Goal: Task Accomplishment & Management: Manage account settings

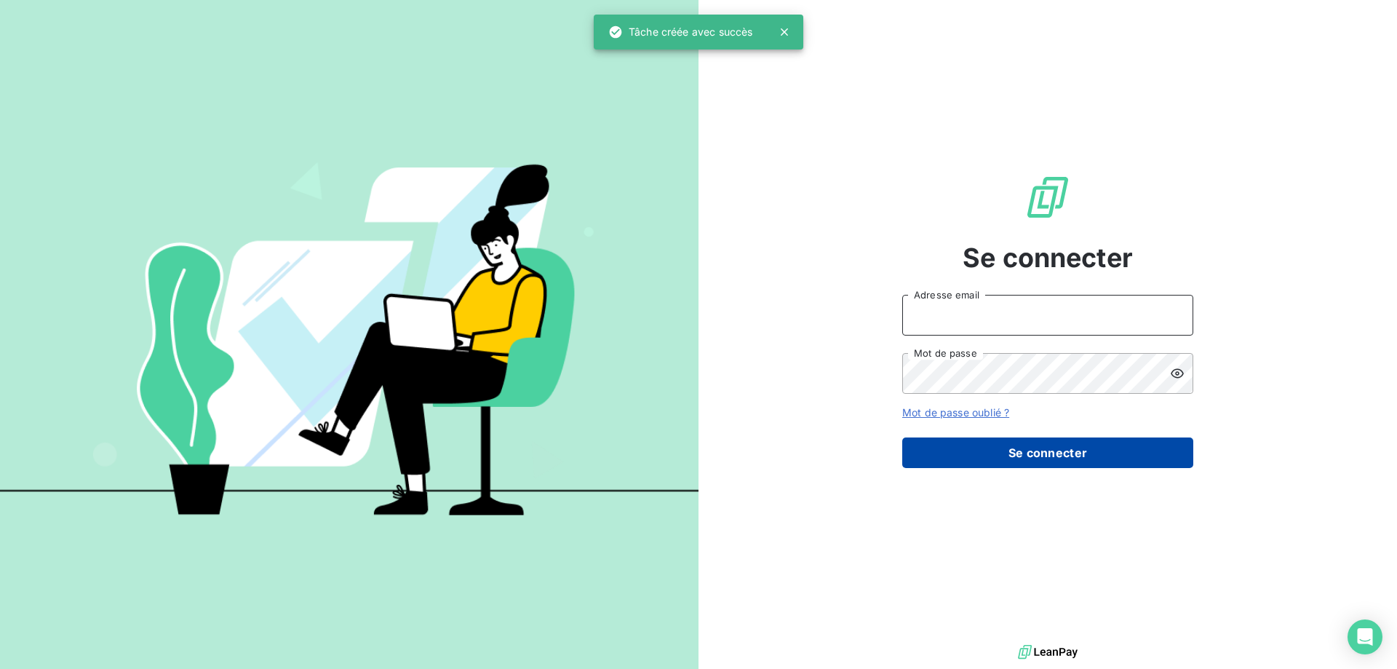
type input "[EMAIL_ADDRESS][DOMAIN_NAME]"
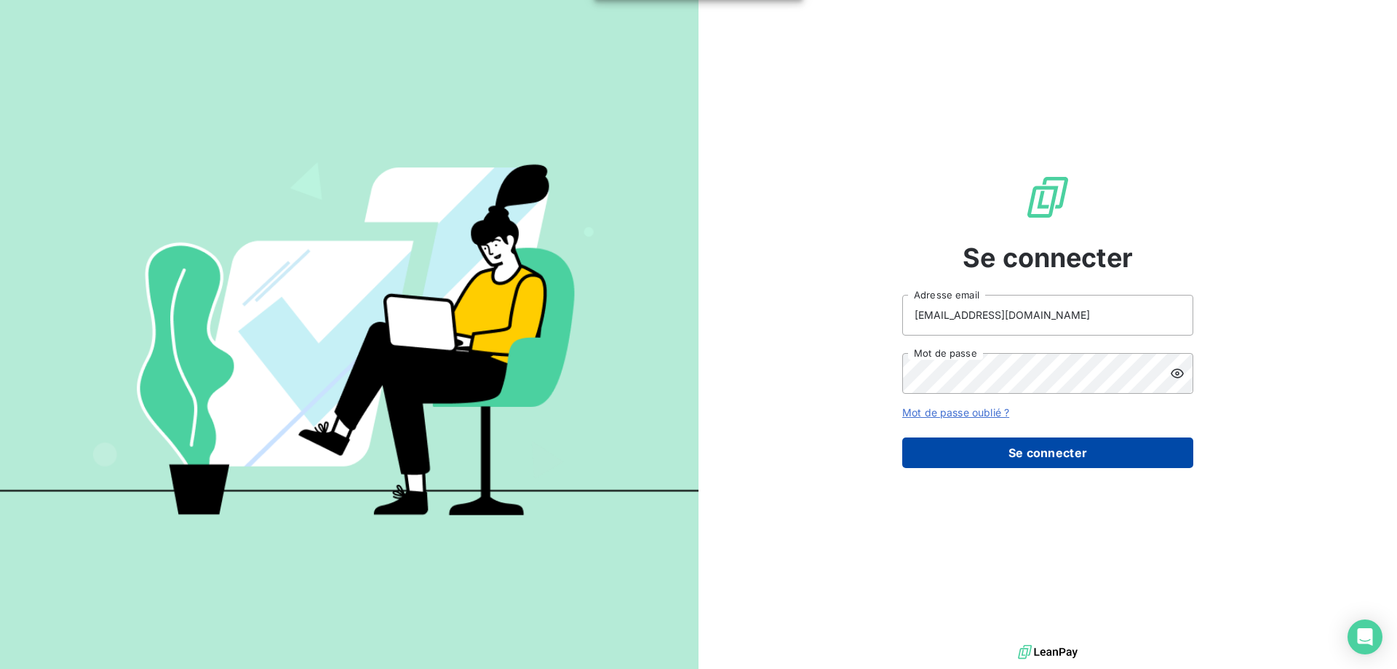
click at [1048, 449] on button "Se connecter" at bounding box center [1047, 452] width 291 height 31
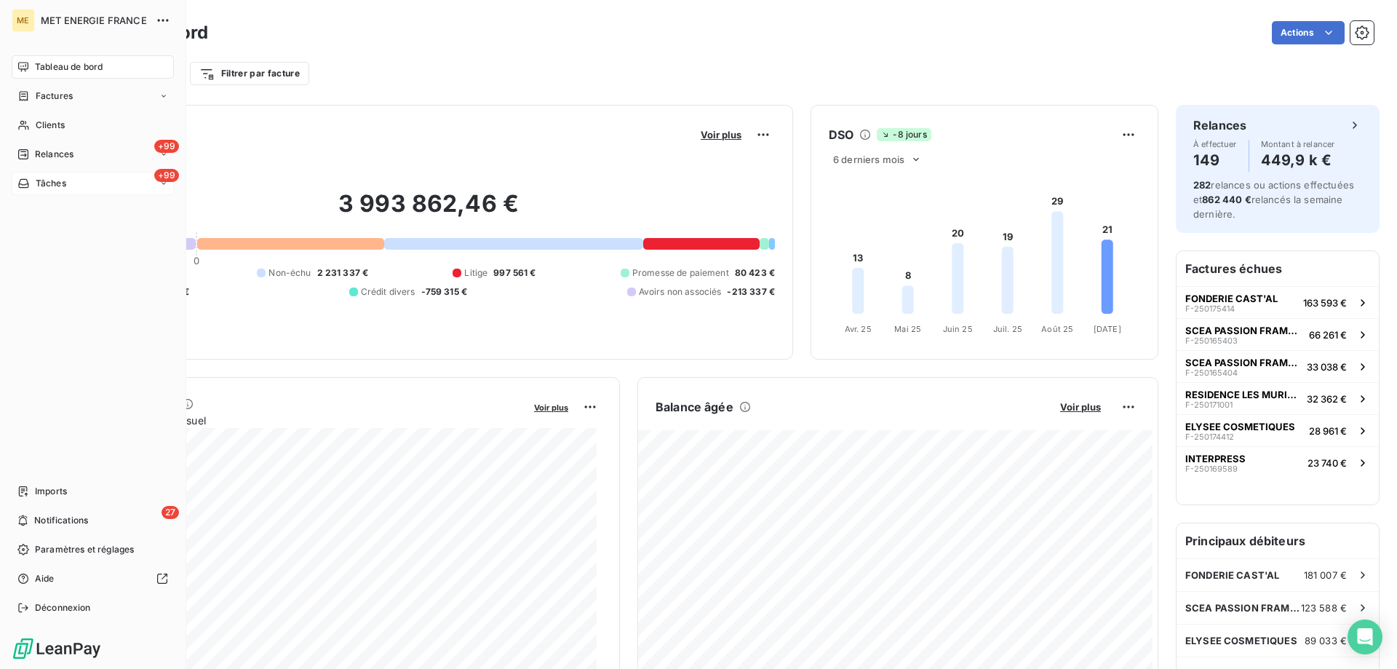
click at [77, 186] on div "+99 Tâches" at bounding box center [93, 183] width 162 height 23
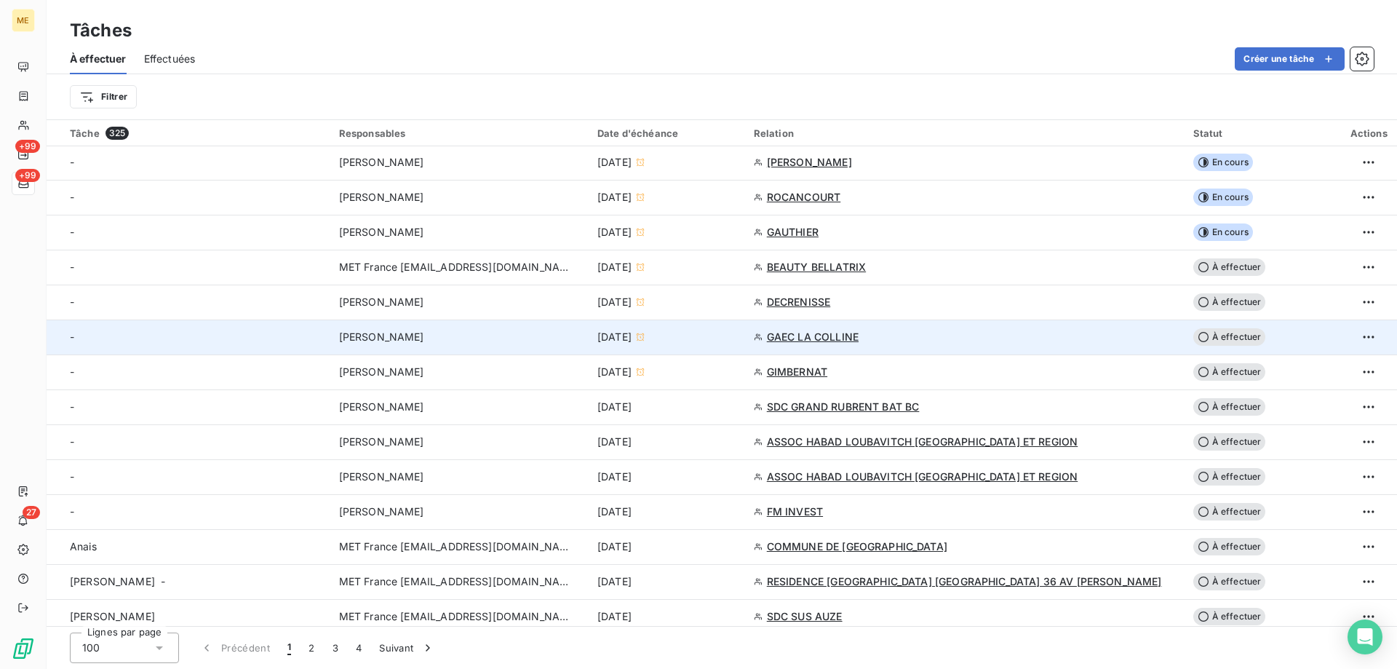
scroll to position [509, 0]
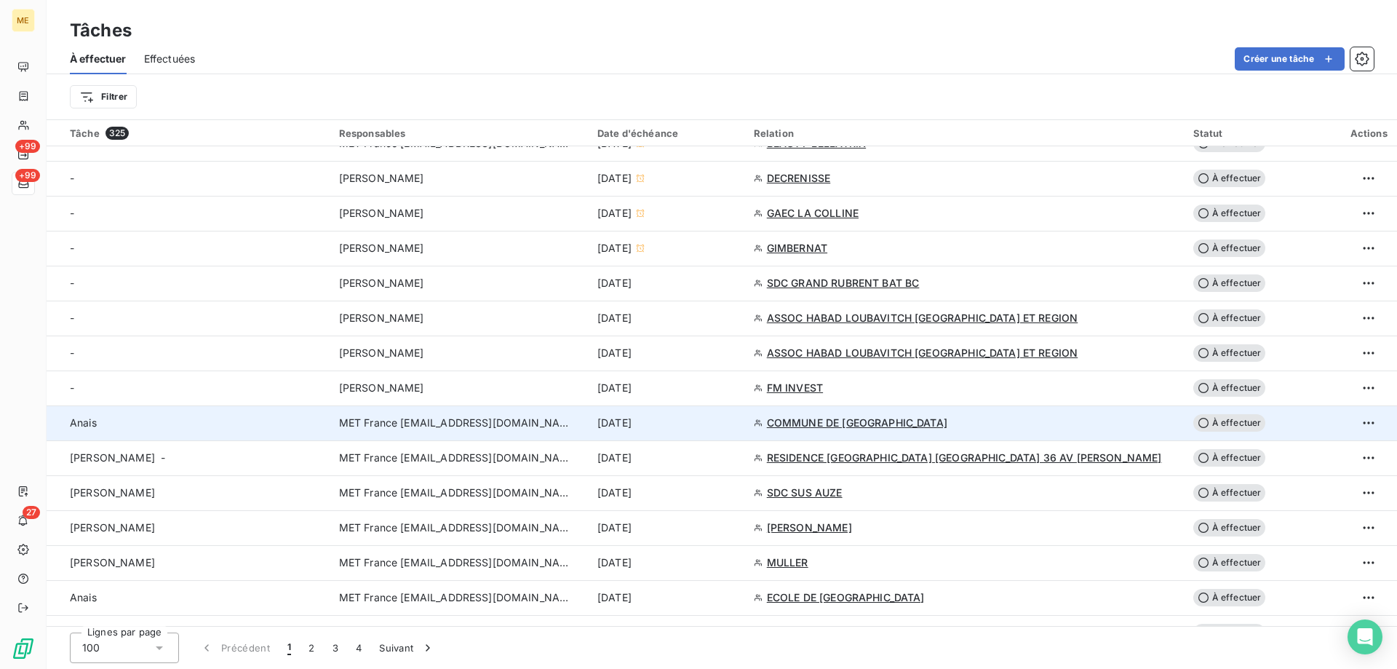
click at [736, 424] on div "[DATE]" at bounding box center [666, 422] width 139 height 15
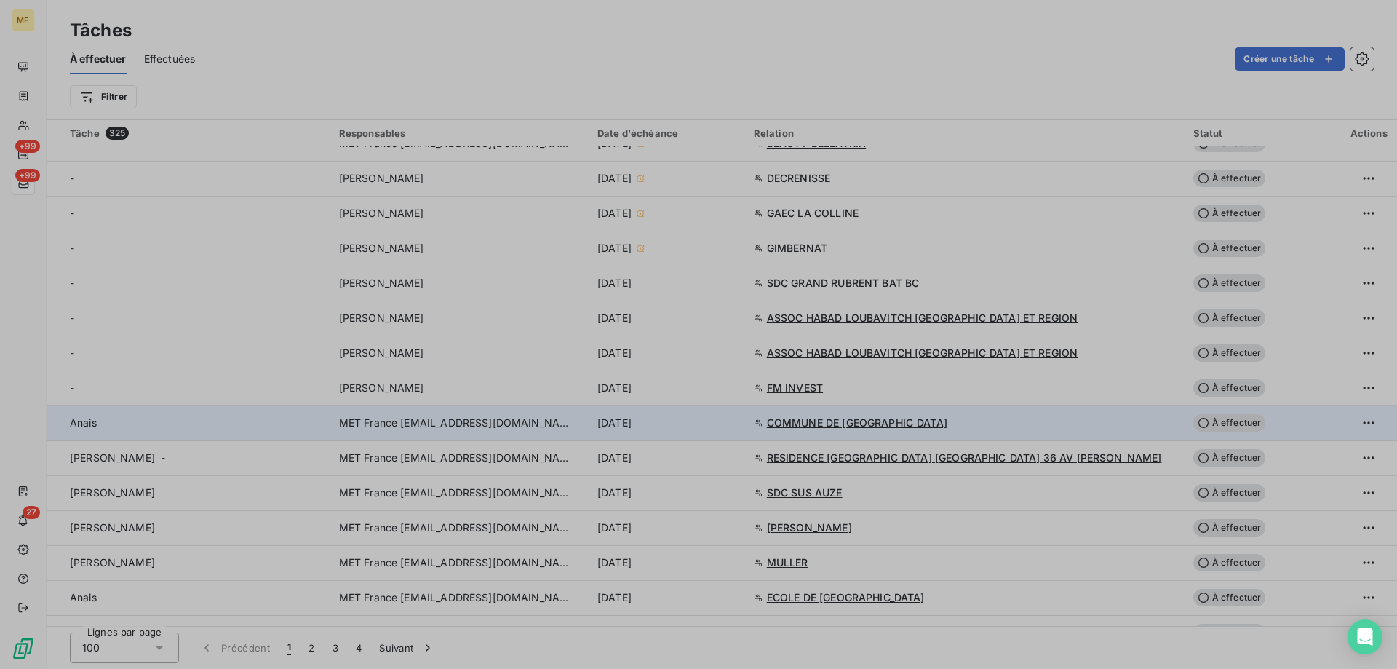
type input "[DATE]"
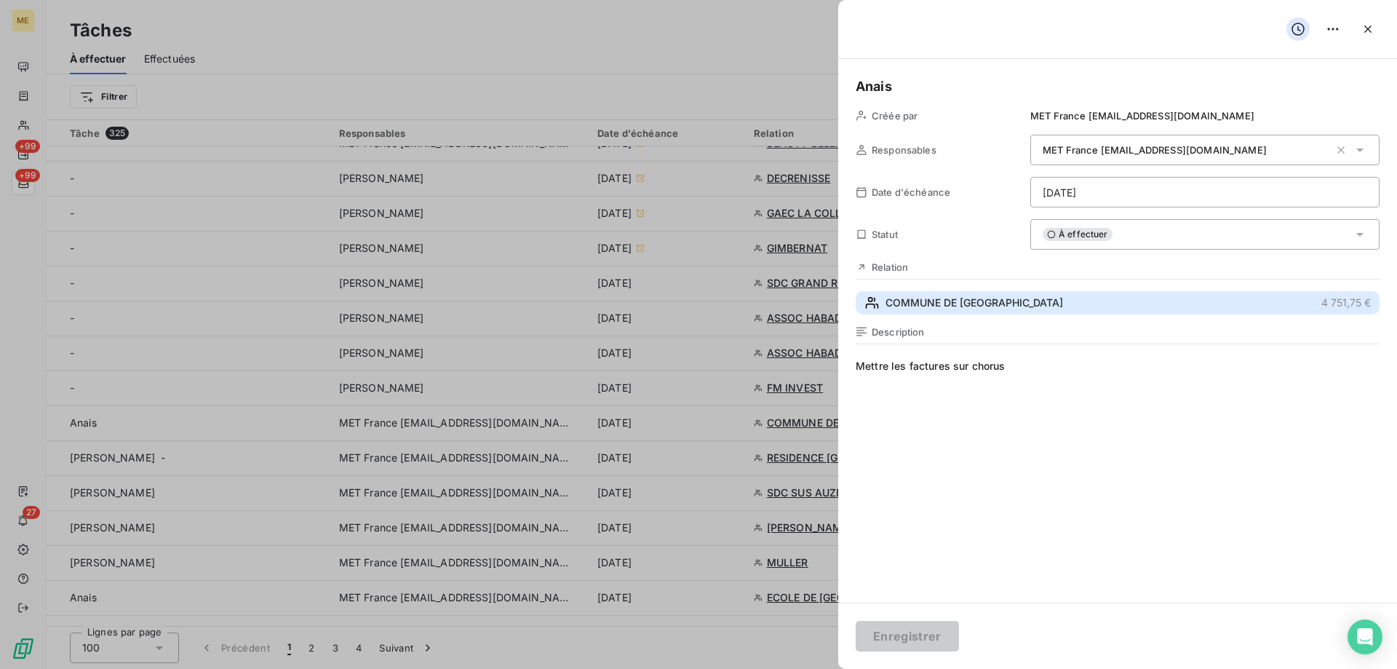
click at [984, 300] on span "COMMUNE DE [GEOGRAPHIC_DATA]" at bounding box center [974, 302] width 178 height 15
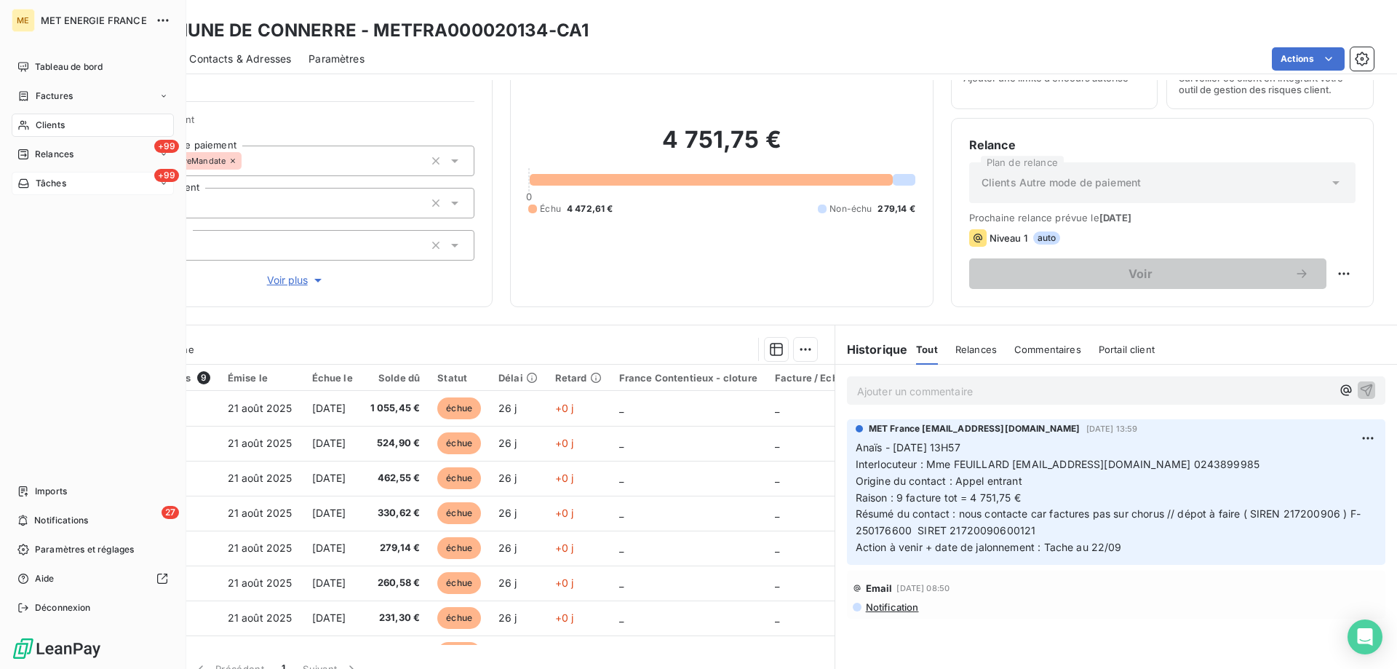
click at [69, 185] on div "+99 Tâches" at bounding box center [93, 183] width 162 height 23
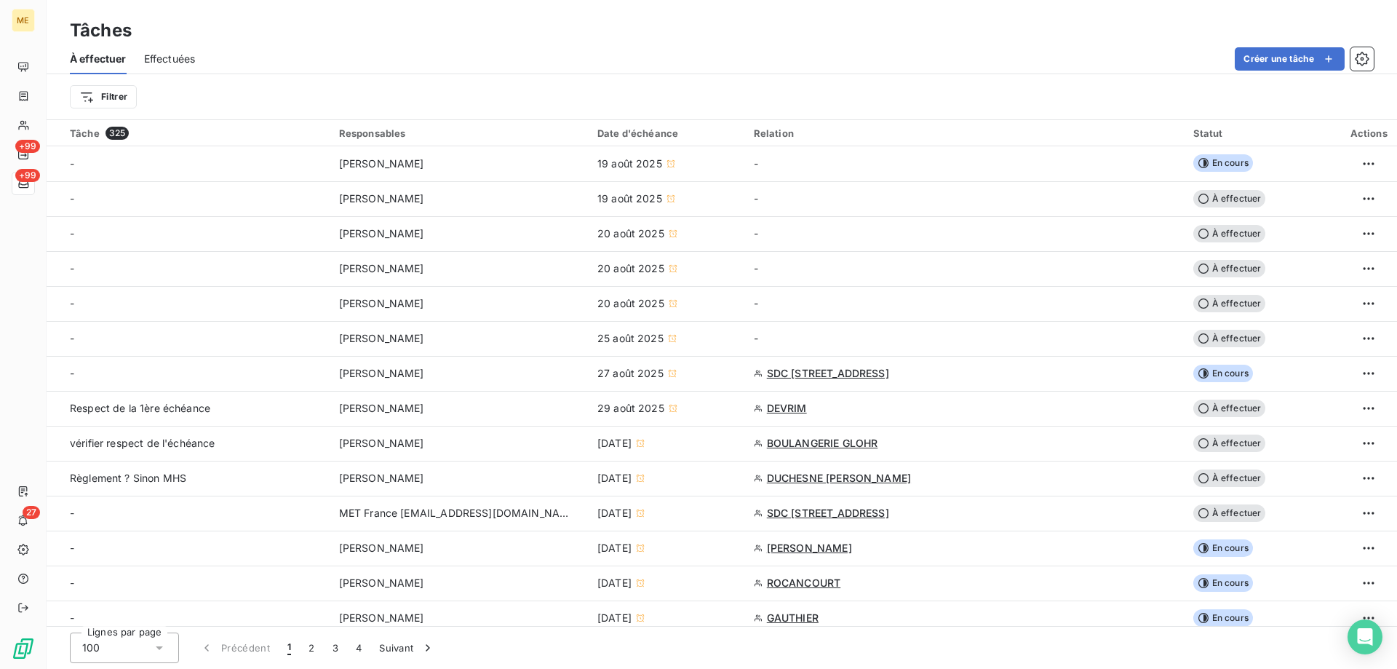
scroll to position [509, 0]
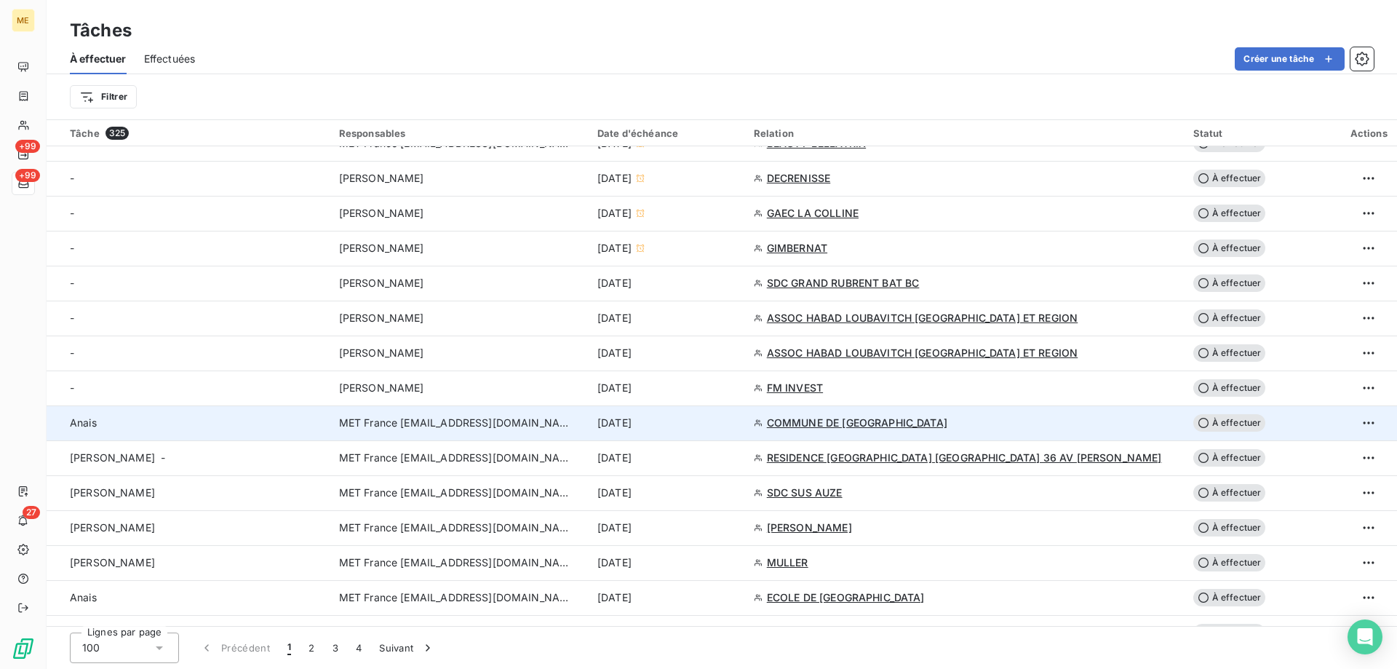
click at [730, 423] on div "[DATE]" at bounding box center [666, 422] width 139 height 15
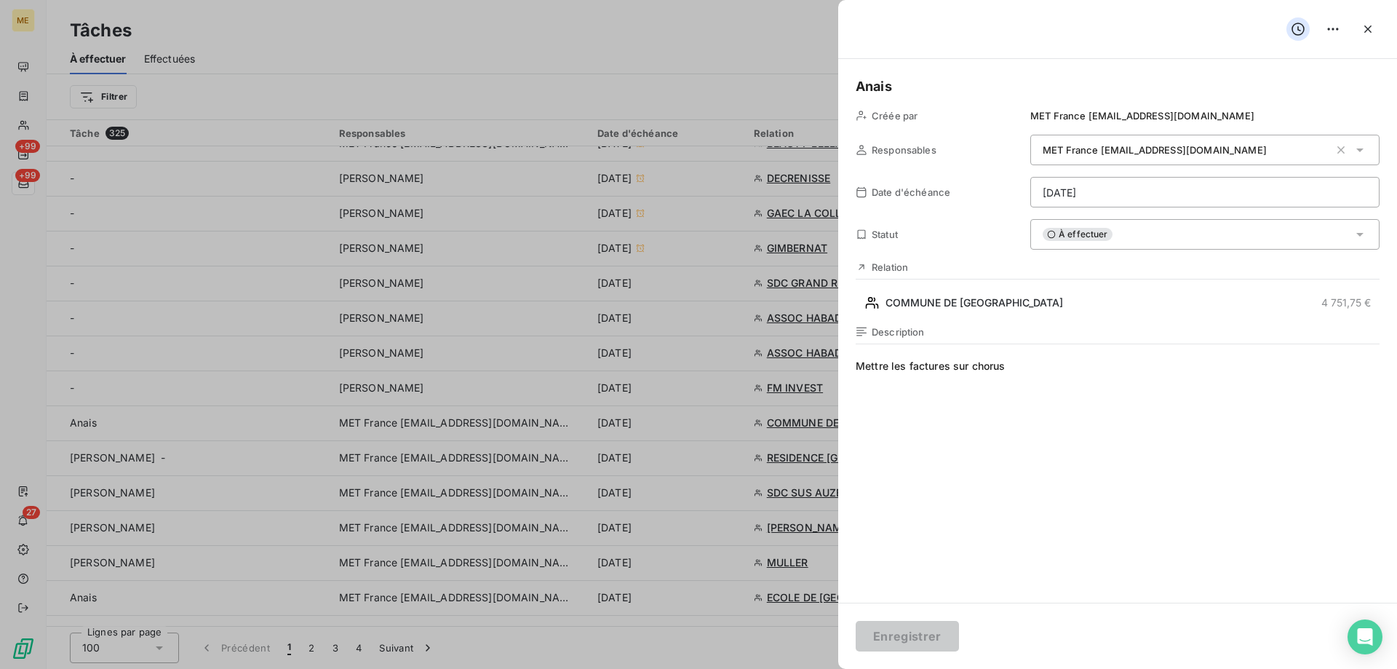
click at [1070, 194] on html "ME +99 +99 27 Tâches À effectuer Effectuées Créer une tâche Filtrer Tâche 325 R…" at bounding box center [698, 407] width 1397 height 814
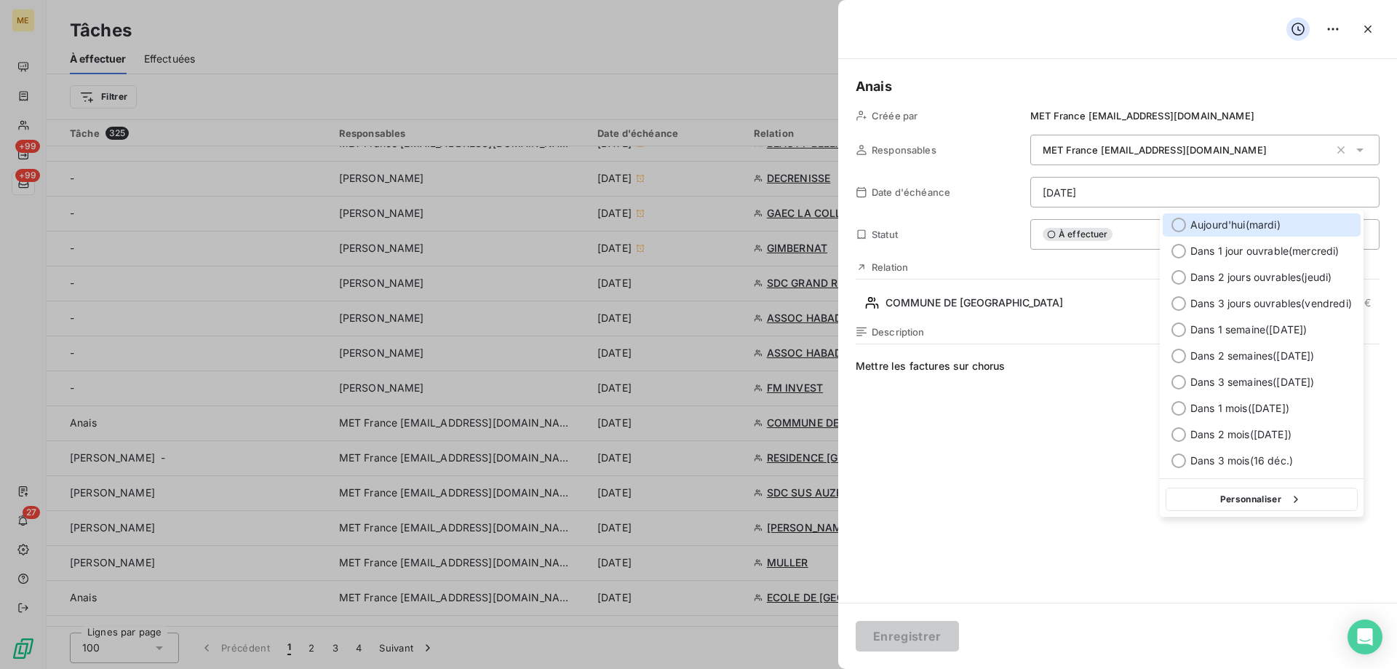
click at [1193, 227] on span "[DATE] ( [DATE] )" at bounding box center [1235, 225] width 90 height 15
type input "[DATE]"
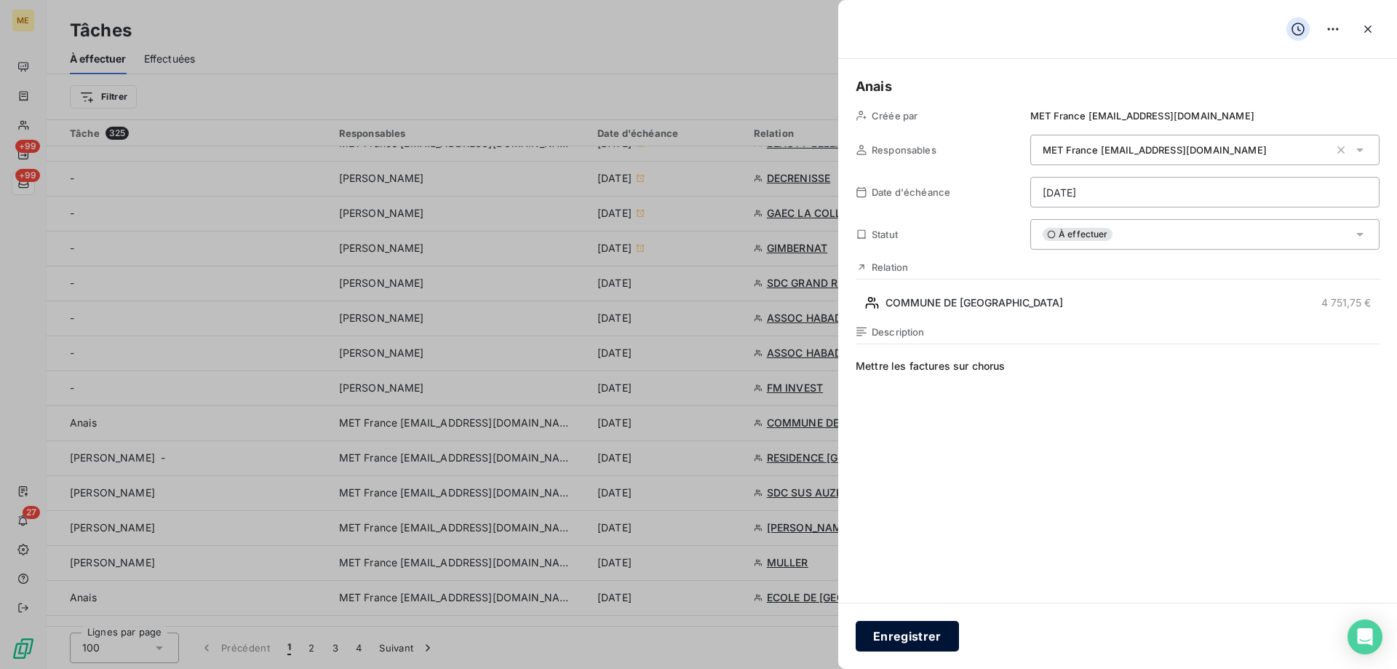
click at [891, 639] on button "Enregistrer" at bounding box center [907, 636] width 103 height 31
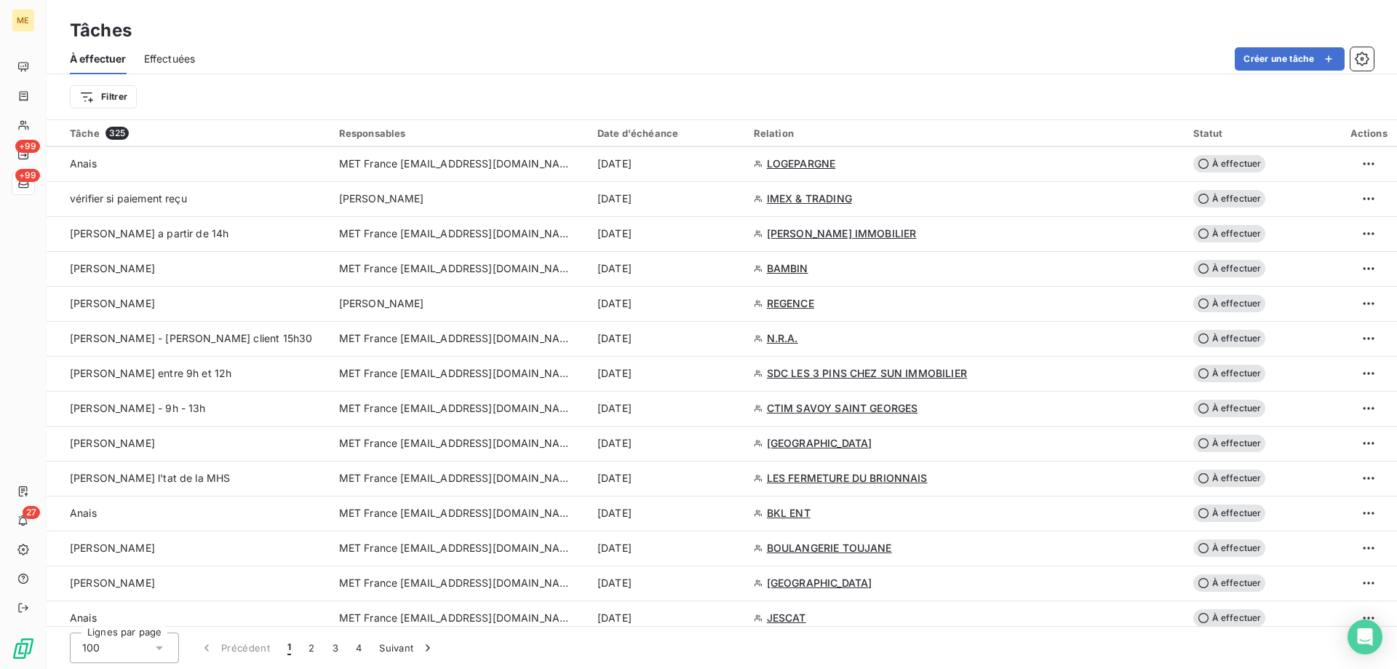
scroll to position [2619, 0]
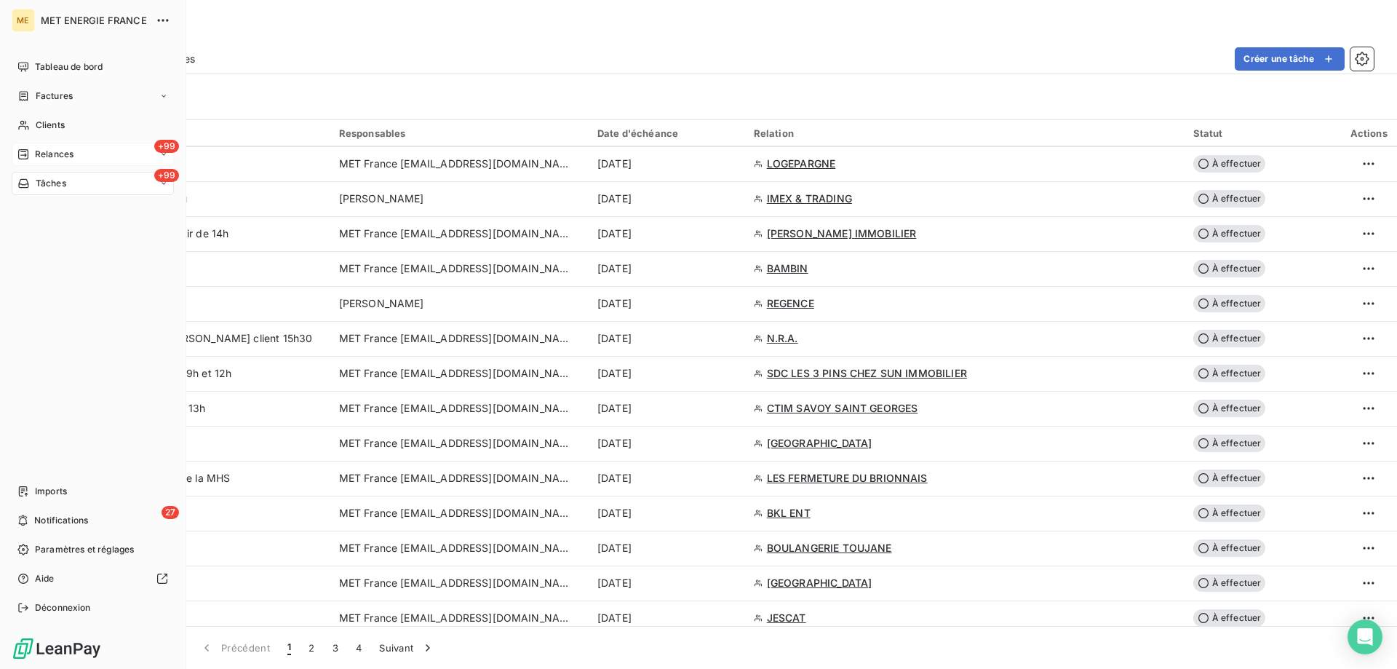
click at [44, 151] on span "Relances" at bounding box center [54, 154] width 39 height 13
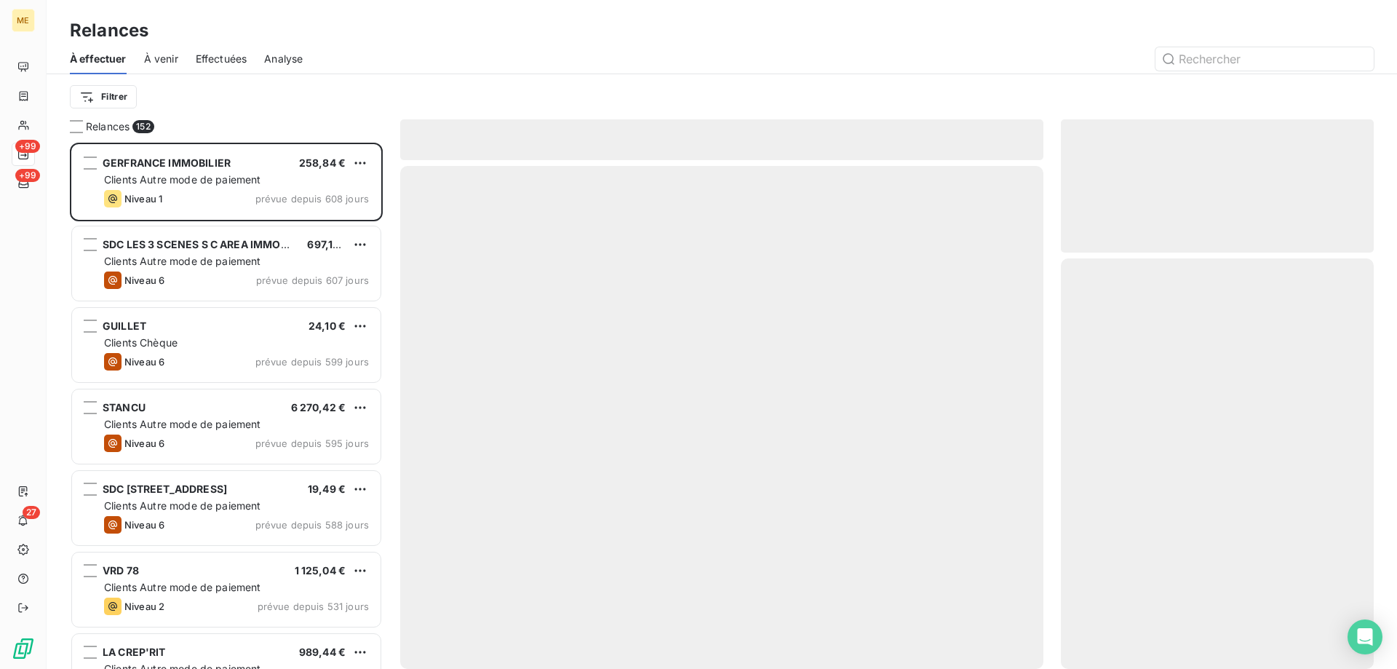
scroll to position [515, 302]
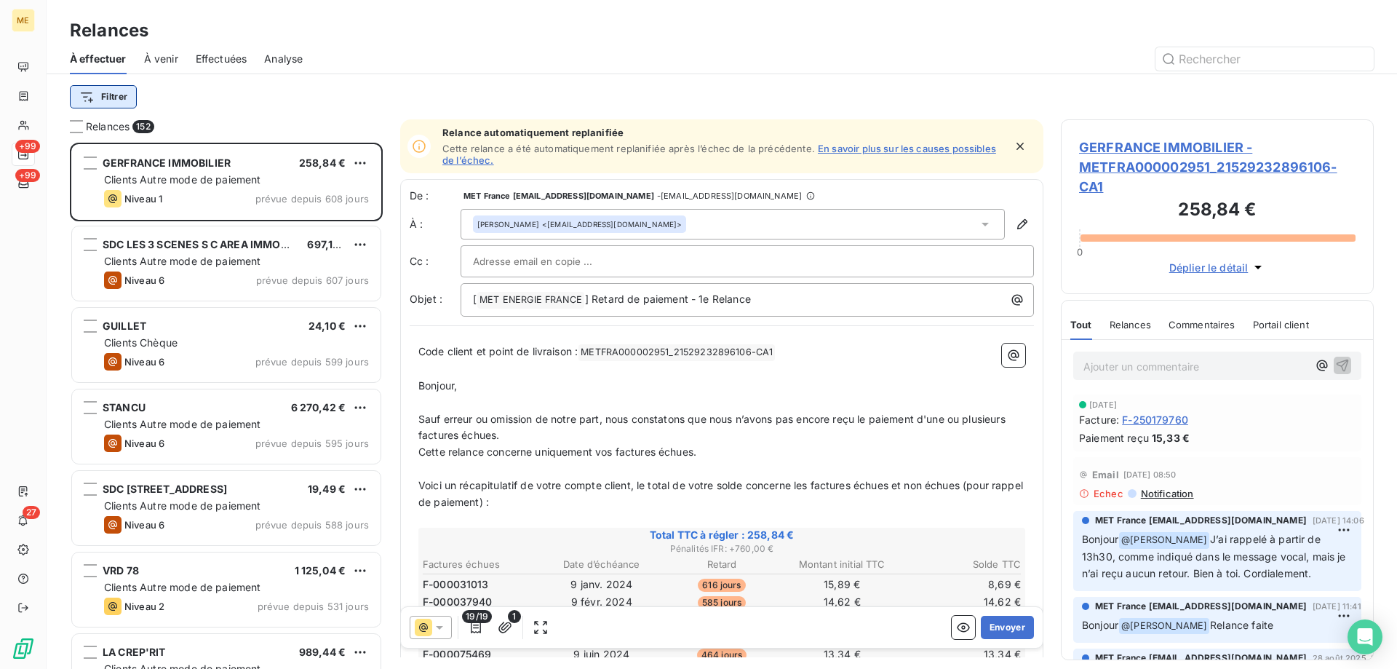
click at [100, 96] on html "ME +99 +99 27 Relances À effectuer À venir Effectuées Analyse Filtrer Relances …" at bounding box center [698, 407] width 1397 height 814
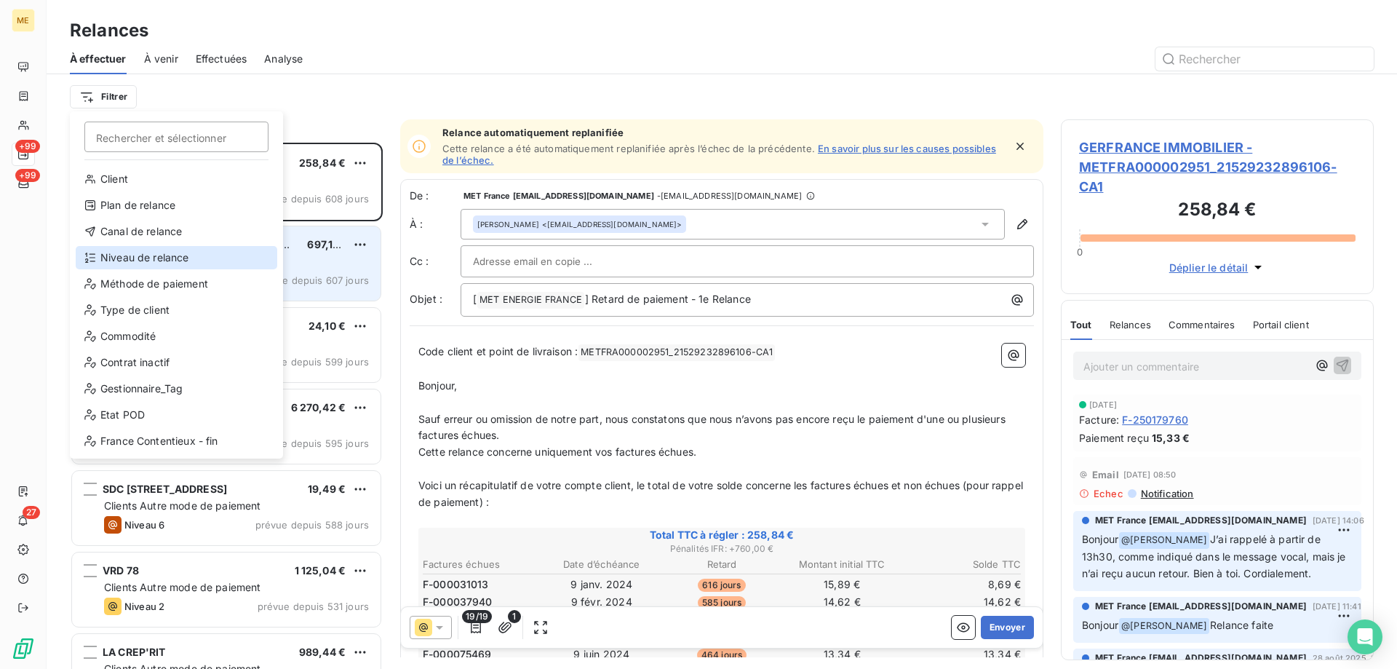
click at [150, 252] on div "Niveau de relance" at bounding box center [177, 257] width 202 height 23
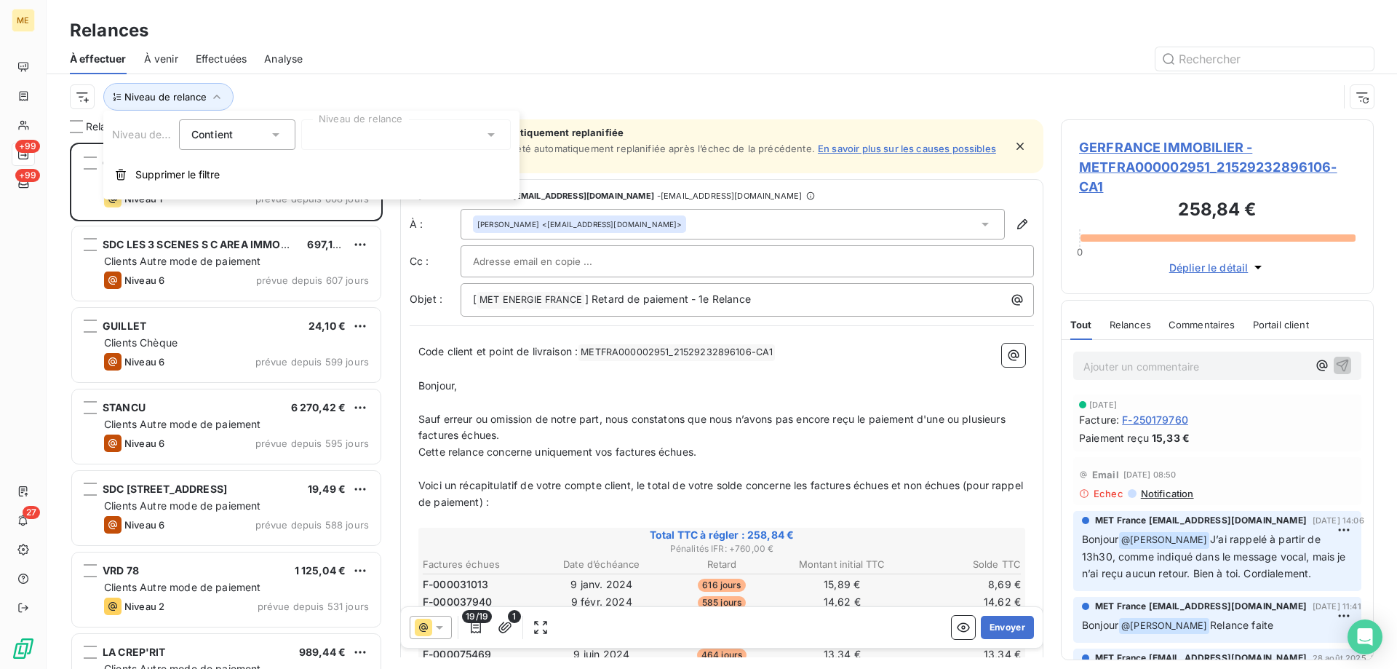
click at [350, 129] on div at bounding box center [406, 134] width 210 height 31
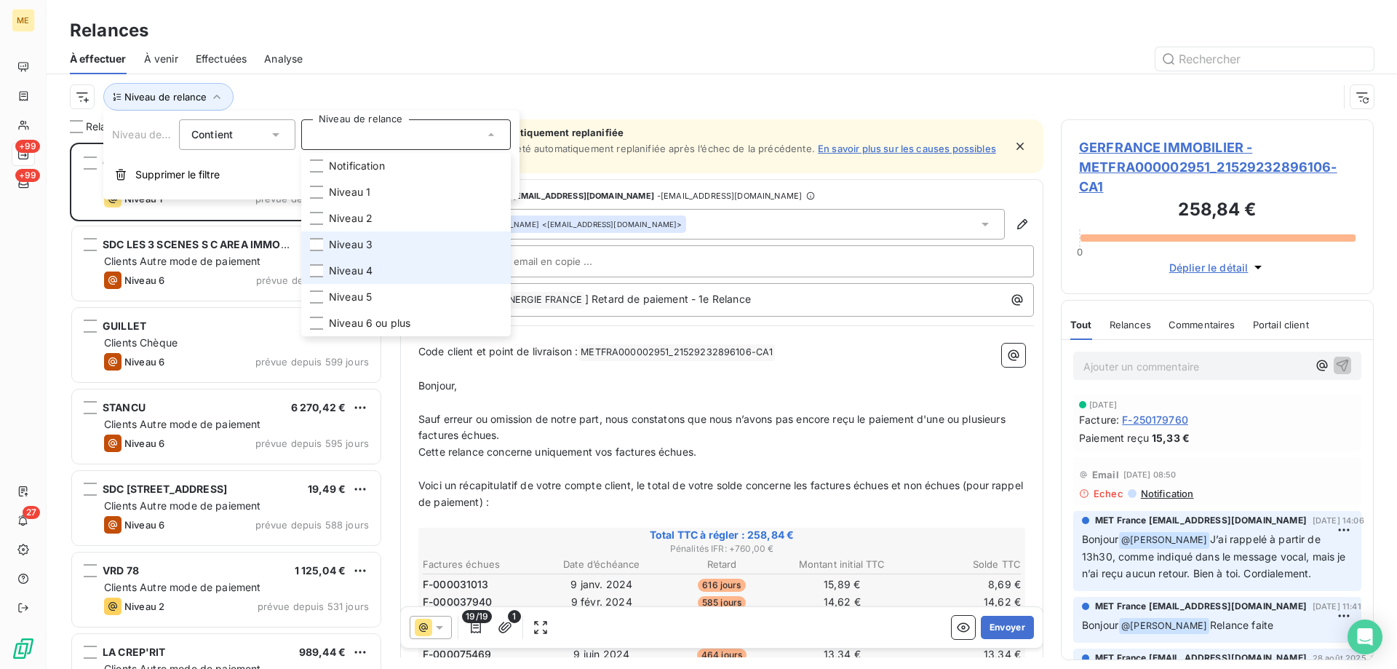
drag, startPoint x: 358, startPoint y: 242, endPoint x: 351, endPoint y: 260, distance: 19.6
click at [357, 244] on span "Niveau 3" at bounding box center [351, 244] width 44 height 15
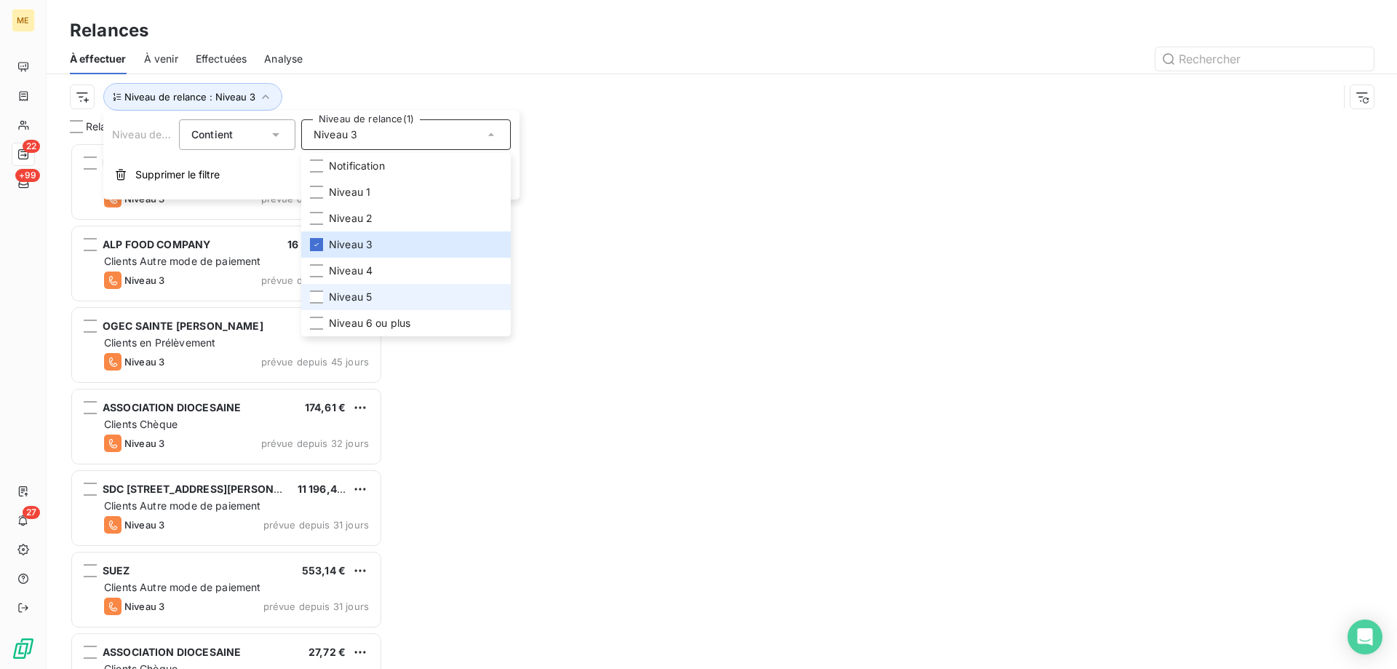
scroll to position [515, 302]
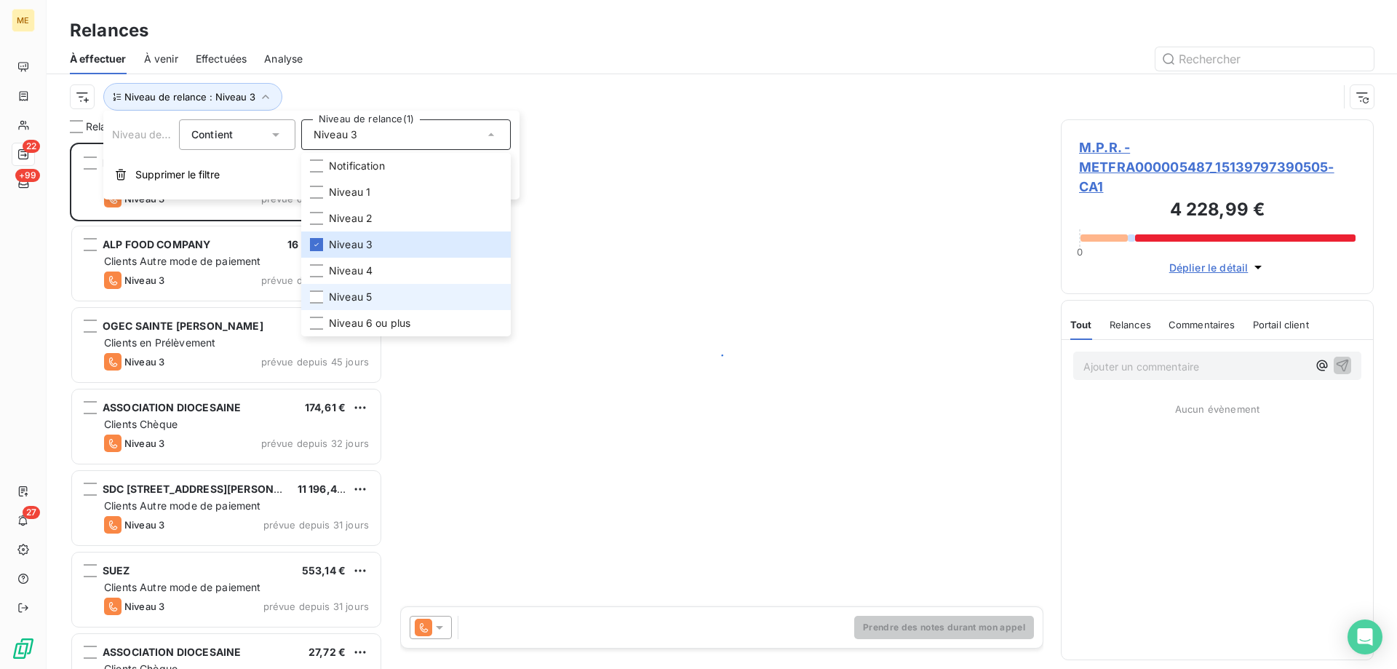
click at [342, 298] on span "Niveau 5" at bounding box center [350, 297] width 43 height 15
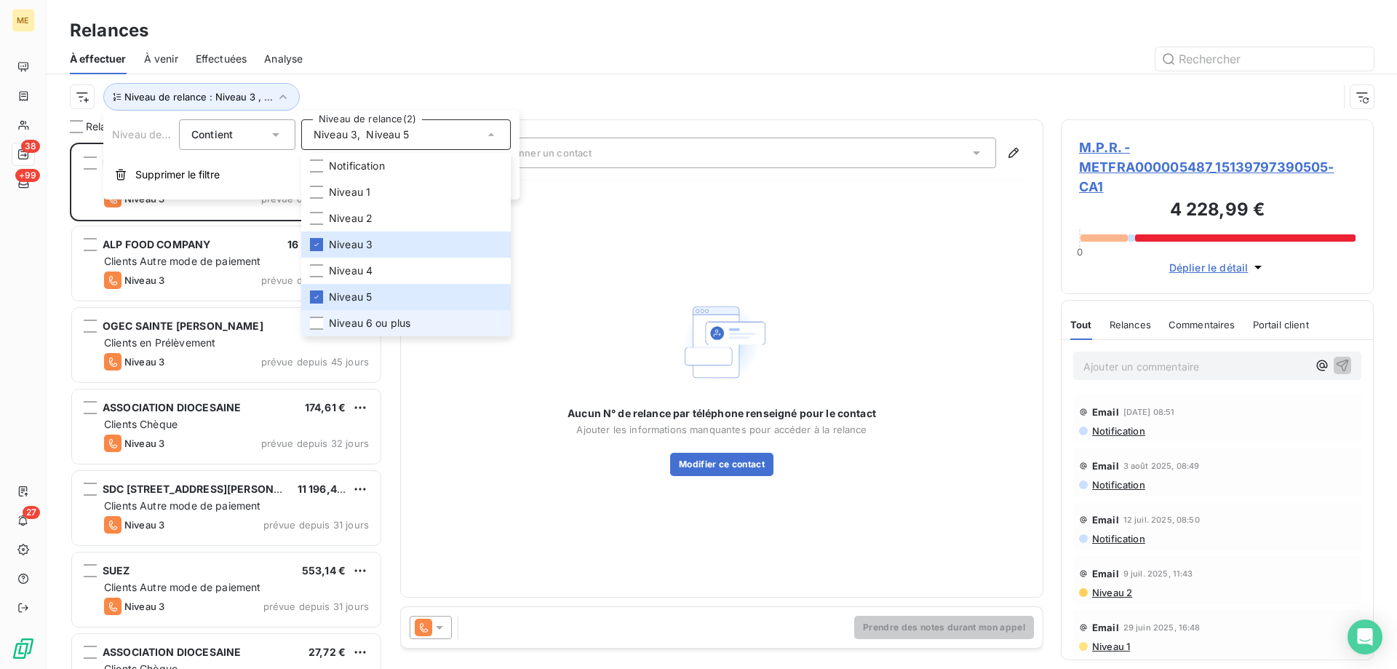
click at [338, 327] on span "Niveau 6 ou plus" at bounding box center [369, 323] width 81 height 15
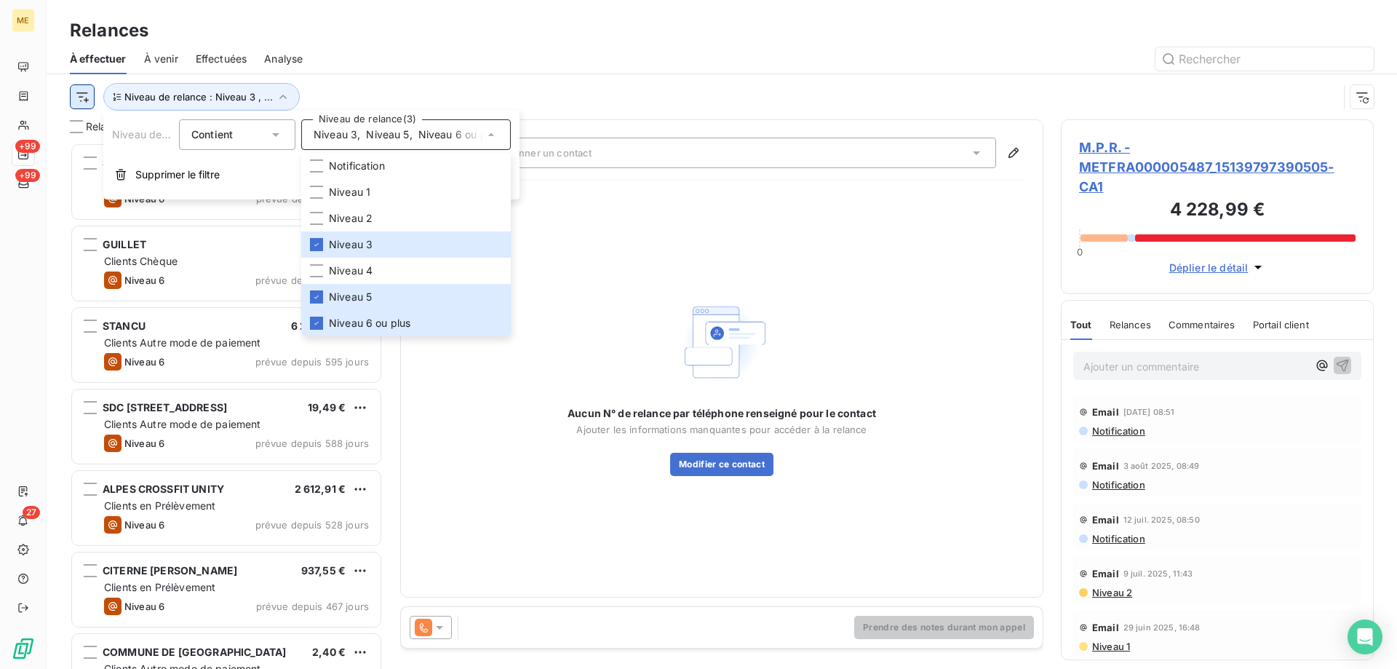
click at [80, 92] on html "ME +99 +99 27 Relances À effectuer À venir Effectuées Analyse Niveau de relance…" at bounding box center [698, 407] width 1397 height 814
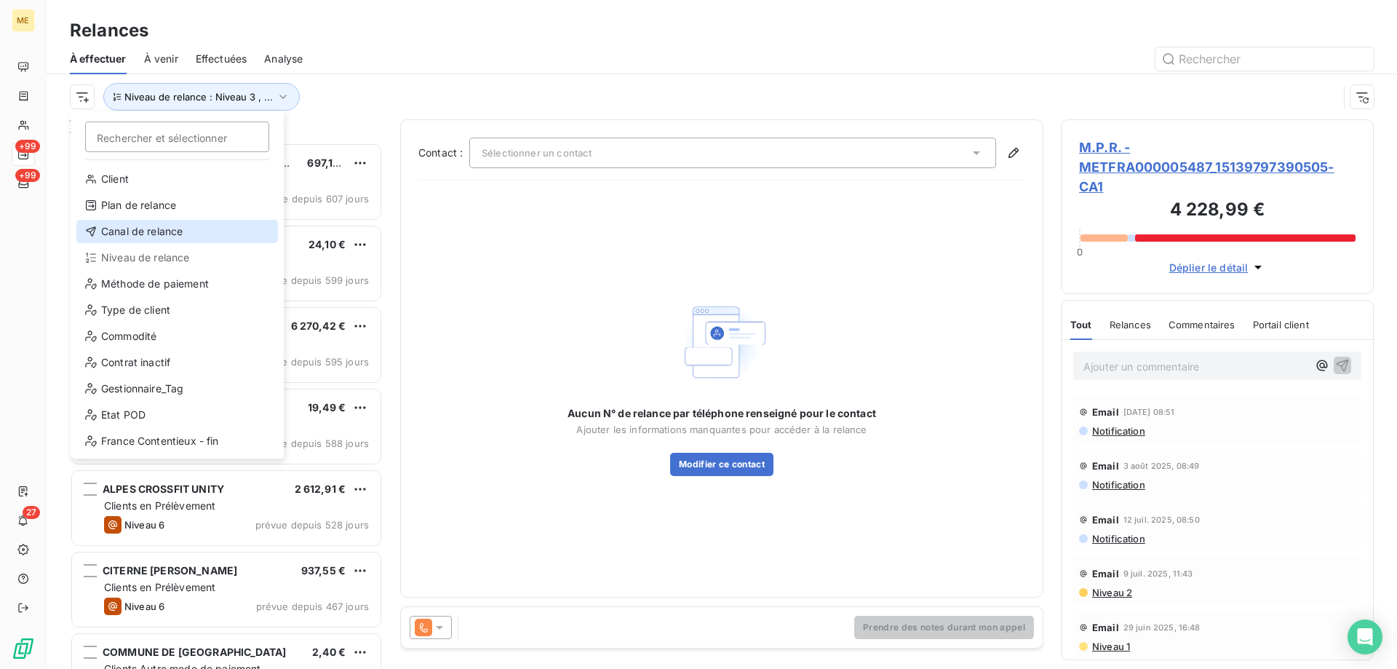
click at [162, 229] on div "Canal de relance" at bounding box center [177, 231] width 202 height 23
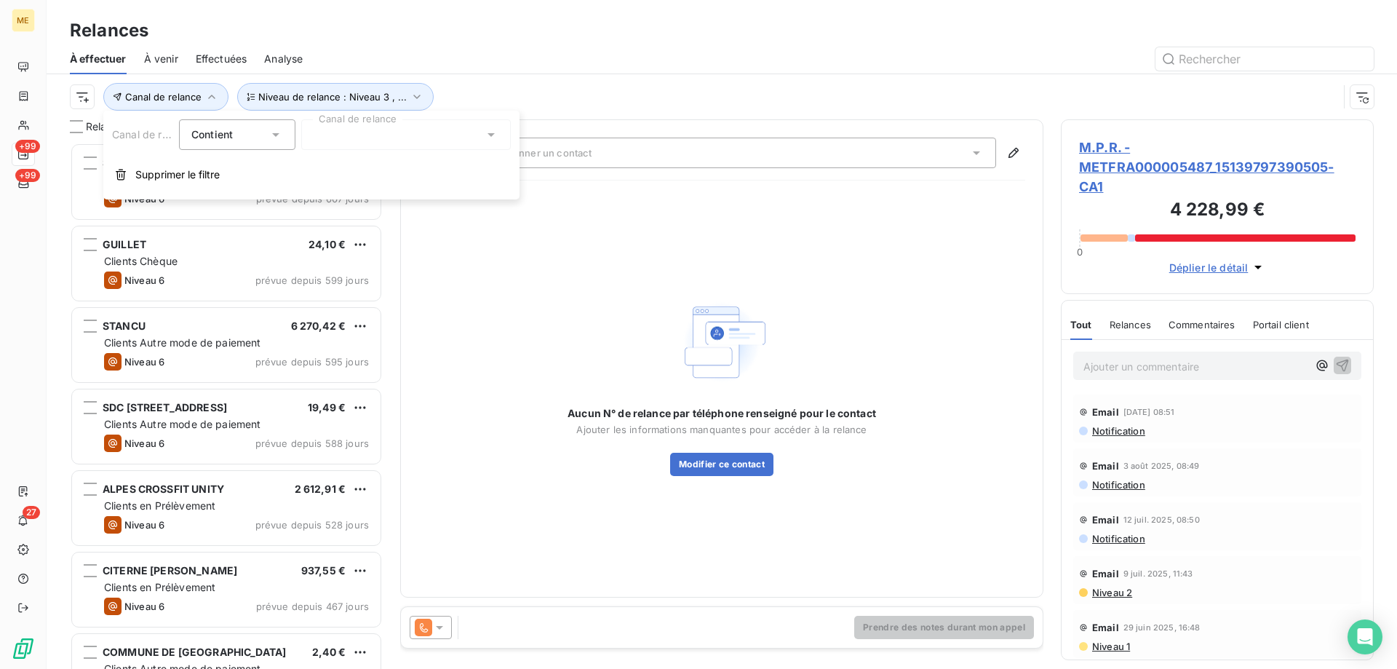
click at [367, 134] on div at bounding box center [406, 134] width 210 height 31
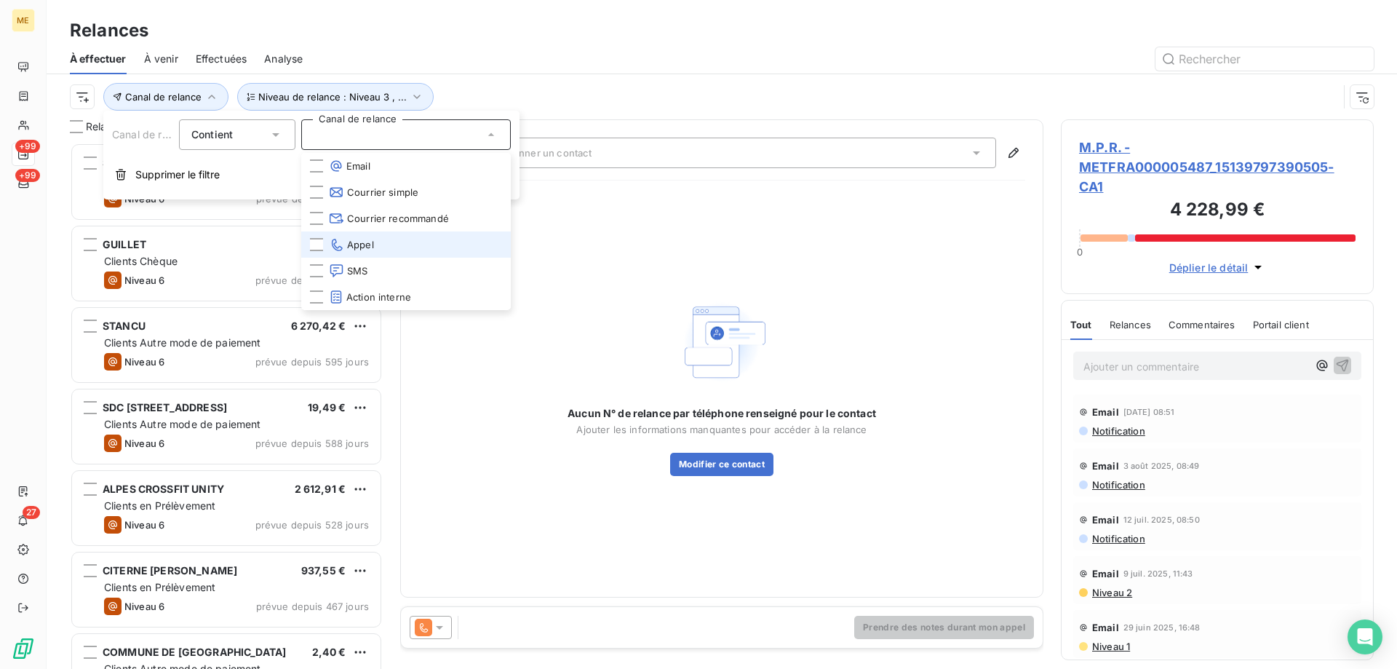
click at [389, 243] on li "Appel" at bounding box center [406, 244] width 210 height 26
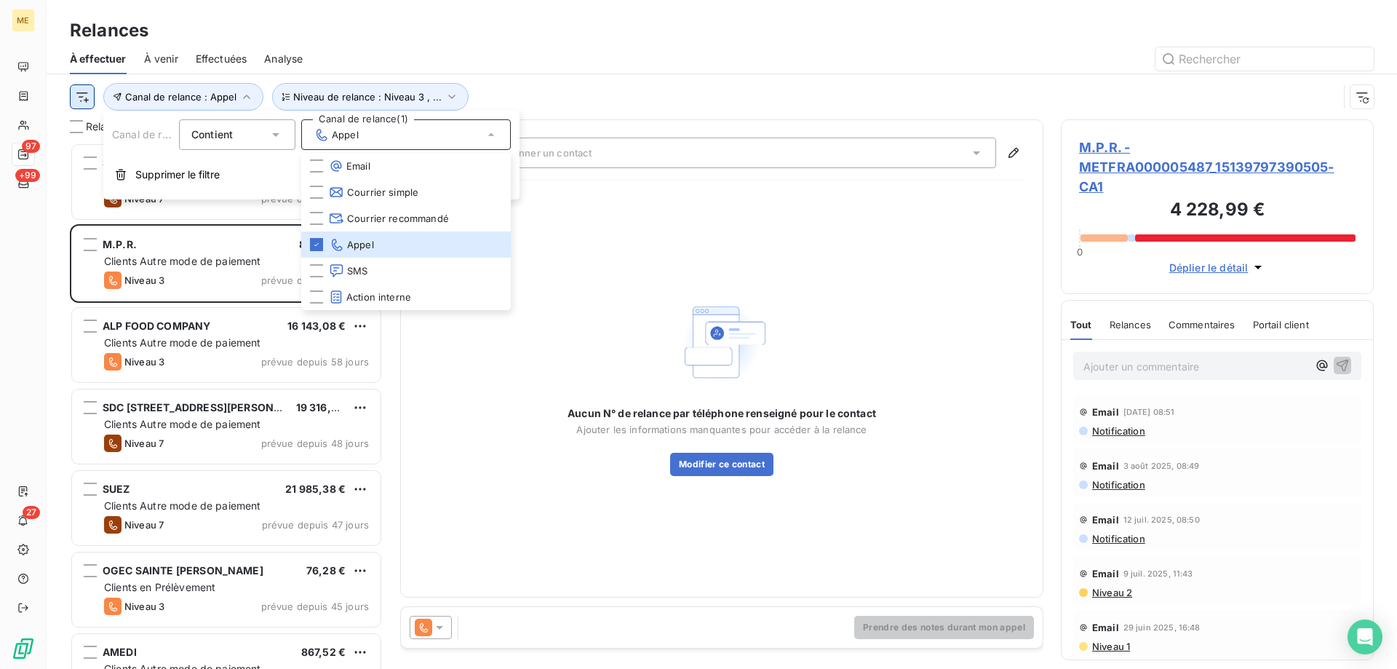
click at [82, 100] on html "ME 97 +99 27 Relances À effectuer À venir Effectuées Analyse Canal de relance :…" at bounding box center [698, 407] width 1397 height 814
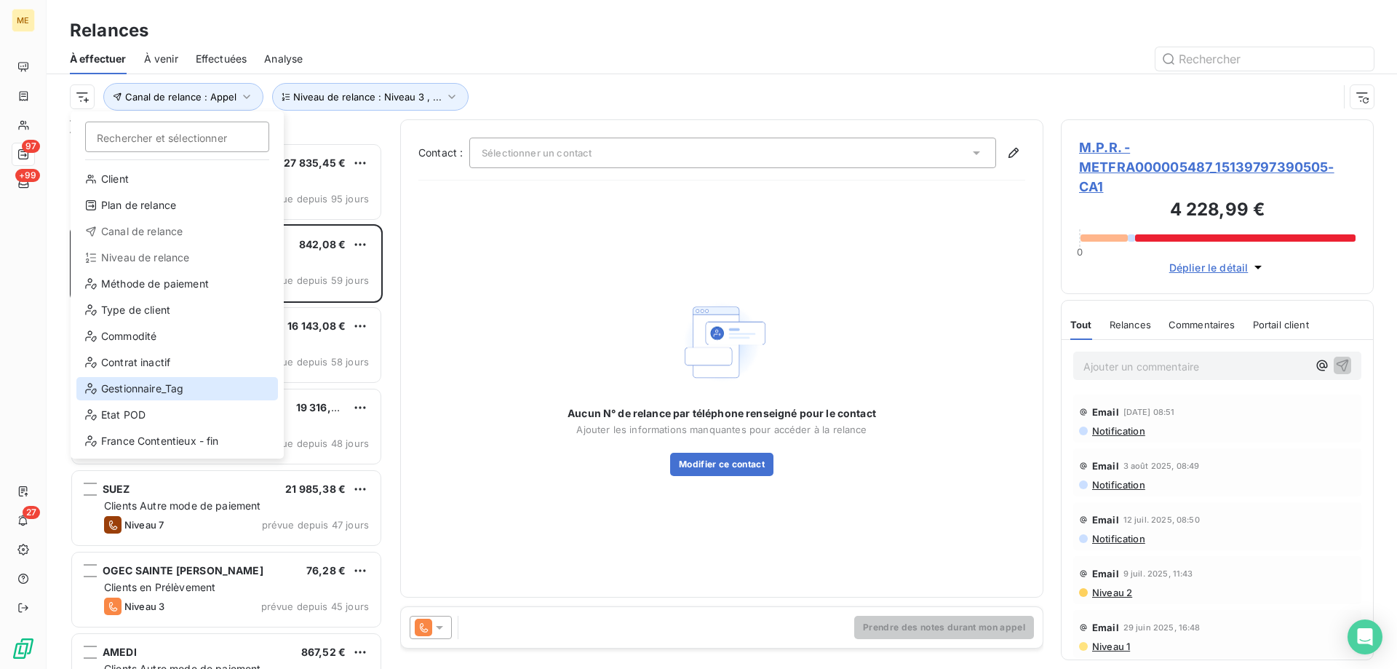
click at [211, 389] on div "Gestionnaire_Tag" at bounding box center [177, 388] width 202 height 23
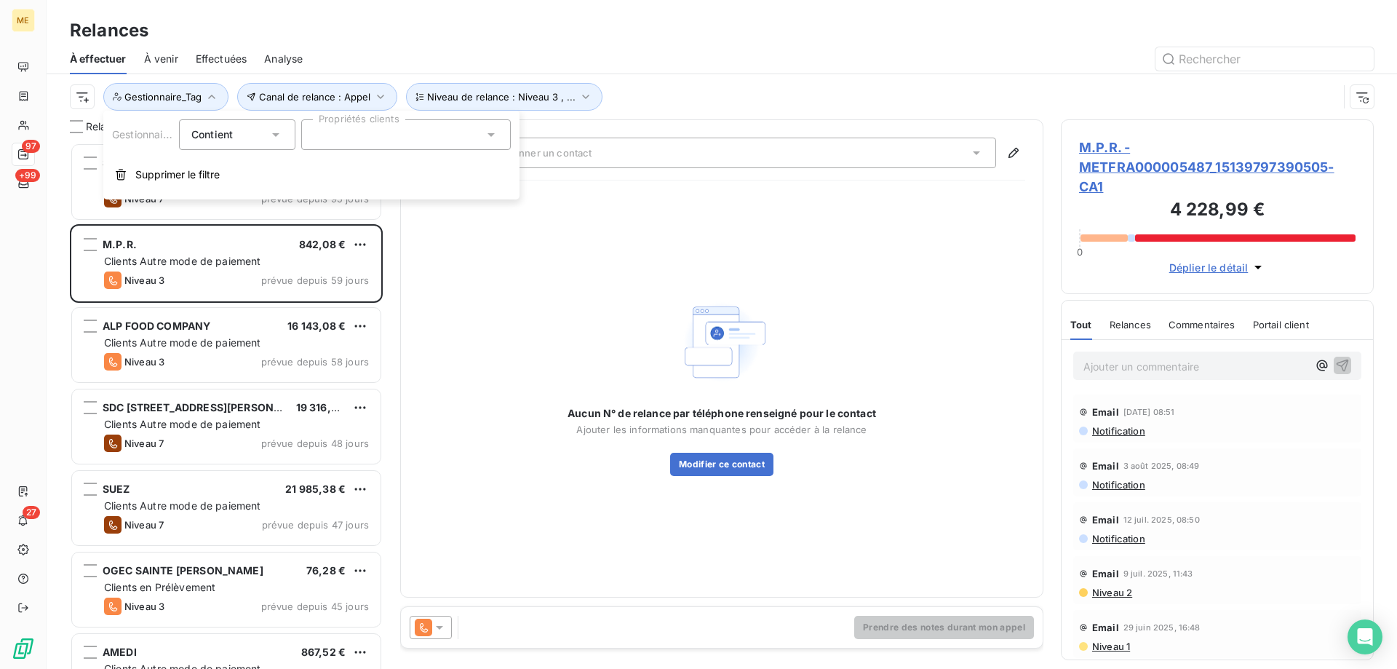
click at [382, 137] on div at bounding box center [406, 134] width 210 height 31
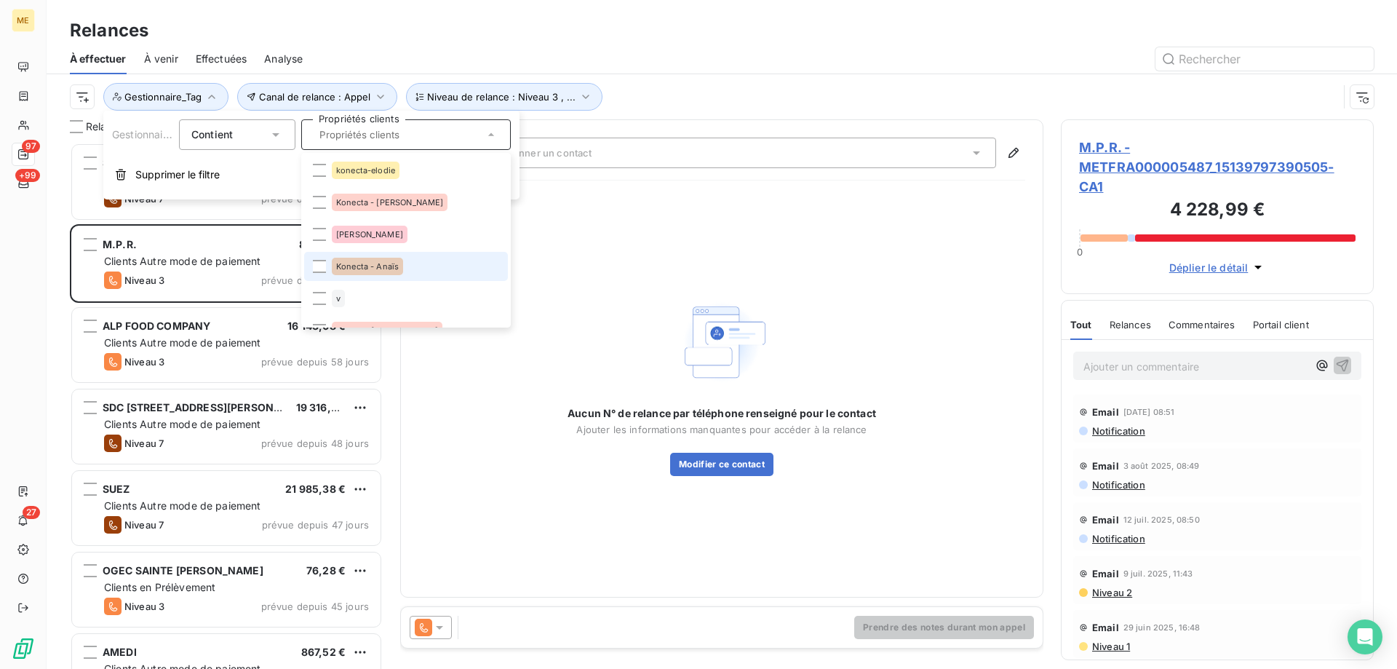
click at [400, 275] on li "Konecta - Anaïs" at bounding box center [406, 266] width 204 height 29
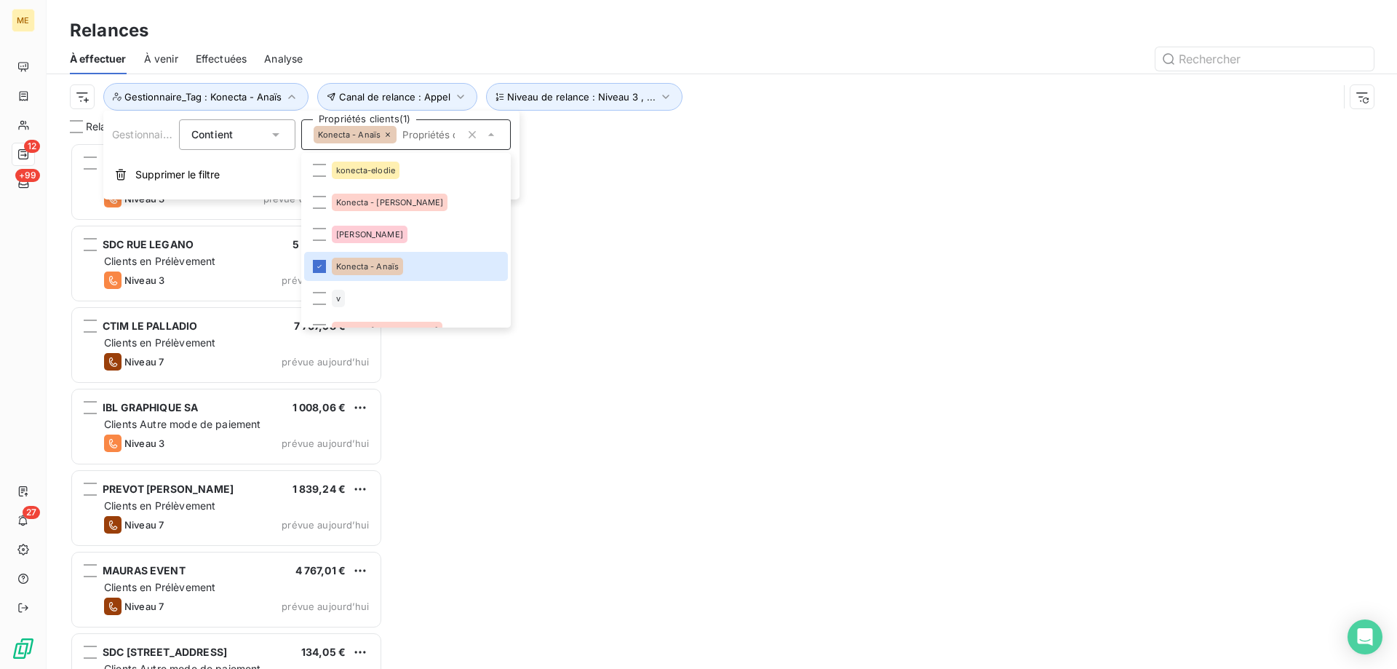
scroll to position [515, 302]
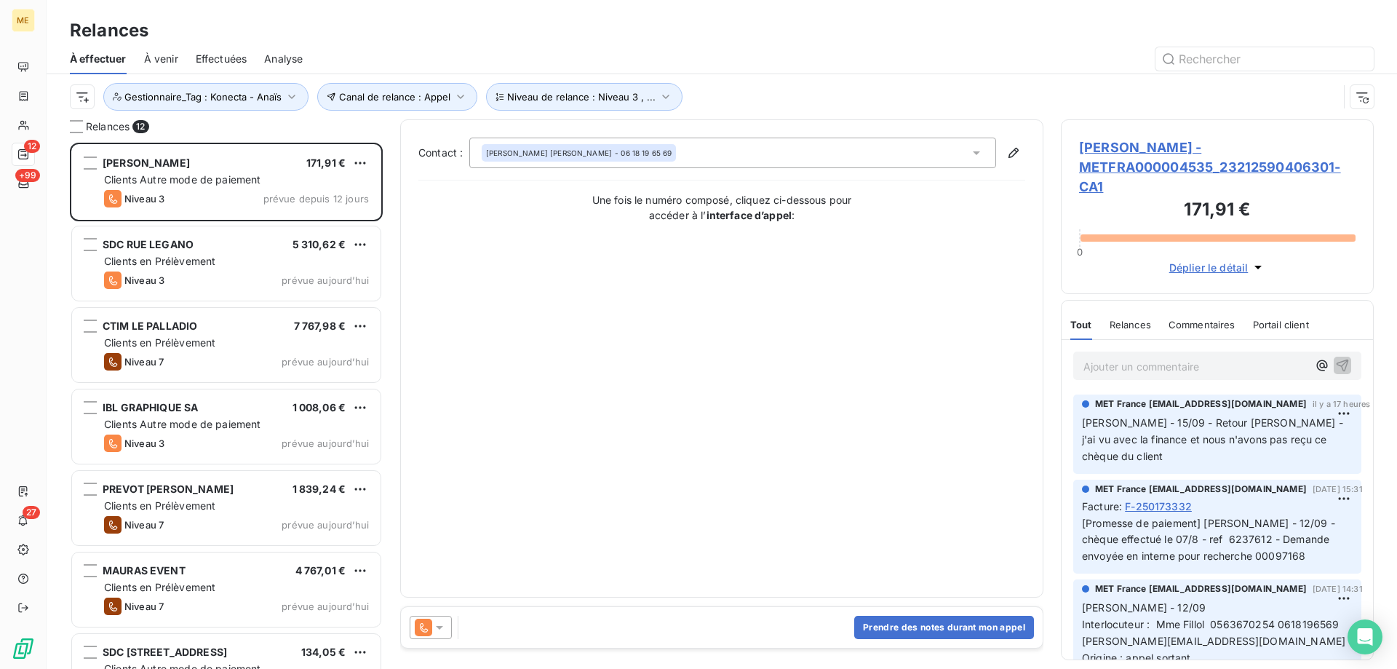
click at [757, 93] on div "Canal de relance : Appel Niveau de relance : Niveau 3 , ... Gestionnaire_Tag : …" at bounding box center [704, 97] width 1268 height 28
click at [240, 100] on span "Gestionnaire_Tag : Konecta - Anaïs" at bounding box center [202, 97] width 157 height 12
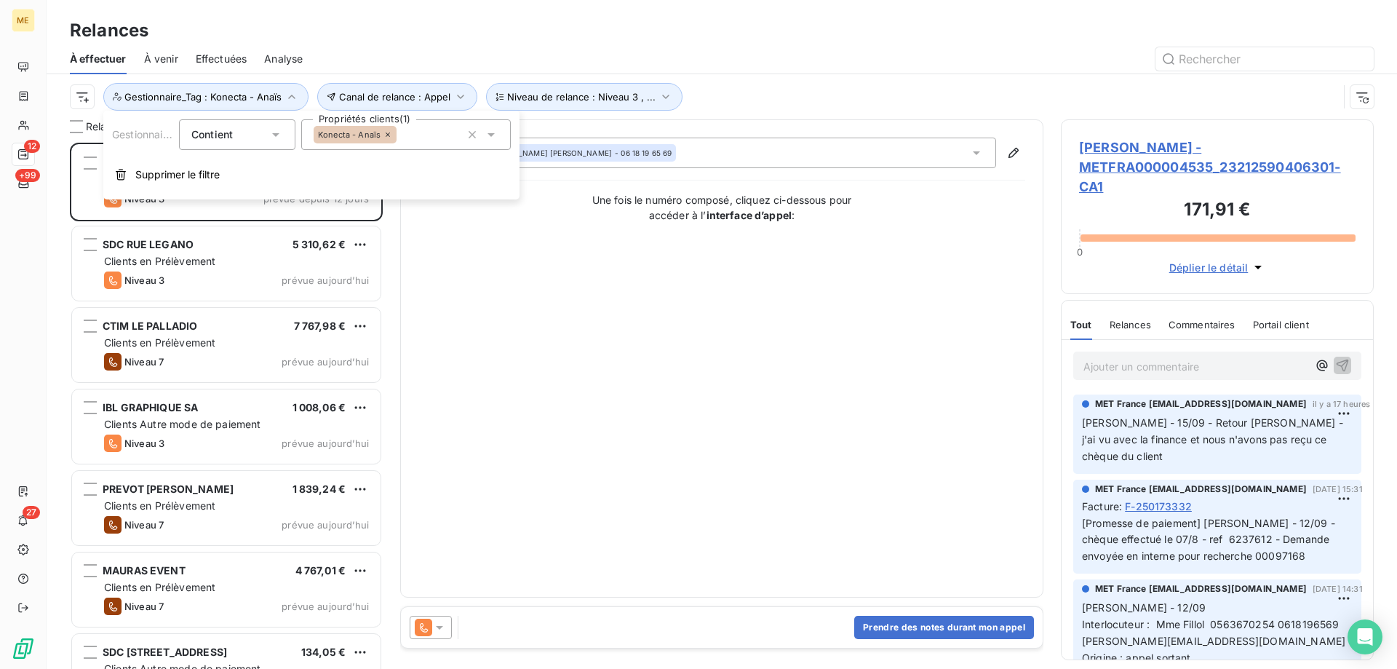
click at [426, 130] on div "Konecta - Anaïs" at bounding box center [406, 134] width 210 height 31
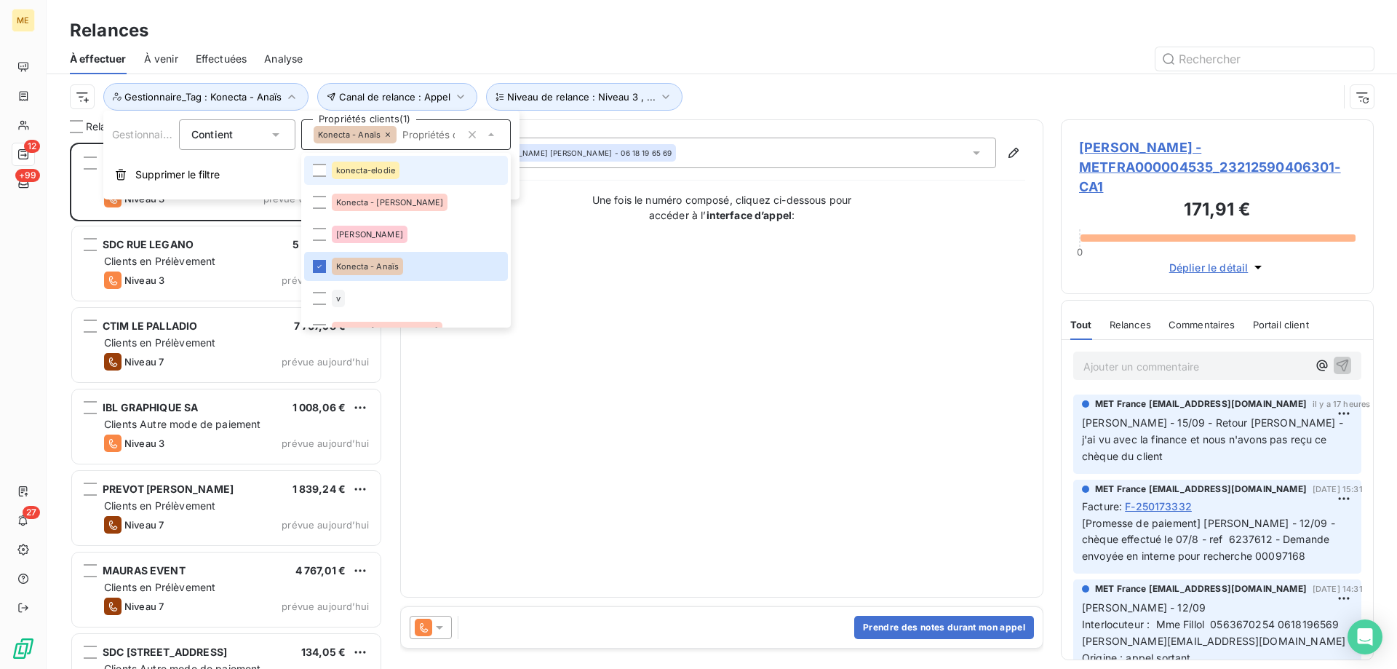
click at [398, 166] on div "konecta-elodie" at bounding box center [366, 170] width 68 height 17
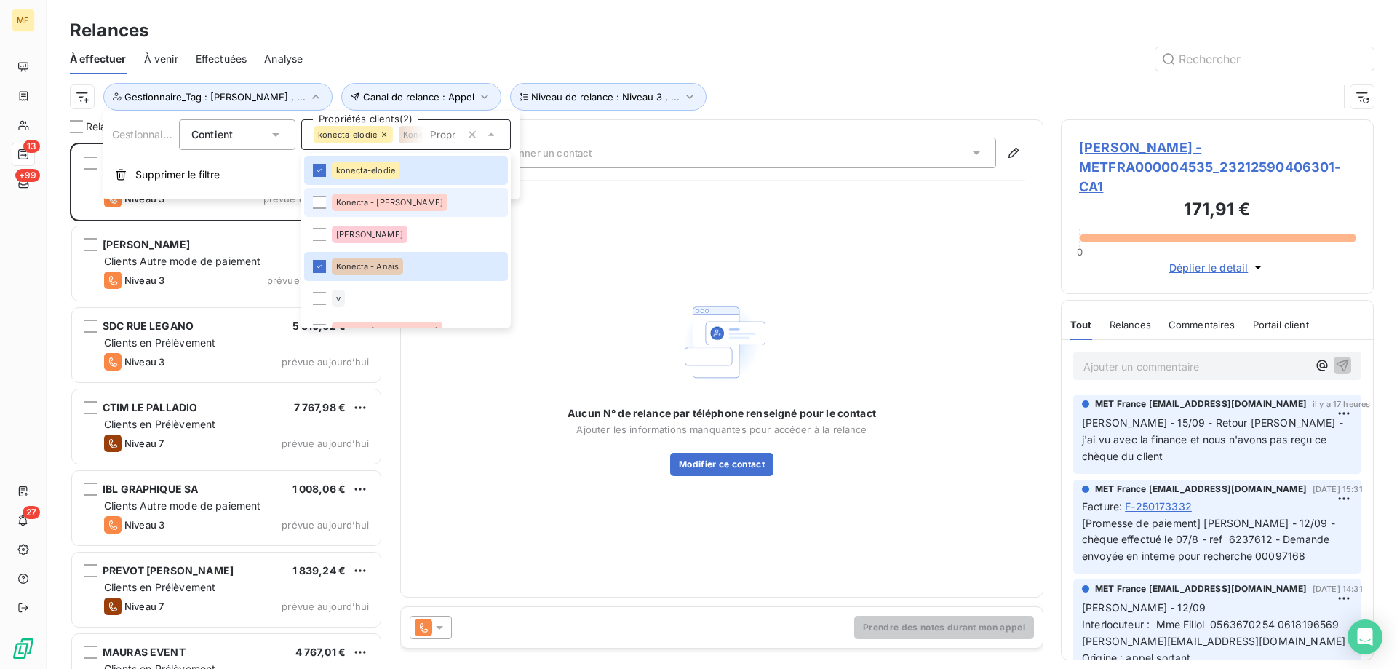
click at [395, 196] on div "Konecta - [PERSON_NAME]" at bounding box center [390, 202] width 116 height 17
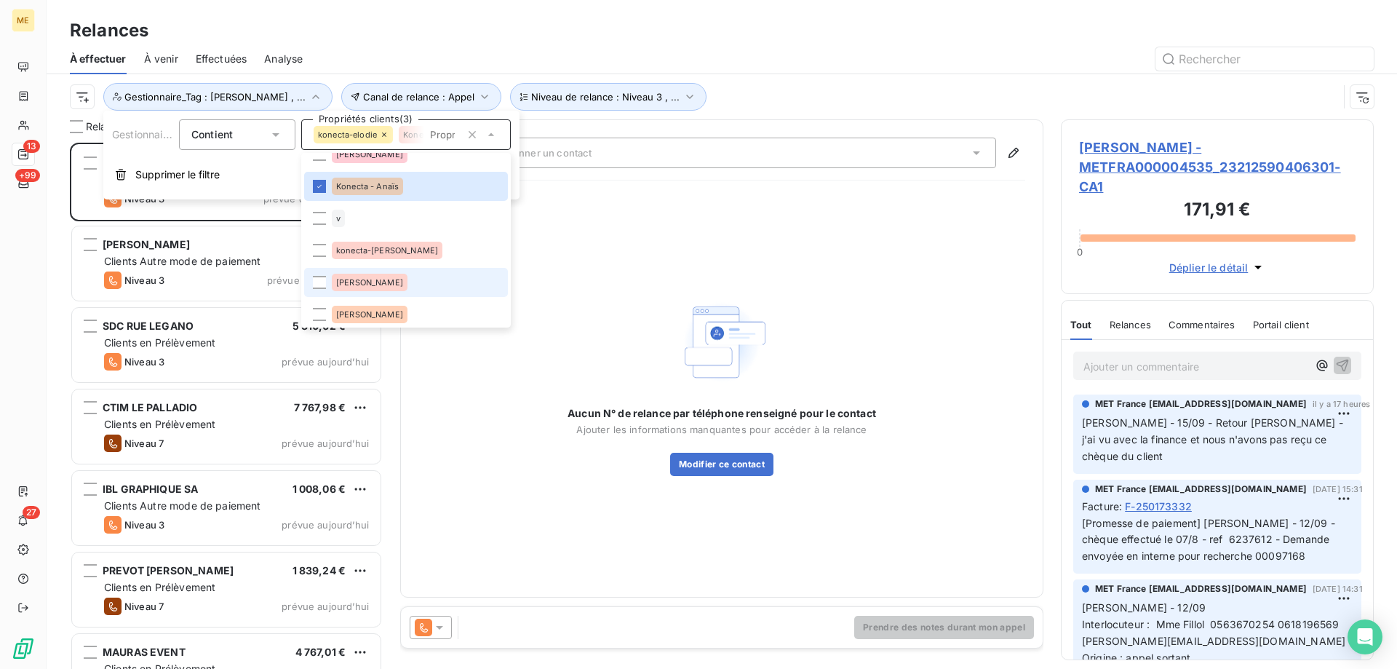
scroll to position [146, 0]
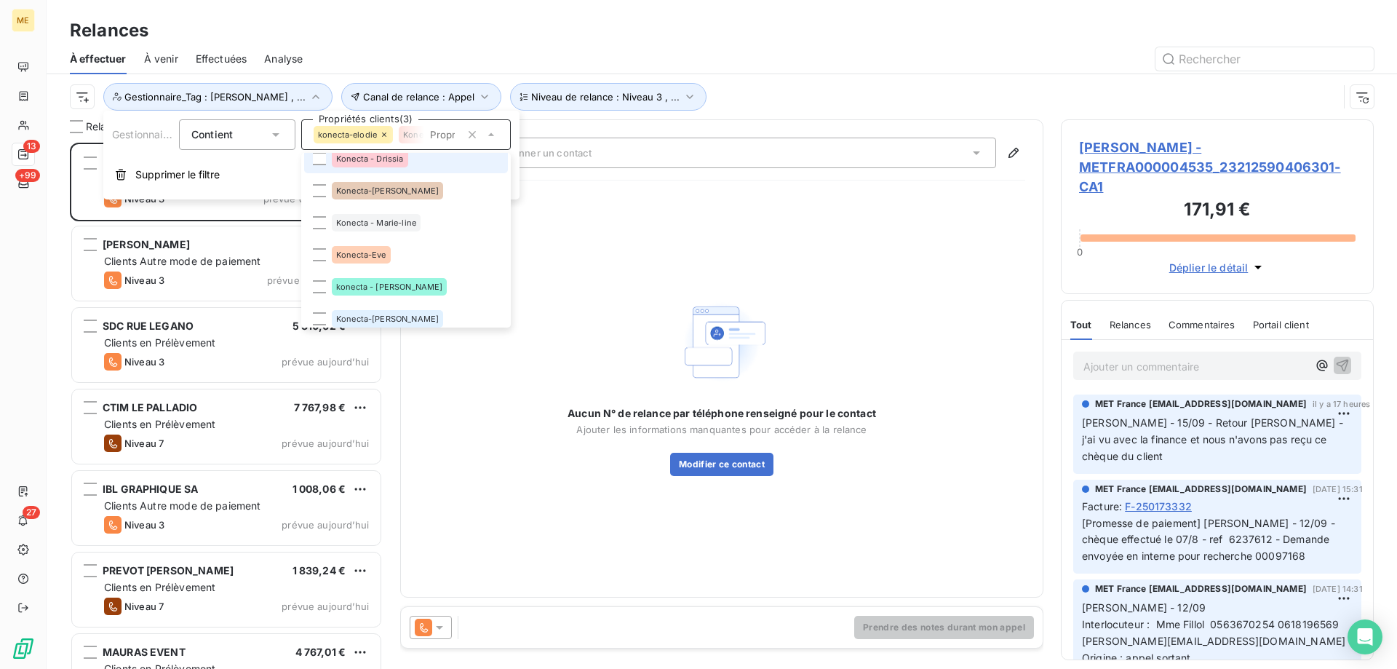
click at [417, 172] on li "Konecta - Drissia" at bounding box center [406, 158] width 204 height 29
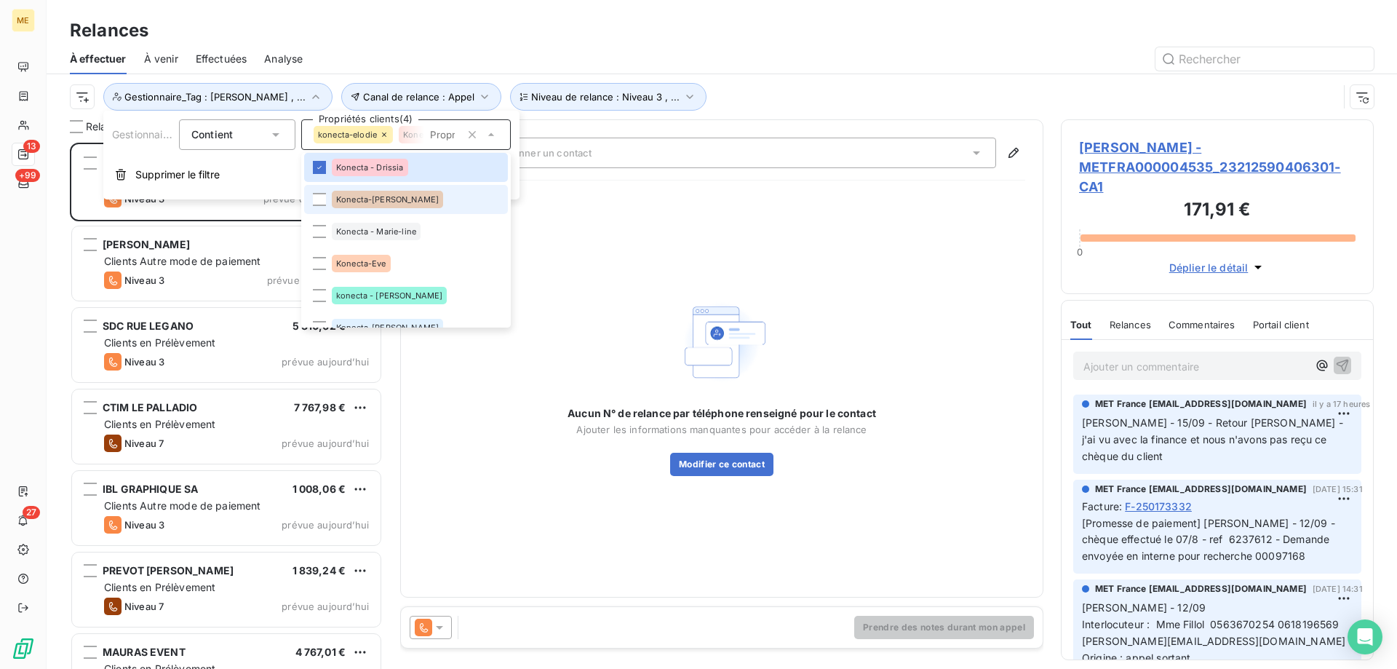
scroll to position [515, 302]
click at [411, 204] on li "Konecta-[PERSON_NAME]" at bounding box center [406, 199] width 204 height 29
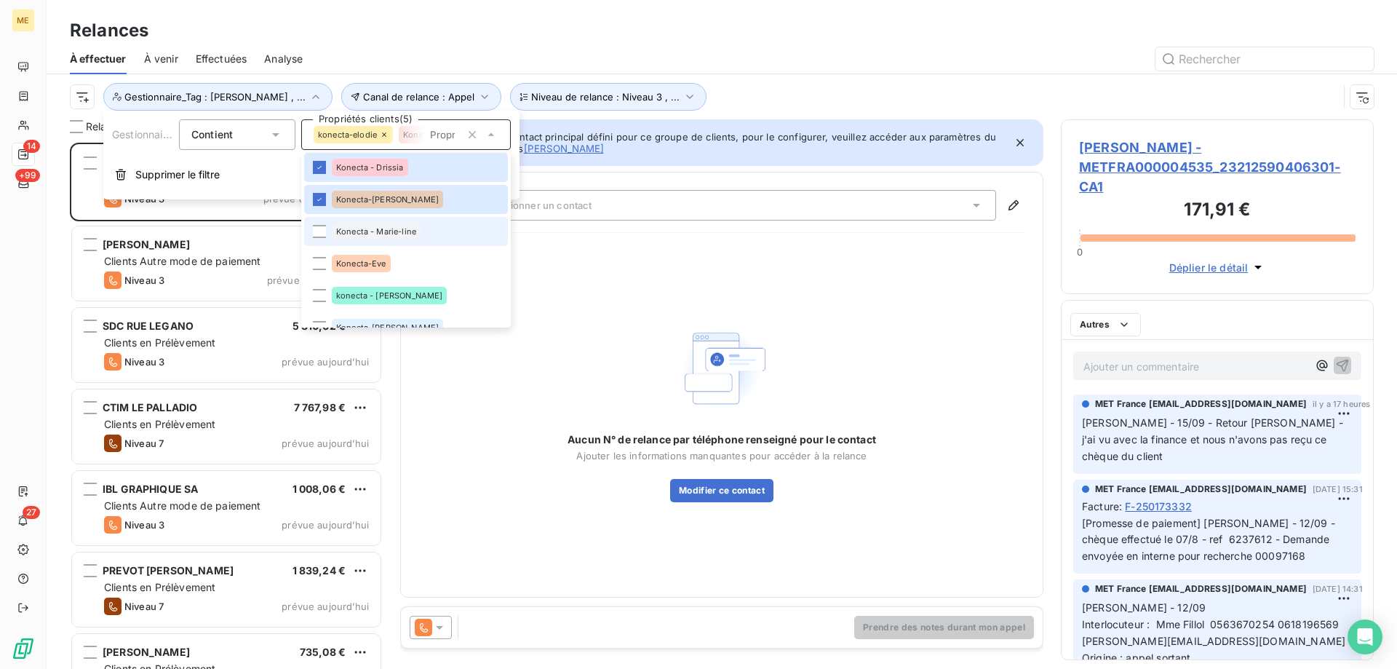
click at [413, 232] on span "Konecta - Marie-line" at bounding box center [376, 231] width 80 height 9
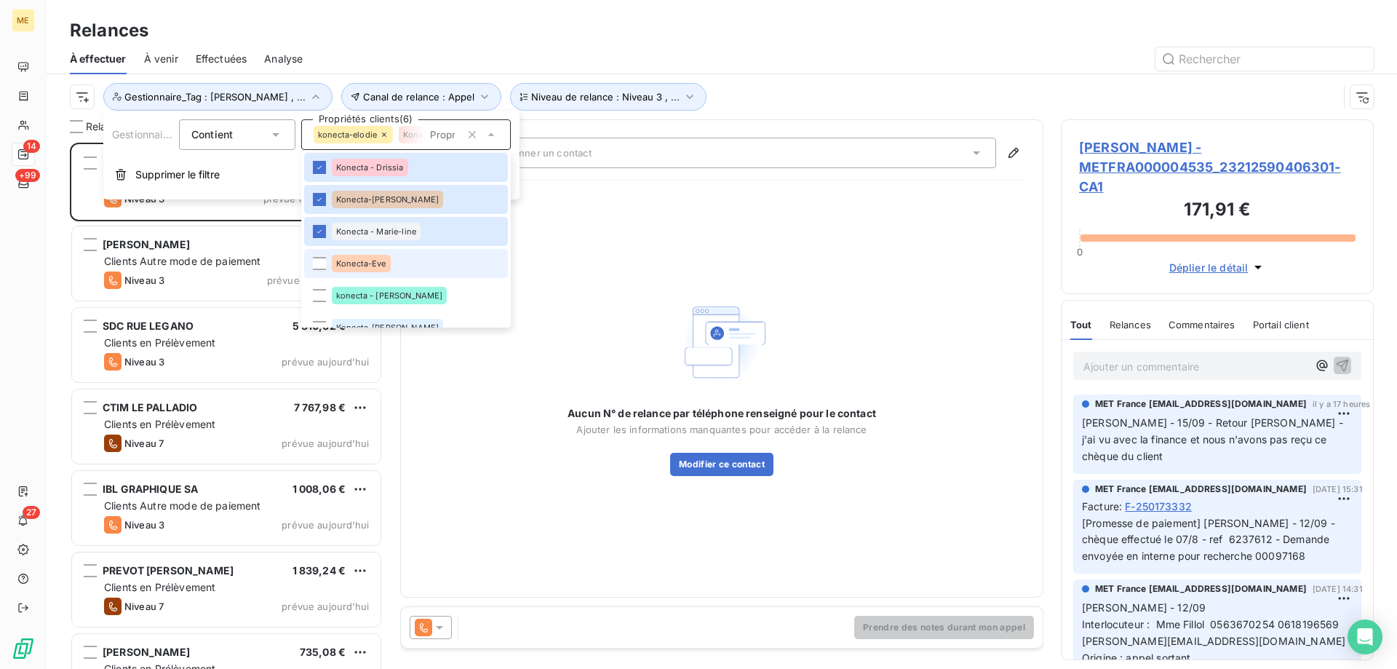
scroll to position [428, 0]
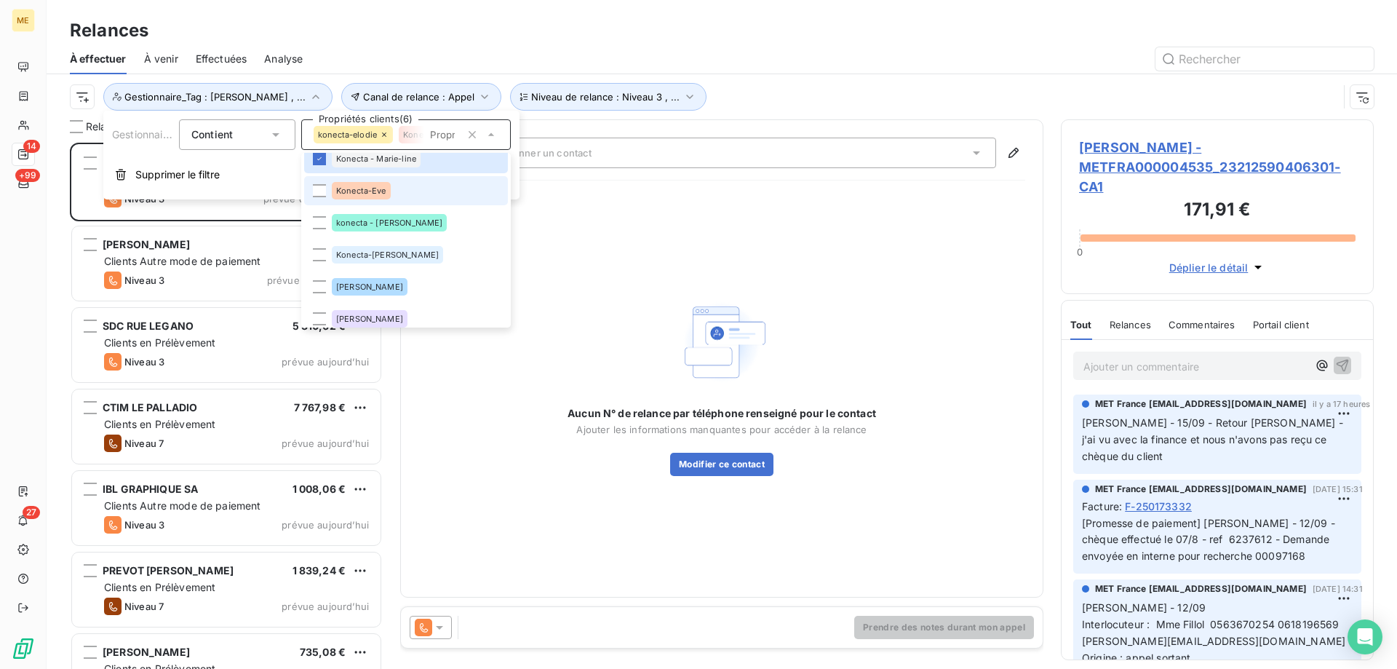
click at [423, 203] on li "Konecta-Eve" at bounding box center [406, 190] width 204 height 29
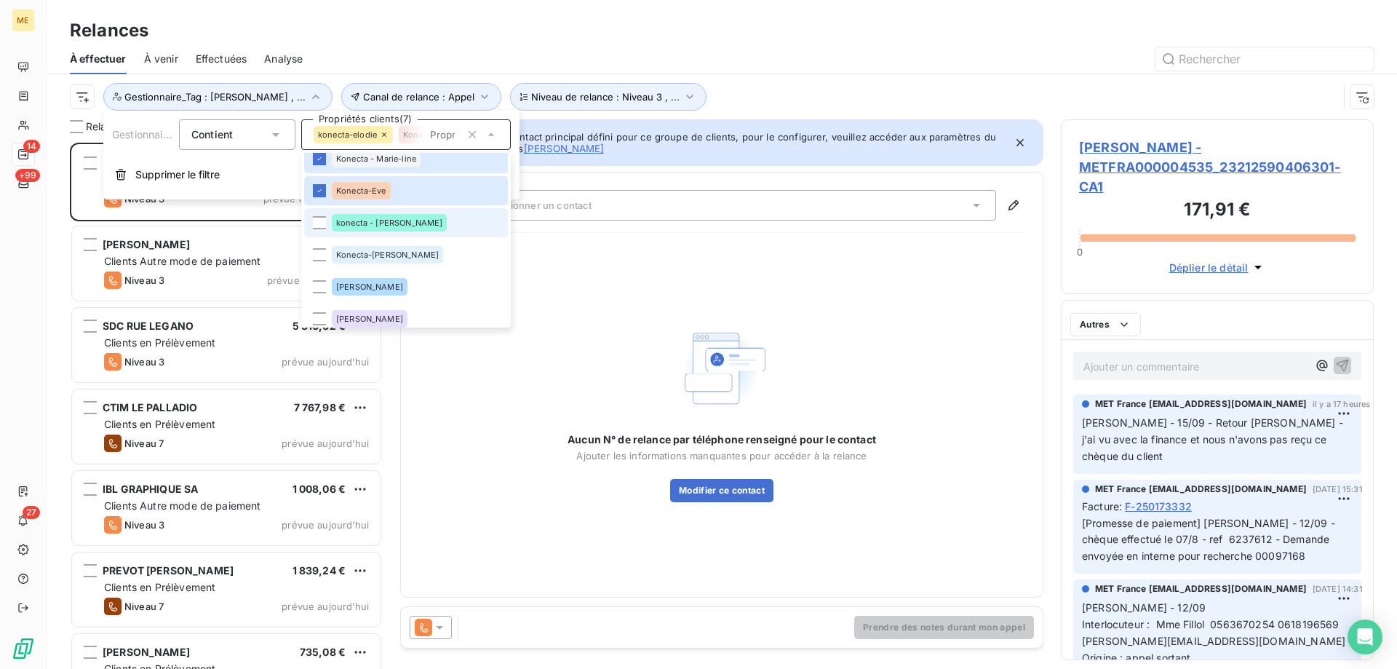
click at [422, 233] on li "konecta - [PERSON_NAME]" at bounding box center [406, 222] width 204 height 29
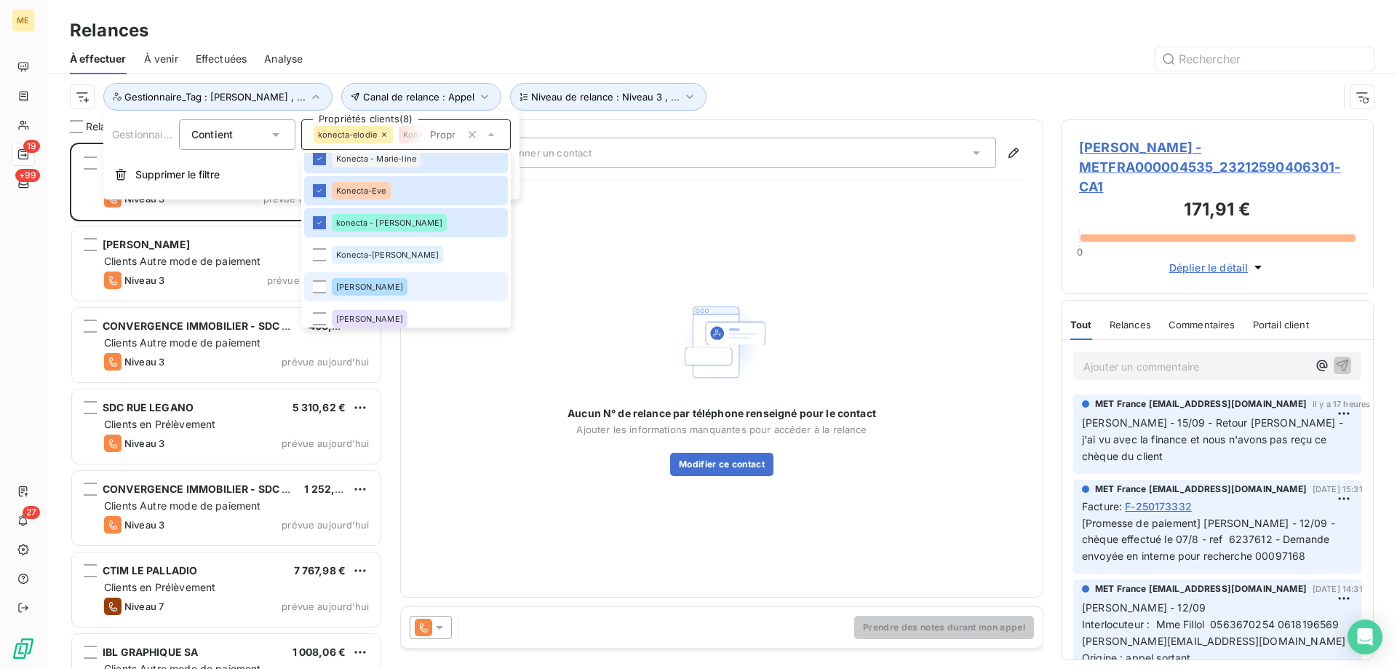
click at [415, 272] on li "[PERSON_NAME]" at bounding box center [406, 286] width 204 height 29
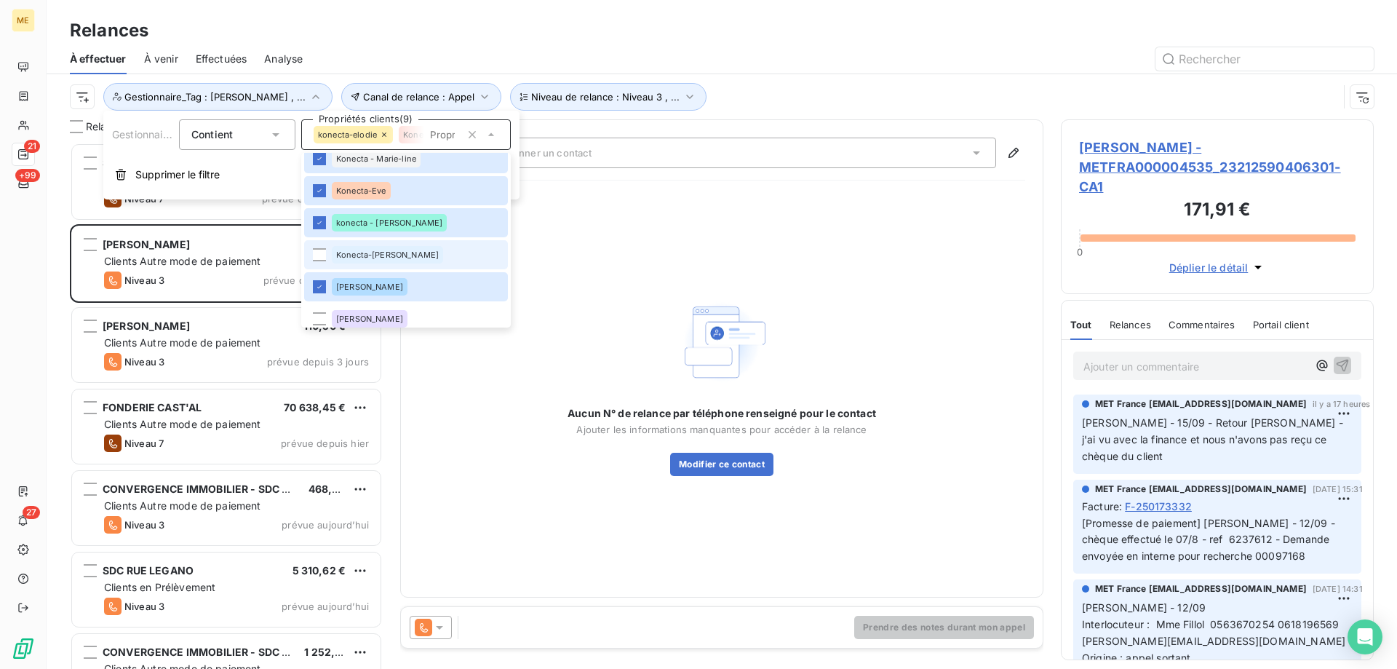
scroll to position [515, 302]
click at [405, 284] on li "[PERSON_NAME]" at bounding box center [406, 286] width 204 height 29
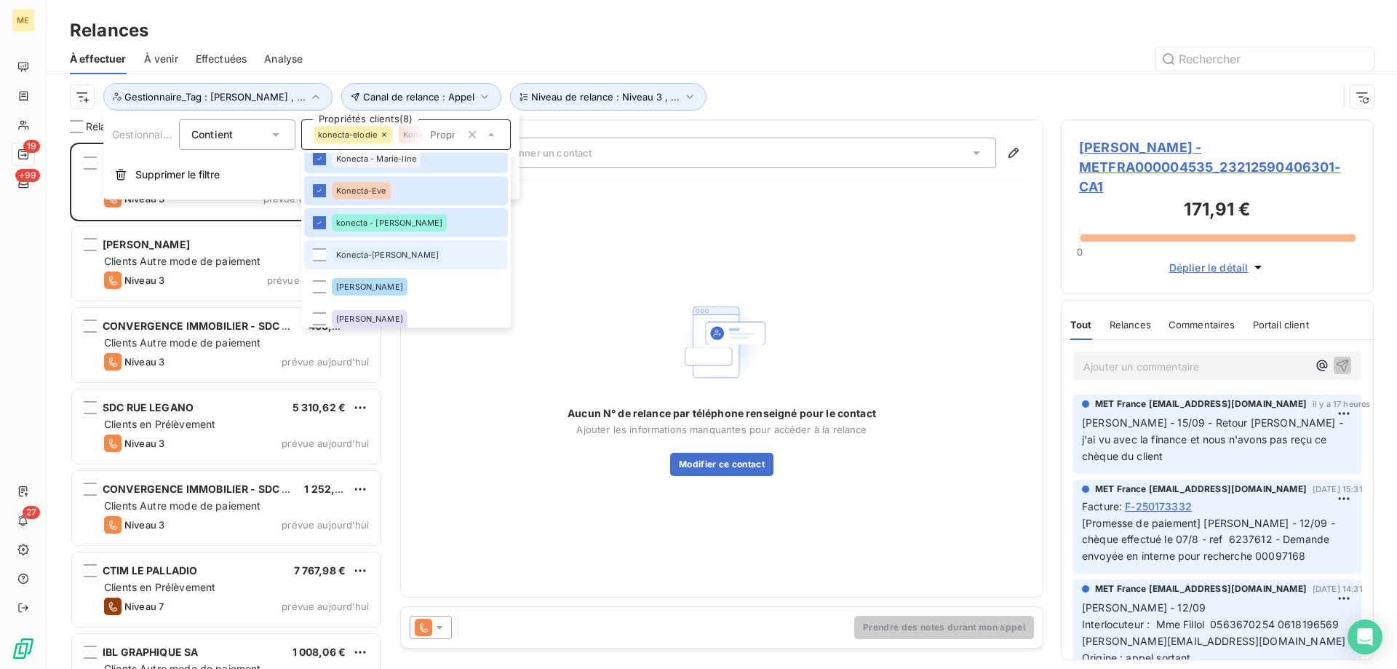
click at [411, 252] on li "Konecta-[PERSON_NAME]" at bounding box center [406, 254] width 204 height 29
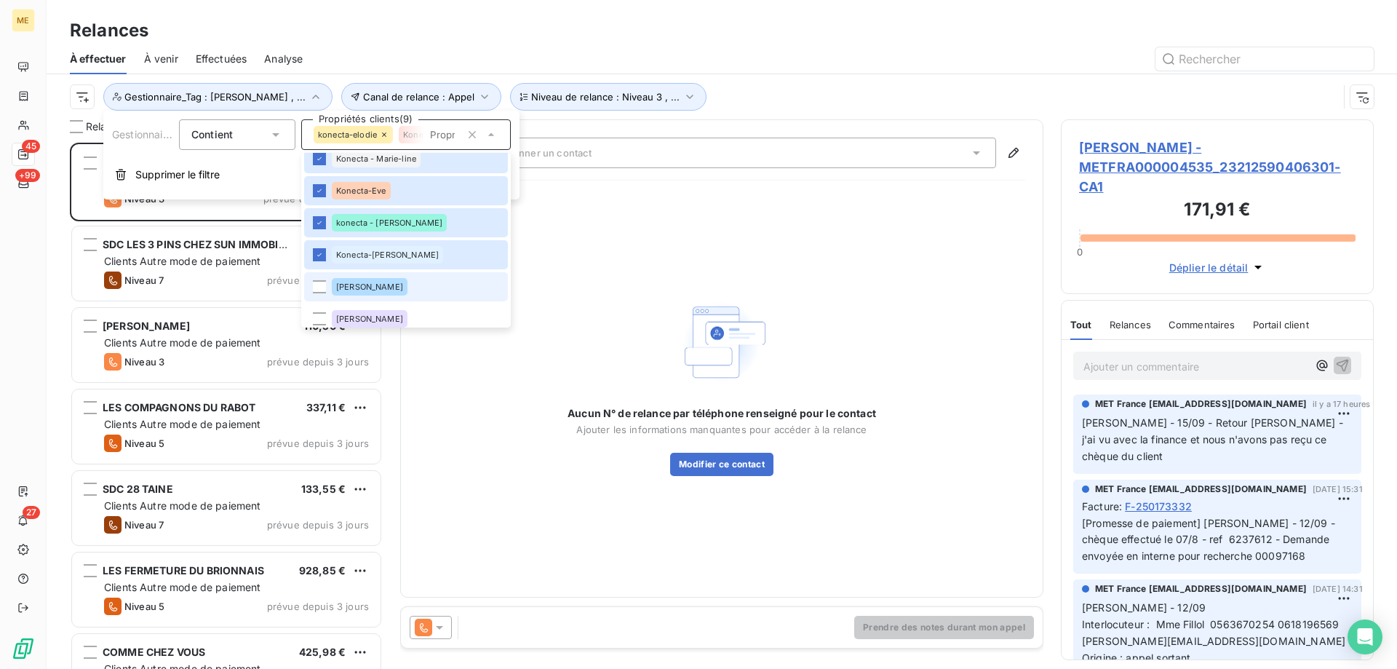
scroll to position [0, 0]
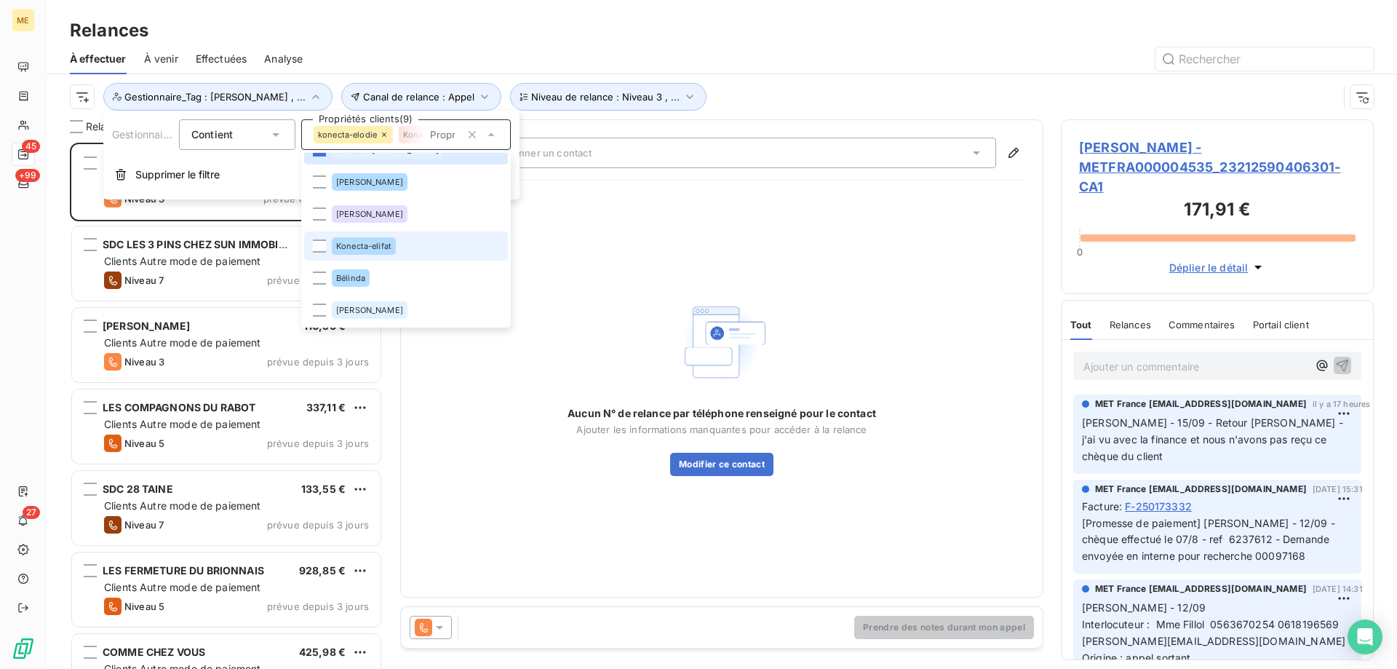
click at [419, 250] on li "Konecta-elifat" at bounding box center [406, 245] width 204 height 29
click at [892, 92] on div "Canal de relance : Appel Niveau de relance : Niveau 3 , ... Gestionnaire_Tag : …" at bounding box center [704, 97] width 1268 height 28
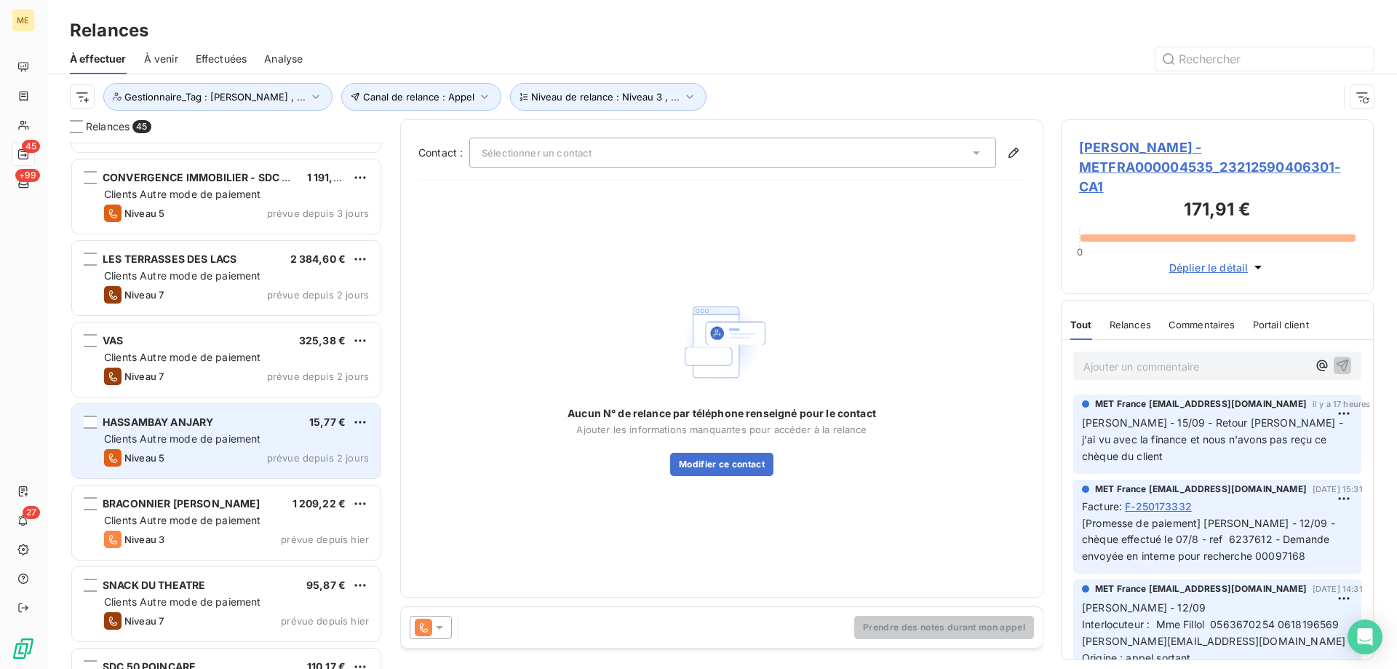
click at [312, 442] on div "Clients Autre mode de paiement" at bounding box center [236, 438] width 265 height 15
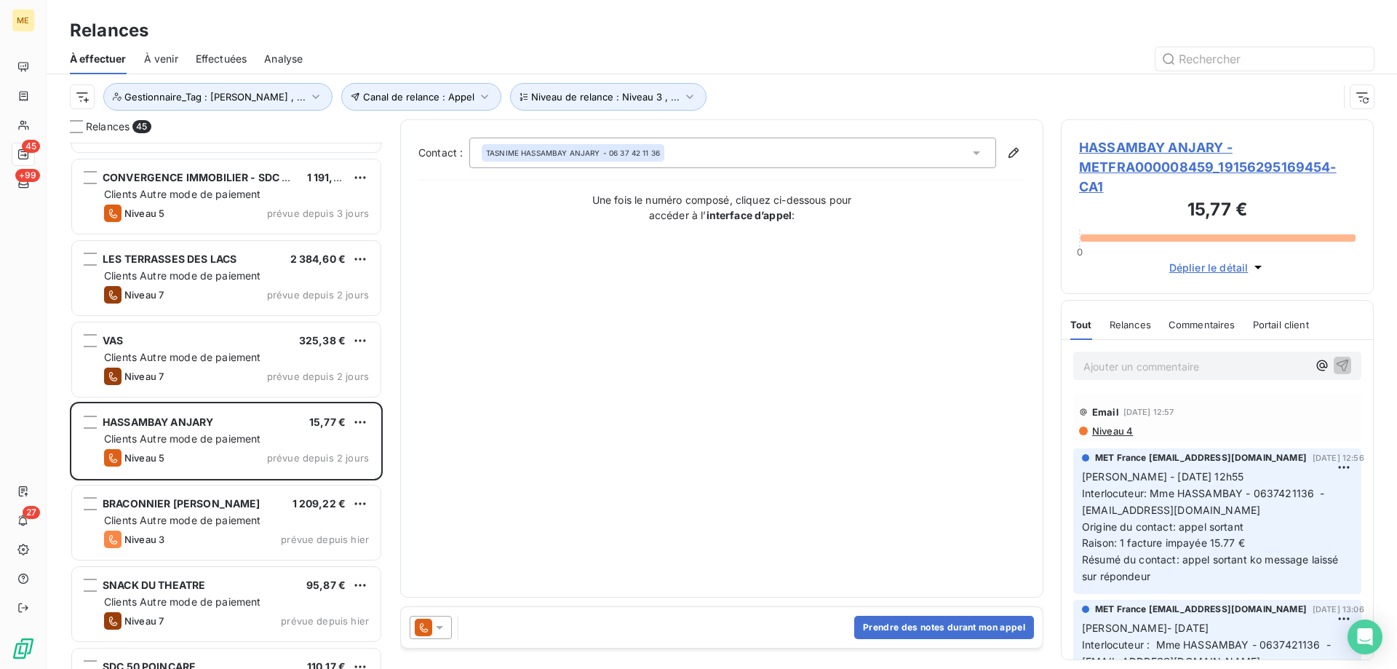
click at [447, 634] on div at bounding box center [431, 627] width 42 height 23
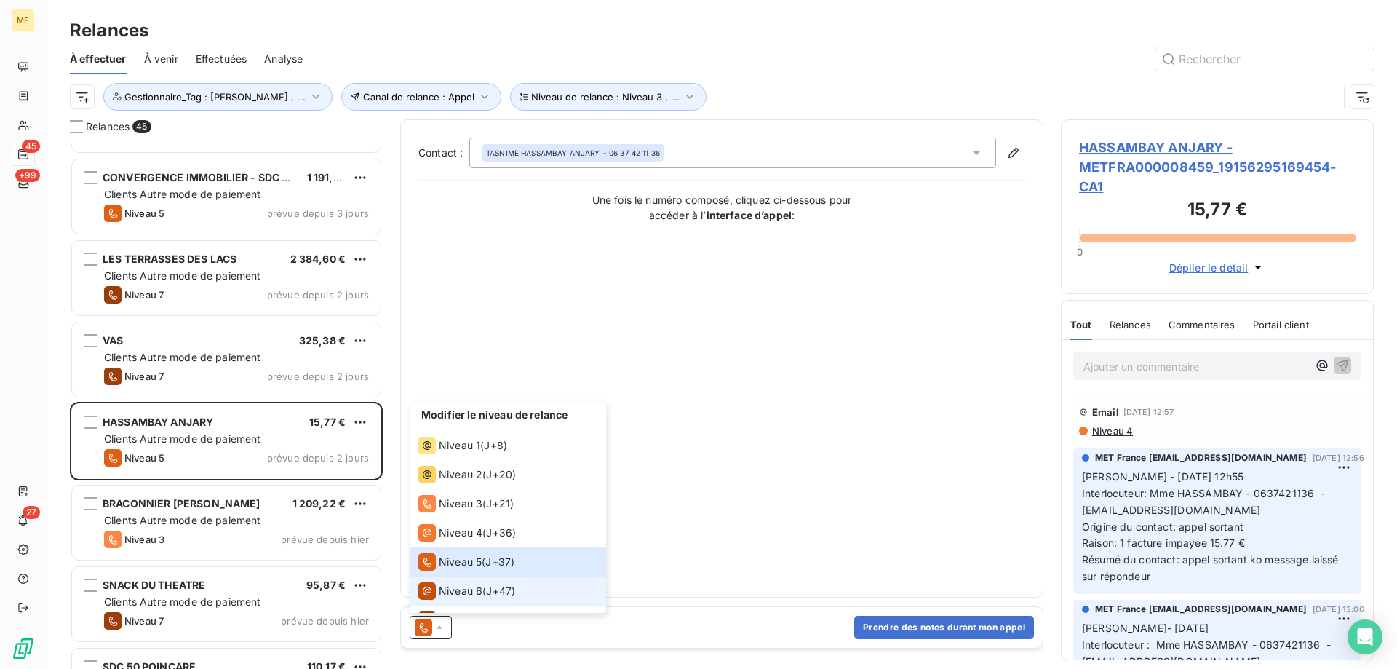
click at [461, 586] on span "Niveau 6" at bounding box center [461, 591] width 44 height 15
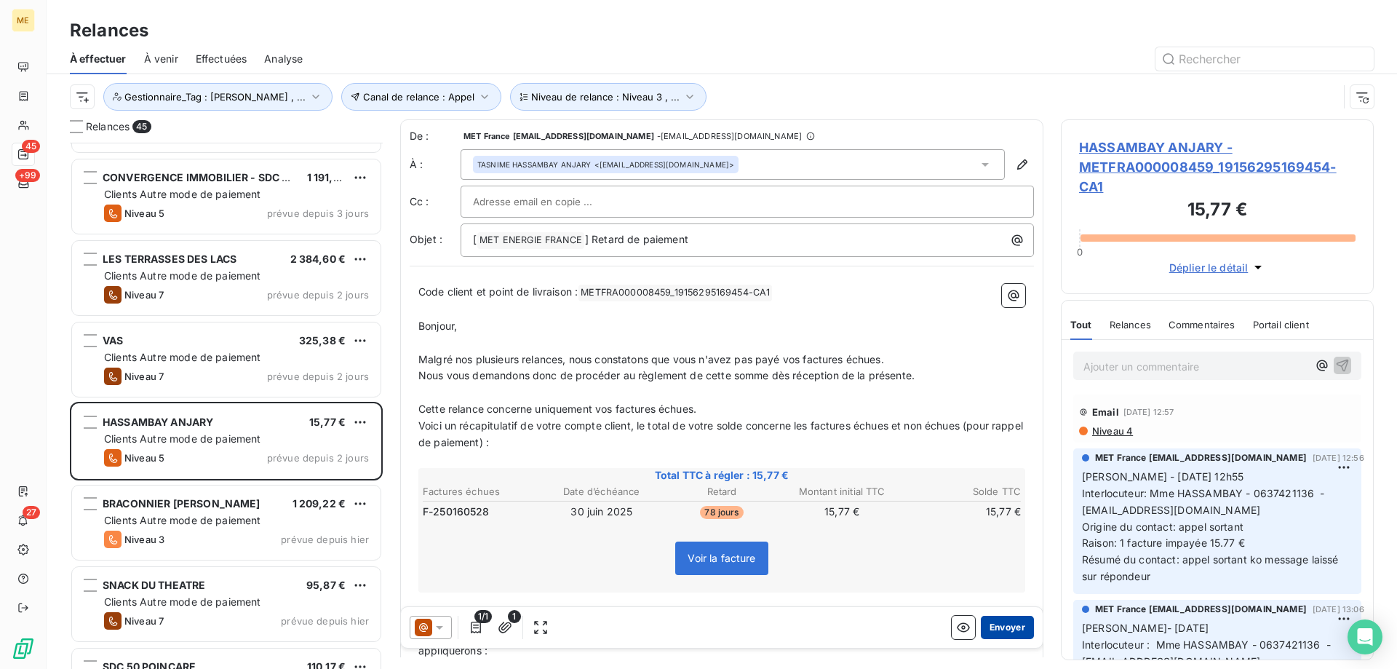
click at [981, 624] on button "Envoyer" at bounding box center [1007, 627] width 53 height 23
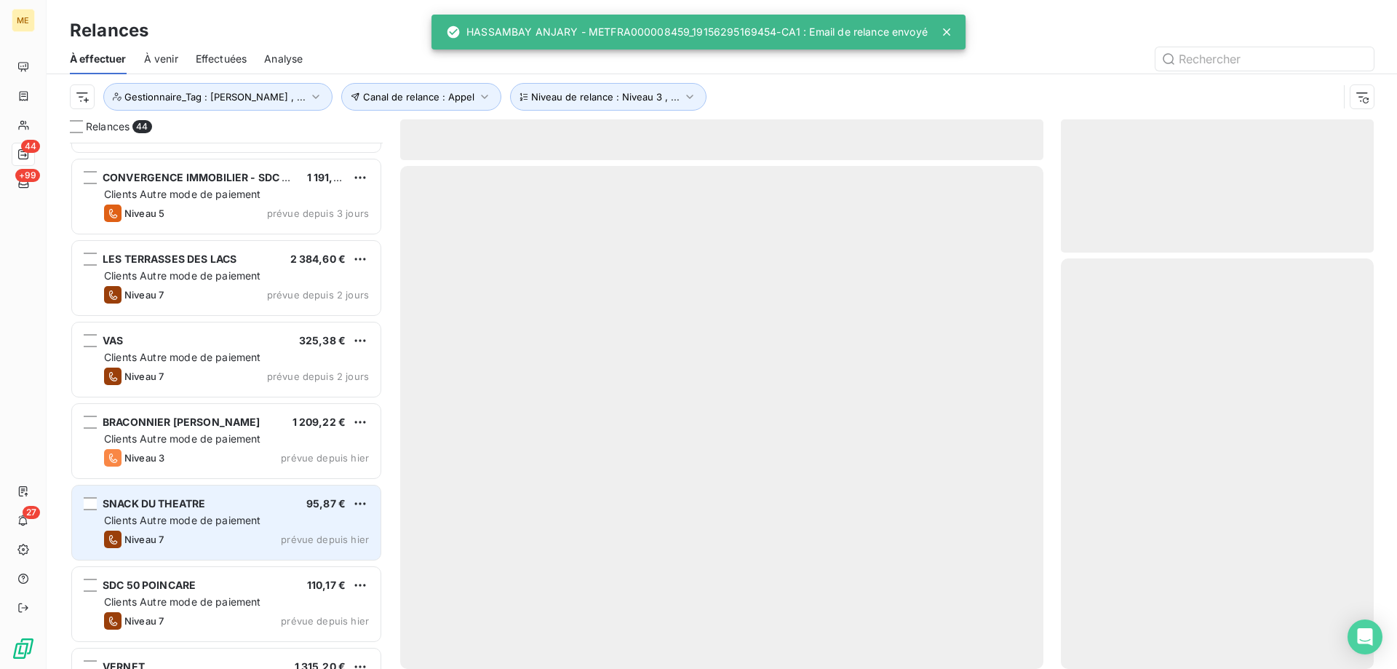
drag, startPoint x: 308, startPoint y: 526, endPoint x: 322, endPoint y: 549, distance: 26.8
click at [308, 527] on div "Clients Autre mode de paiement" at bounding box center [236, 520] width 265 height 15
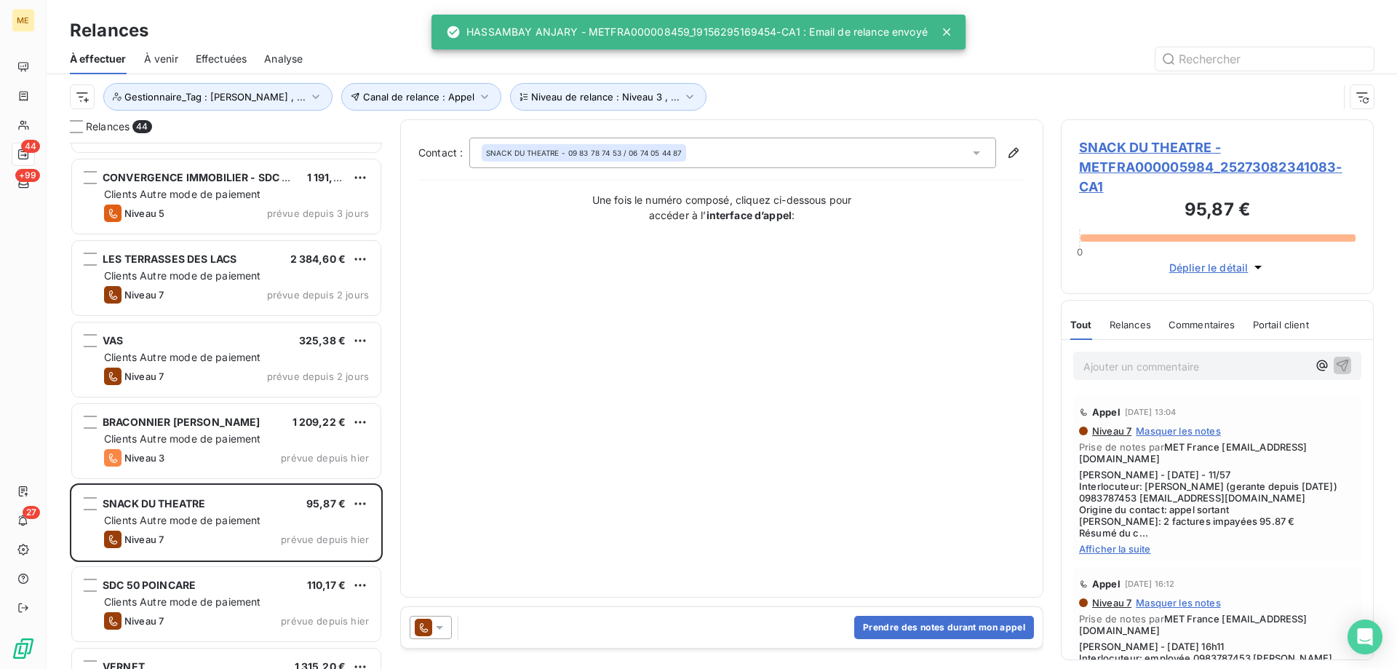
click at [443, 629] on icon at bounding box center [439, 627] width 15 height 15
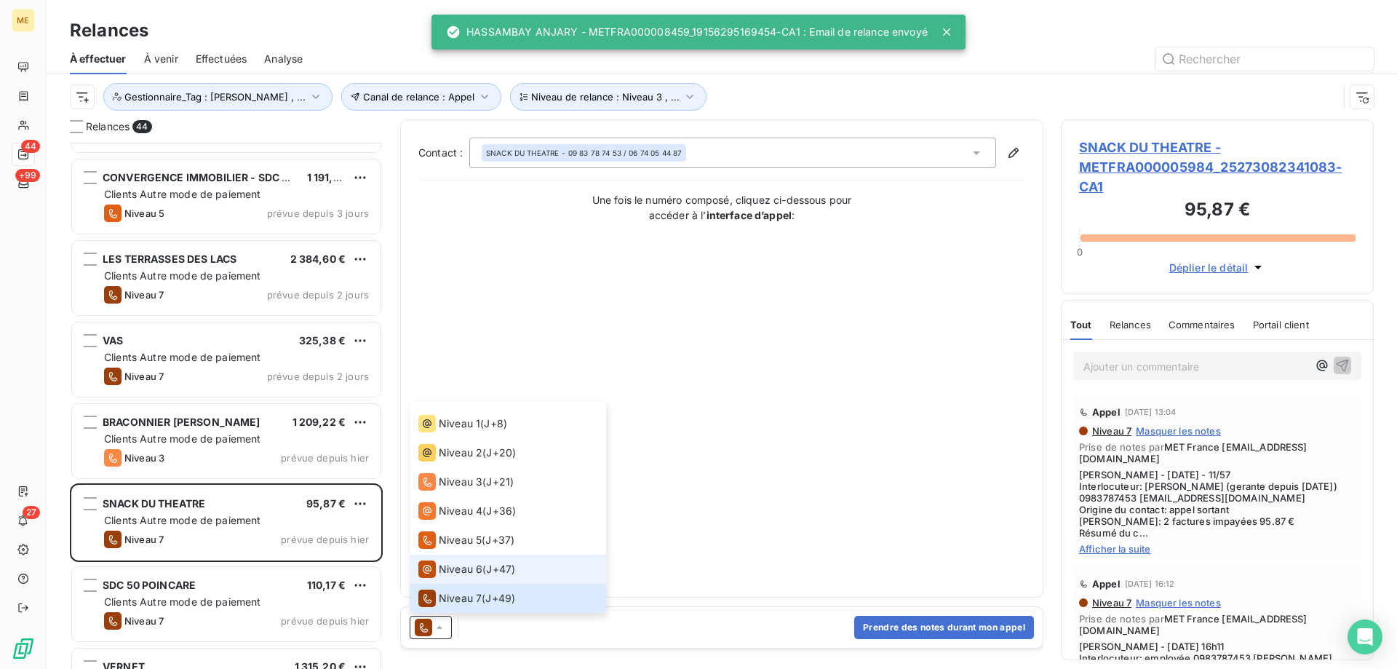
click at [465, 570] on span "Niveau 6" at bounding box center [461, 569] width 44 height 15
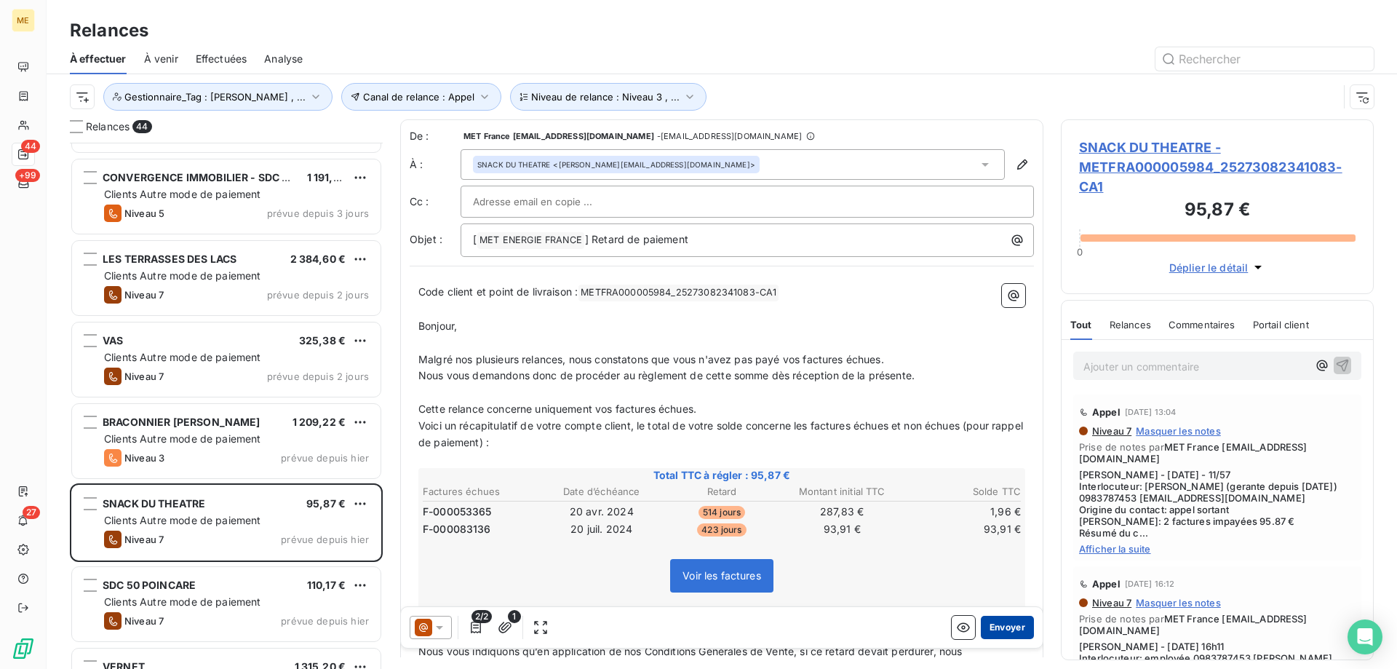
click at [982, 632] on button "Envoyer" at bounding box center [1007, 627] width 53 height 23
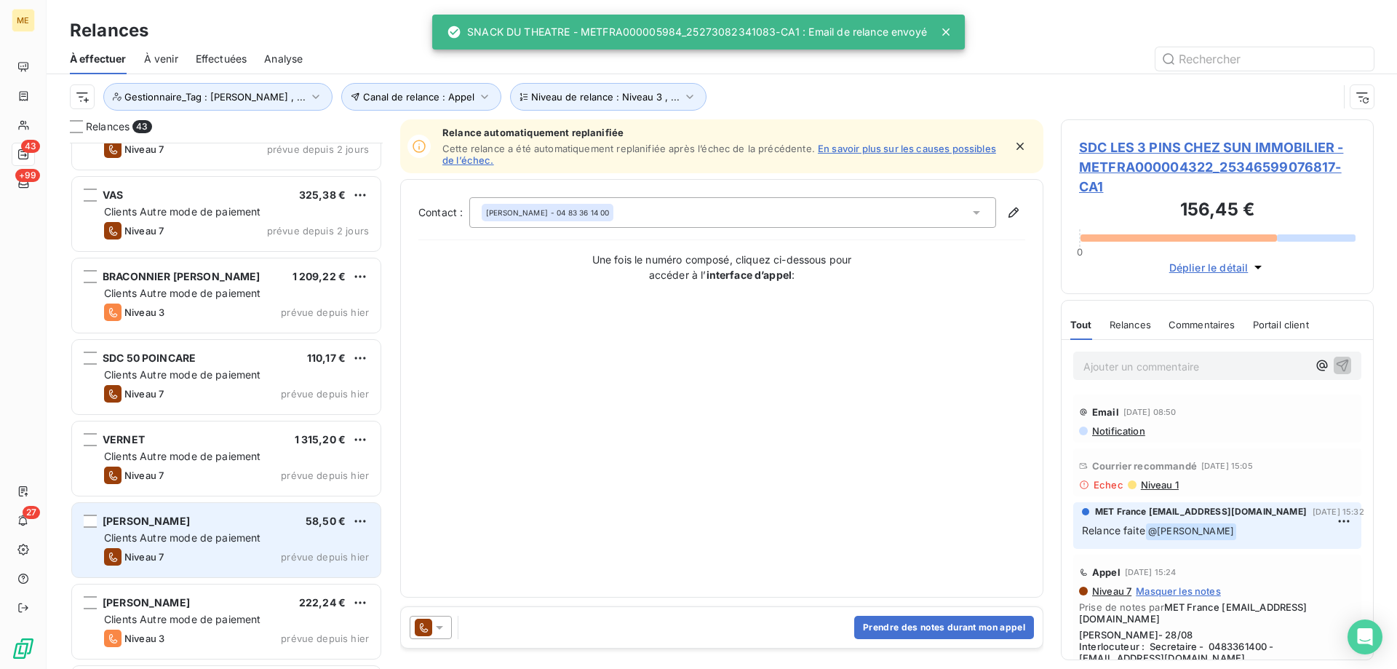
drag, startPoint x: 314, startPoint y: 524, endPoint x: 316, endPoint y: 533, distance: 9.6
click at [314, 525] on span "58,50 €" at bounding box center [326, 520] width 40 height 12
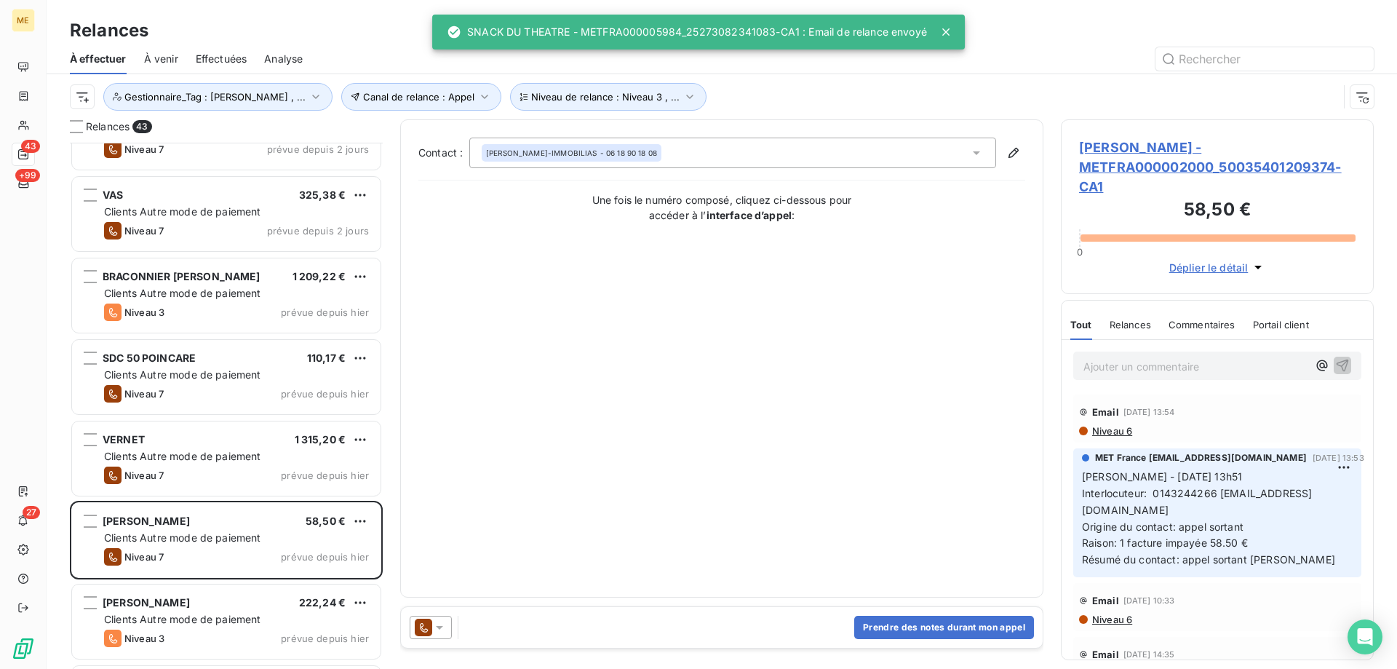
click at [439, 633] on icon at bounding box center [439, 627] width 15 height 15
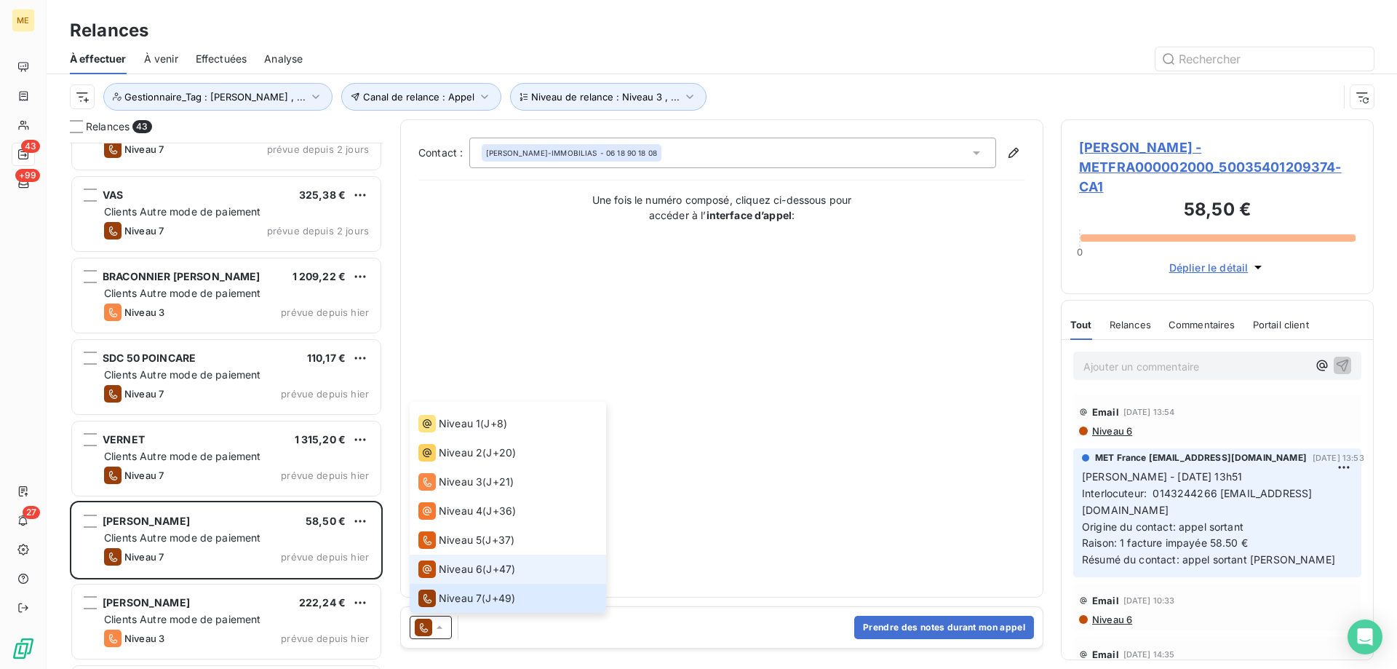
click at [453, 565] on span "Niveau 6" at bounding box center [461, 569] width 44 height 15
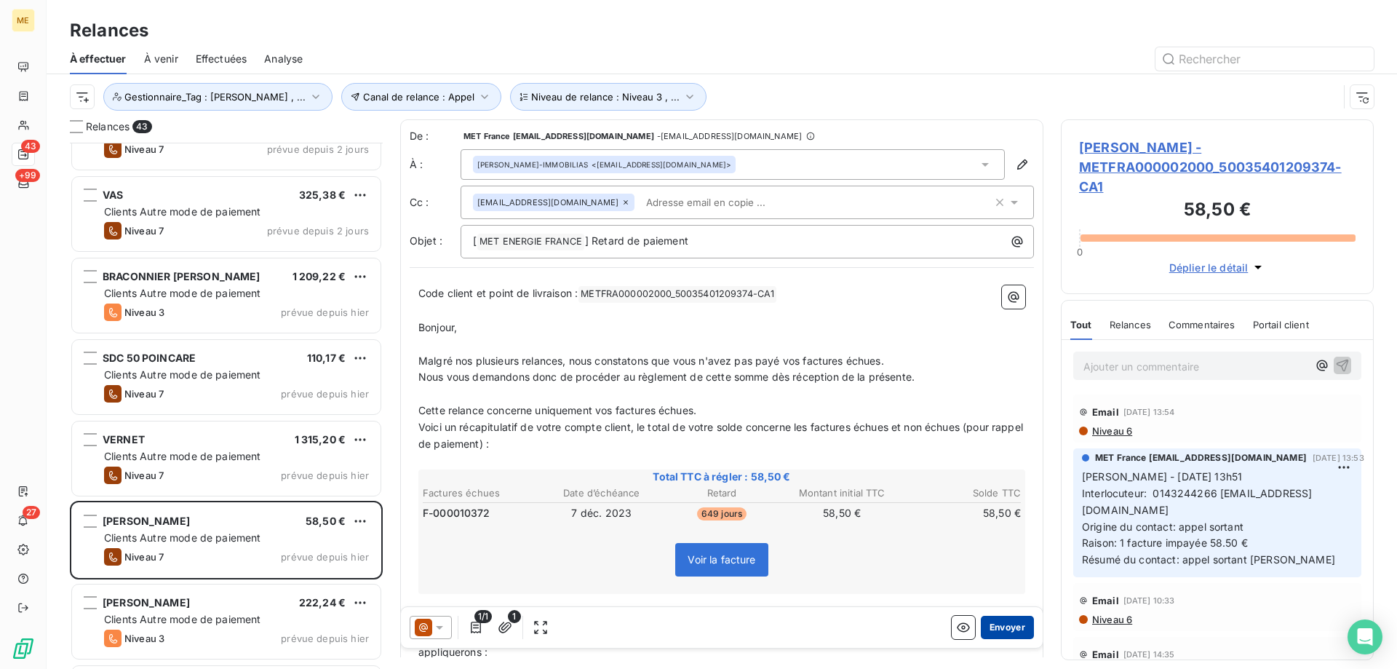
click at [1004, 633] on button "Envoyer" at bounding box center [1007, 627] width 53 height 23
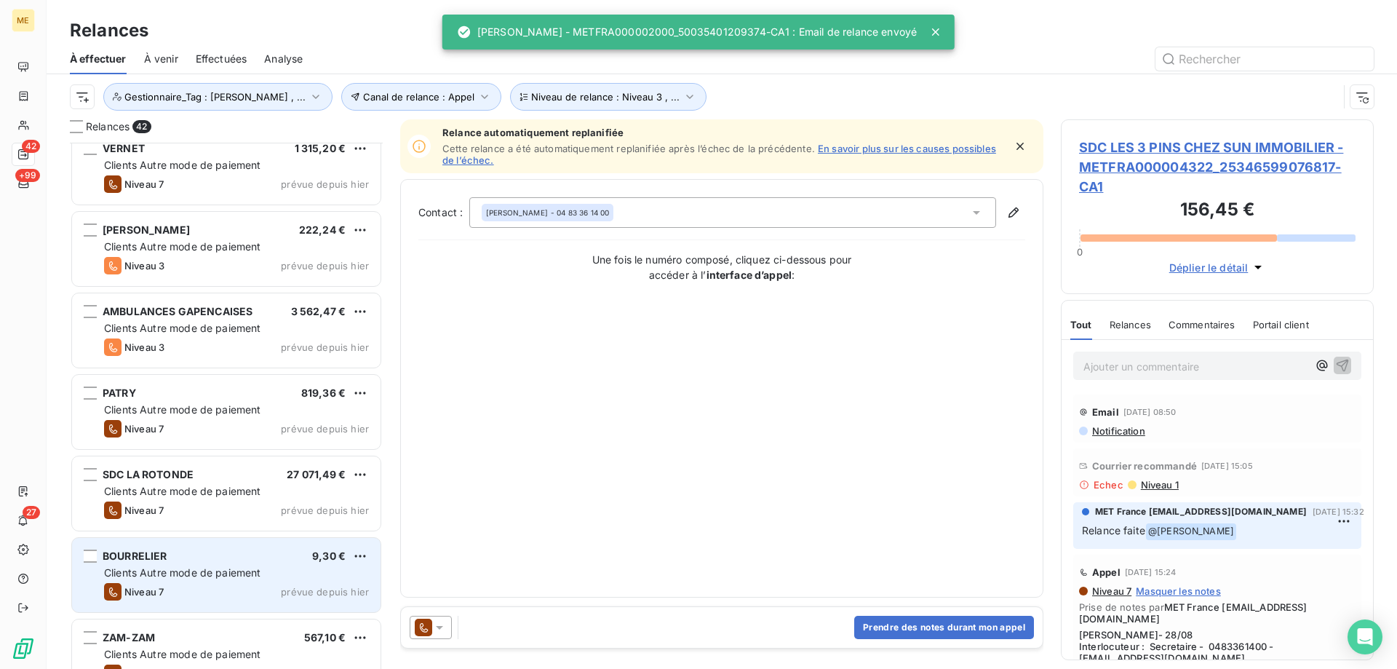
click at [338, 563] on div "9,30 €" at bounding box center [328, 556] width 33 height 15
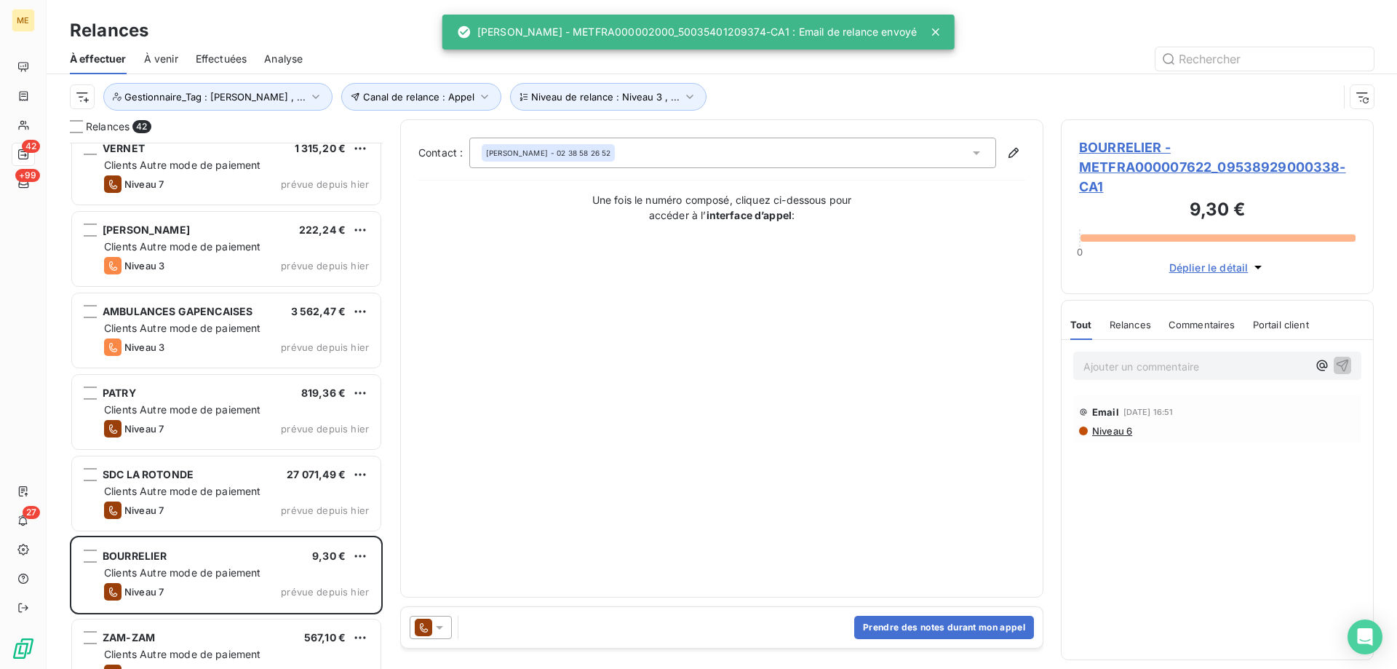
click at [442, 629] on icon at bounding box center [439, 627] width 15 height 15
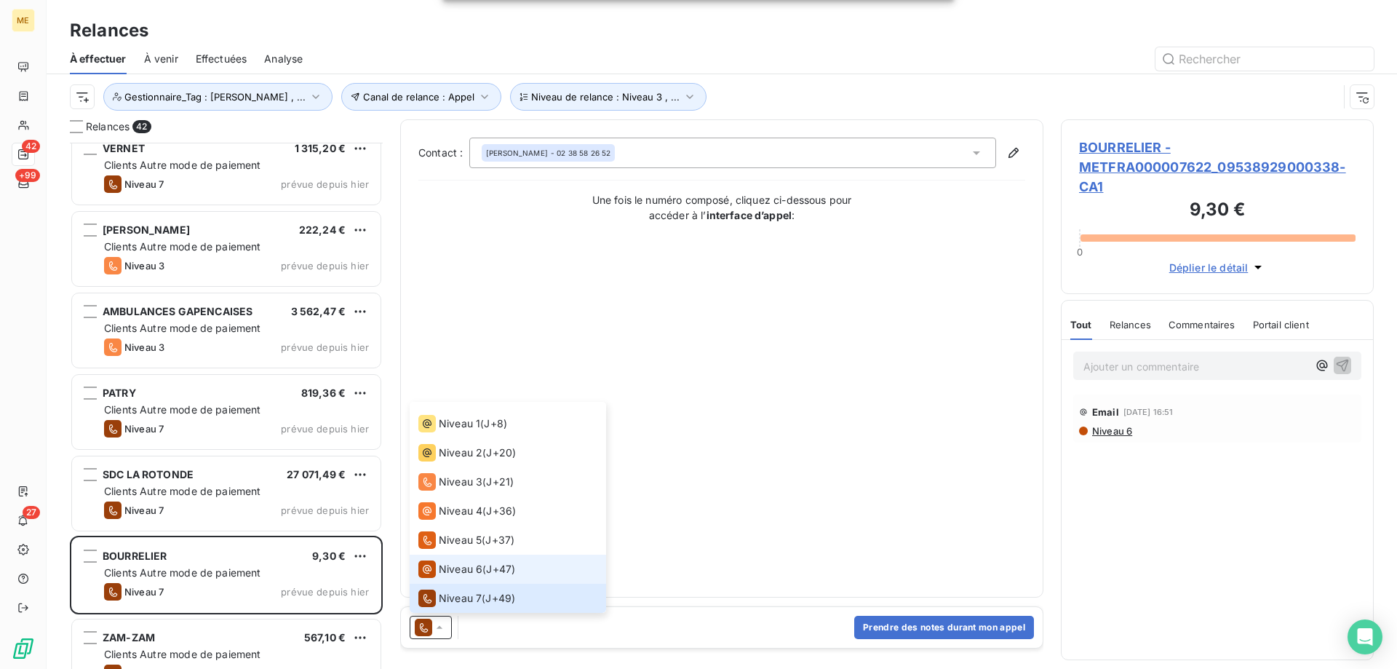
click at [454, 573] on span "Niveau 6" at bounding box center [461, 569] width 44 height 15
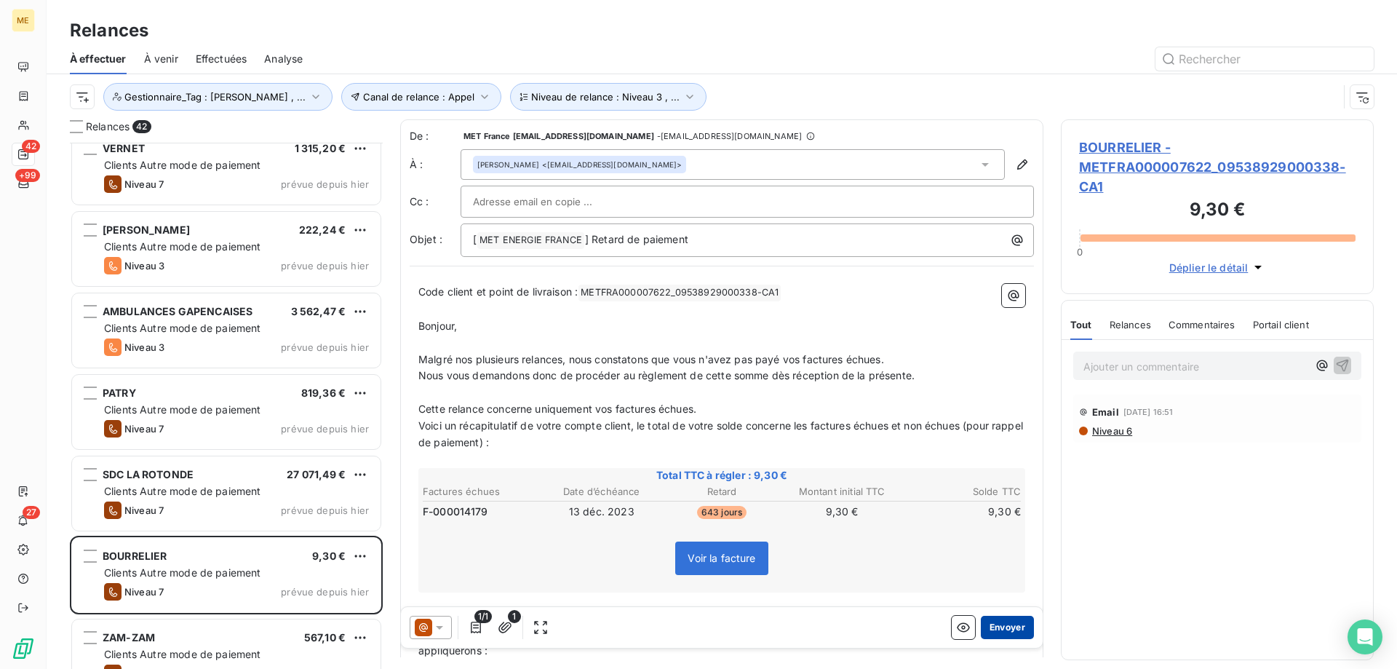
click at [1014, 621] on button "Envoyer" at bounding box center [1007, 627] width 53 height 23
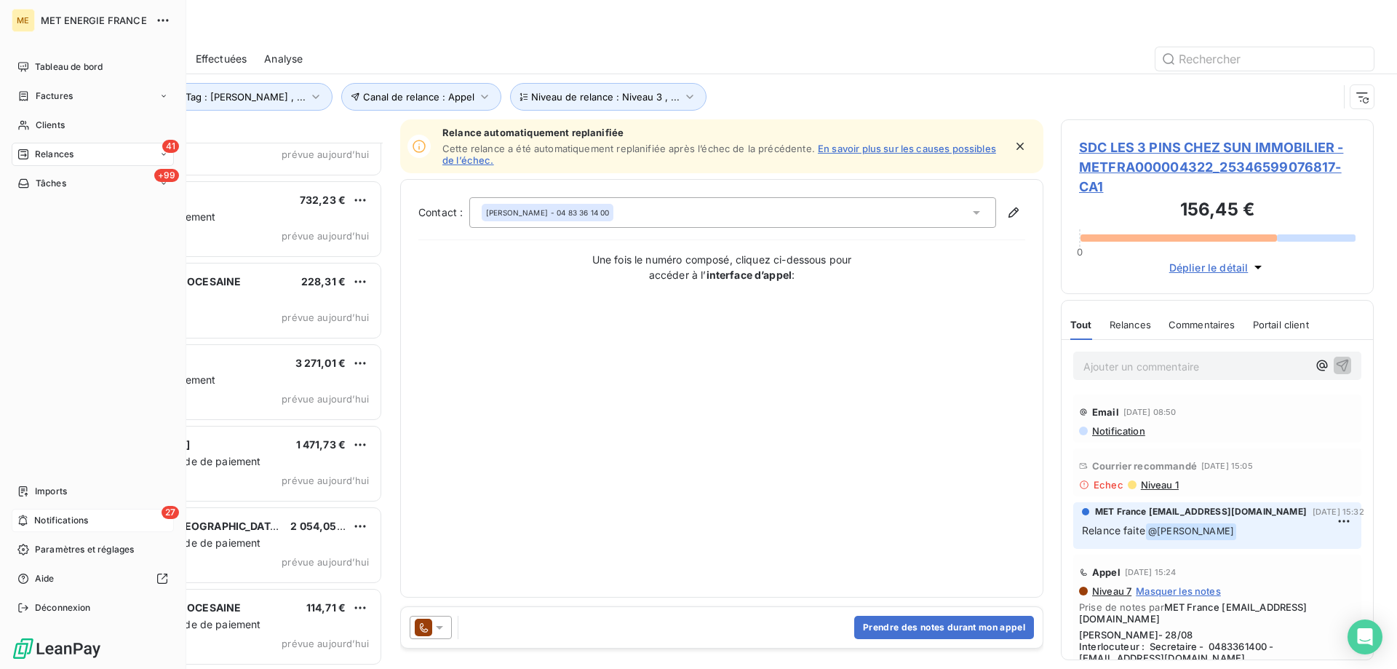
click at [54, 516] on span "Notifications" at bounding box center [61, 520] width 54 height 13
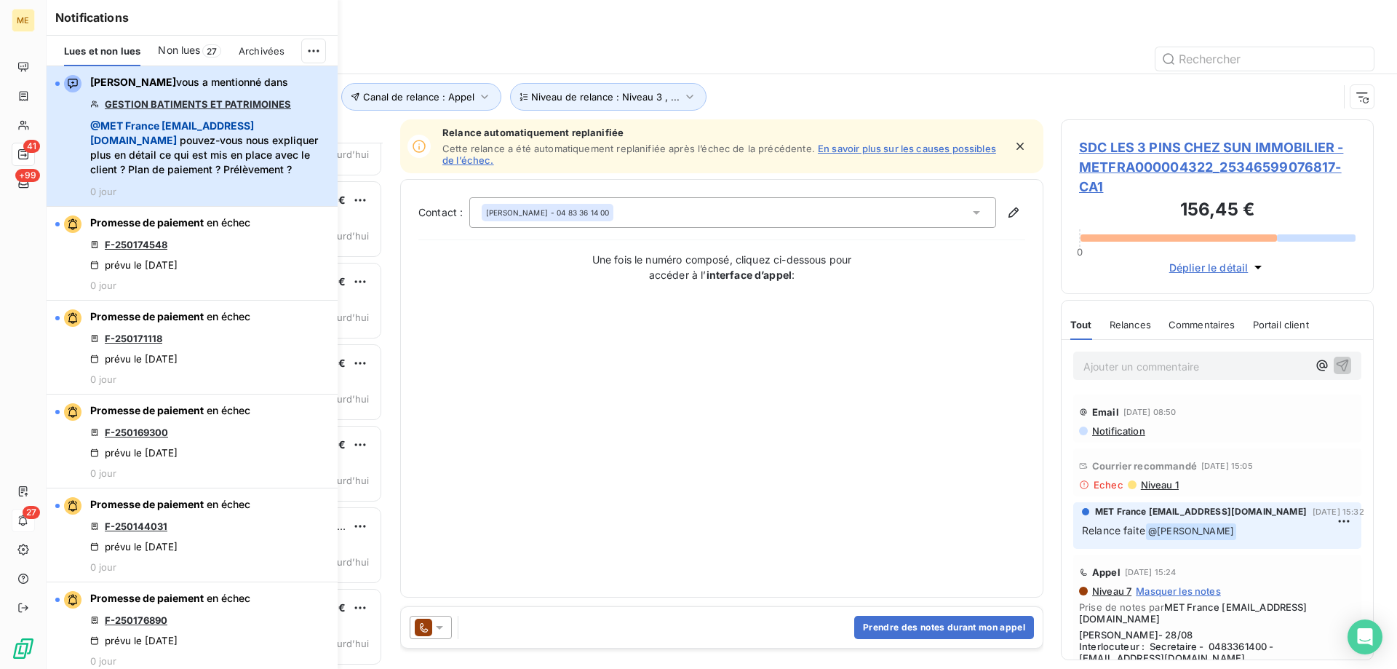
click at [279, 143] on span "@ MET [GEOGRAPHIC_DATA] [EMAIL_ADDRESS][DOMAIN_NAME] pouvez-vous nous expliquer…" at bounding box center [209, 148] width 239 height 58
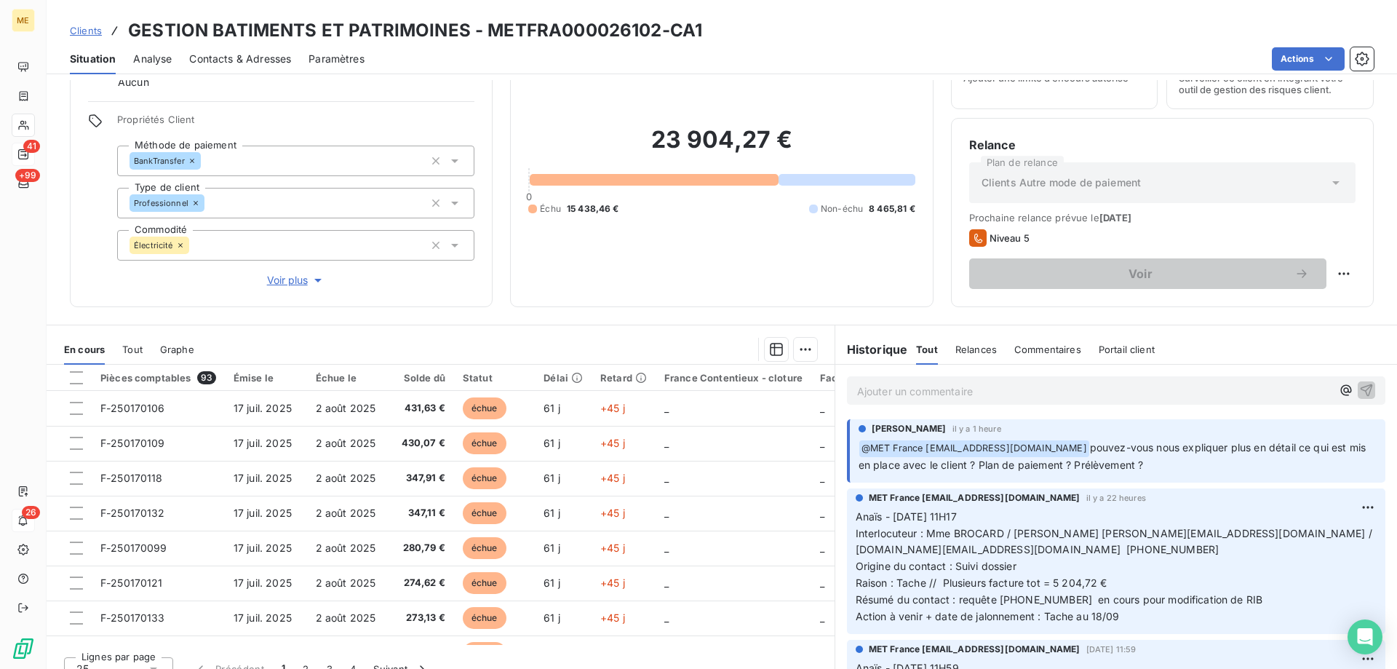
click at [983, 389] on p "Ajouter un commentaire ﻿" at bounding box center [1094, 391] width 474 height 18
click at [999, 388] on p "Anais / Bonjour" at bounding box center [1094, 390] width 474 height 17
click at [939, 384] on p "Anais / Bonjour" at bounding box center [1094, 390] width 474 height 17
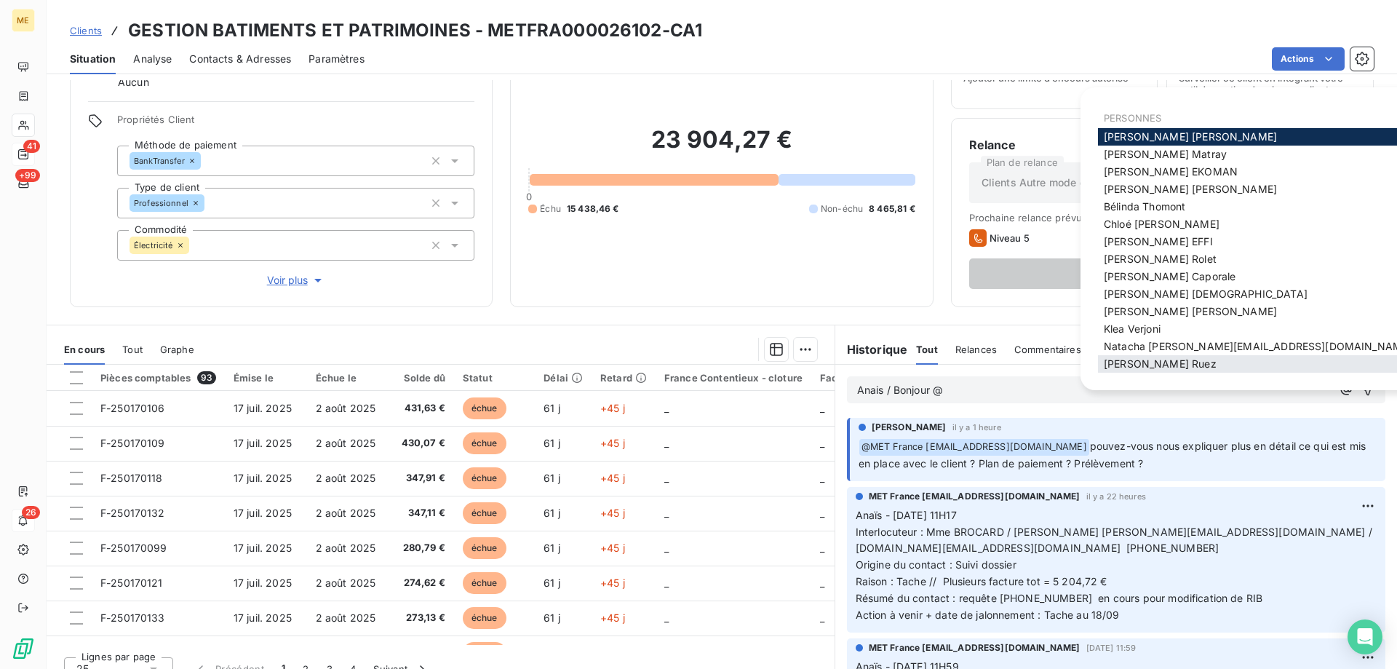
click at [1163, 360] on div "[PERSON_NAME]" at bounding box center [1257, 363] width 319 height 17
click at [1145, 366] on span "[PERSON_NAME]" at bounding box center [1160, 363] width 113 height 12
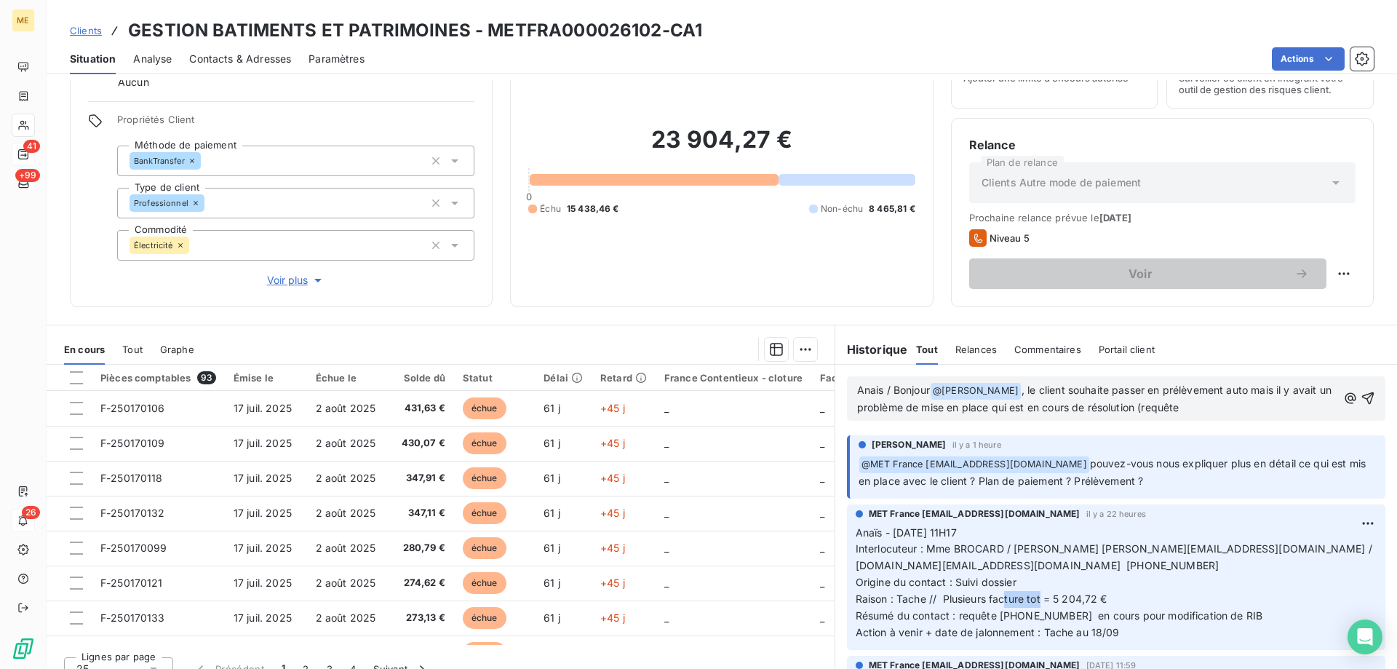
drag, startPoint x: 1042, startPoint y: 597, endPoint x: 995, endPoint y: 594, distance: 47.4
click at [995, 594] on span "Anaïs - [DATE] 11H17 Interlocuteur : Mme BROCARD / [PERSON_NAME] [PERSON_NAME][…" at bounding box center [1115, 582] width 519 height 112
copy span "00080981"
click at [1188, 405] on p "Anais / Bonjour @ [PERSON_NAME] ﻿ , le client souhaite passer en prélèvement au…" at bounding box center [1097, 399] width 480 height 34
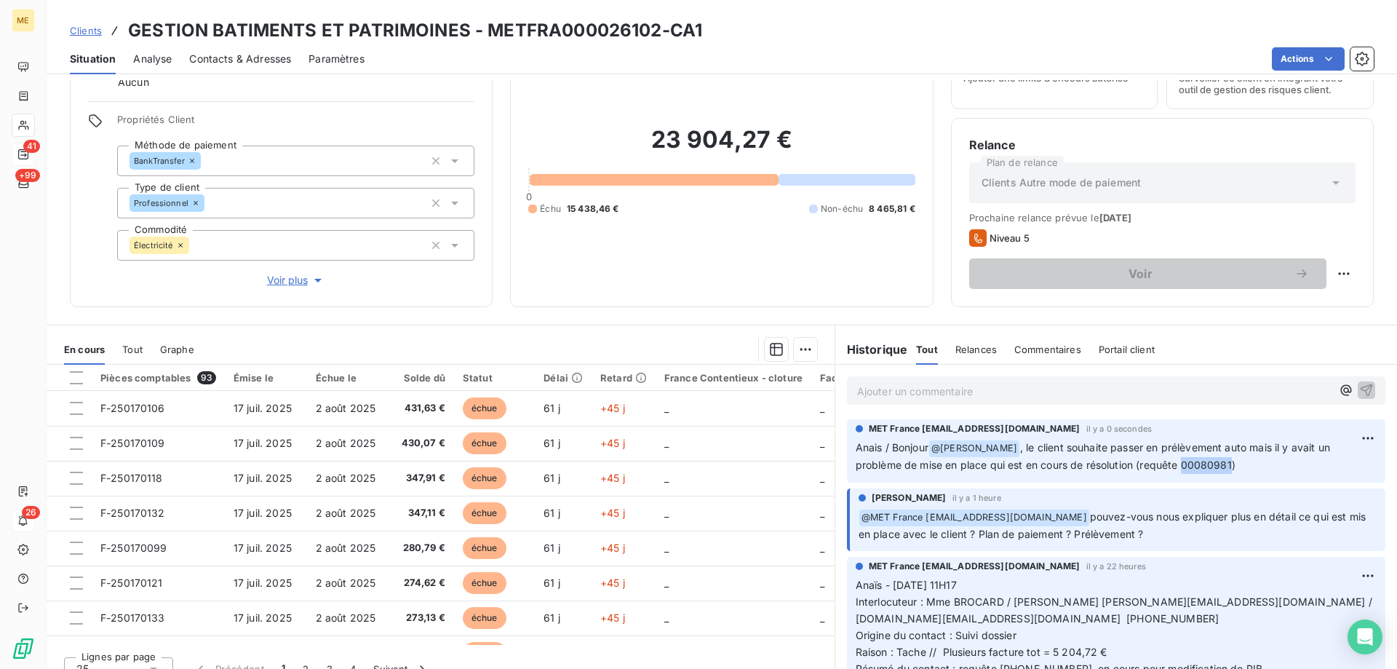
drag, startPoint x: 1226, startPoint y: 465, endPoint x: 1177, endPoint y: 467, distance: 48.8
click at [1177, 467] on span ", le client souhaite passer en prélèvement auto mais il y avait un problème de …" at bounding box center [1094, 456] width 477 height 30
copy span "00080981"
click at [640, 261] on div "23 904,27 € 0 Échu 15 438,46 € Non-échu 8 465,81 €" at bounding box center [721, 170] width 386 height 237
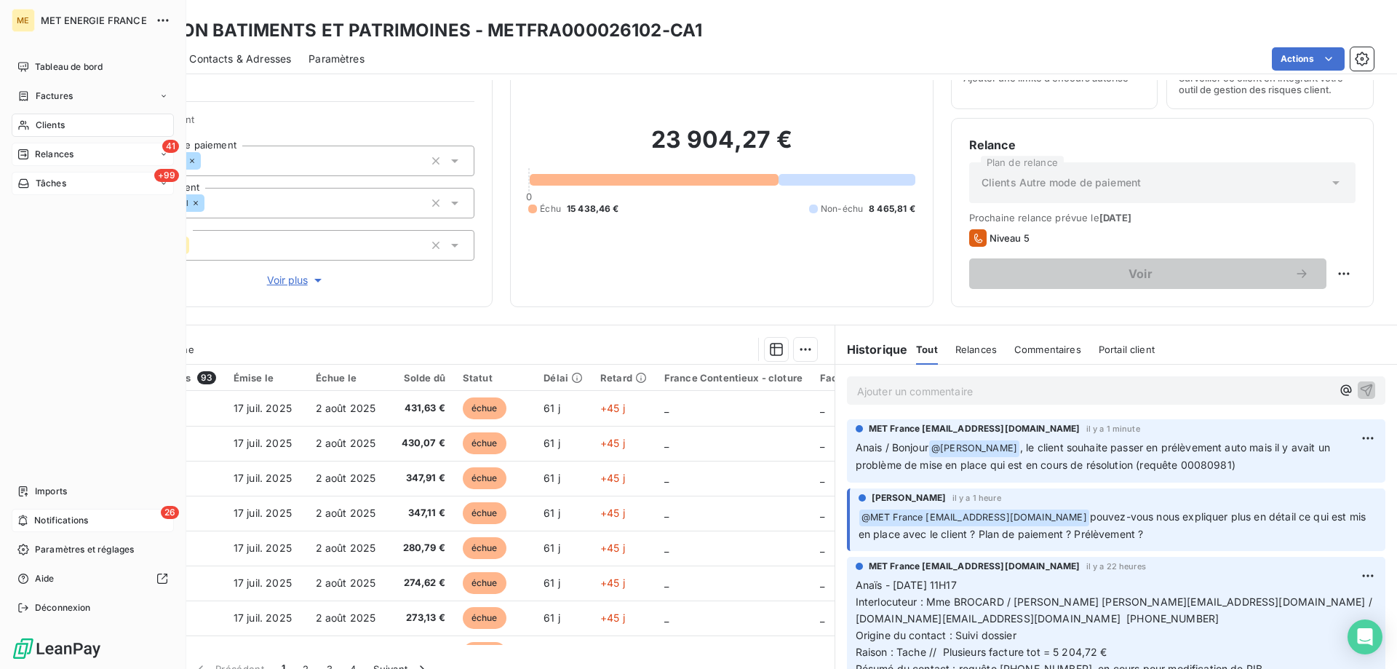
click at [69, 184] on div "+99 Tâches" at bounding box center [93, 183] width 162 height 23
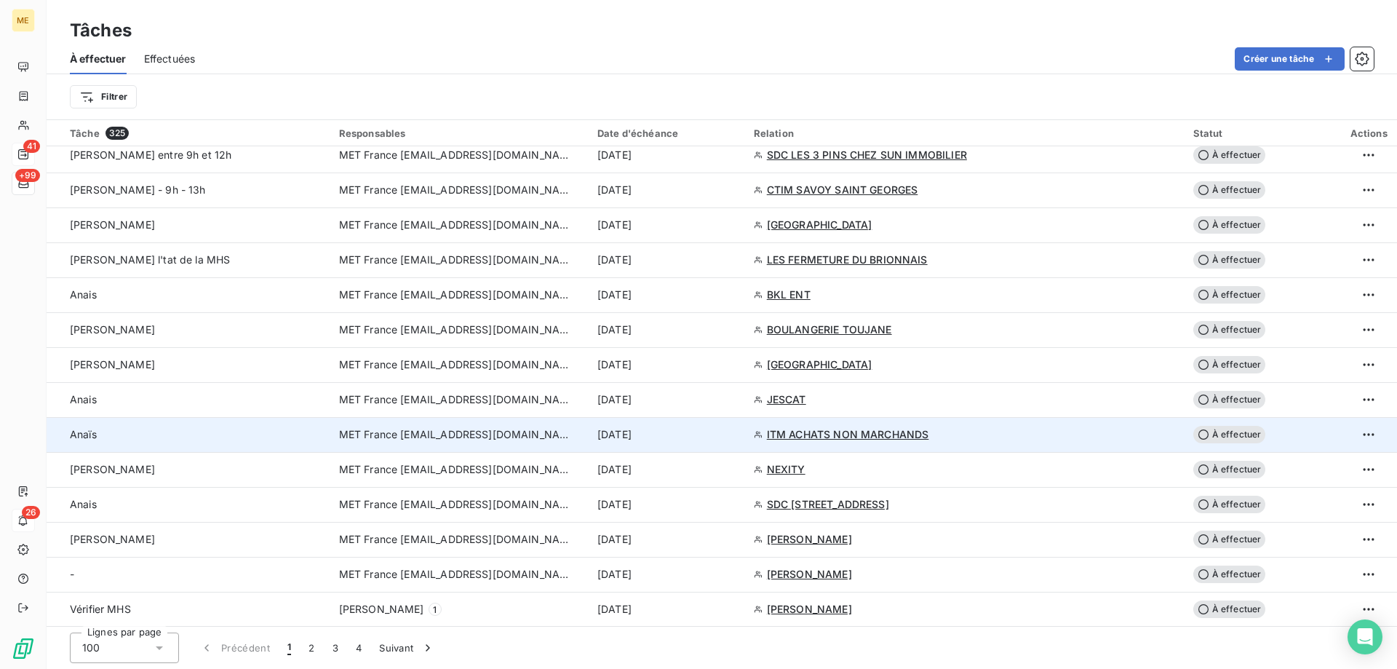
scroll to position [2837, 0]
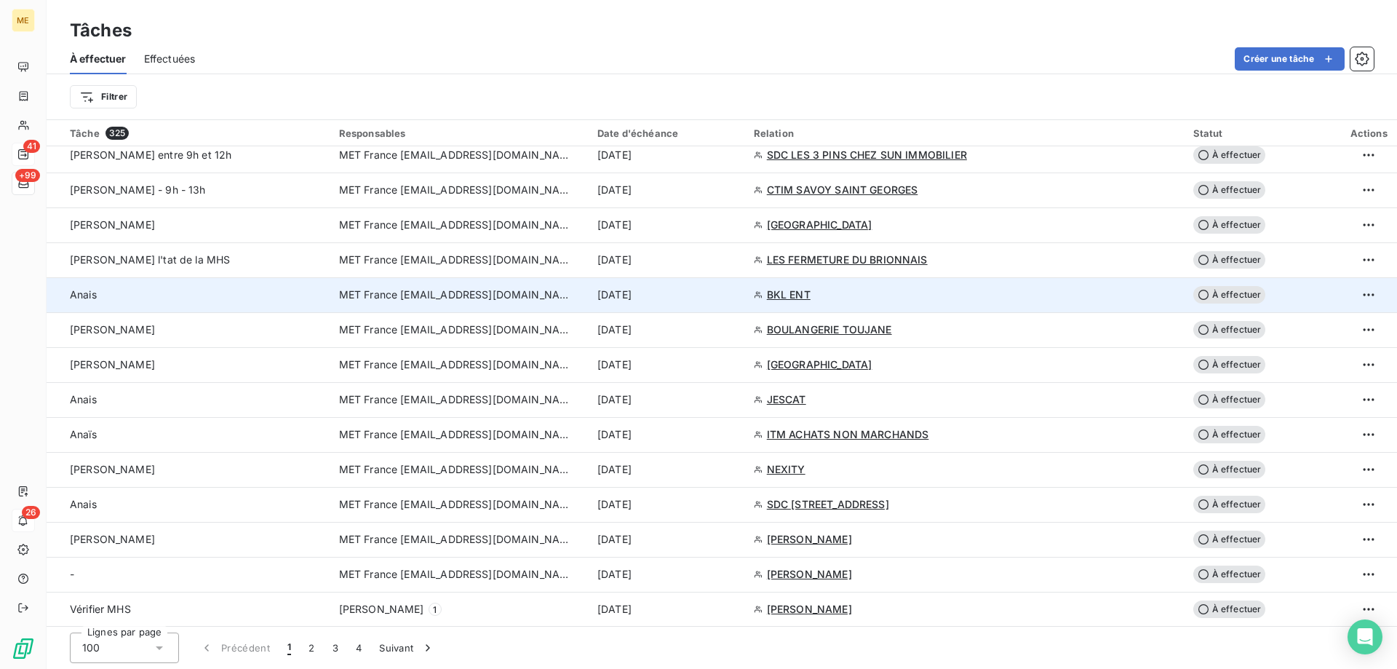
click at [728, 295] on div "[DATE]" at bounding box center [666, 294] width 139 height 15
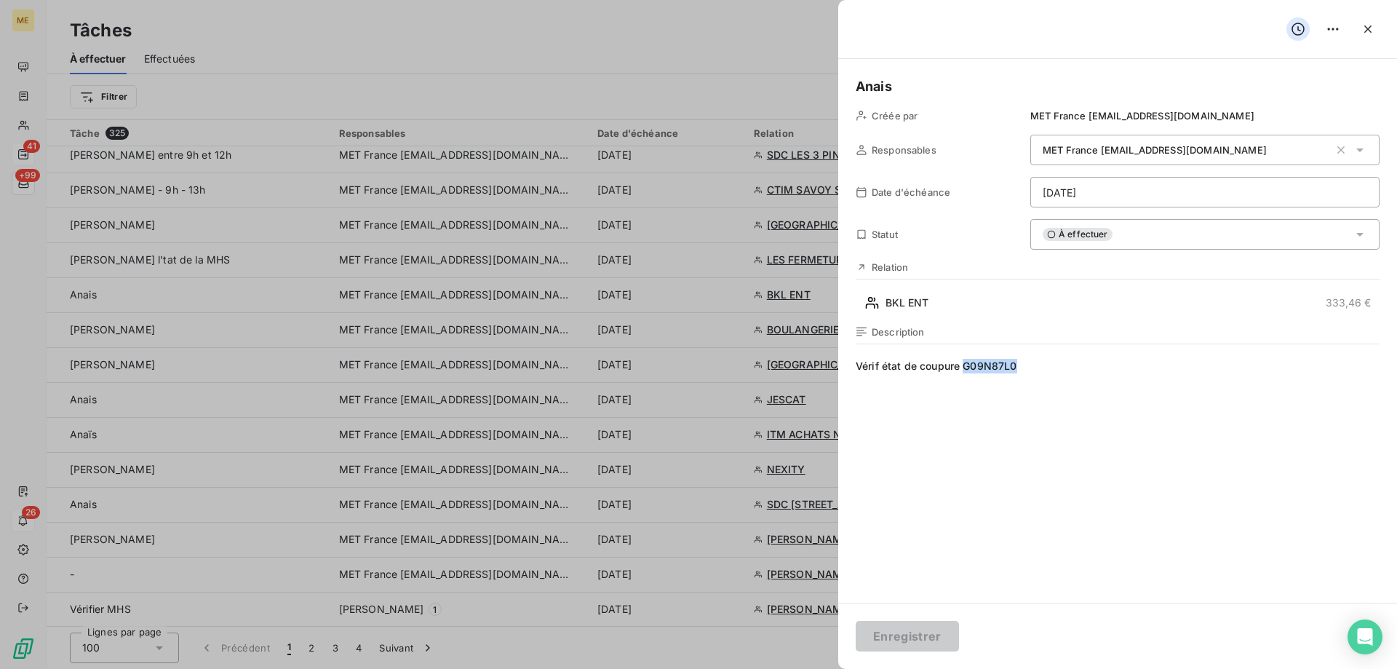
drag, startPoint x: 1021, startPoint y: 367, endPoint x: 964, endPoint y: 363, distance: 56.9
click at [964, 363] on span "Vérif état de coupure G09N87L0" at bounding box center [1118, 498] width 524 height 279
copy span "G09N87L0"
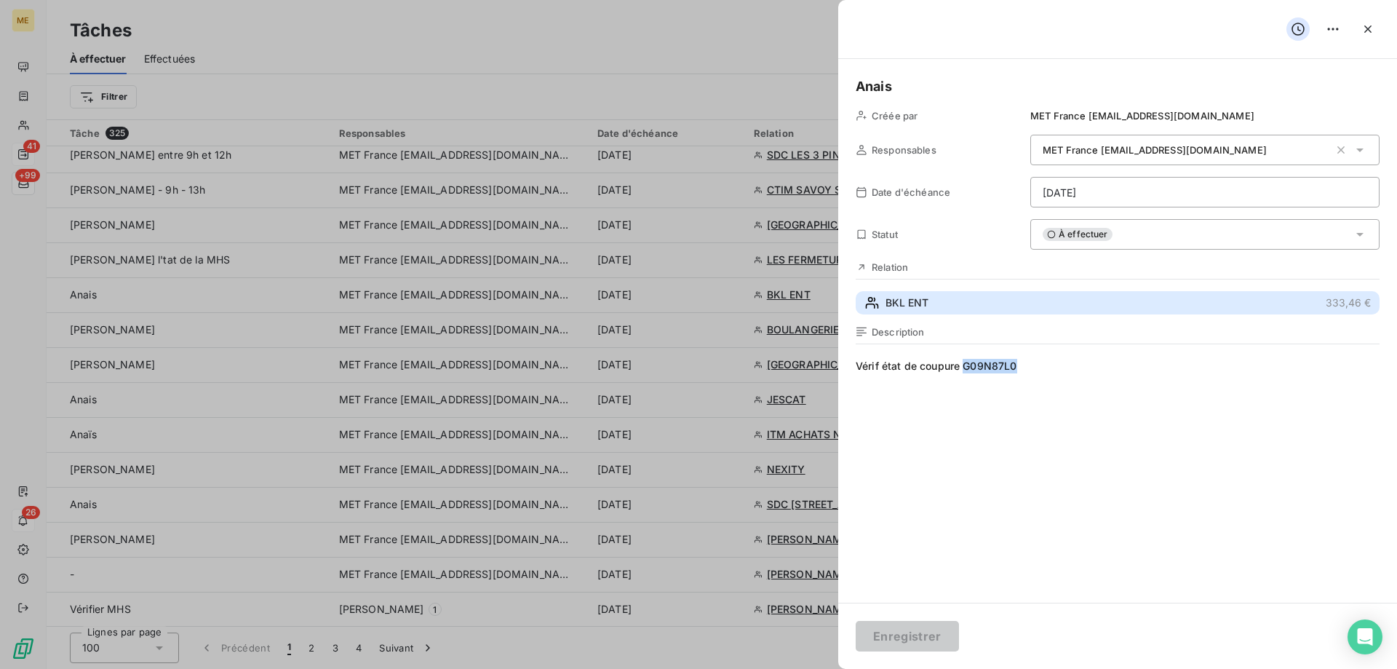
click at [925, 300] on span "BKL ENT" at bounding box center [906, 302] width 43 height 15
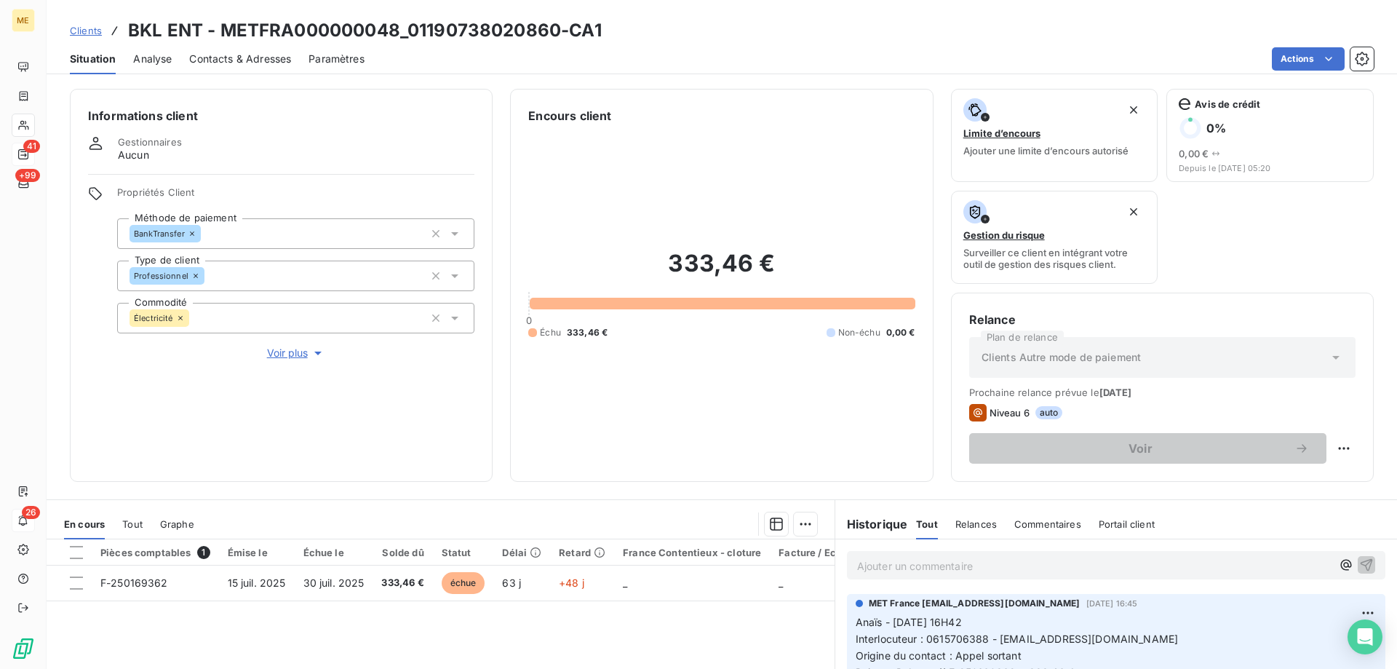
scroll to position [194, 0]
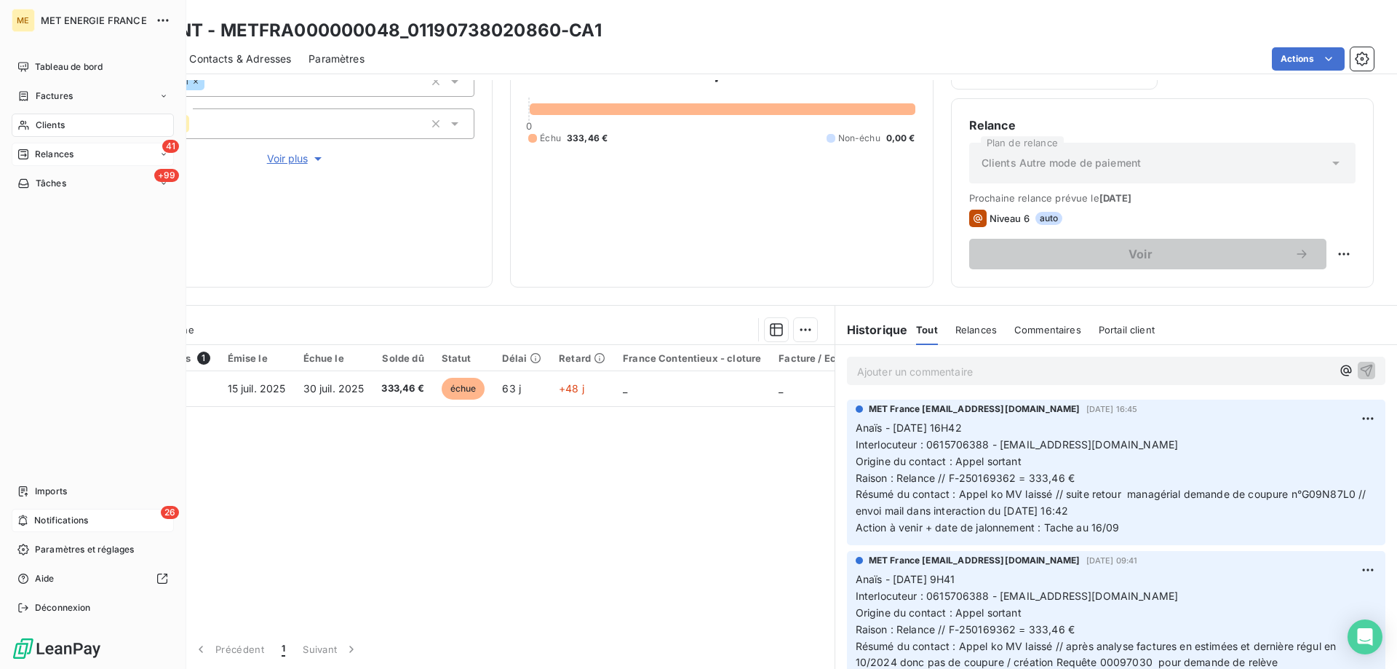
click at [97, 518] on div "26 Notifications" at bounding box center [93, 520] width 162 height 23
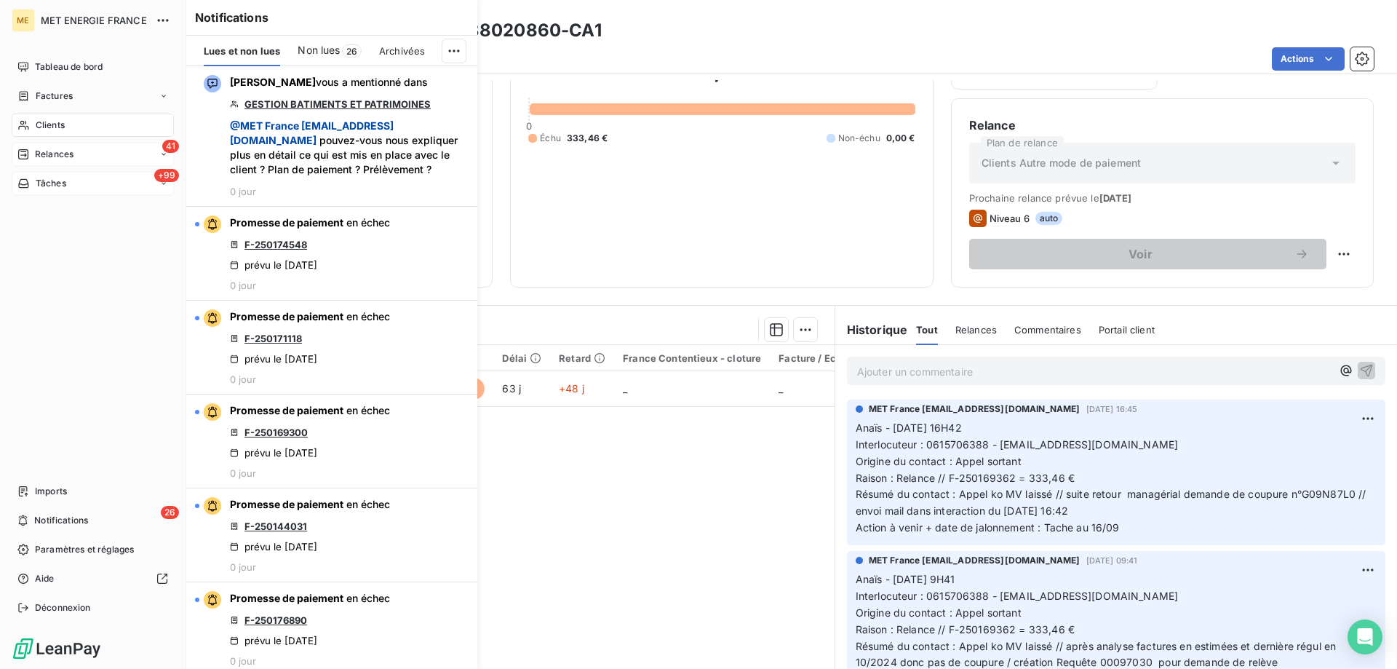
click at [69, 184] on div "+99 Tâches" at bounding box center [93, 183] width 162 height 23
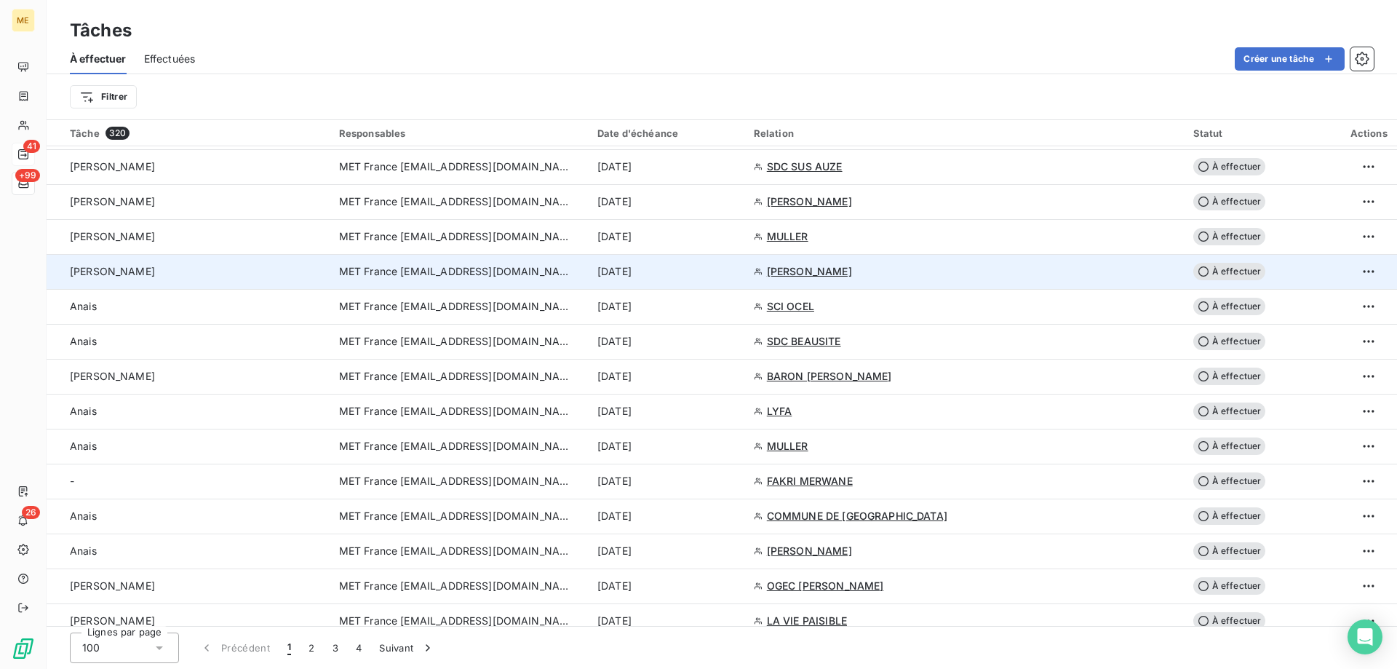
scroll to position [728, 0]
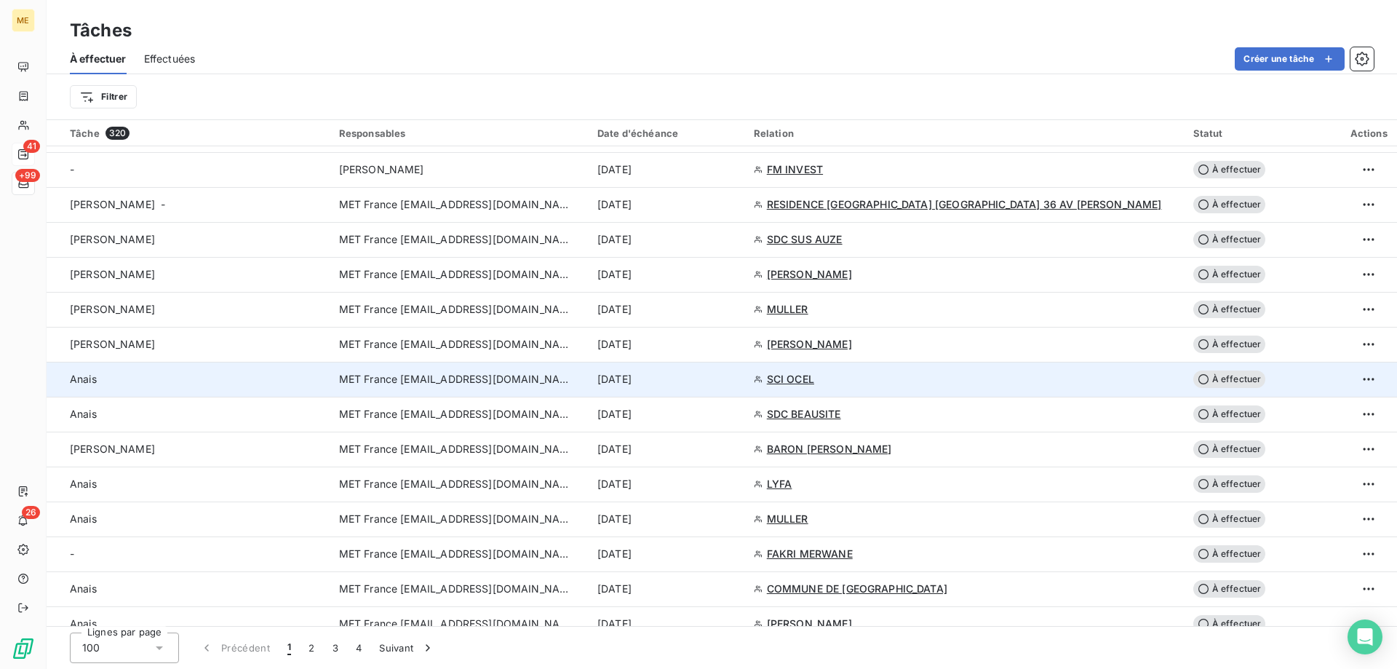
click at [809, 381] on span "SCI OCEL" at bounding box center [790, 379] width 47 height 15
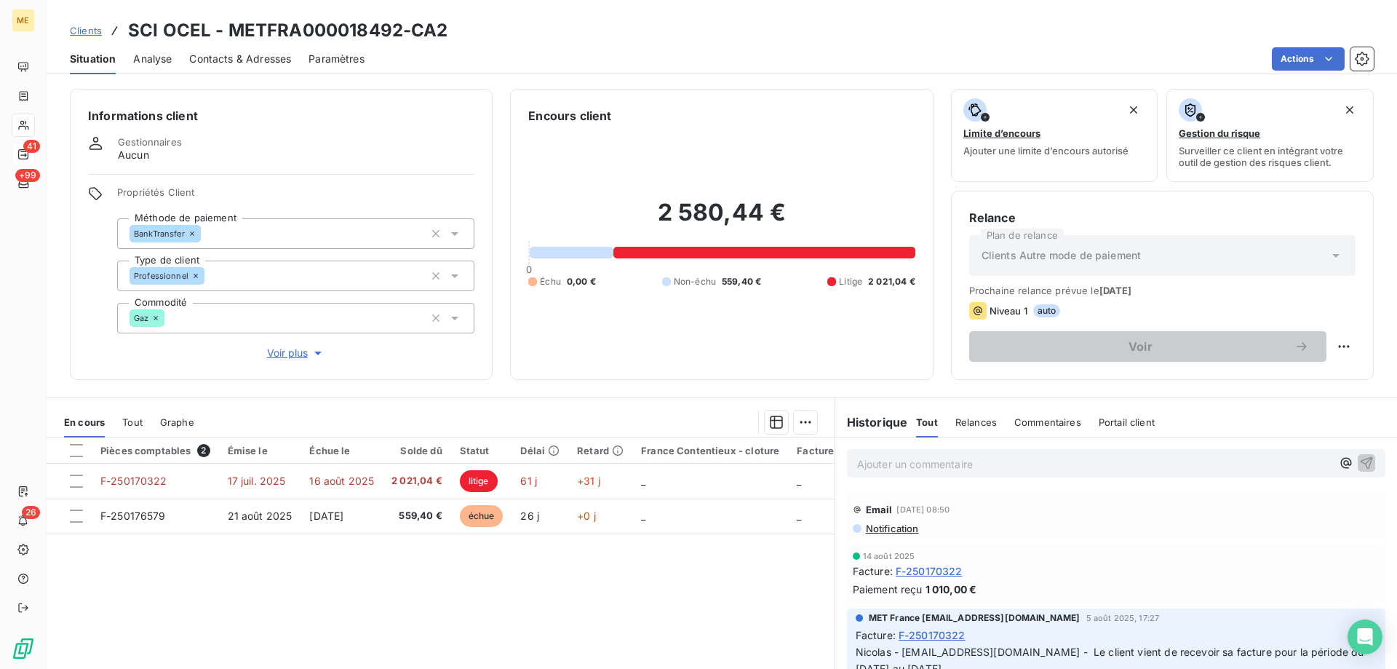
click at [242, 55] on span "Contacts & Adresses" at bounding box center [240, 59] width 102 height 15
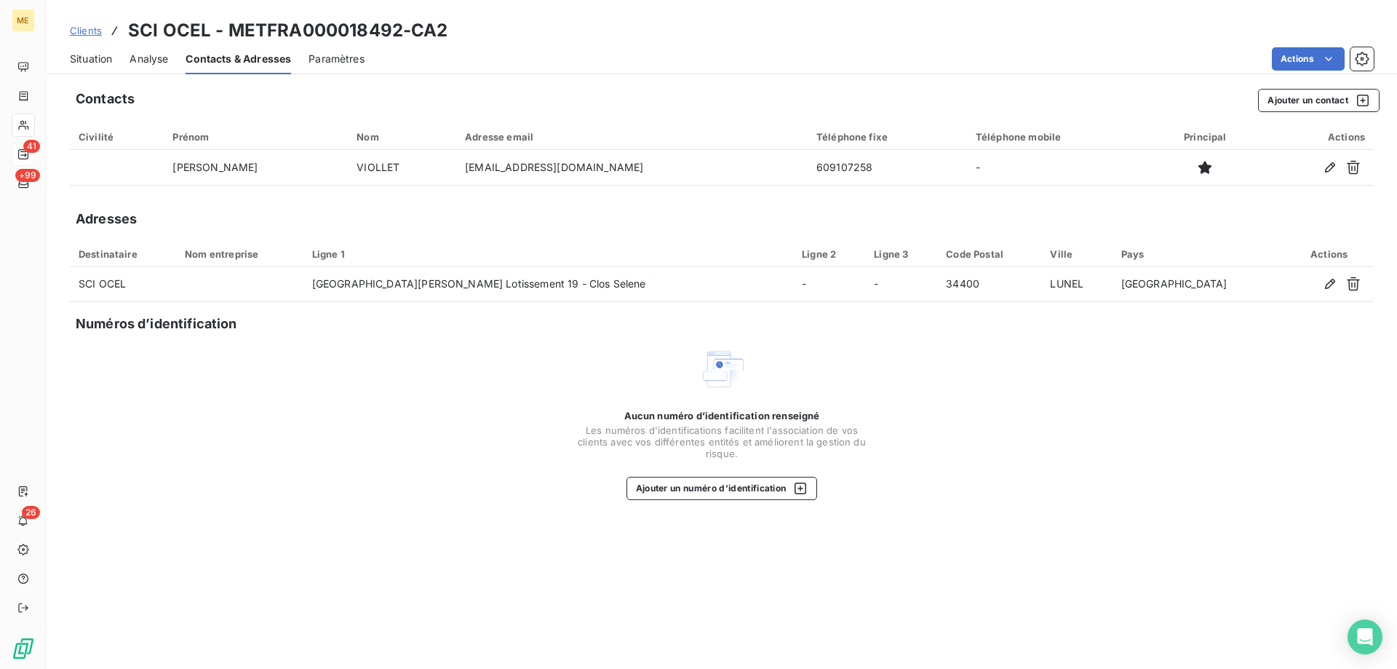
click at [109, 61] on span "Situation" at bounding box center [91, 59] width 42 height 15
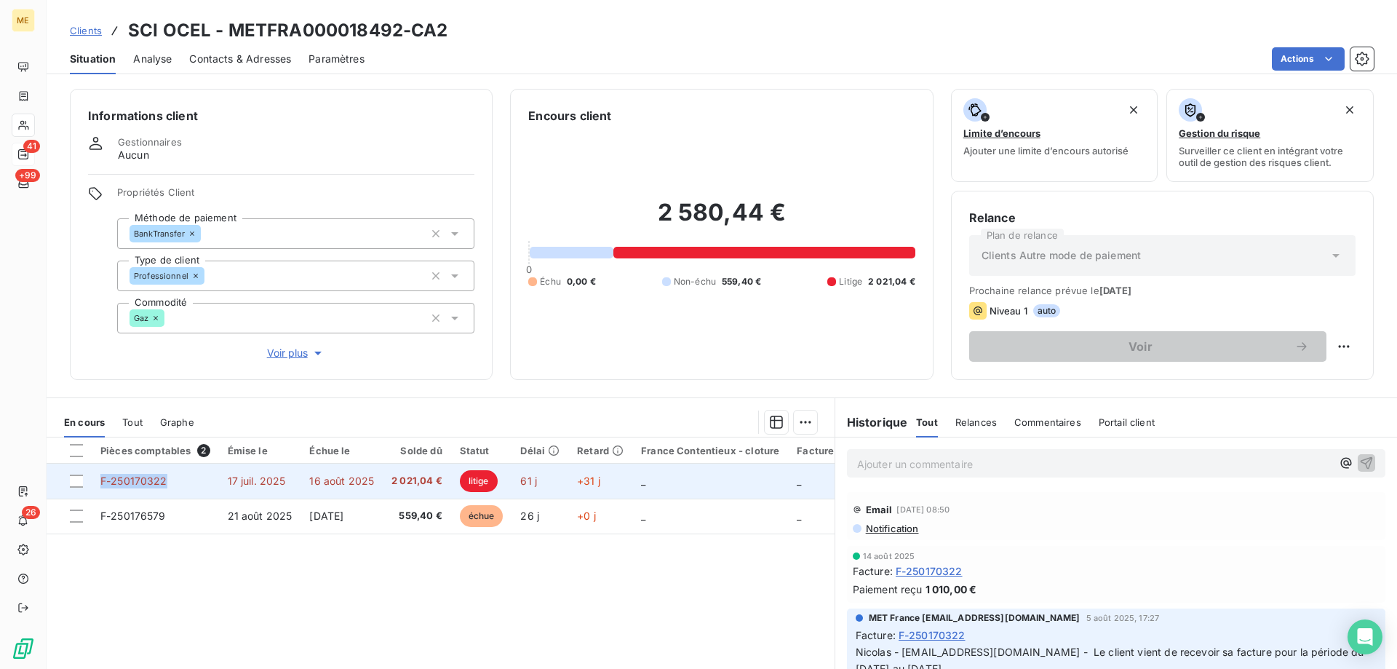
copy span "F-250170322"
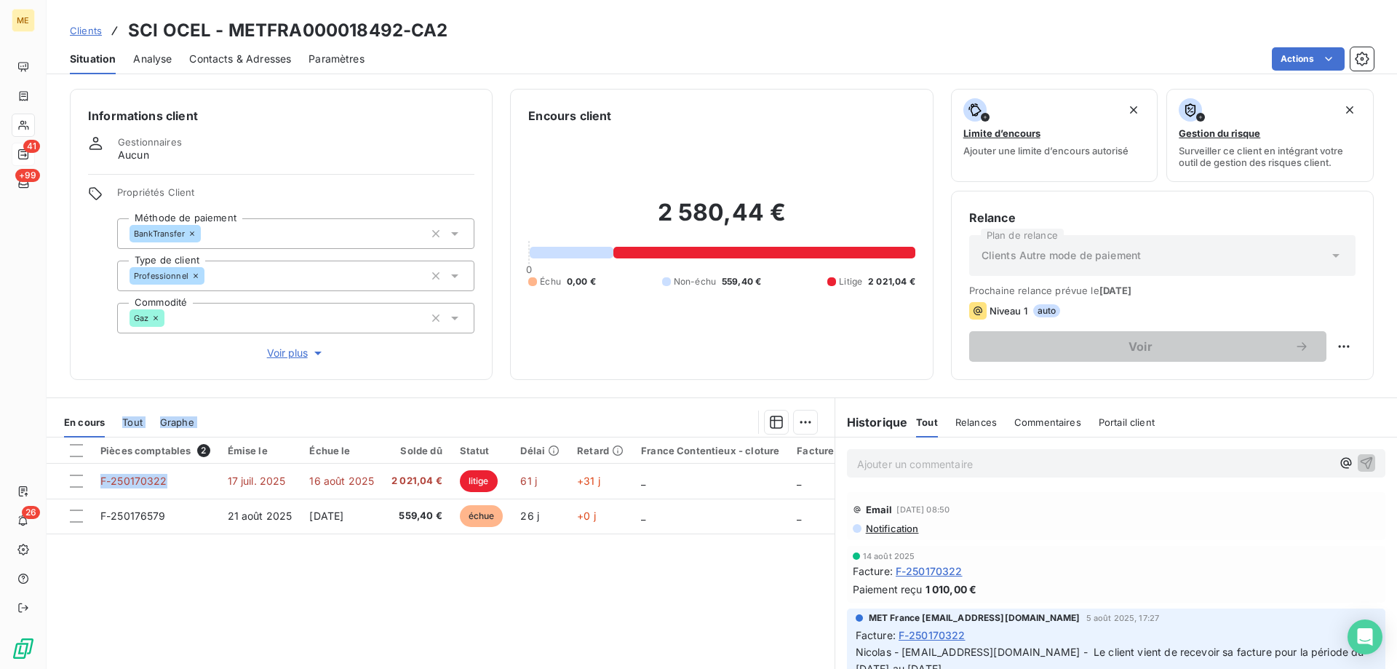
drag, startPoint x: 172, startPoint y: 481, endPoint x: 124, endPoint y: 314, distance: 173.2
click at [124, 314] on div "Informations client Gestionnaires Aucun Propriétés Client Méthode de paiement B…" at bounding box center [722, 374] width 1350 height 589
click at [688, 593] on div "Pièces comptables 2 Émise le Échue le Solde dû Statut Délai Retard France Conte…" at bounding box center [441, 577] width 788 height 280
click at [953, 458] on p "Ajouter un commentaire ﻿" at bounding box center [1094, 464] width 474 height 18
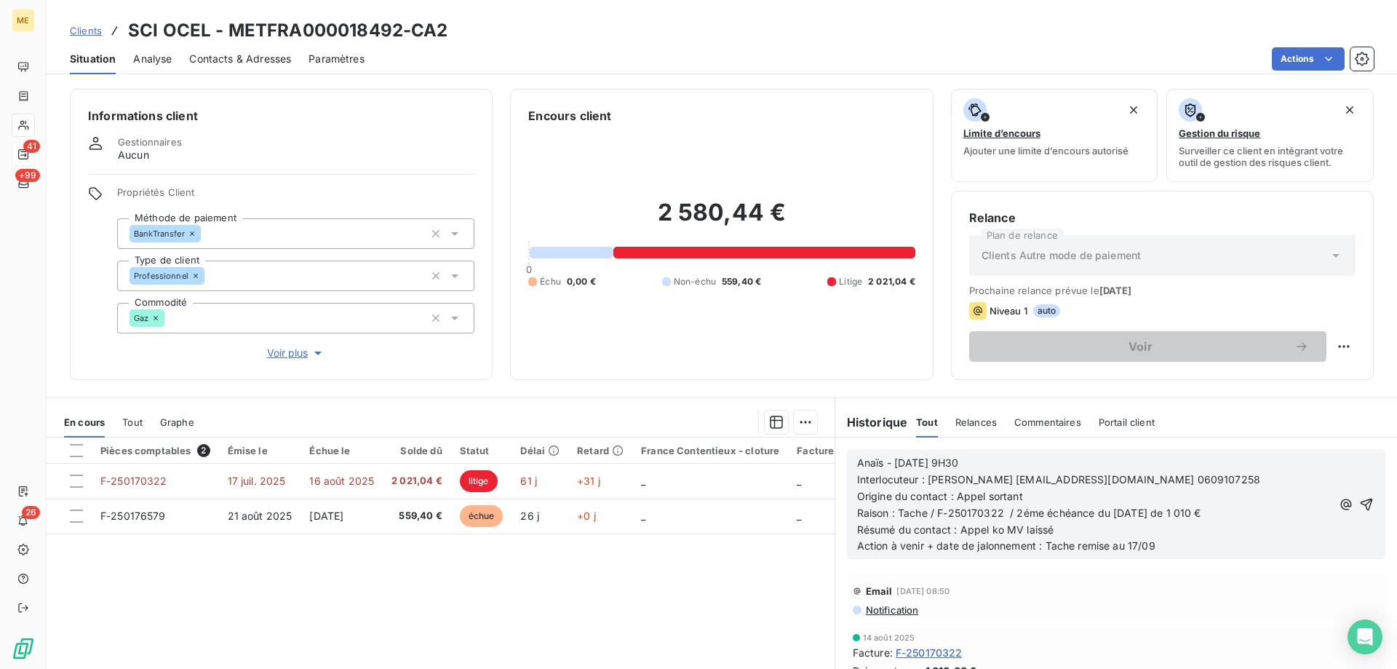
drag, startPoint x: 1347, startPoint y: 503, endPoint x: 1316, endPoint y: 514, distance: 33.4
click at [1359, 502] on icon "button" at bounding box center [1366, 504] width 15 height 15
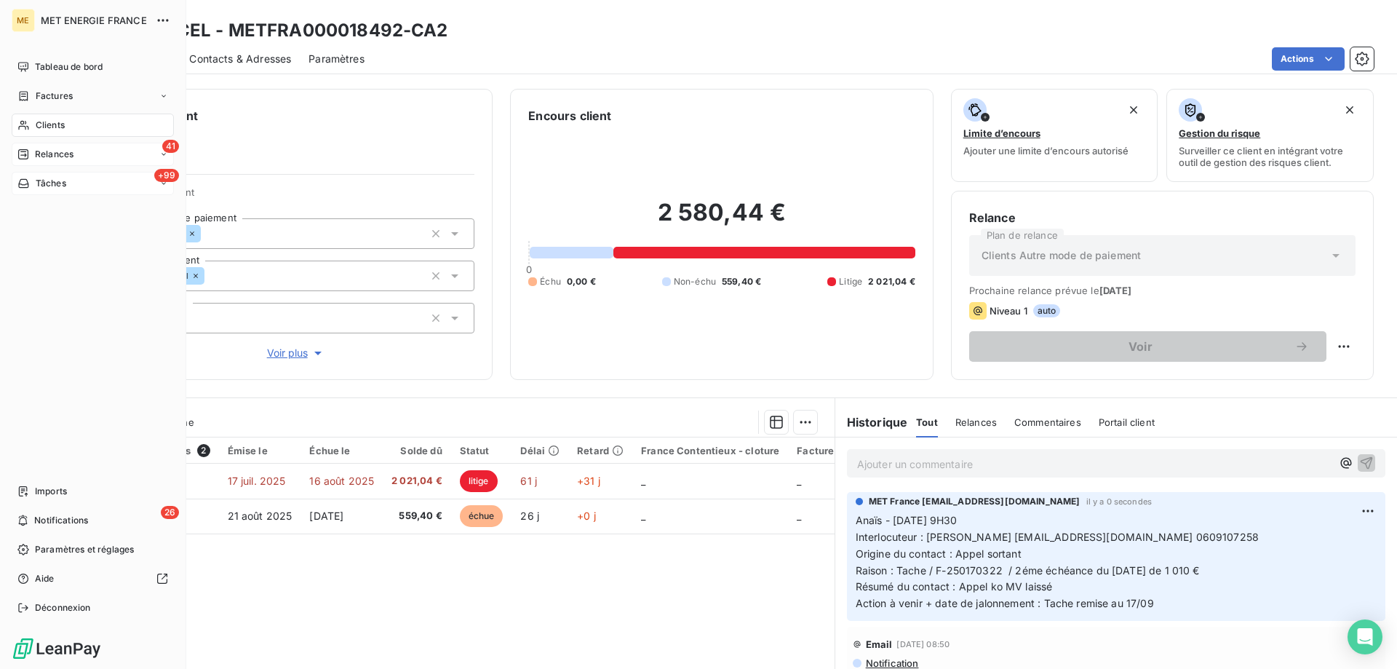
click at [44, 182] on span "Tâches" at bounding box center [51, 183] width 31 height 13
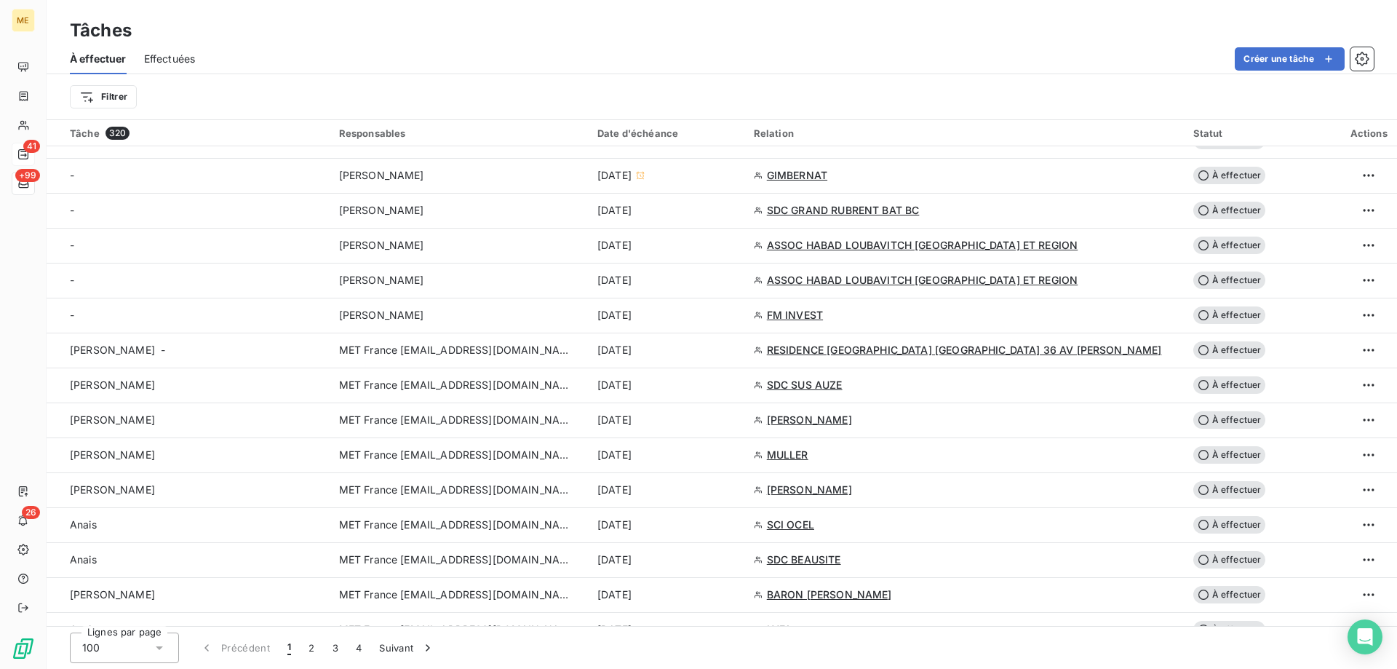
scroll to position [655, 0]
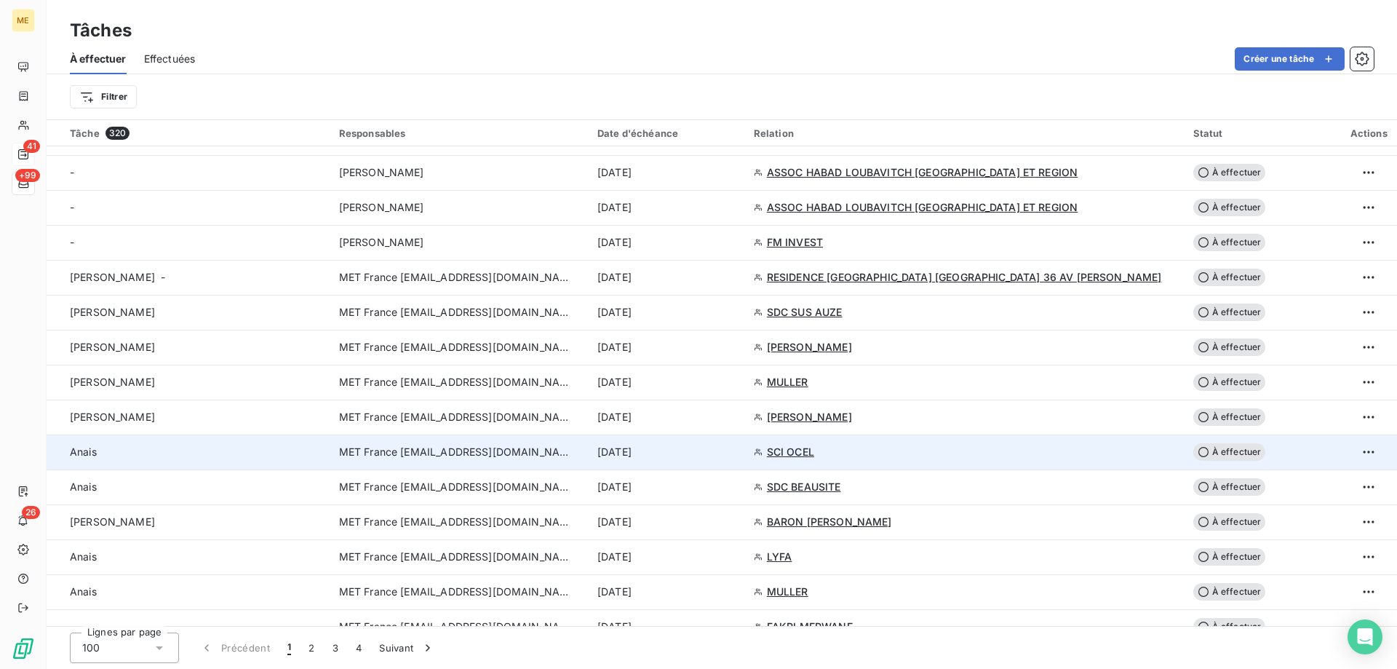
click at [699, 450] on div "[DATE]" at bounding box center [666, 452] width 139 height 15
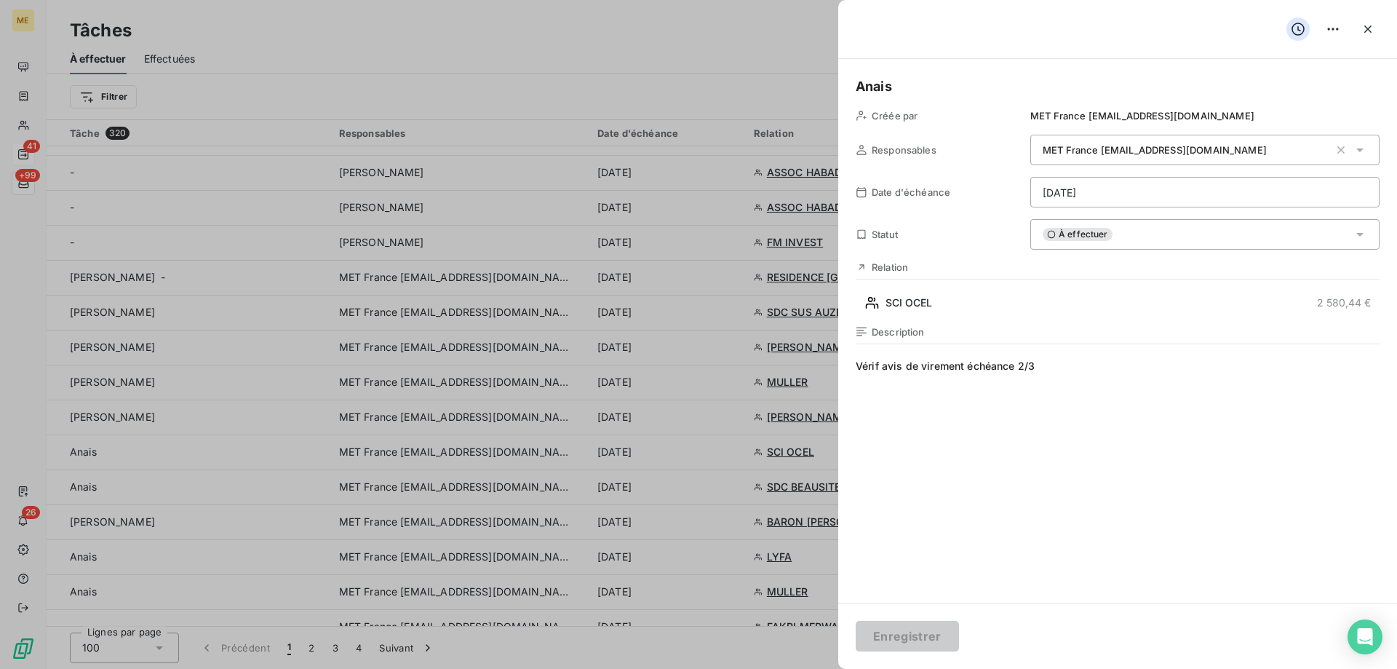
click at [1143, 200] on html "ME 41 +99 26 Tâches À effectuer Effectuées Créer une tâche Filtrer Tâche 320 Re…" at bounding box center [698, 407] width 1397 height 814
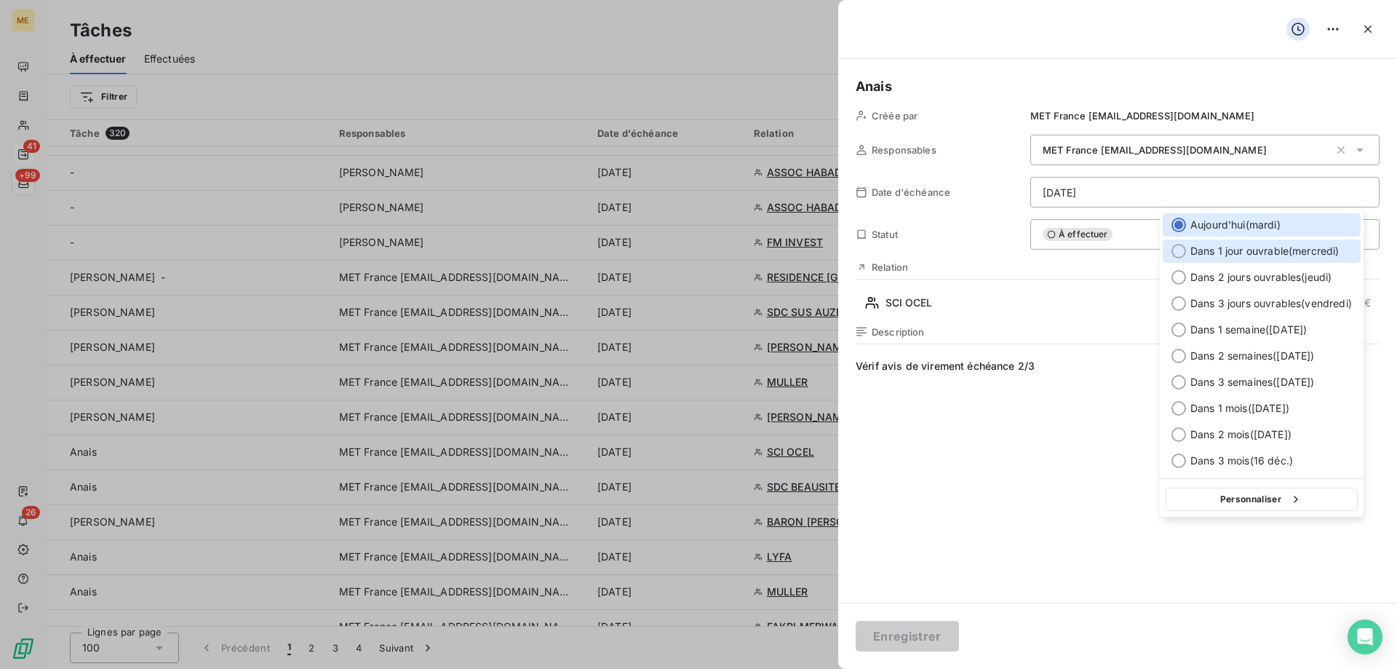
click at [1262, 257] on span "Dans 1 jour ouvrable ( mercredi )" at bounding box center [1264, 251] width 149 height 15
type input "[DATE]"
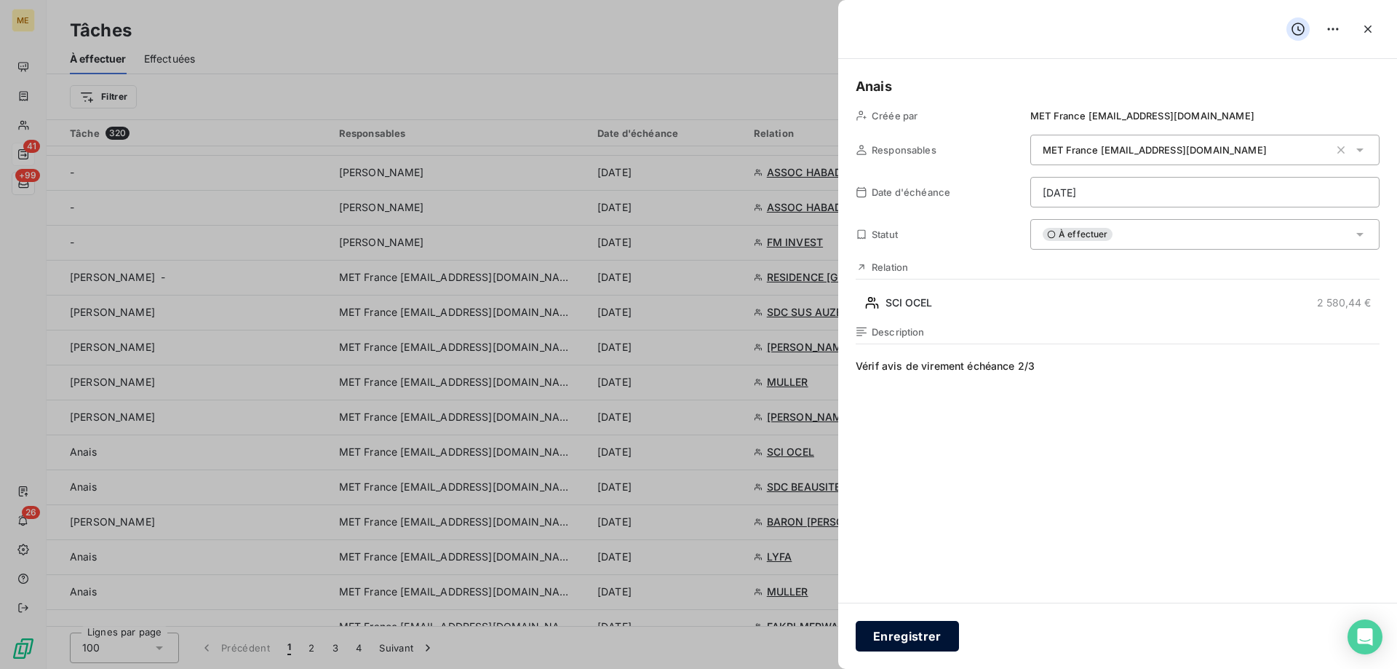
click at [915, 626] on button "Enregistrer" at bounding box center [907, 636] width 103 height 31
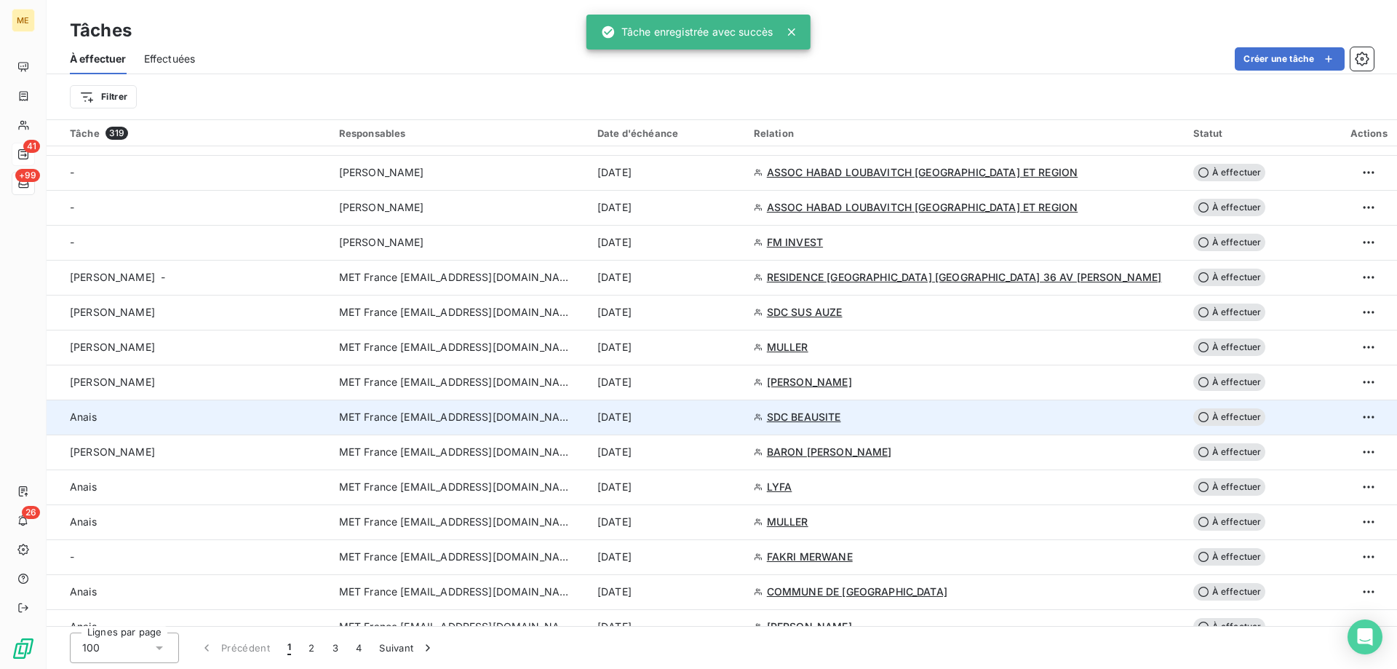
click at [736, 416] on div "[DATE]" at bounding box center [666, 417] width 139 height 15
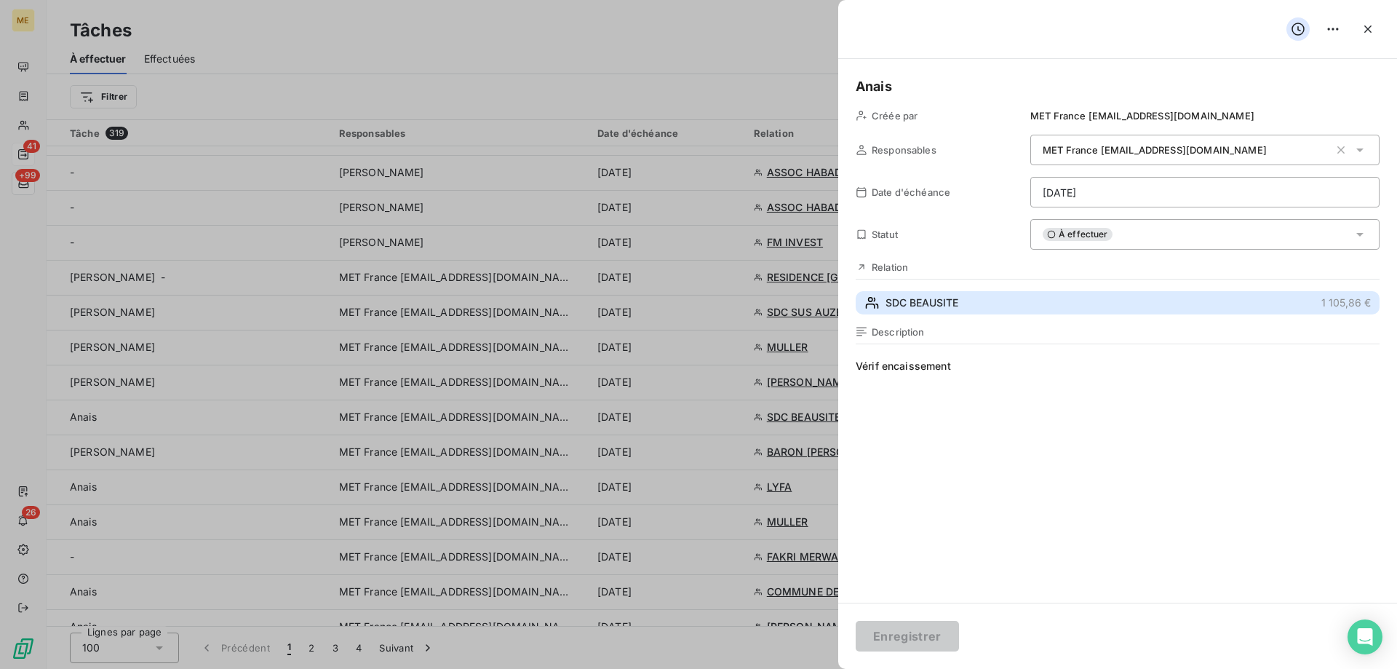
click at [1023, 306] on button "SDC BEAUSITE 1 105,86 €" at bounding box center [1118, 302] width 524 height 23
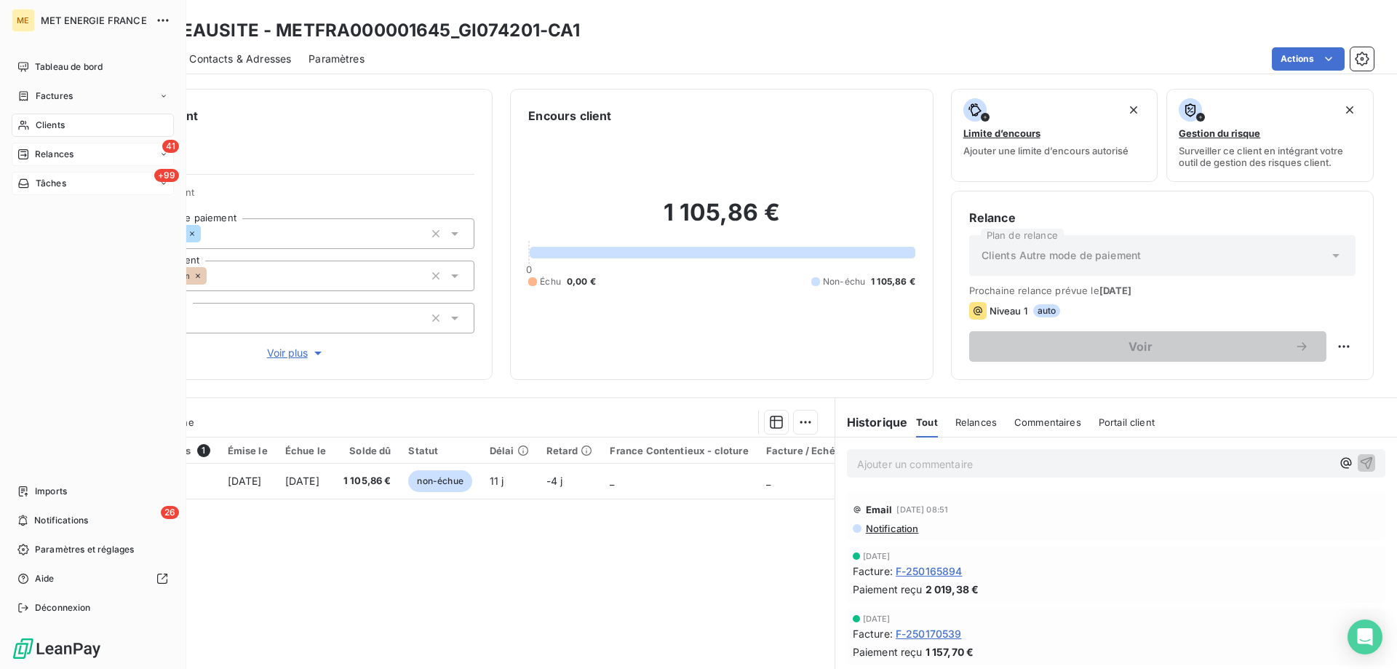
click at [58, 186] on span "Tâches" at bounding box center [51, 183] width 31 height 13
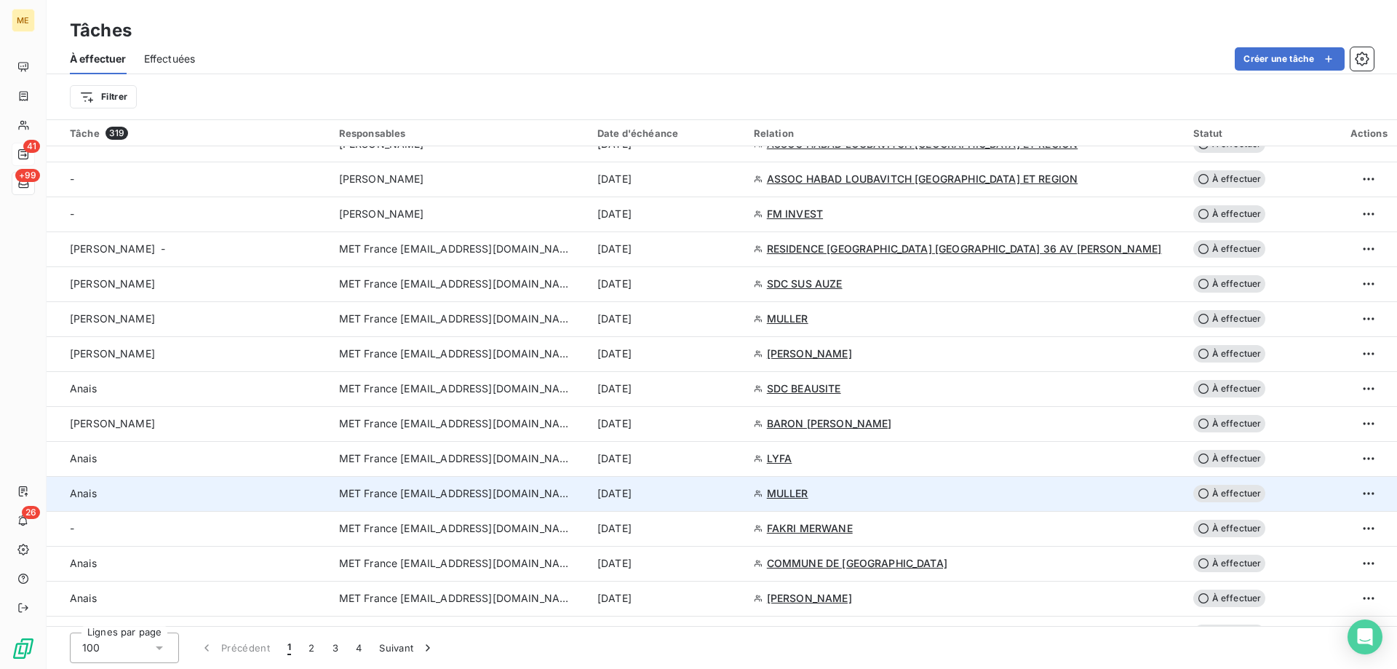
scroll to position [728, 0]
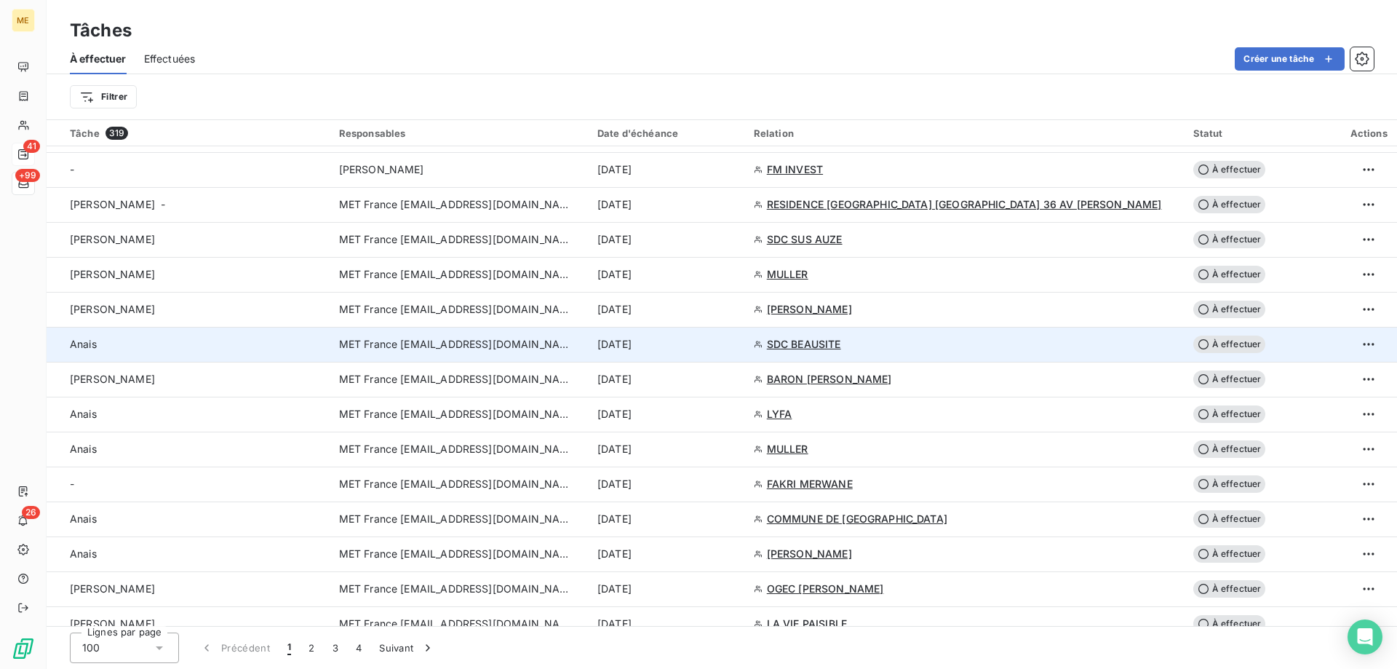
click at [736, 343] on div "[DATE]" at bounding box center [666, 344] width 139 height 15
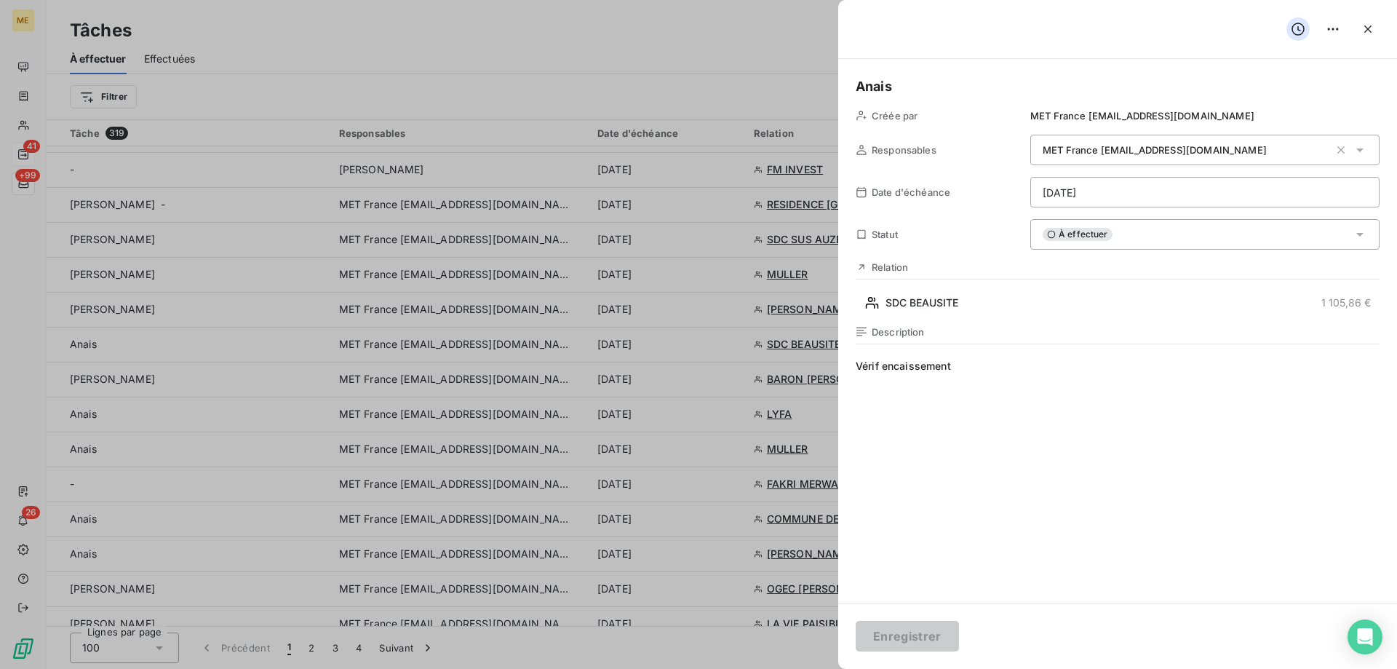
click at [1198, 230] on div "À effectuer" at bounding box center [1204, 234] width 349 height 31
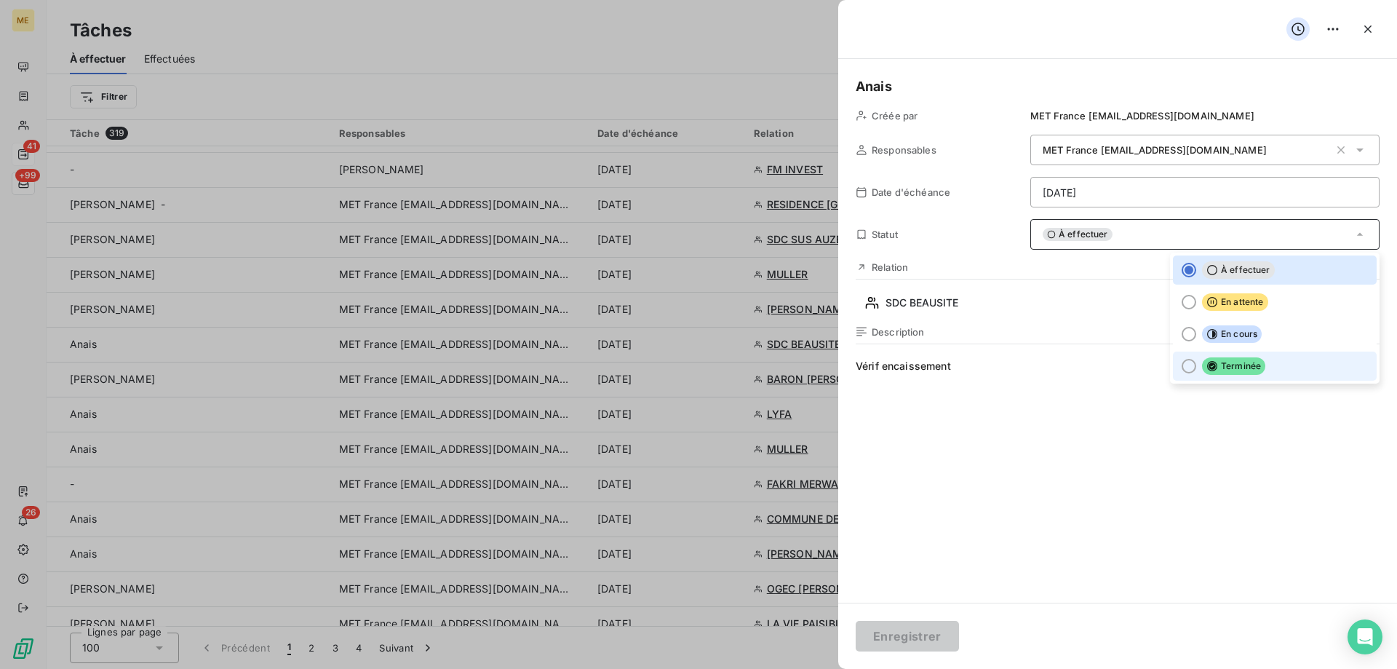
click at [1254, 365] on li "Terminée" at bounding box center [1275, 365] width 204 height 29
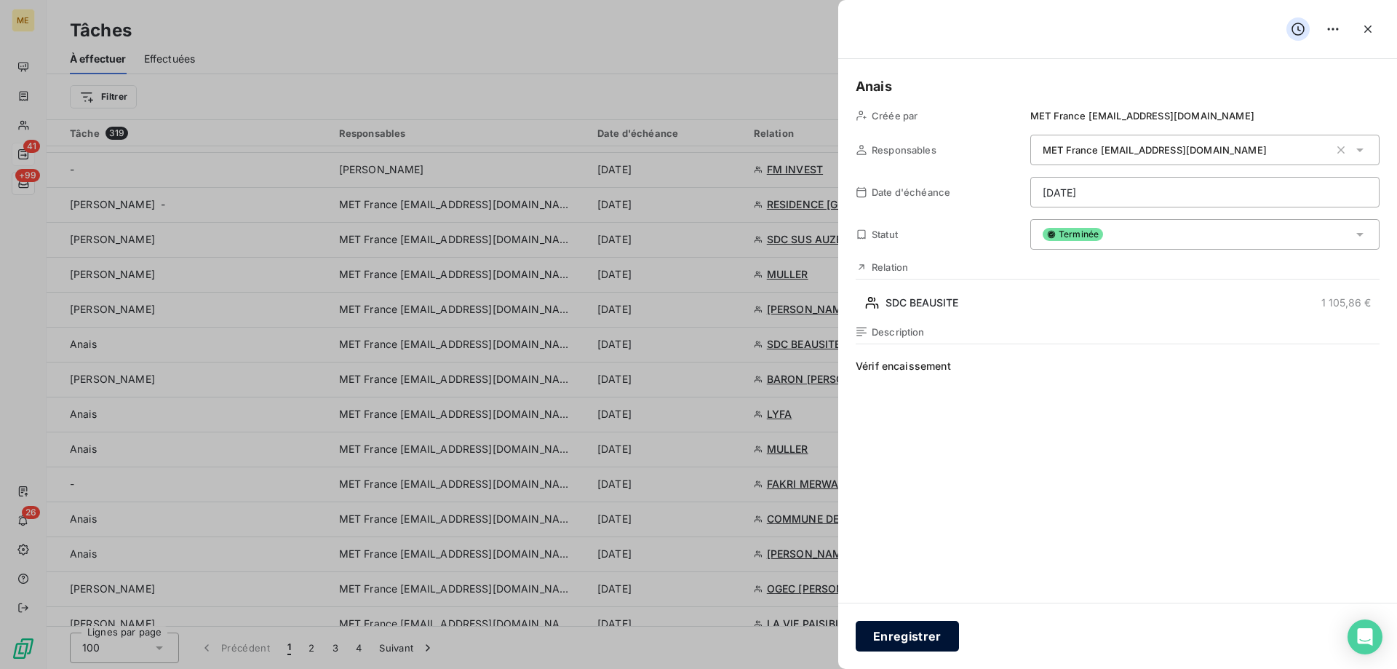
click at [902, 637] on button "Enregistrer" at bounding box center [907, 636] width 103 height 31
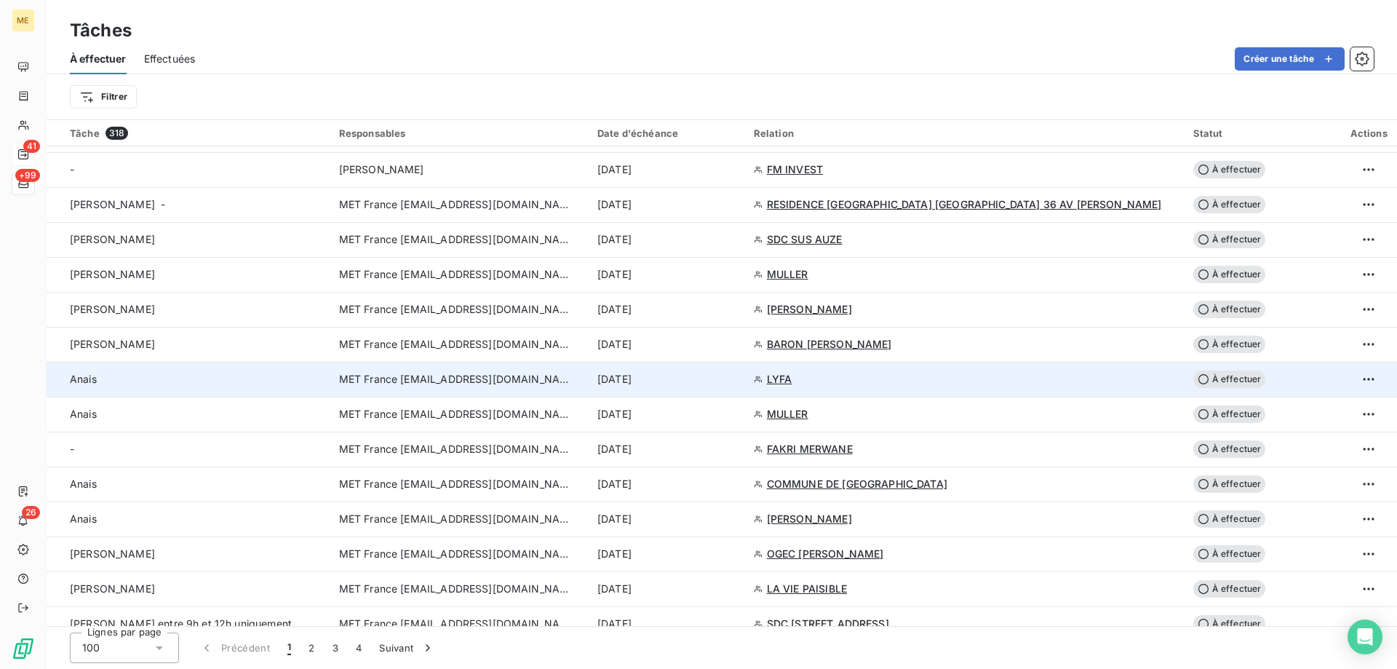
click at [744, 387] on td "[DATE]" at bounding box center [667, 379] width 156 height 35
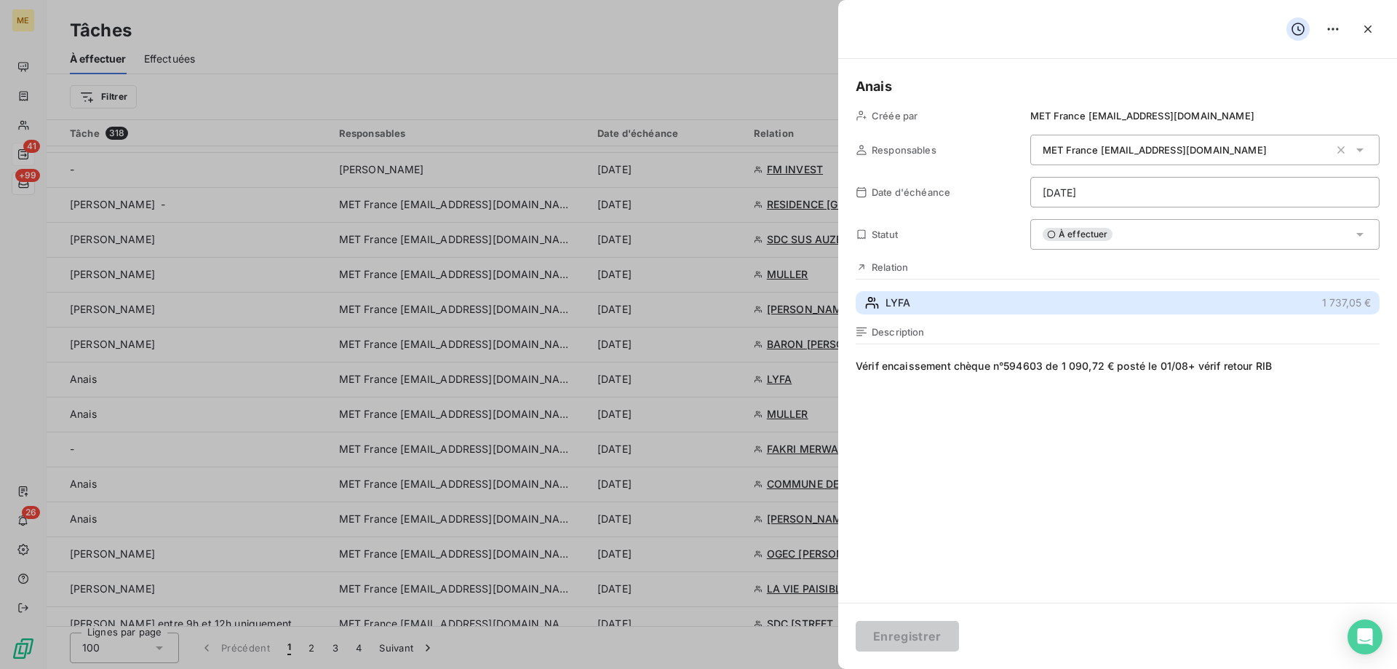
click at [1091, 300] on button "LYFA 1 737,05 €" at bounding box center [1118, 302] width 524 height 23
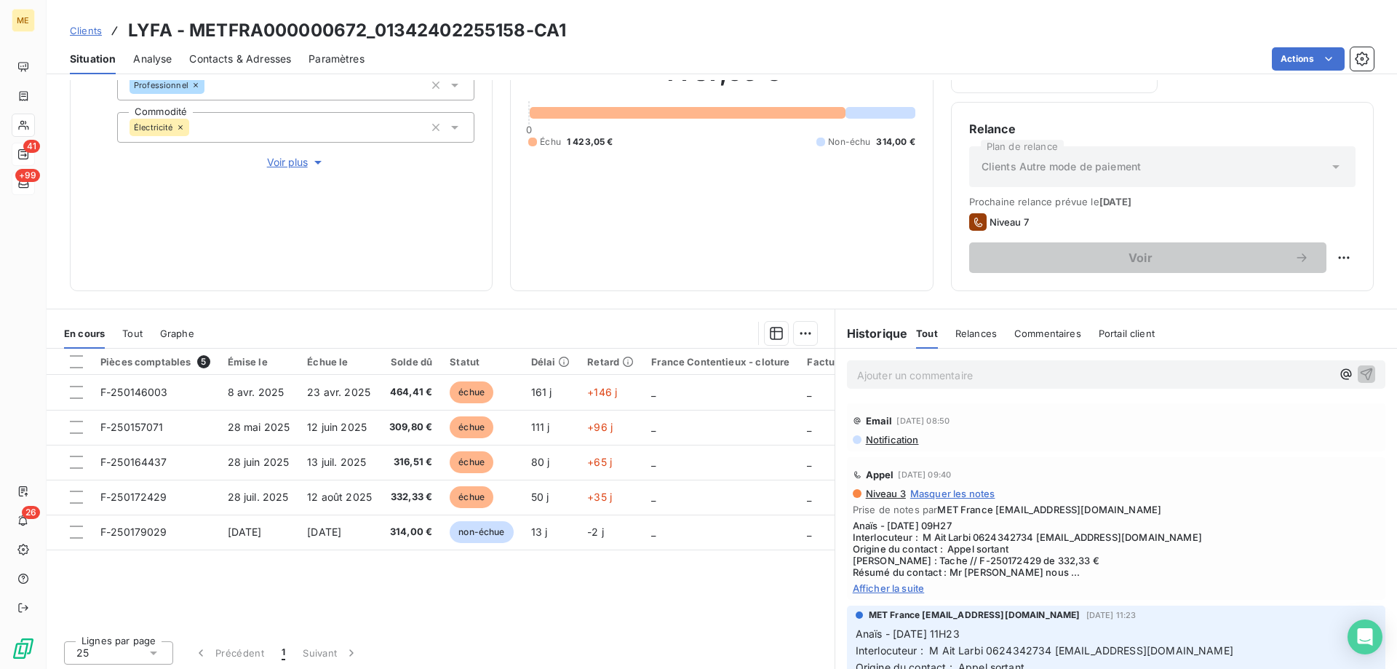
scroll to position [194, 0]
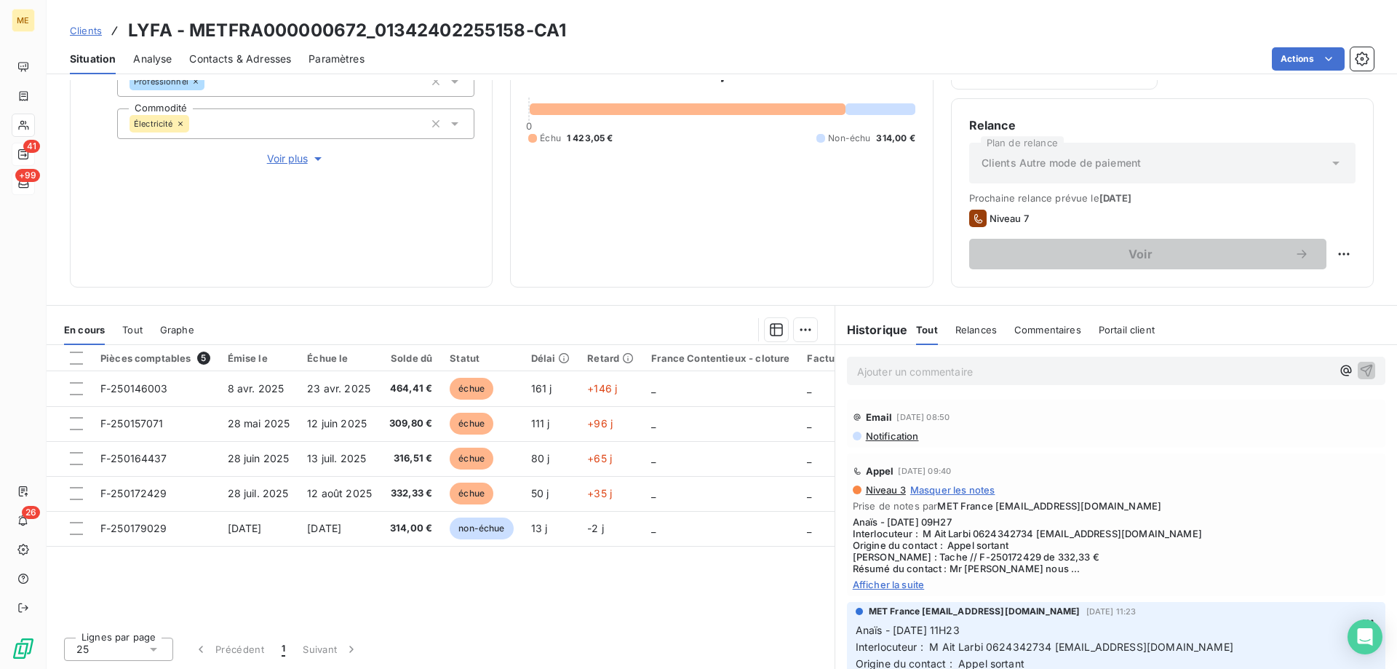
click at [899, 581] on span "Afficher la suite" at bounding box center [1116, 584] width 527 height 12
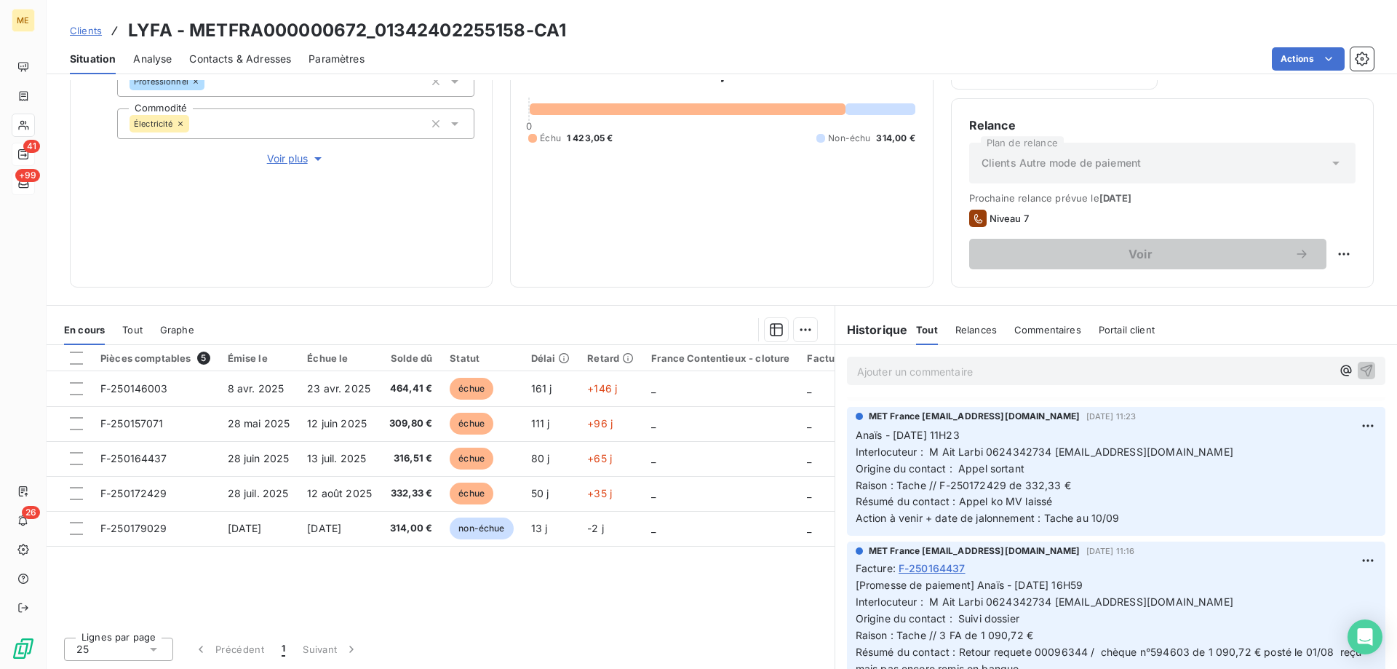
scroll to position [291, 0]
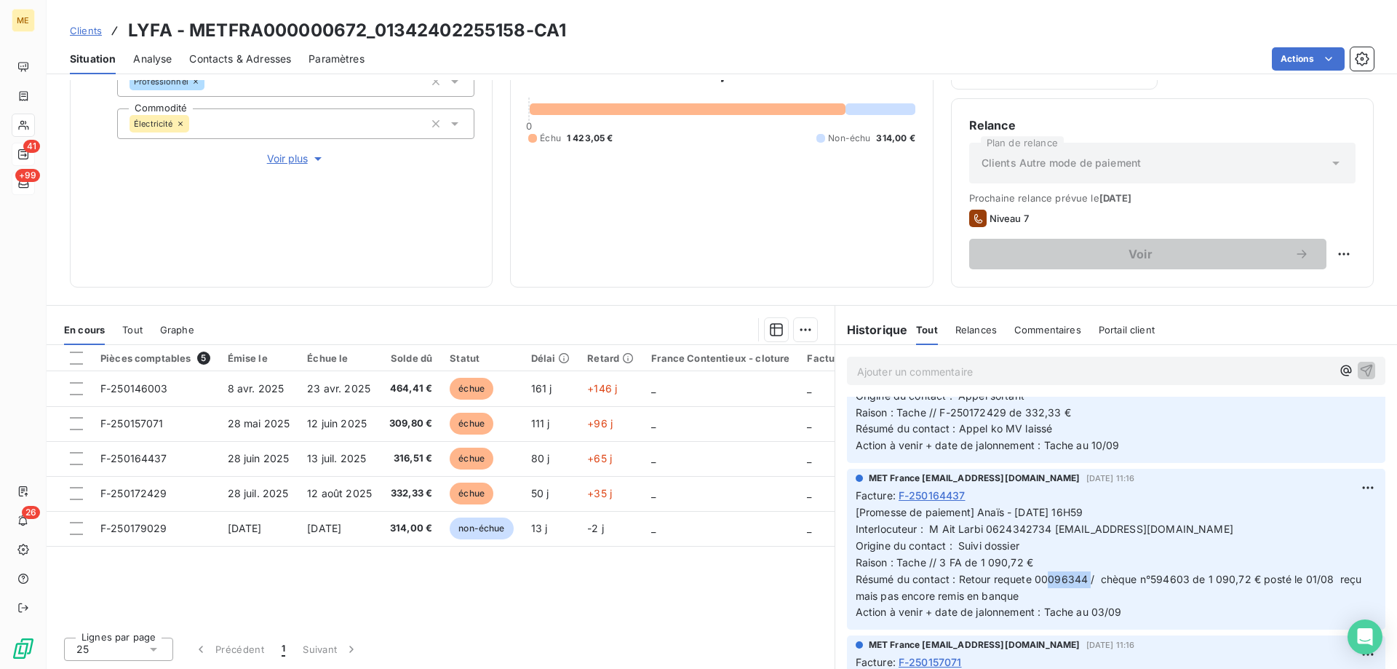
drag, startPoint x: 1083, startPoint y: 577, endPoint x: 1040, endPoint y: 578, distance: 43.0
click at [1040, 578] on span "[Promesse de paiement] Anaïs - [DATE] 16H59 Interlocuteur : M Ait Larbi 0624342…" at bounding box center [1110, 562] width 509 height 112
click at [1039, 578] on span "[Promesse de paiement] Anaïs - [DATE] 16H59 Interlocuteur : M Ait Larbi 0624342…" at bounding box center [1110, 562] width 509 height 112
drag, startPoint x: 1029, startPoint y: 579, endPoint x: 1080, endPoint y: 584, distance: 50.4
click at [1080, 584] on span "[Promesse de paiement] Anaïs - [DATE] 16H59 Interlocuteur : M Ait Larbi 0624342…" at bounding box center [1110, 562] width 509 height 112
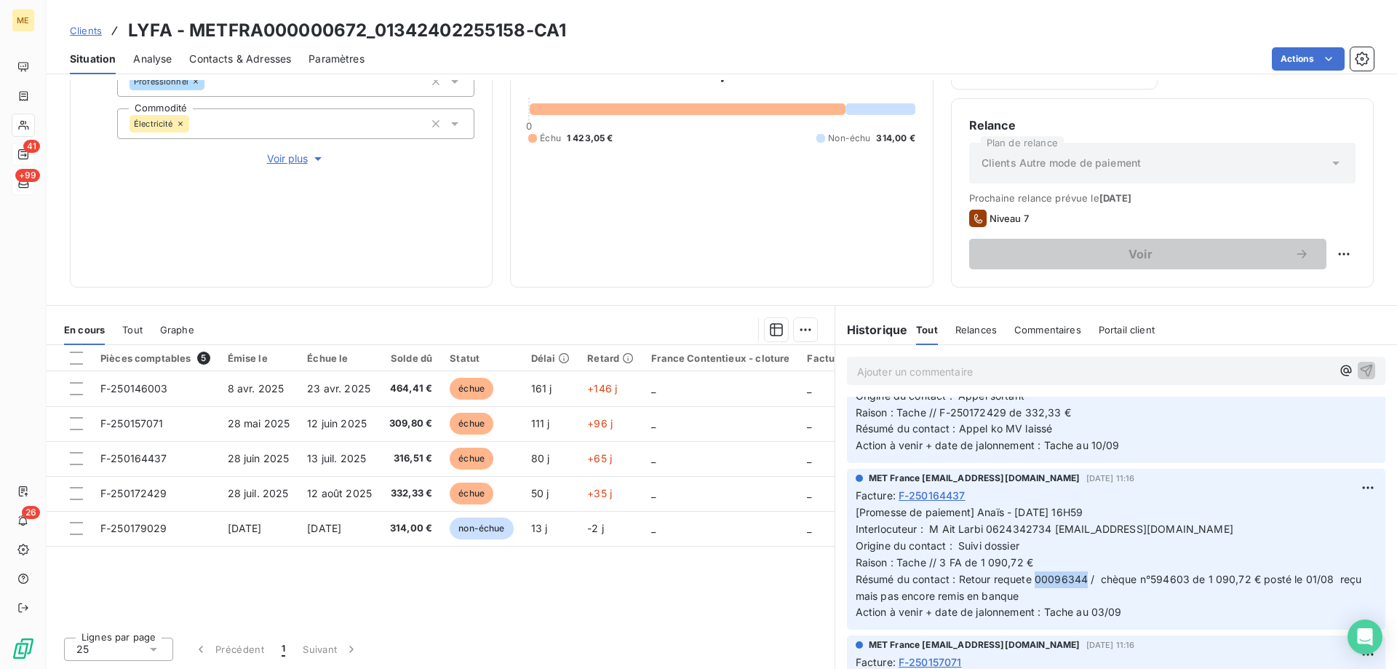
copy span "00096344"
drag, startPoint x: 525, startPoint y: 26, endPoint x: 375, endPoint y: 26, distance: 149.9
click at [375, 26] on h3 "LYFA - METFRA000000672_01342402255158-CA1" at bounding box center [347, 30] width 438 height 26
copy h3 "01342402255158"
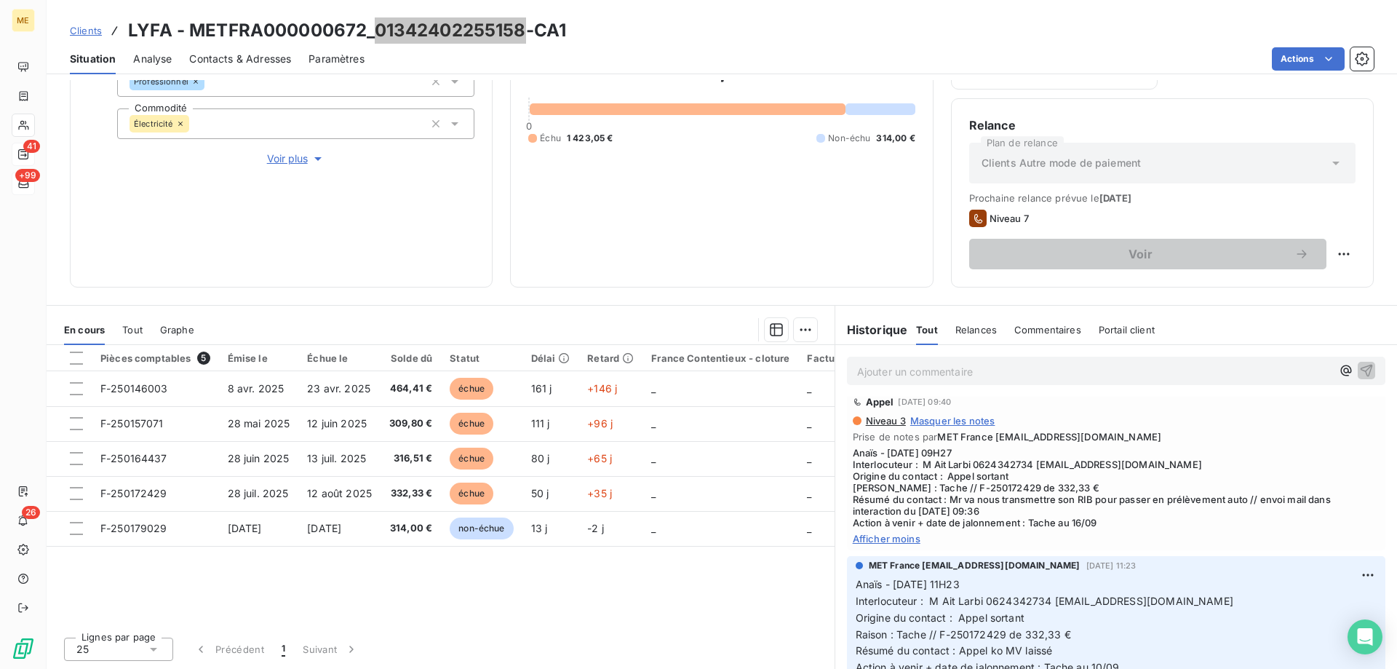
scroll to position [0, 0]
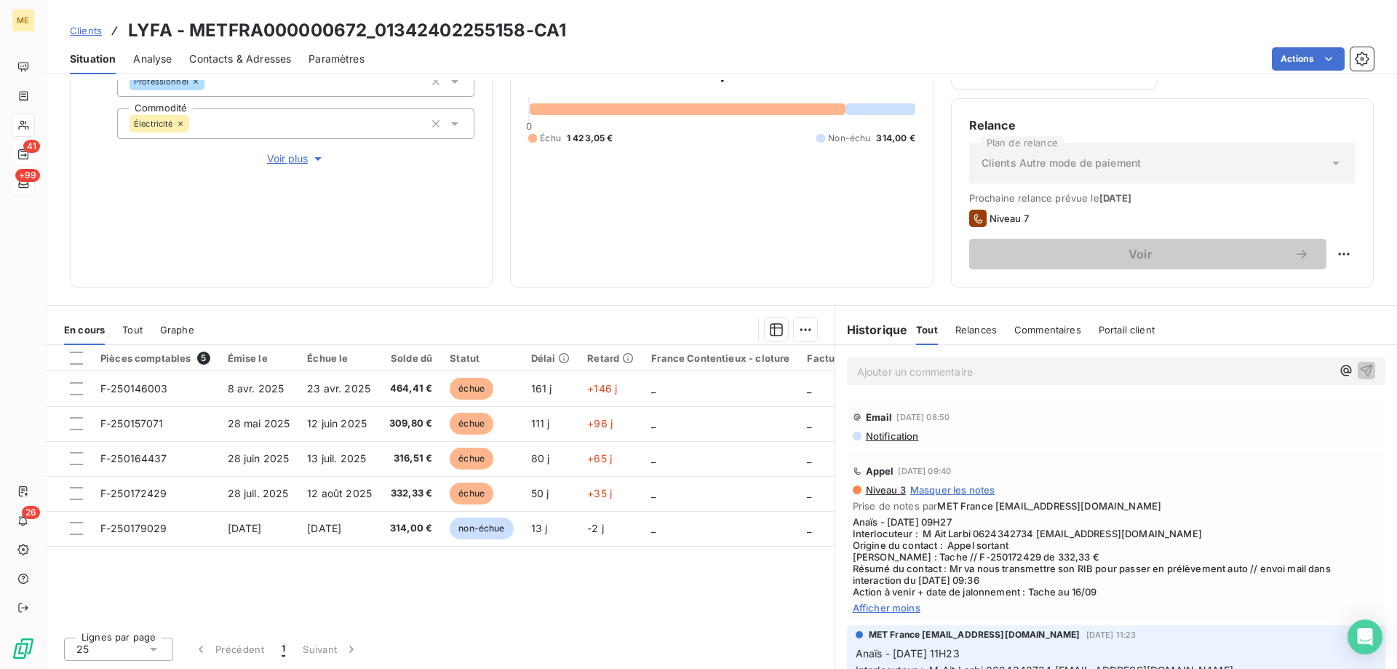
click at [330, 34] on h3 "LYFA - METFRA000000672_01342402255158-CA1" at bounding box center [347, 30] width 438 height 26
drag, startPoint x: 360, startPoint y: 31, endPoint x: 195, endPoint y: 36, distance: 165.2
click at [195, 36] on h3 "LYFA - METFRA000000672_01342402255158-CA1" at bounding box center [347, 30] width 438 height 26
copy h3 "METFRA000000672"
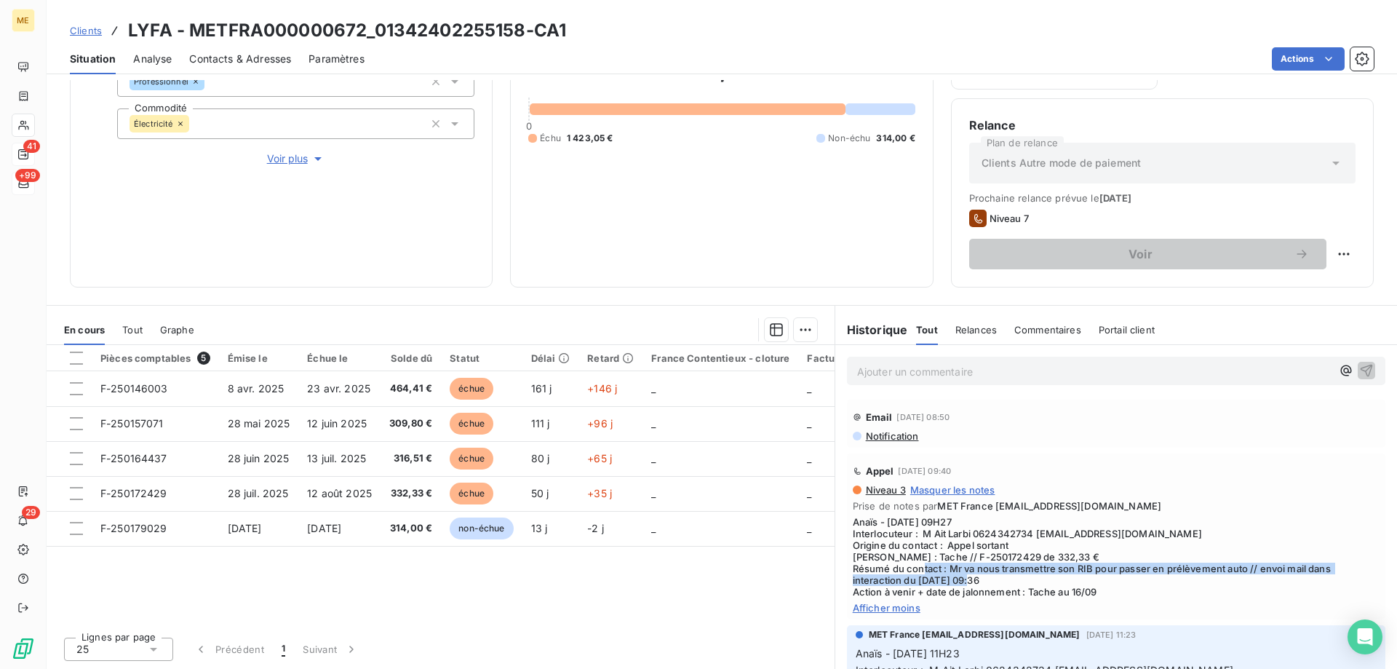
drag, startPoint x: 942, startPoint y: 570, endPoint x: 1008, endPoint y: 578, distance: 66.1
click at [1008, 578] on span "Anaïs - [DATE] 09H27 Interlocuteur : M Ait Larbi 0624342734 [EMAIL_ADDRESS][DOM…" at bounding box center [1116, 556] width 527 height 81
click at [1020, 580] on span "Anaïs - [DATE] 09H27 Interlocuteur : M Ait Larbi 0624342734 [EMAIL_ADDRESS][DOM…" at bounding box center [1116, 556] width 527 height 81
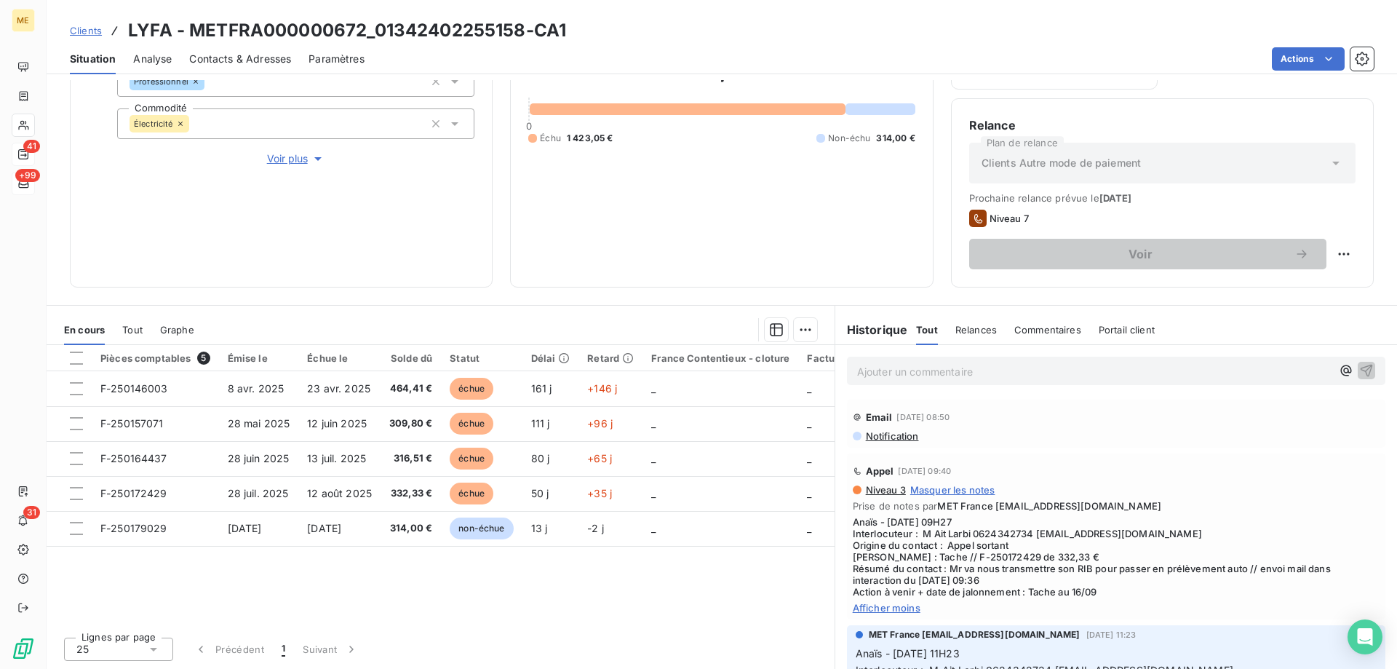
click at [1008, 582] on span "Anaïs - [DATE] 09H27 Interlocuteur : M Ait Larbi 0624342734 [EMAIL_ADDRESS][DOM…" at bounding box center [1116, 556] width 527 height 81
drag, startPoint x: 970, startPoint y: 533, endPoint x: 1029, endPoint y: 533, distance: 59.7
click at [1022, 533] on span "Anaïs - [DATE] 09H27 Interlocuteur : M Ait Larbi 0624342734 [EMAIL_ADDRESS][DOM…" at bounding box center [1116, 556] width 527 height 81
click at [1025, 532] on span "Anaïs - [DATE] 09H27 Interlocuteur : M Ait Larbi 0624342734 [EMAIL_ADDRESS][DOM…" at bounding box center [1116, 556] width 527 height 81
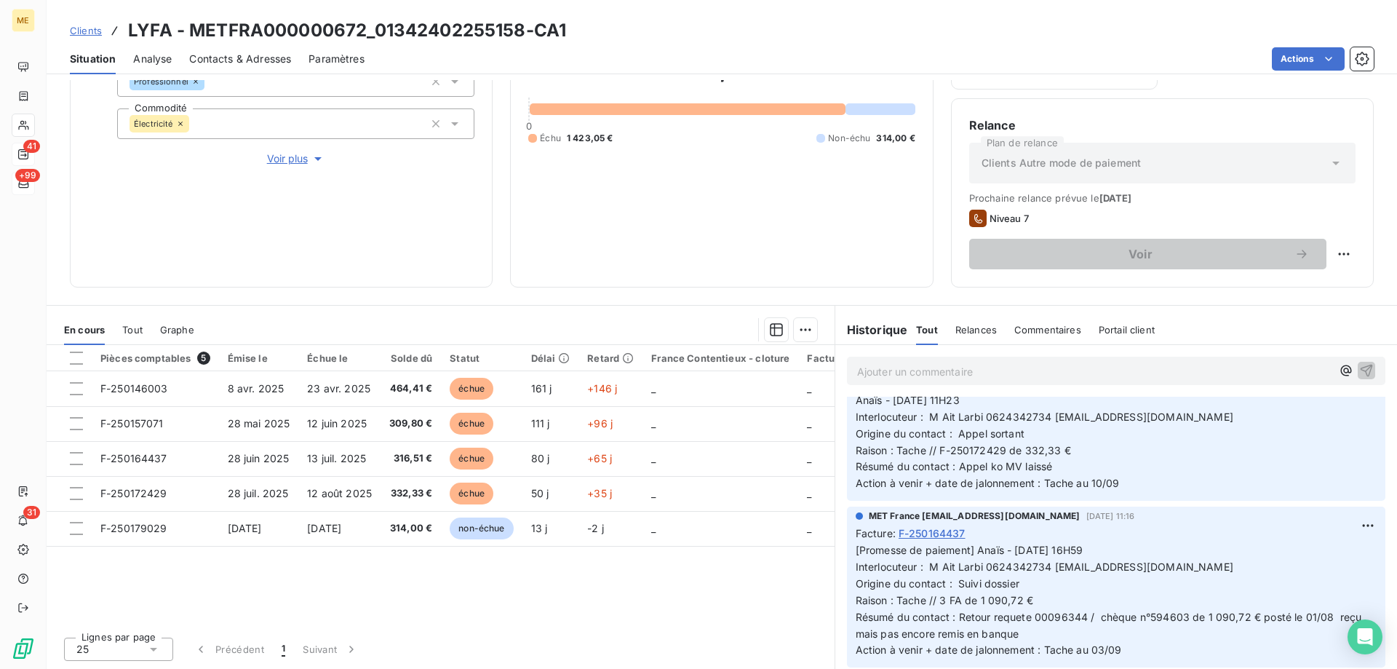
scroll to position [291, 0]
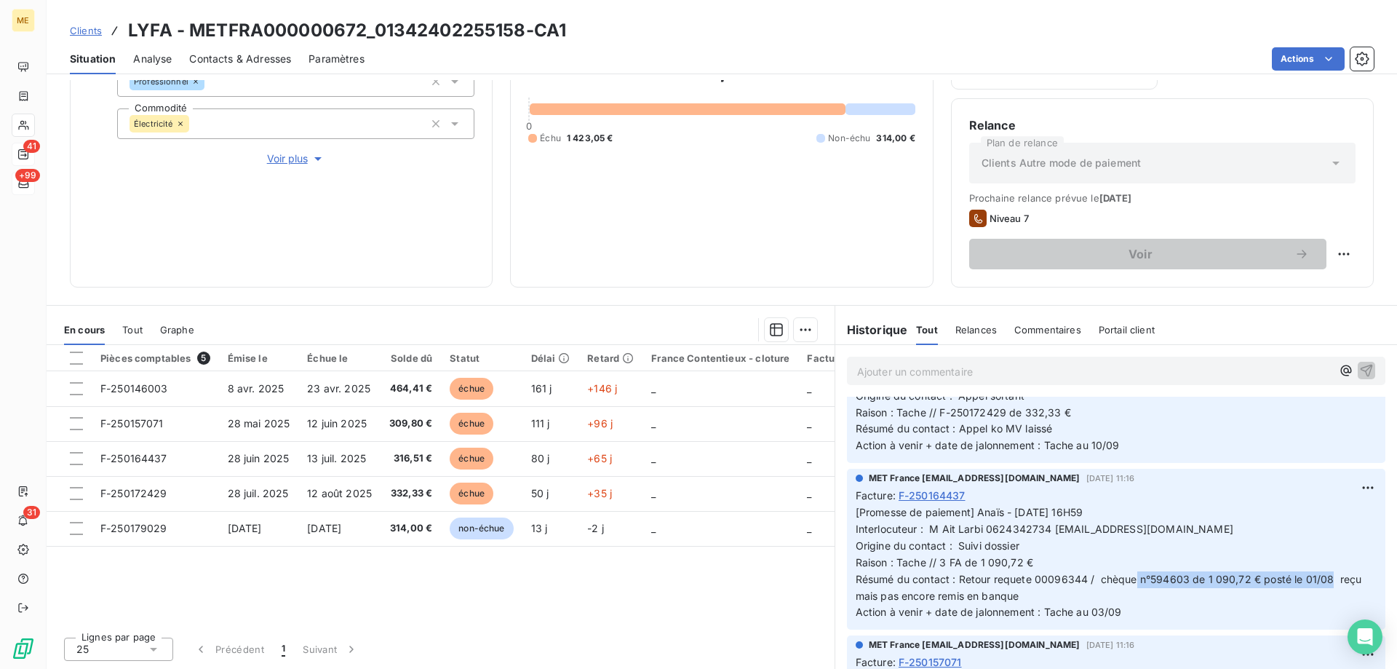
drag, startPoint x: 1131, startPoint y: 578, endPoint x: 1326, endPoint y: 581, distance: 195.0
click at [1326, 581] on span "[Promesse de paiement] Anaïs - [DATE] 16H59 Interlocuteur : M Ait Larbi 0624342…" at bounding box center [1110, 562] width 509 height 112
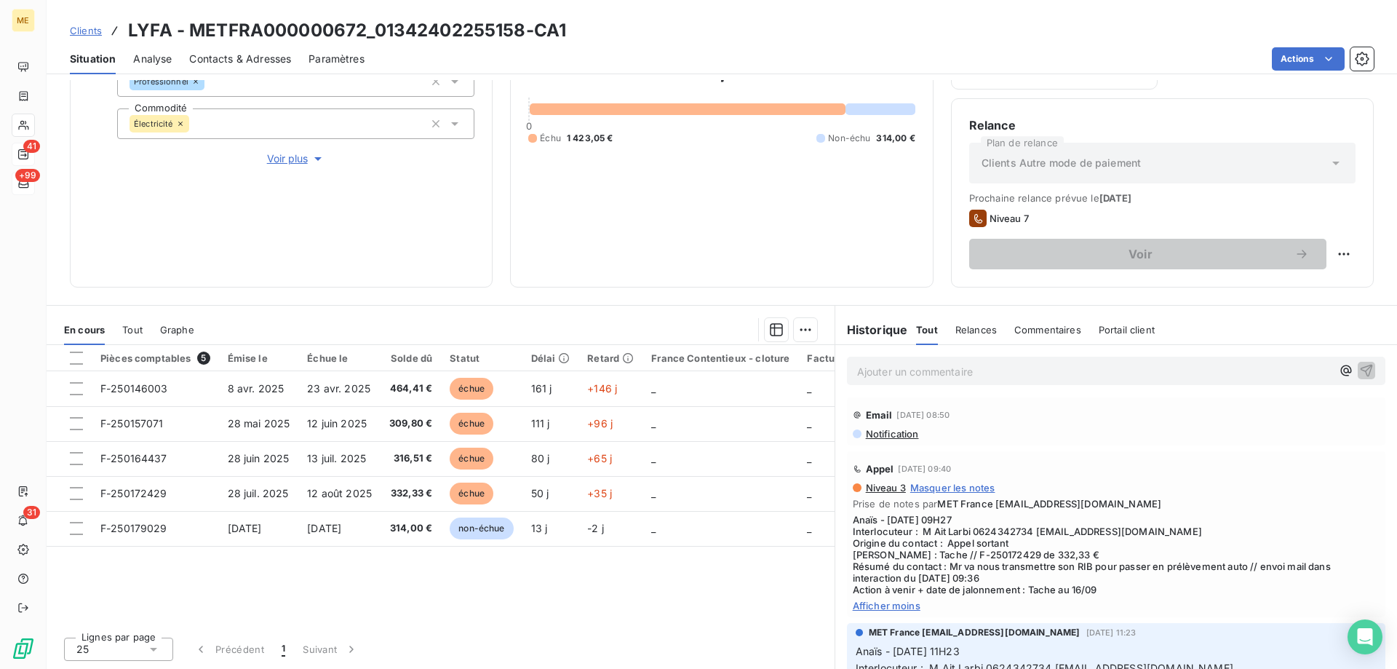
scroll to position [0, 0]
click at [1337, 250] on html "ME 41 +99 31 Clients LYFA - METFRA000000672_01342402255158-CA1 Situation Analys…" at bounding box center [698, 407] width 1397 height 814
click at [1290, 286] on div "Replanifier cette action" at bounding box center [1273, 285] width 130 height 23
select select "8"
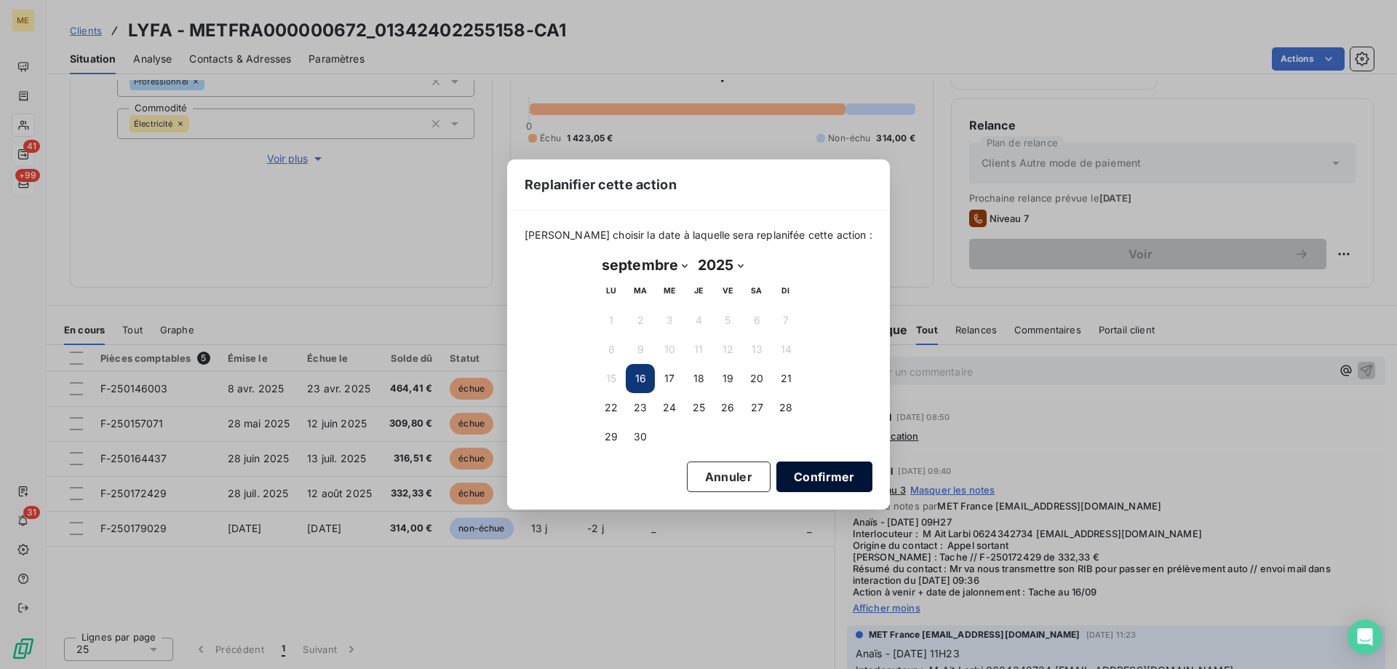
click at [821, 470] on button "Confirmer" at bounding box center [824, 476] width 96 height 31
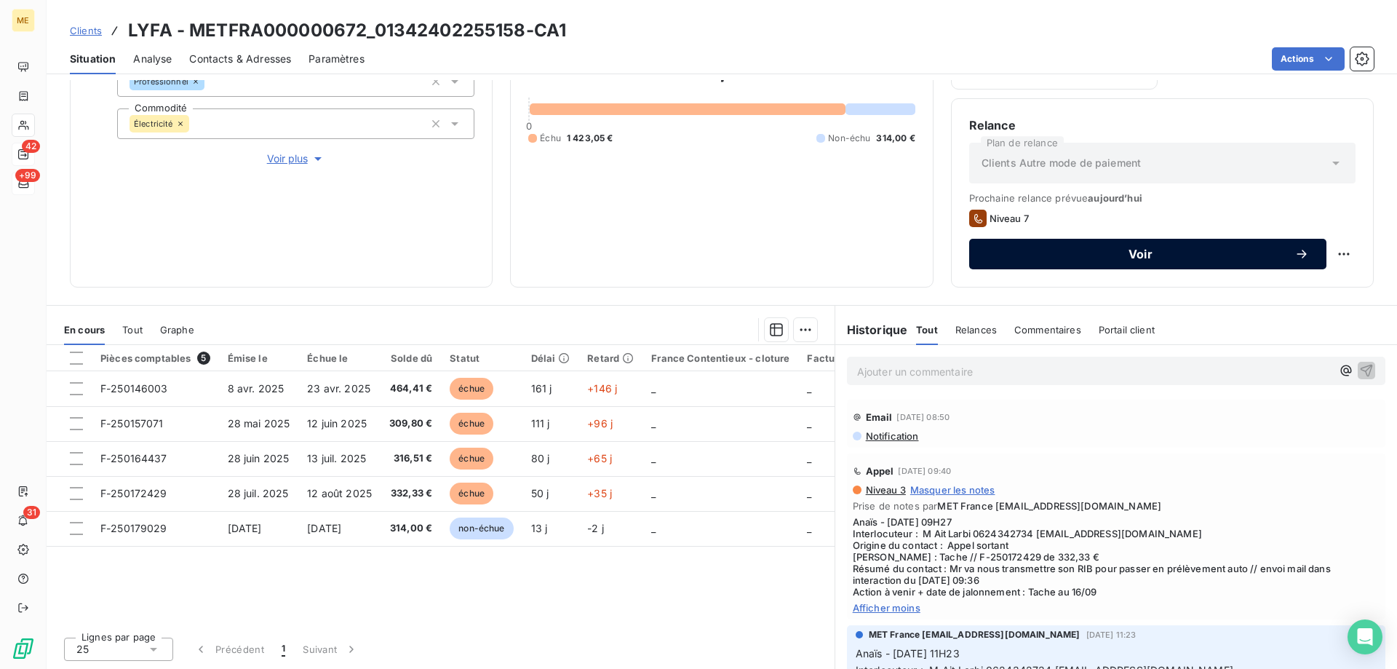
click at [1145, 255] on span "Voir" at bounding box center [1141, 254] width 308 height 12
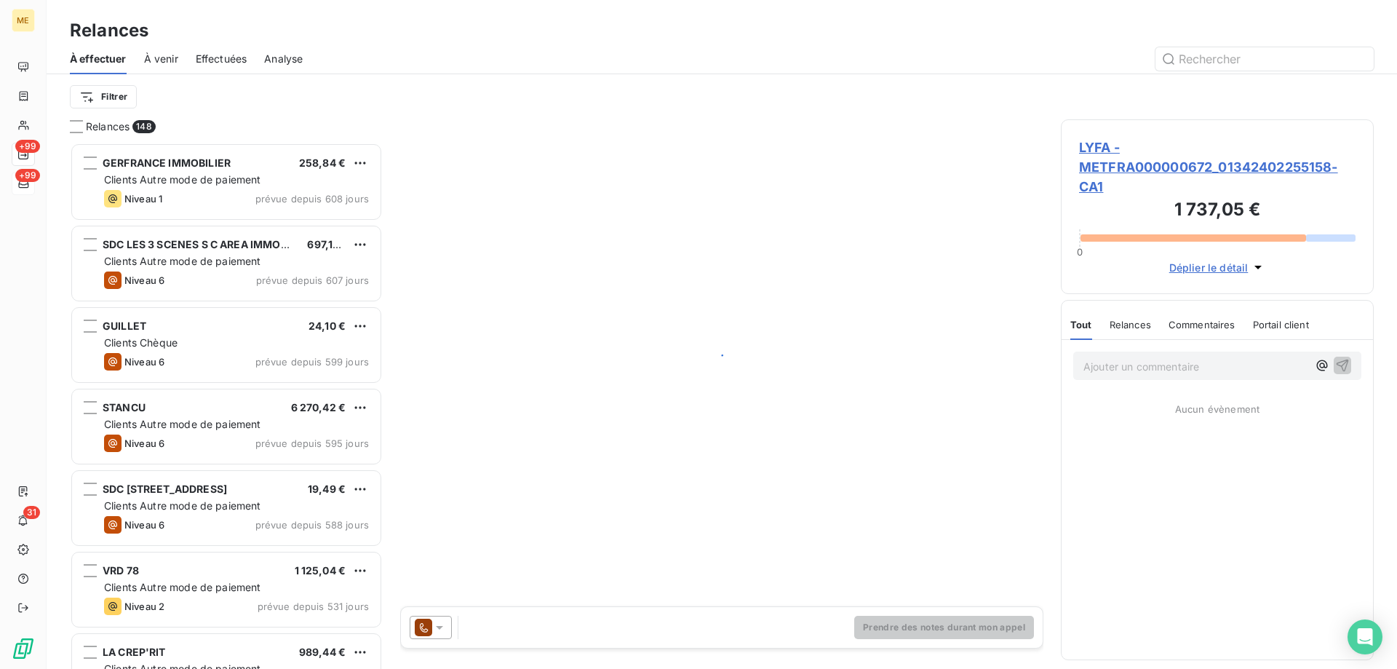
scroll to position [515, 302]
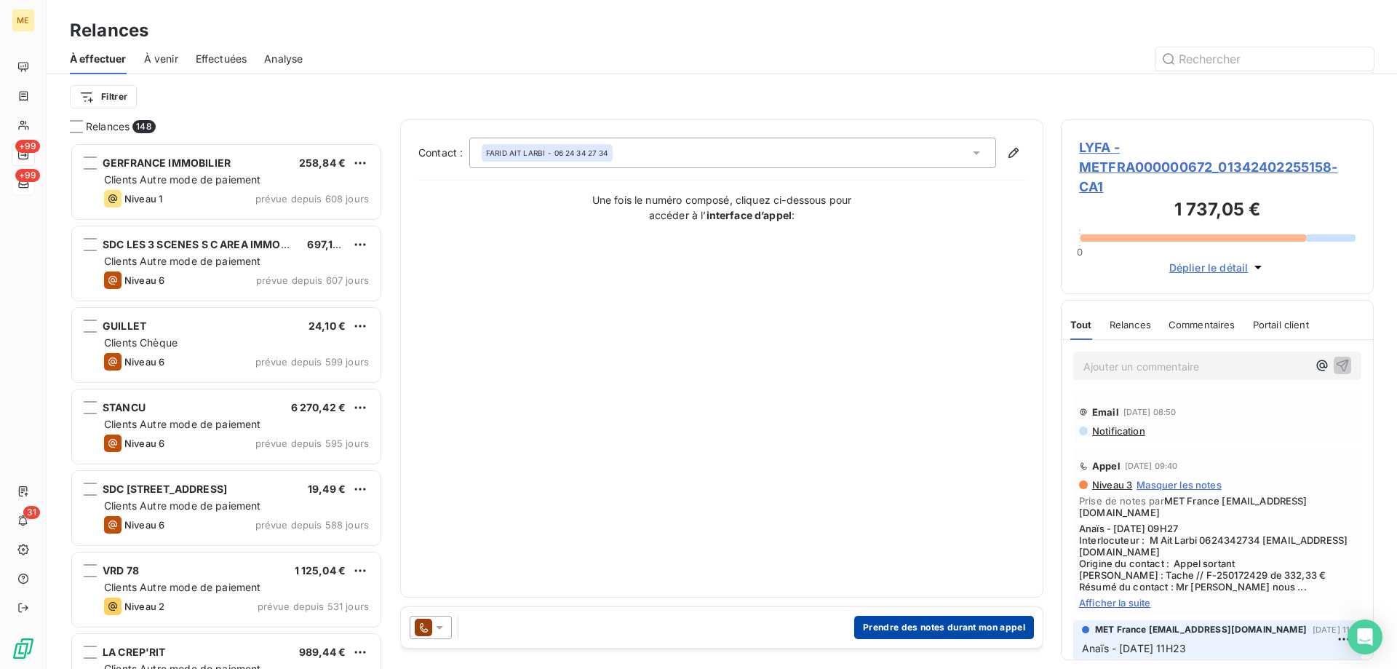
click at [939, 628] on button "Prendre des notes durant mon appel" at bounding box center [944, 627] width 180 height 23
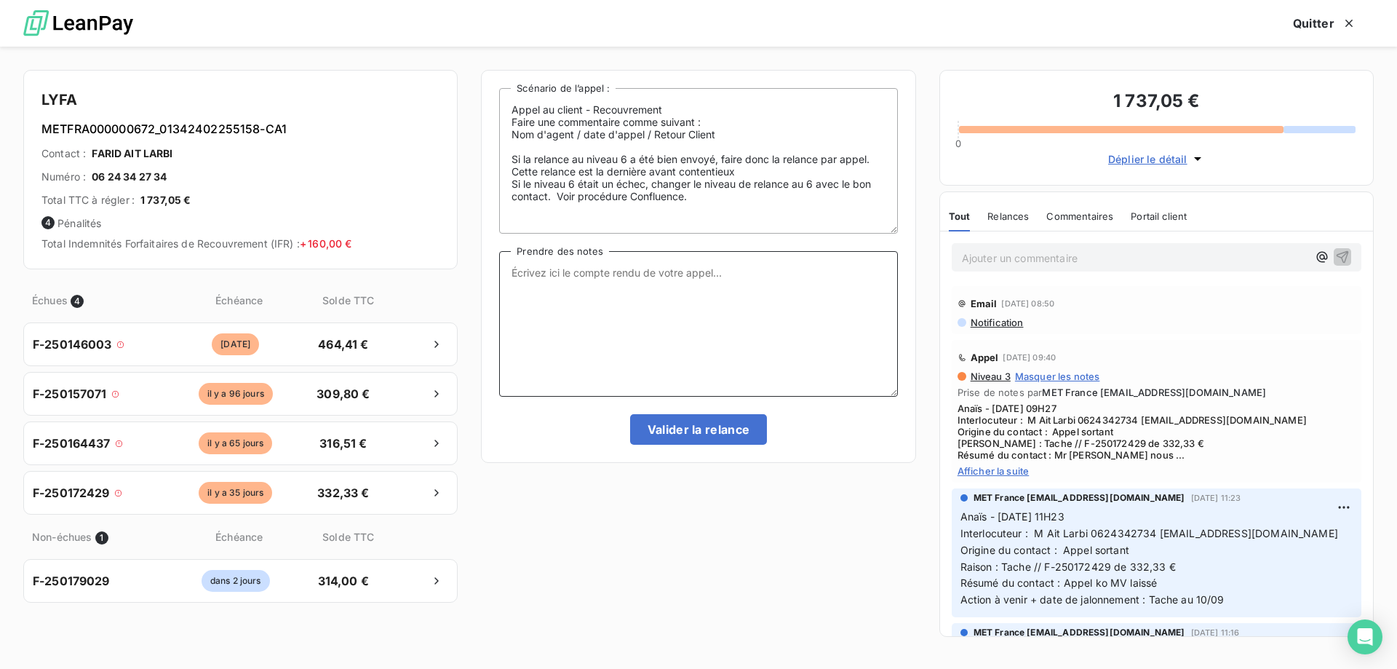
click at [746, 330] on textarea "Prendre des notes" at bounding box center [698, 324] width 398 height 146
paste textarea "Anaïs - [DATE] 09H50 Interlocuteur : M Ait Larbi 0624342734 [EMAIL_ADDRESS][DOM…"
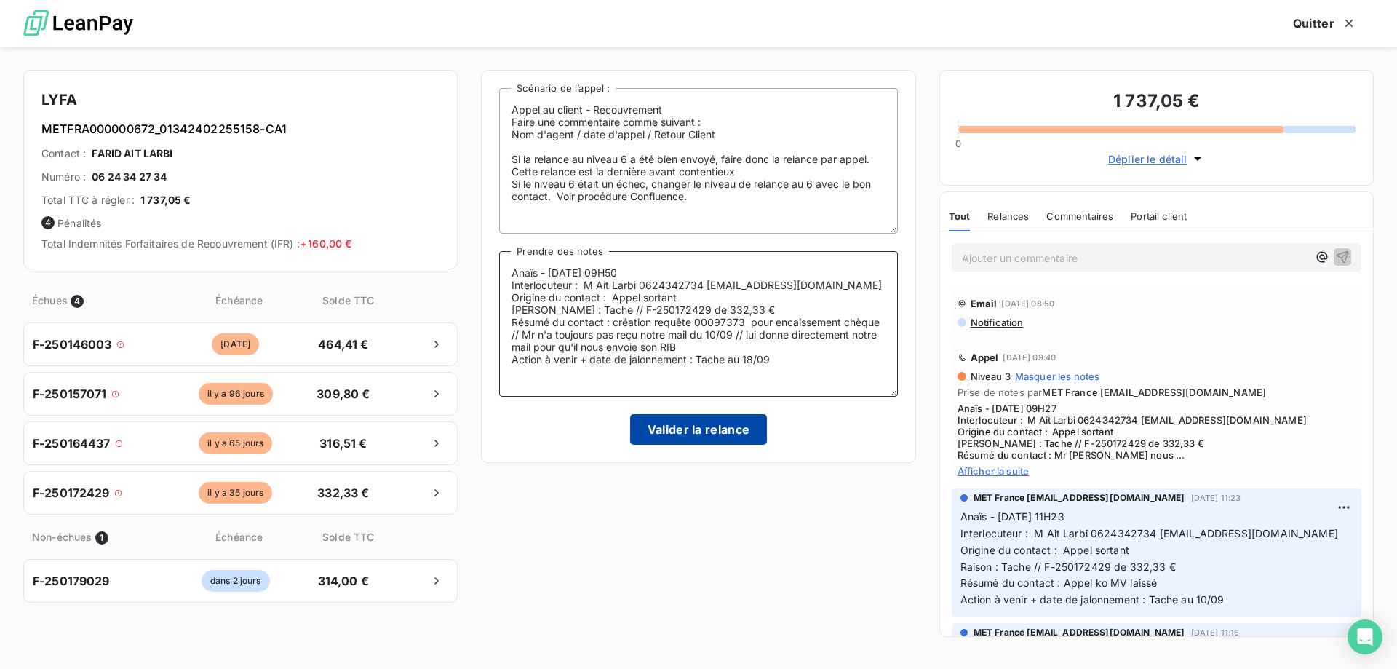
type textarea "Anaïs - [DATE] 09H50 Interlocuteur : M Ait Larbi 0624342734 [EMAIL_ADDRESS][DOM…"
click at [706, 435] on button "Valider la relance" at bounding box center [699, 429] width 138 height 31
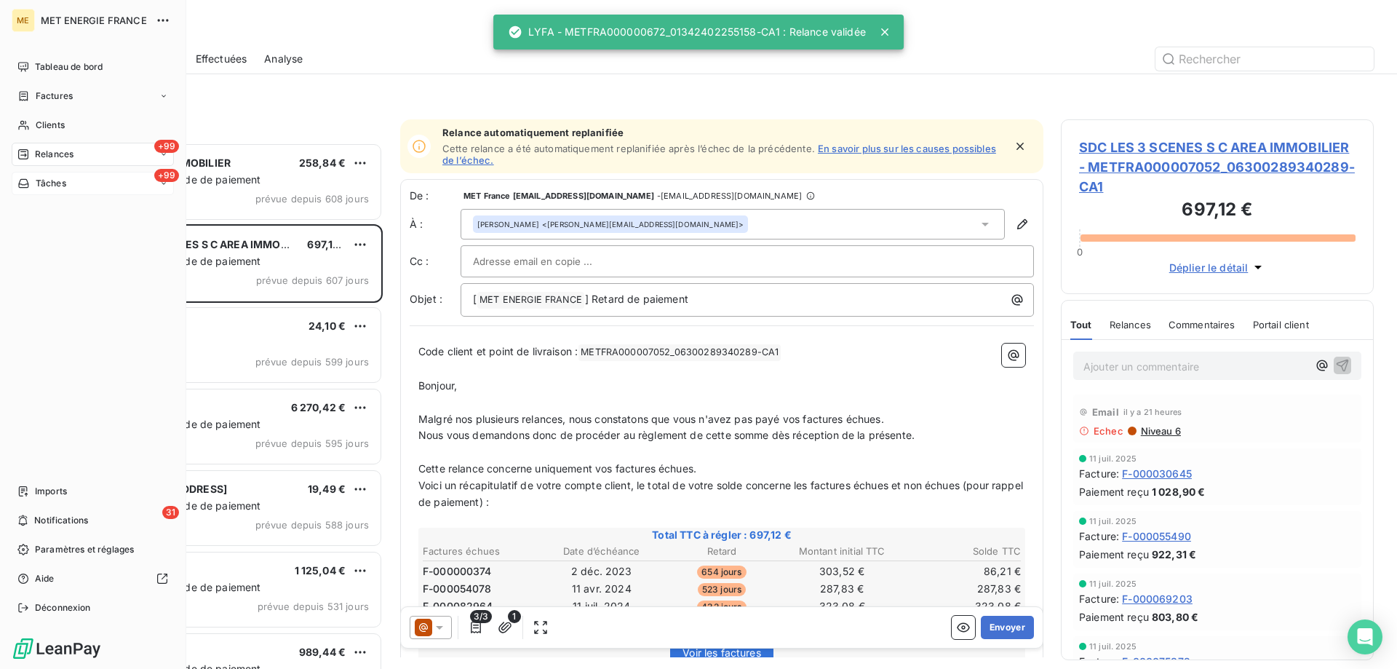
click at [73, 186] on div "+99 Tâches" at bounding box center [93, 183] width 162 height 23
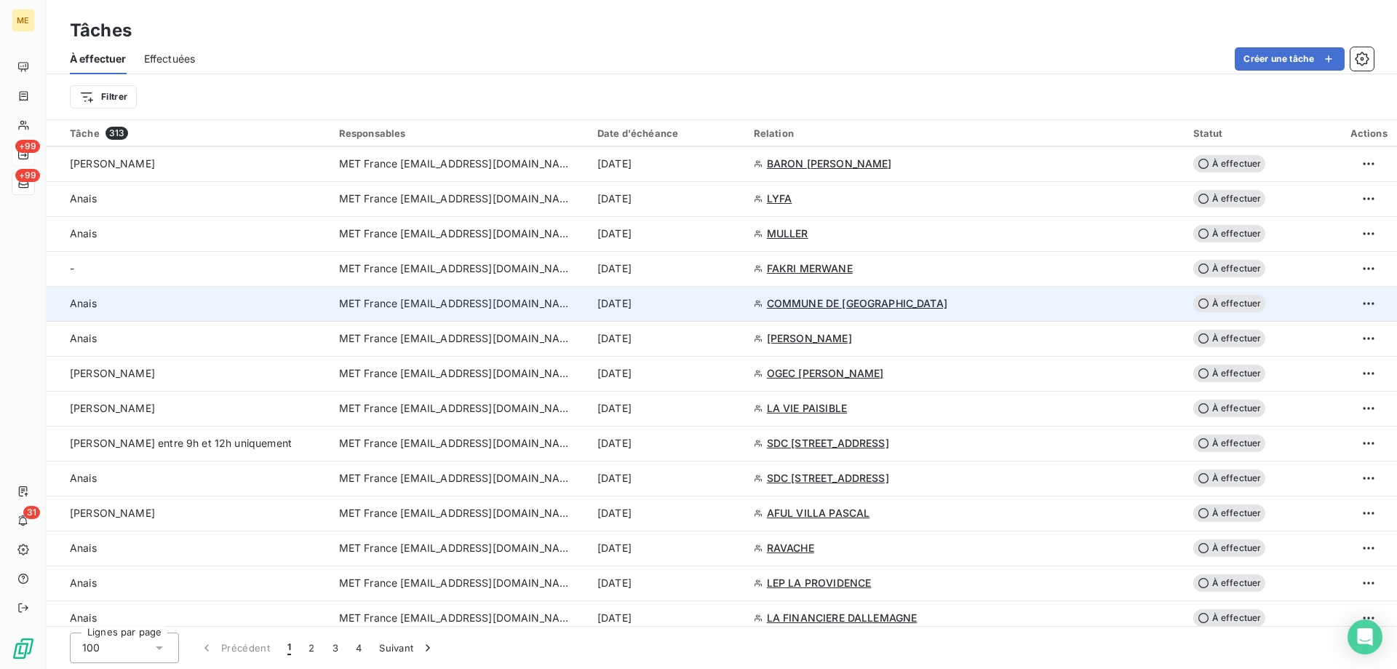
scroll to position [800, 0]
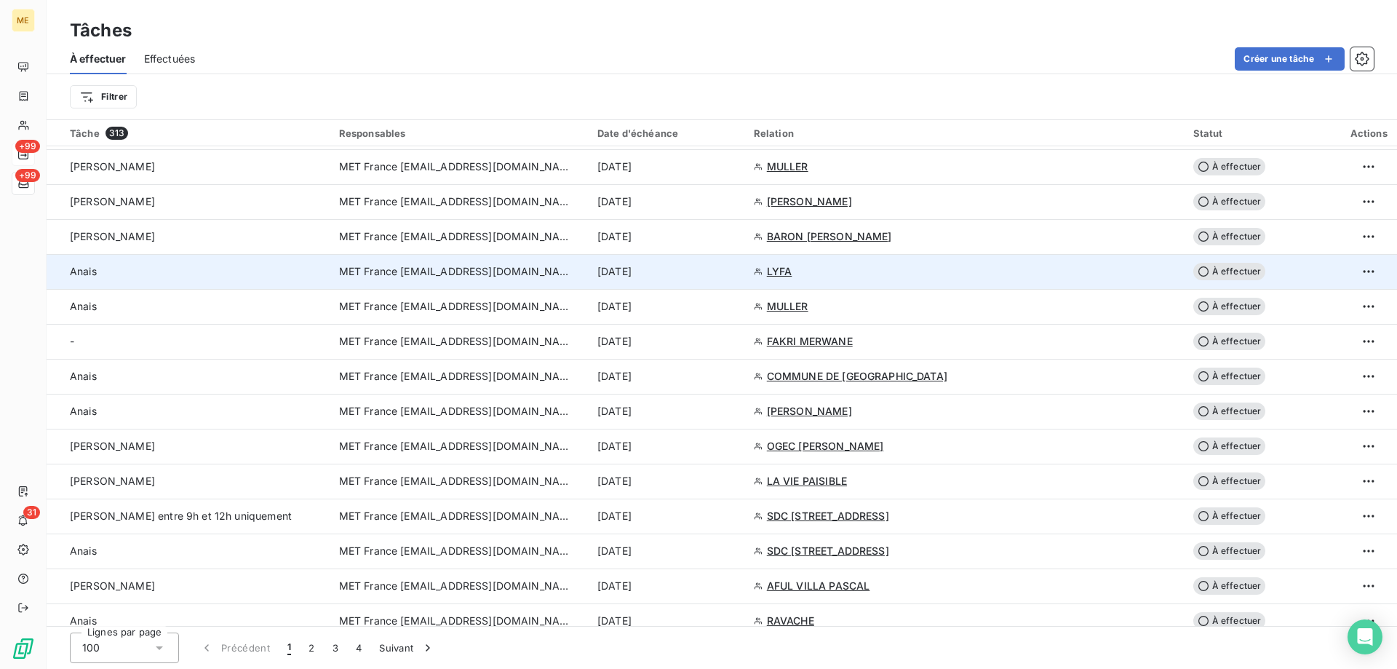
click at [736, 271] on div "[DATE]" at bounding box center [666, 271] width 139 height 15
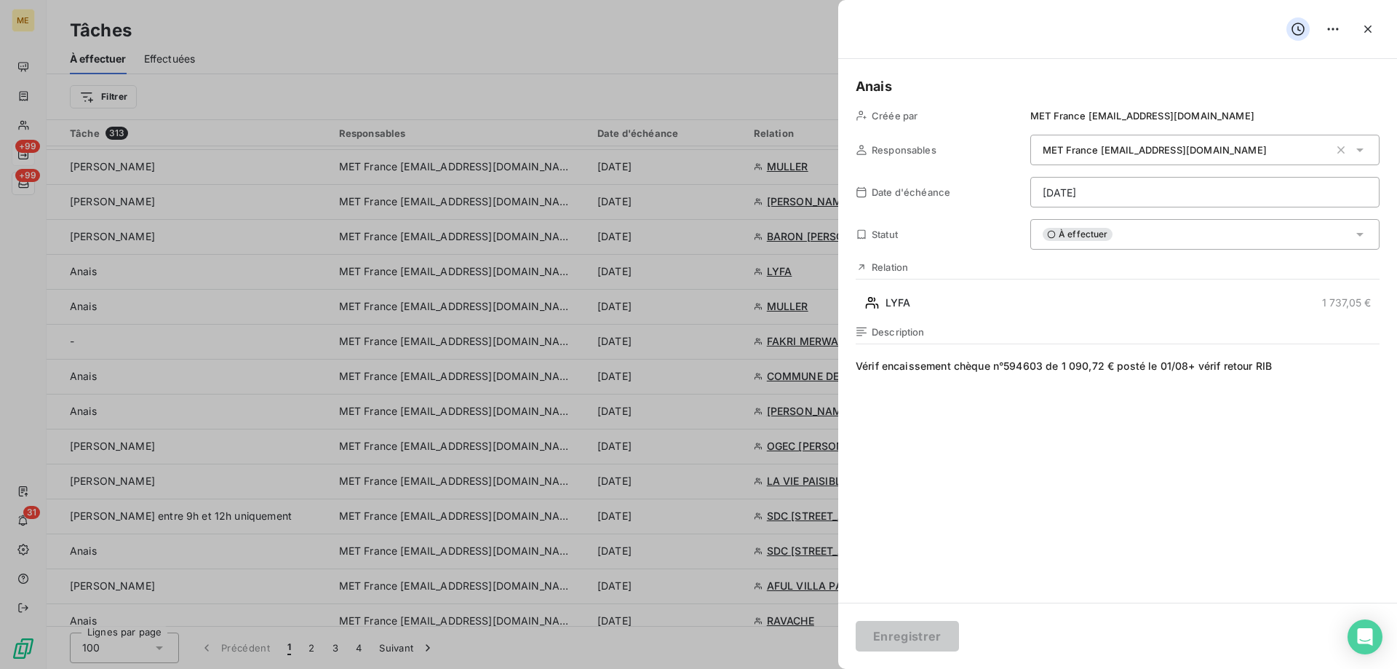
click at [1155, 186] on html "ME +99 +99 31 Tâches À effectuer Effectuées Créer une tâche Filtrer Tâche 313 R…" at bounding box center [698, 407] width 1397 height 814
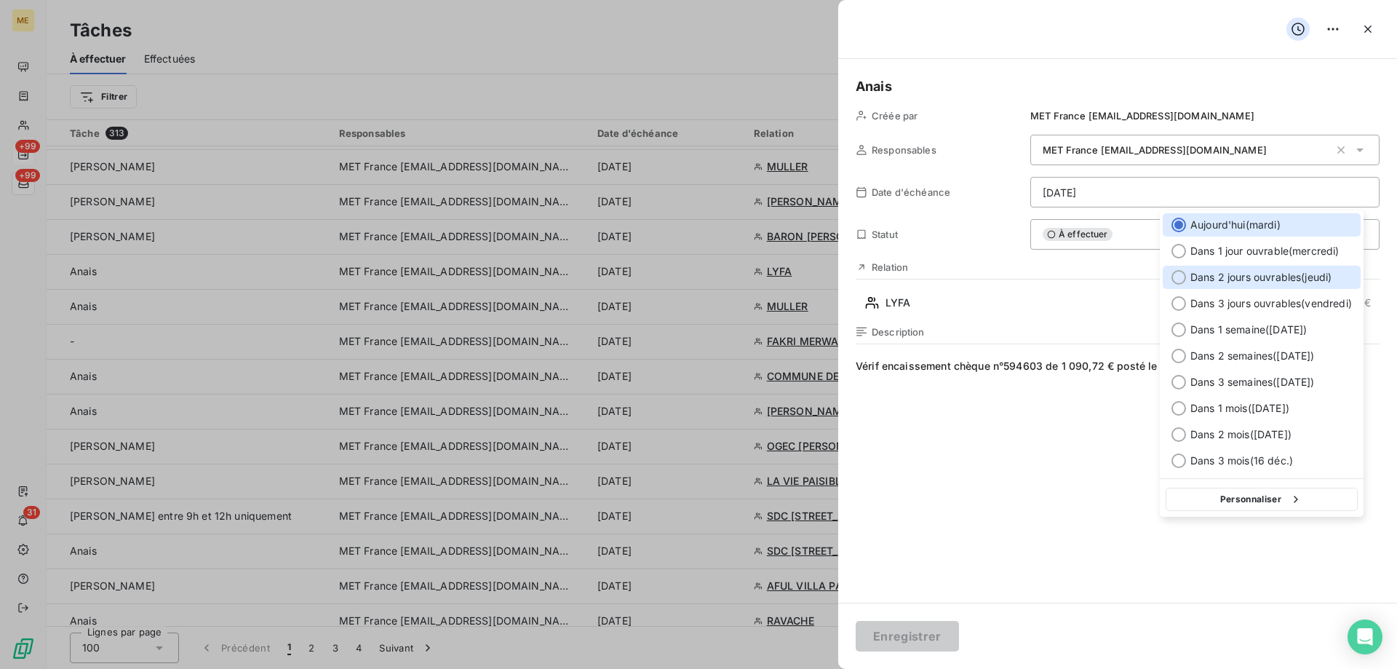
click at [1318, 271] on span "Dans 2 jours ouvrables ( jeudi )" at bounding box center [1260, 277] width 141 height 15
type input "[DATE]"
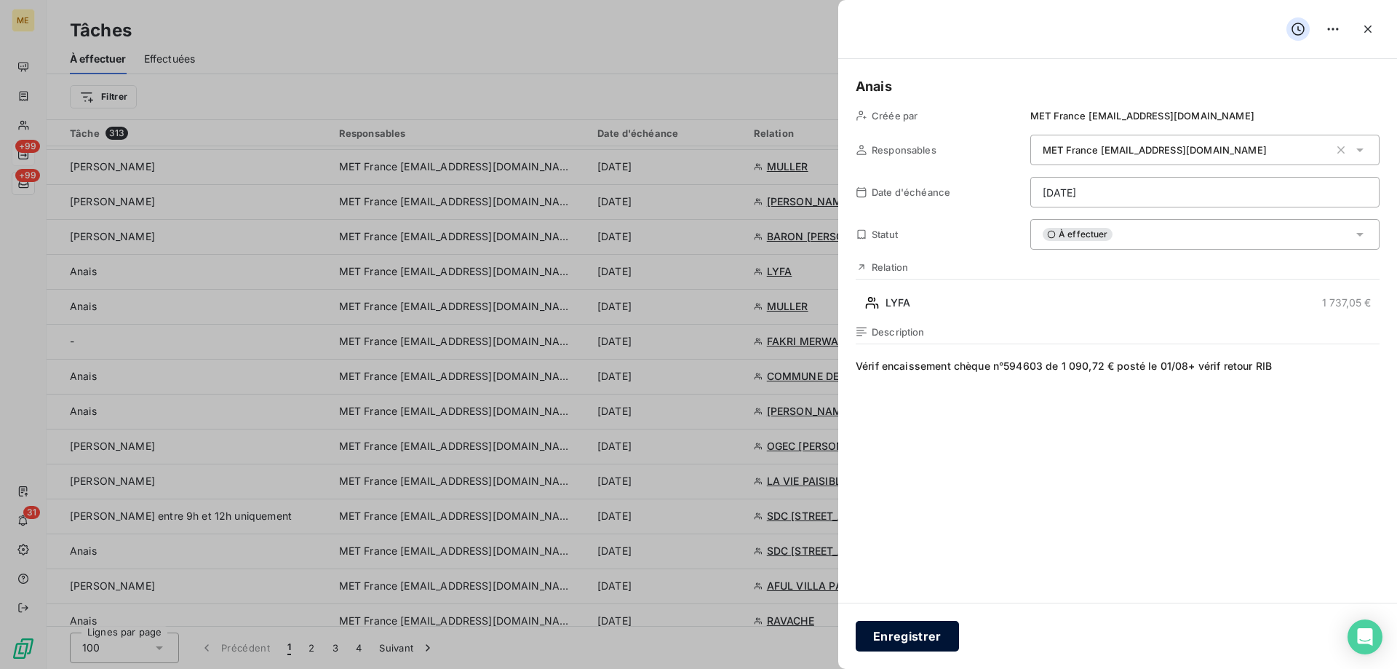
click at [886, 637] on button "Enregistrer" at bounding box center [907, 636] width 103 height 31
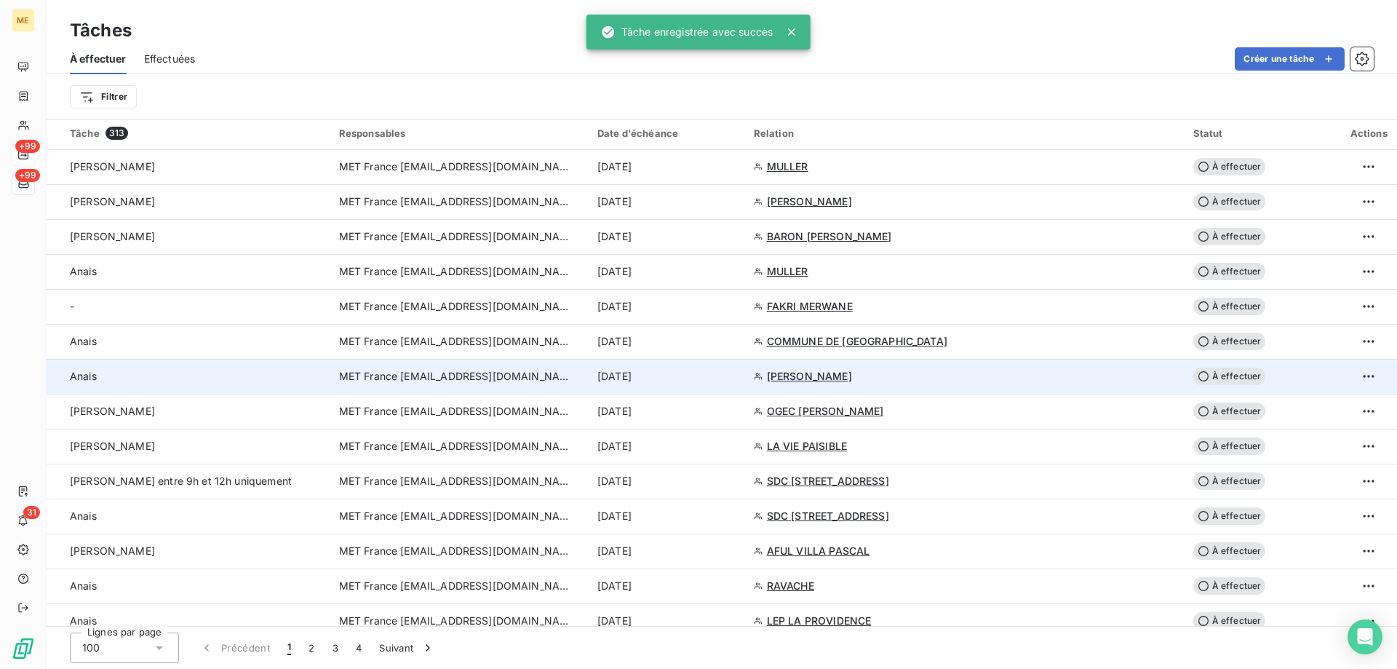
click at [733, 379] on div "[DATE]" at bounding box center [666, 376] width 139 height 15
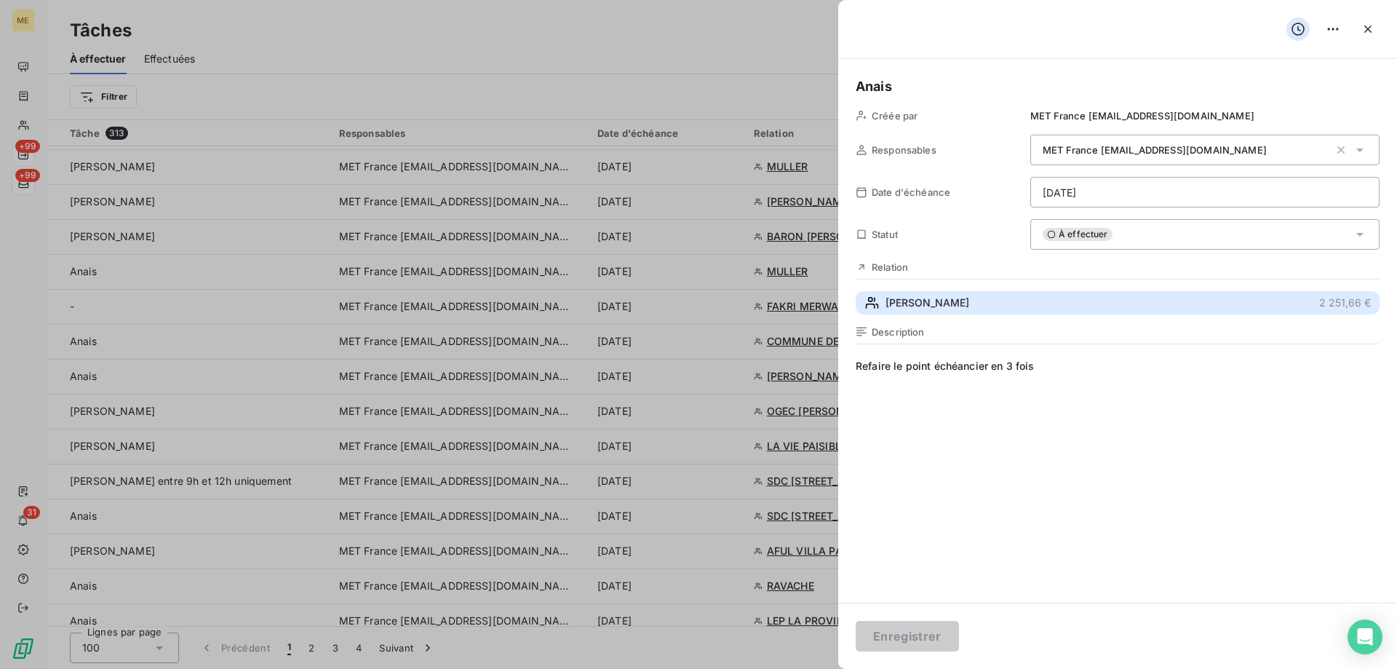
click at [1012, 309] on button "CHEVREAU Elise 2 251,66 €" at bounding box center [1118, 302] width 524 height 23
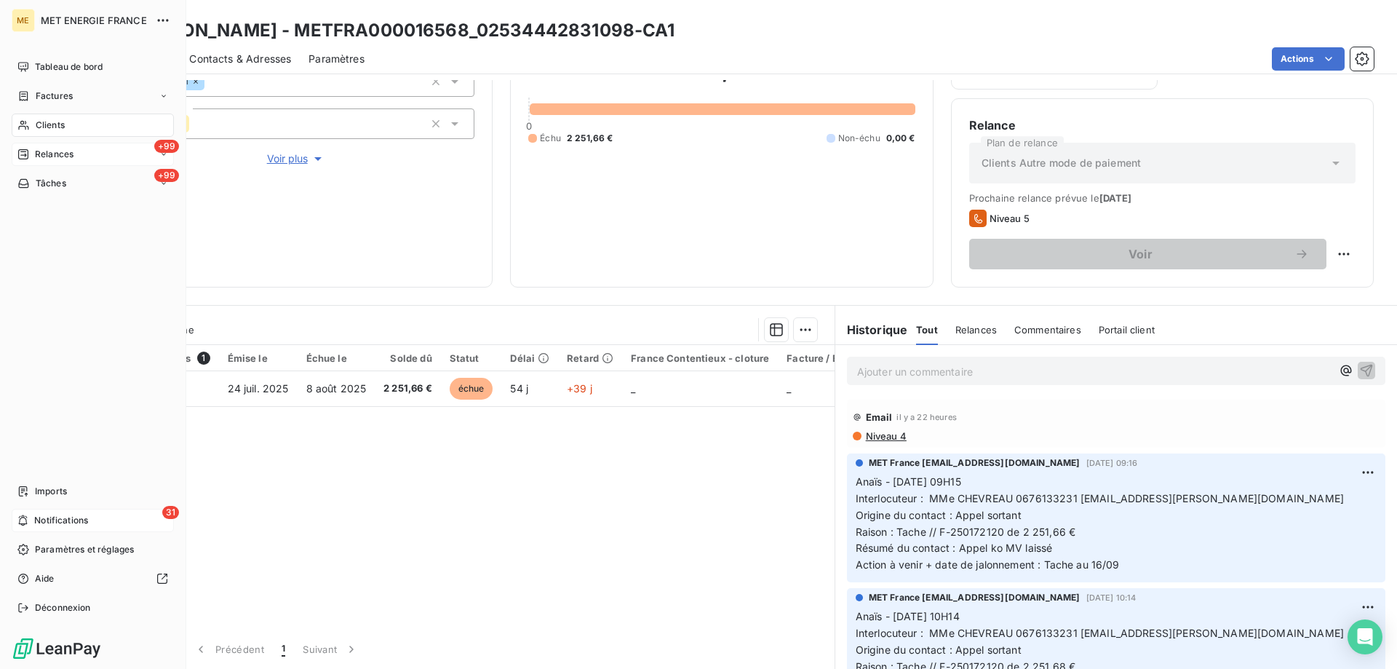
click at [121, 519] on div "31 Notifications" at bounding box center [93, 520] width 162 height 23
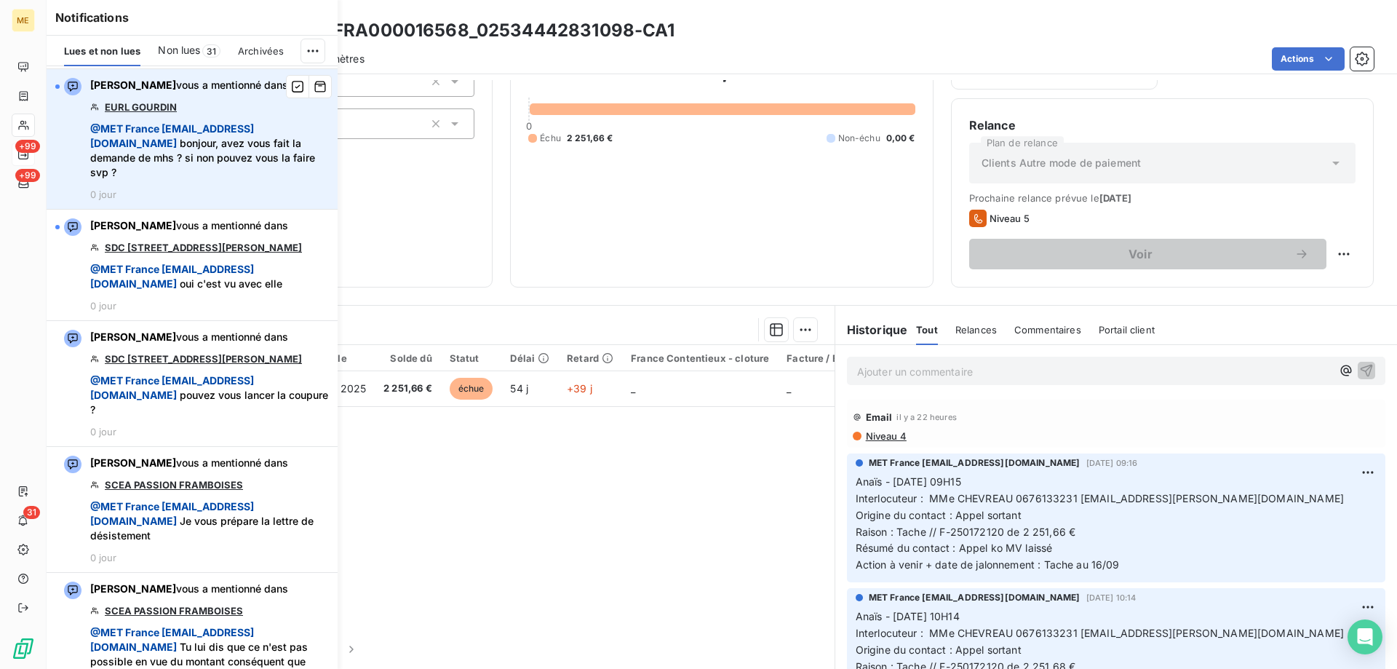
scroll to position [3129, 0]
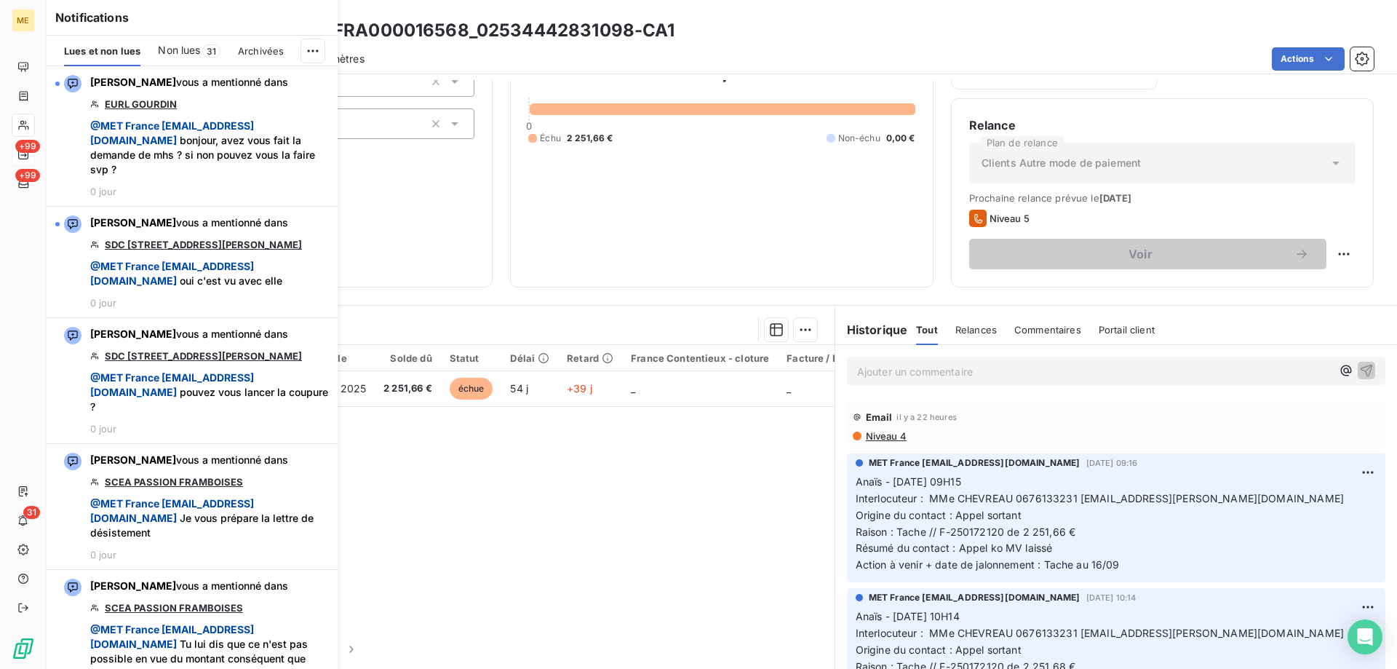
click at [657, 271] on div "Encours client 2 251,66 € 0 Échu 2 251,66 € Non-échu 0,00 €" at bounding box center [721, 91] width 423 height 393
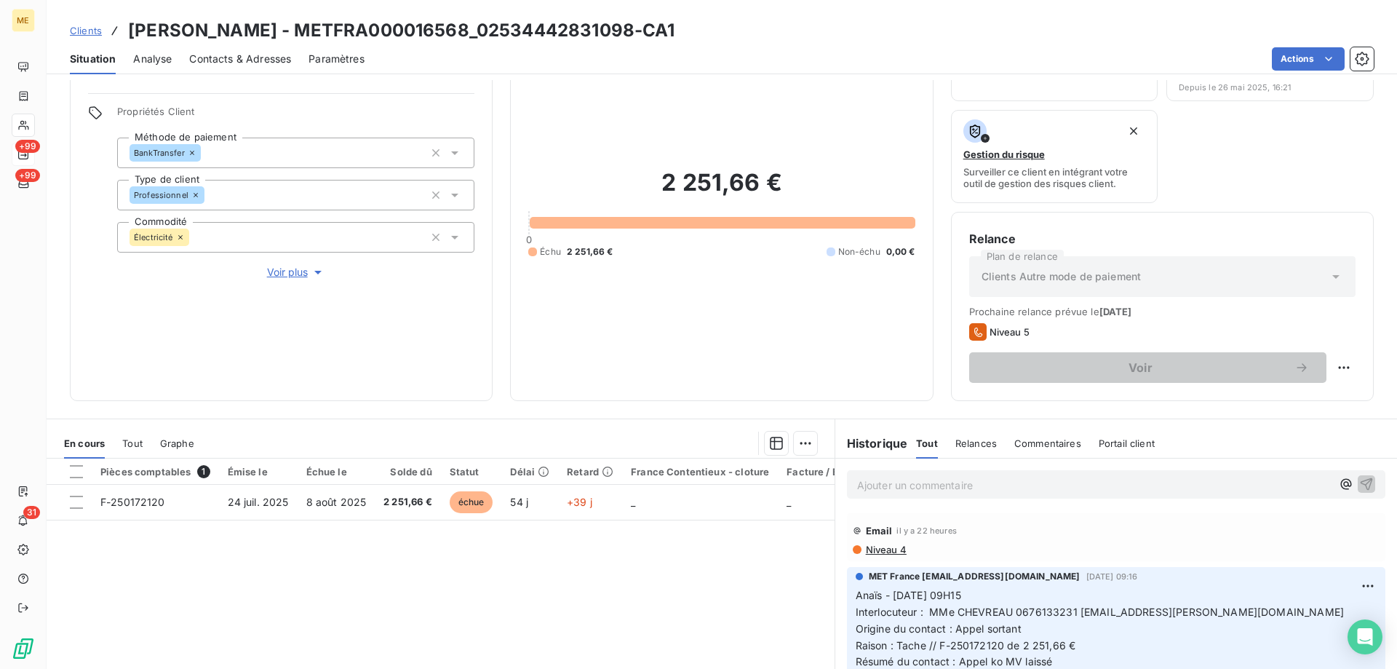
scroll to position [194, 0]
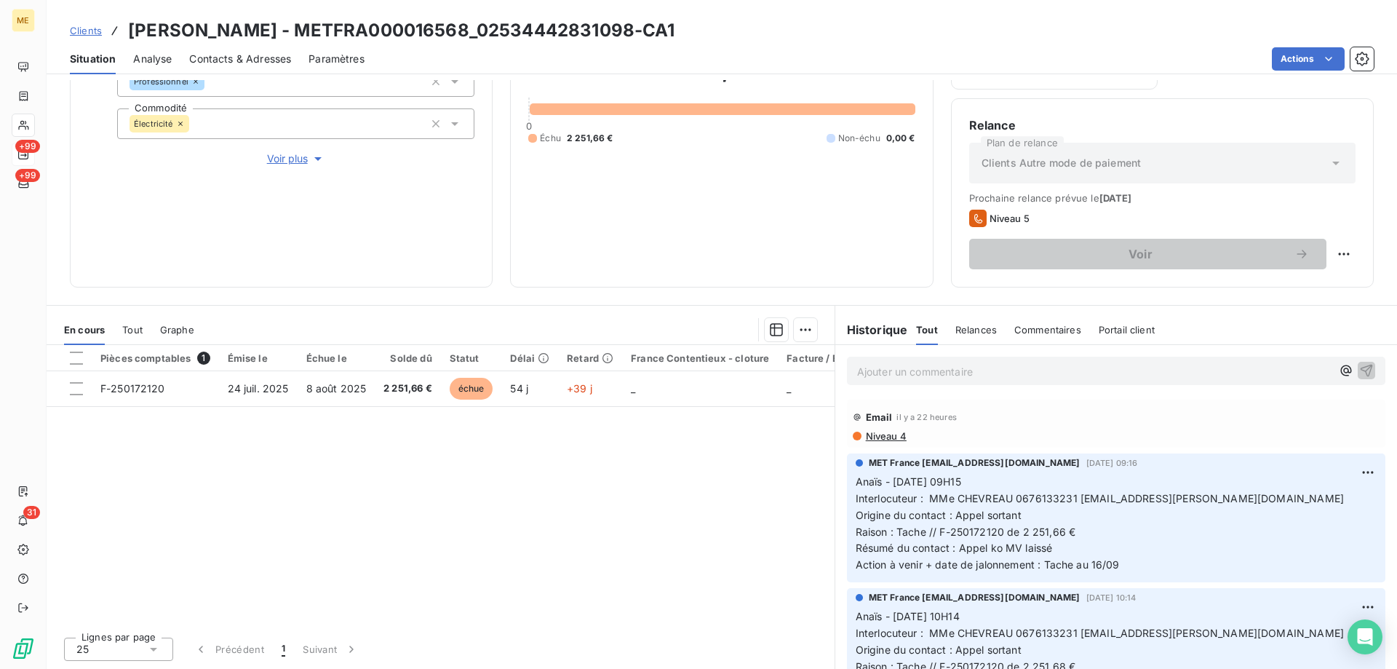
click at [1064, 544] on p "Anaïs - [DATE] 09H15 Interlocuteur : MMe CHEVREAU 0676133231 [EMAIL_ADDRESS][PE…" at bounding box center [1116, 524] width 521 height 100
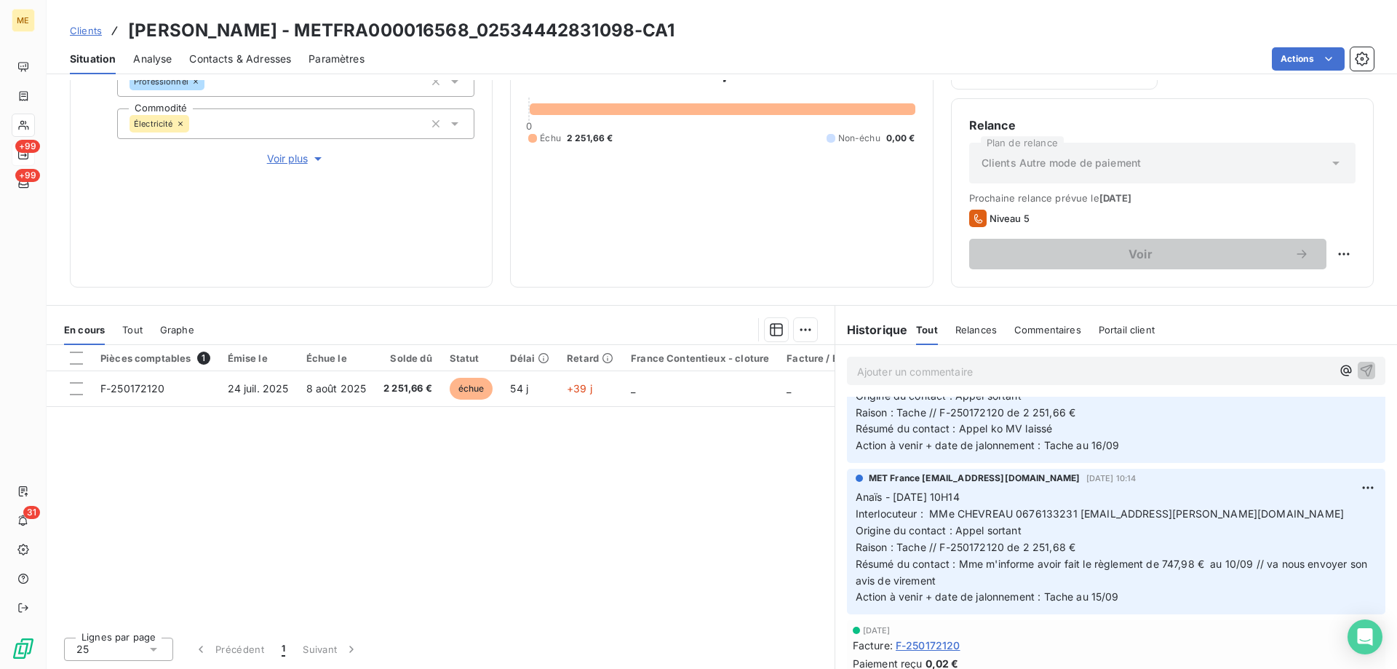
scroll to position [0, 0]
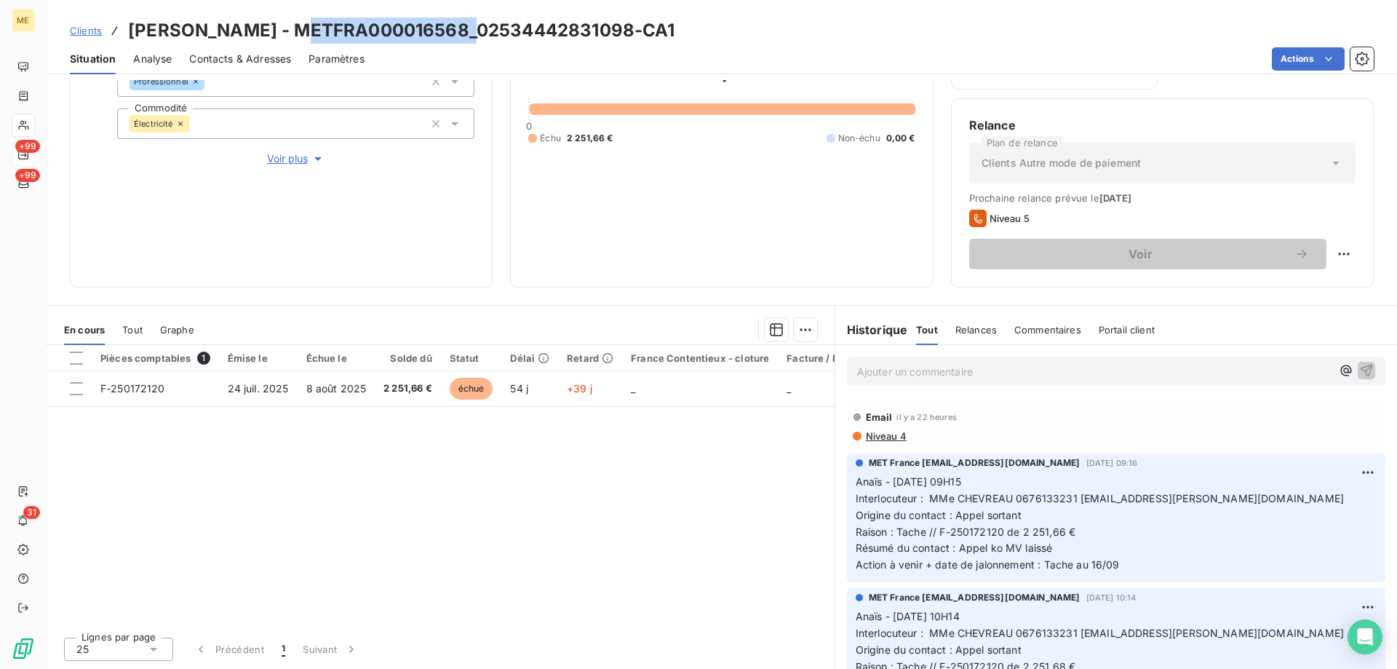
drag, startPoint x: 460, startPoint y: 25, endPoint x: 288, endPoint y: 32, distance: 171.9
click at [288, 32] on h3 "[PERSON_NAME] - METFRA000016568_02534442831098-CA1" at bounding box center [401, 30] width 547 height 26
copy h3 "METFRA000016568"
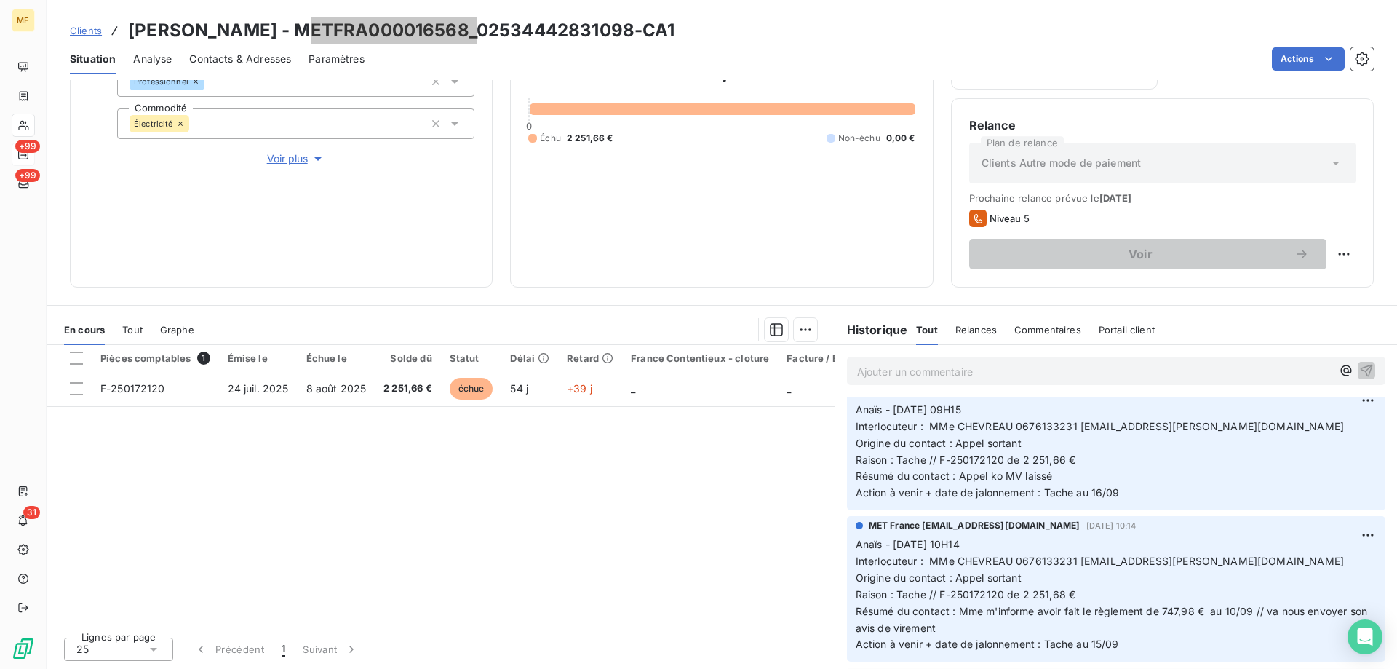
scroll to position [73, 0]
drag, startPoint x: 1203, startPoint y: 560, endPoint x: 1075, endPoint y: 565, distance: 128.1
click at [1075, 565] on p "Anaïs - [DATE] 10H14 Interlocuteur : MMe CHEVREAU 0676133231 [EMAIL_ADDRESS][PE…" at bounding box center [1116, 593] width 521 height 116
click at [1094, 558] on span "Interlocuteur : MMe CHEVREAU 0676133231 [EMAIL_ADDRESS][PERSON_NAME][DOMAIN_NAM…" at bounding box center [1100, 560] width 488 height 12
click at [1080, 561] on span "Interlocuteur : MMe CHEVREAU 0676133231 [EMAIL_ADDRESS][PERSON_NAME][DOMAIN_NAM…" at bounding box center [1100, 560] width 488 height 12
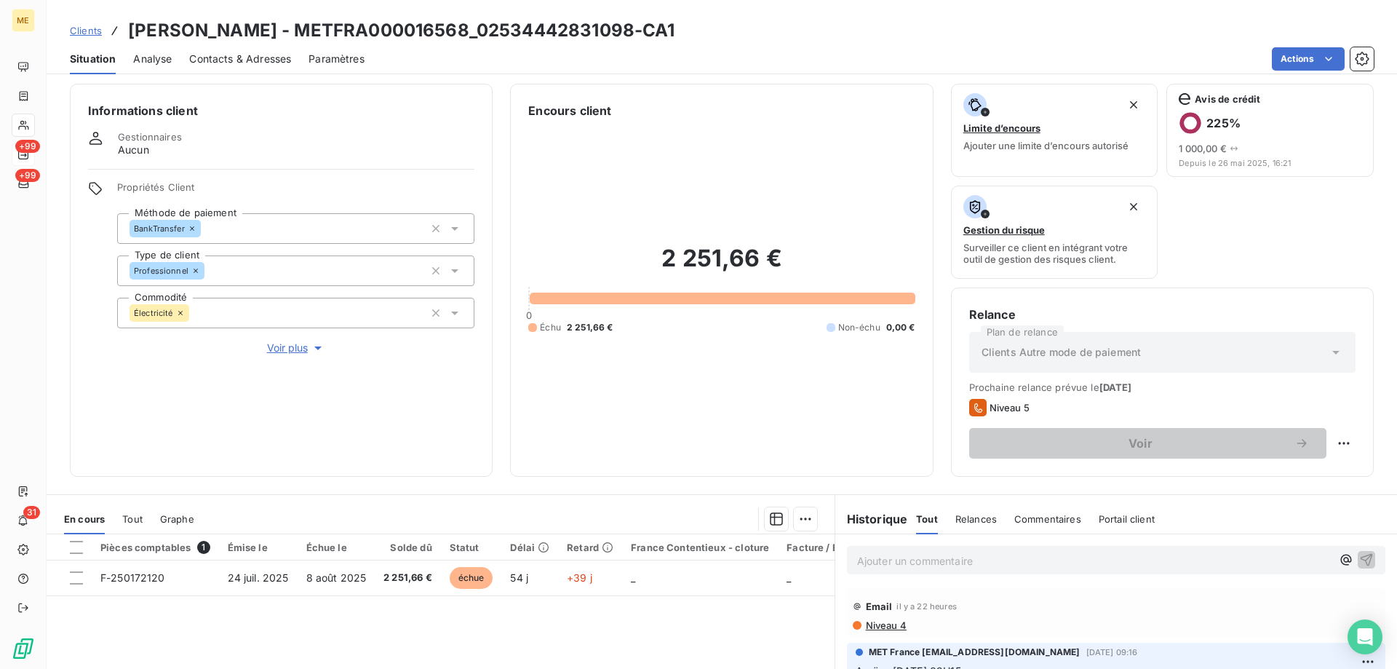
scroll to position [0, 0]
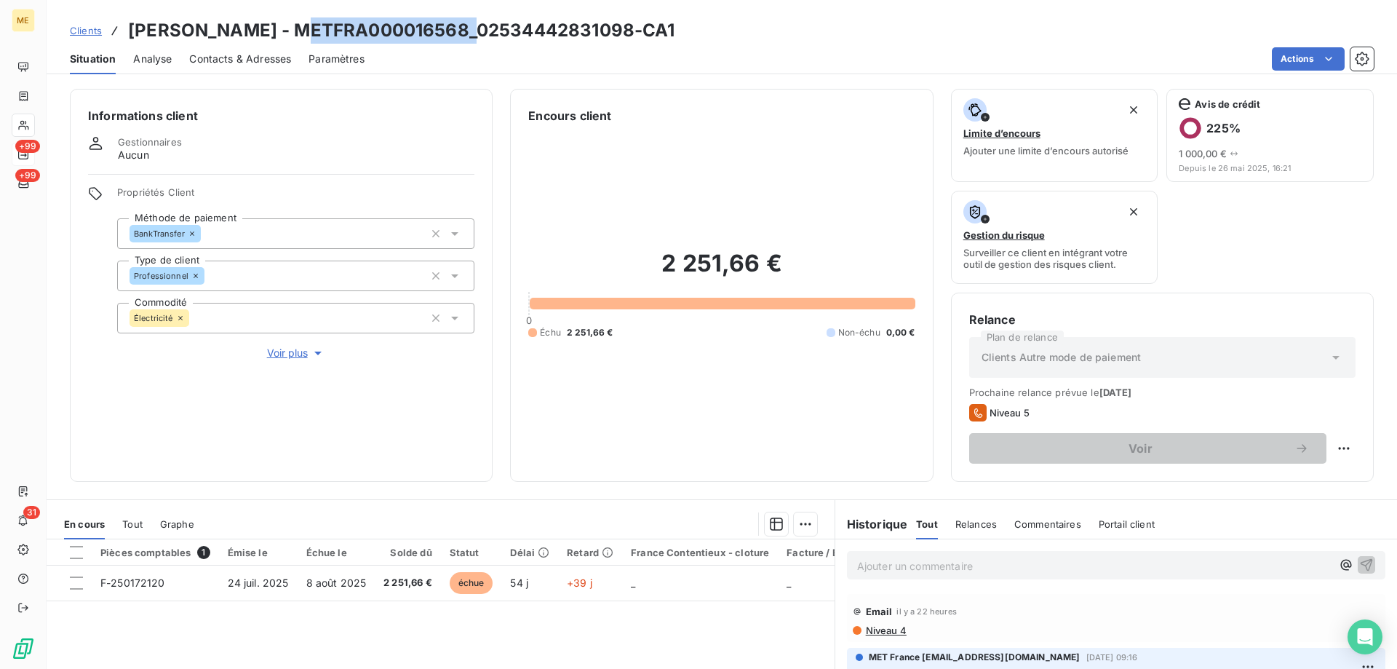
drag, startPoint x: 456, startPoint y: 32, endPoint x: 287, endPoint y: 38, distance: 168.9
click at [287, 38] on h3 "[PERSON_NAME] - METFRA000016568_02534442831098-CA1" at bounding box center [401, 30] width 547 height 26
copy h3 "METFRA000016568"
drag, startPoint x: 627, startPoint y: 27, endPoint x: 469, endPoint y: 36, distance: 158.9
click at [469, 36] on h3 "[PERSON_NAME] - METFRA000016568_02534442831098-CA1" at bounding box center [401, 30] width 547 height 26
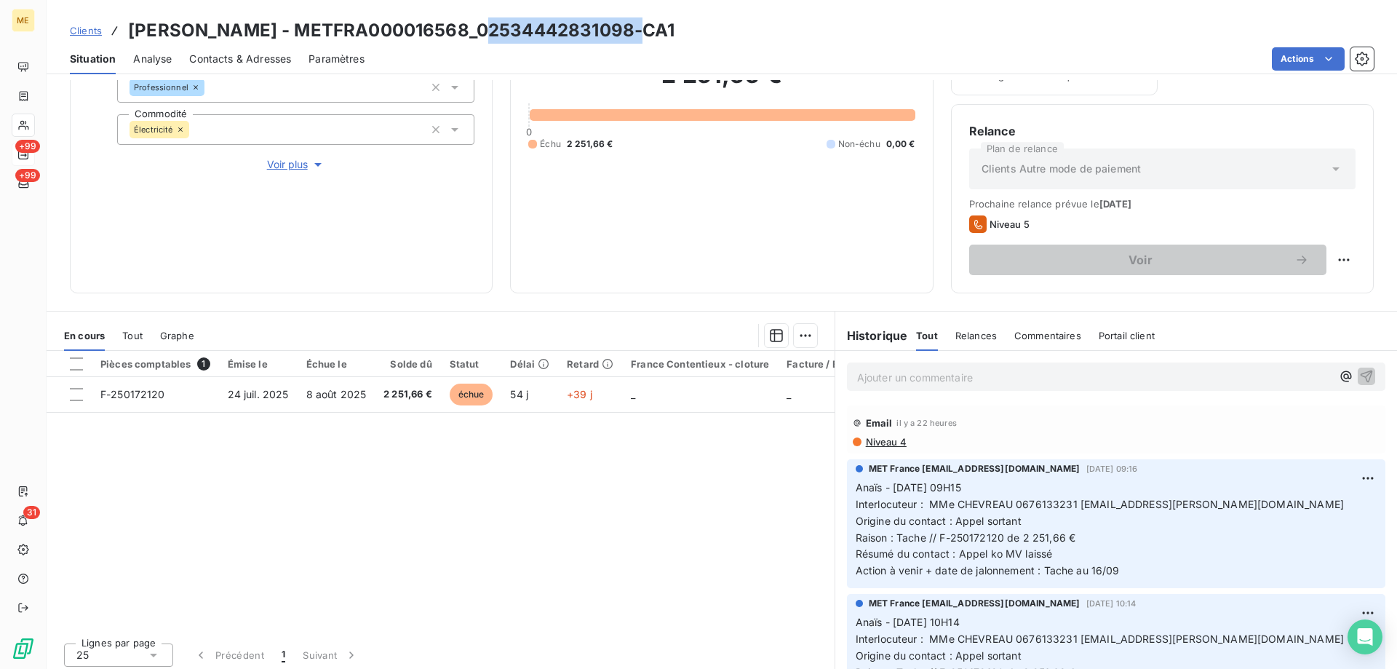
scroll to position [194, 0]
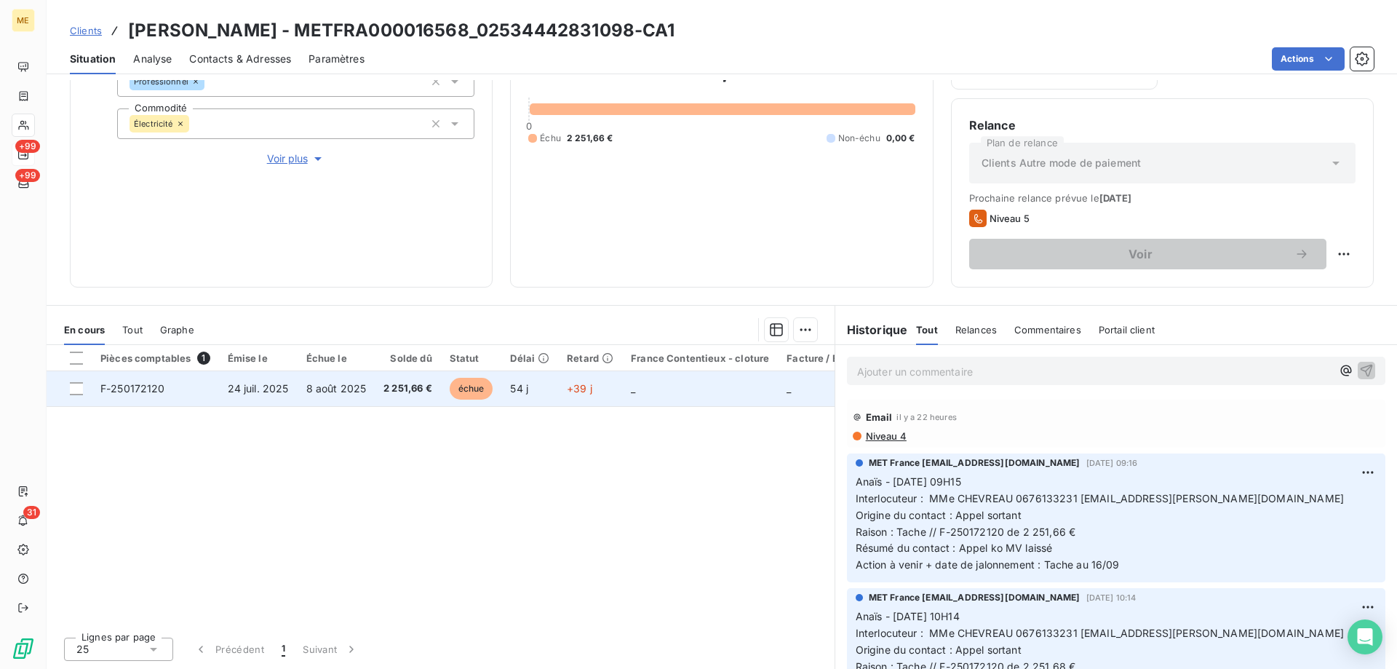
click at [85, 388] on td at bounding box center [69, 388] width 45 height 35
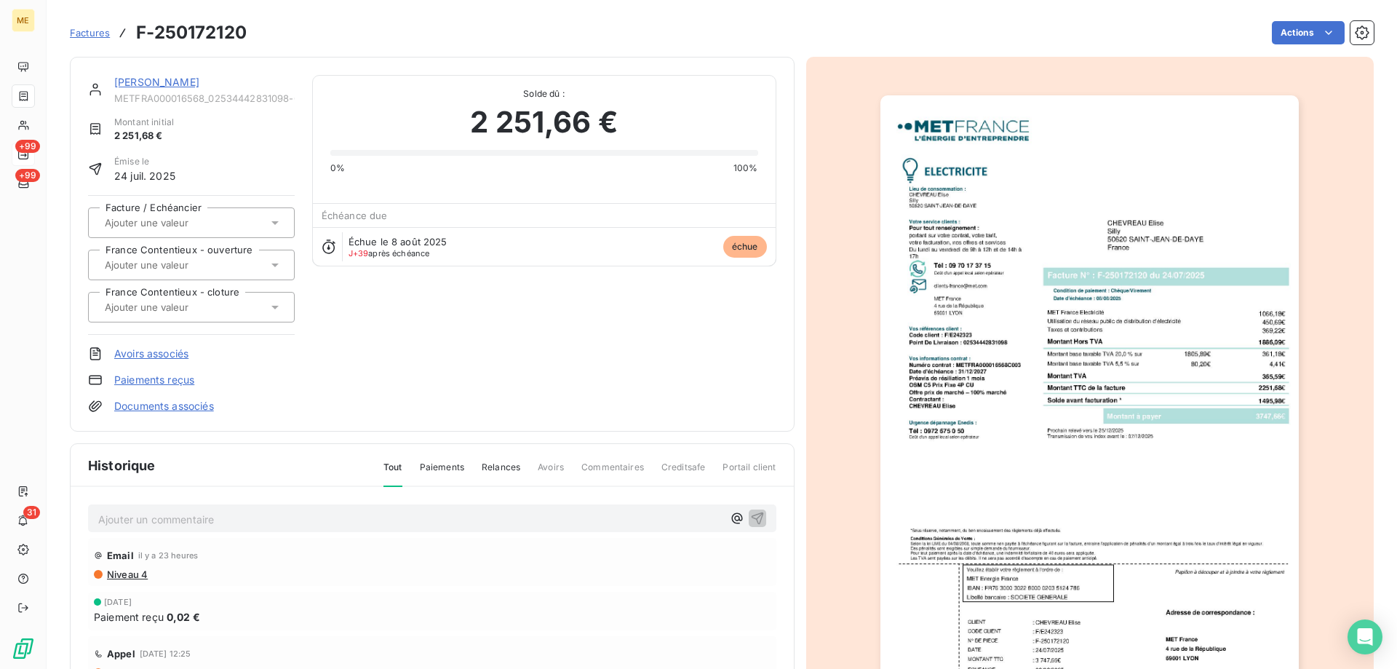
click at [144, 84] on link "[PERSON_NAME]" at bounding box center [156, 82] width 85 height 12
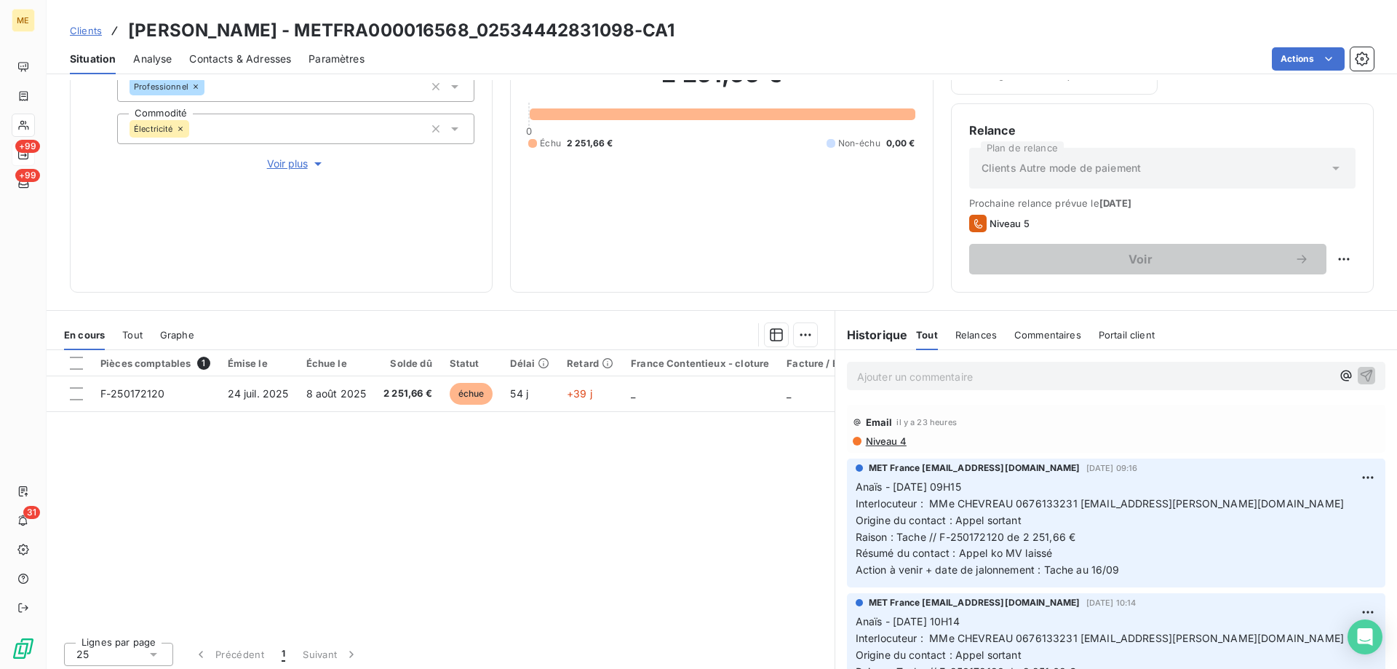
scroll to position [194, 0]
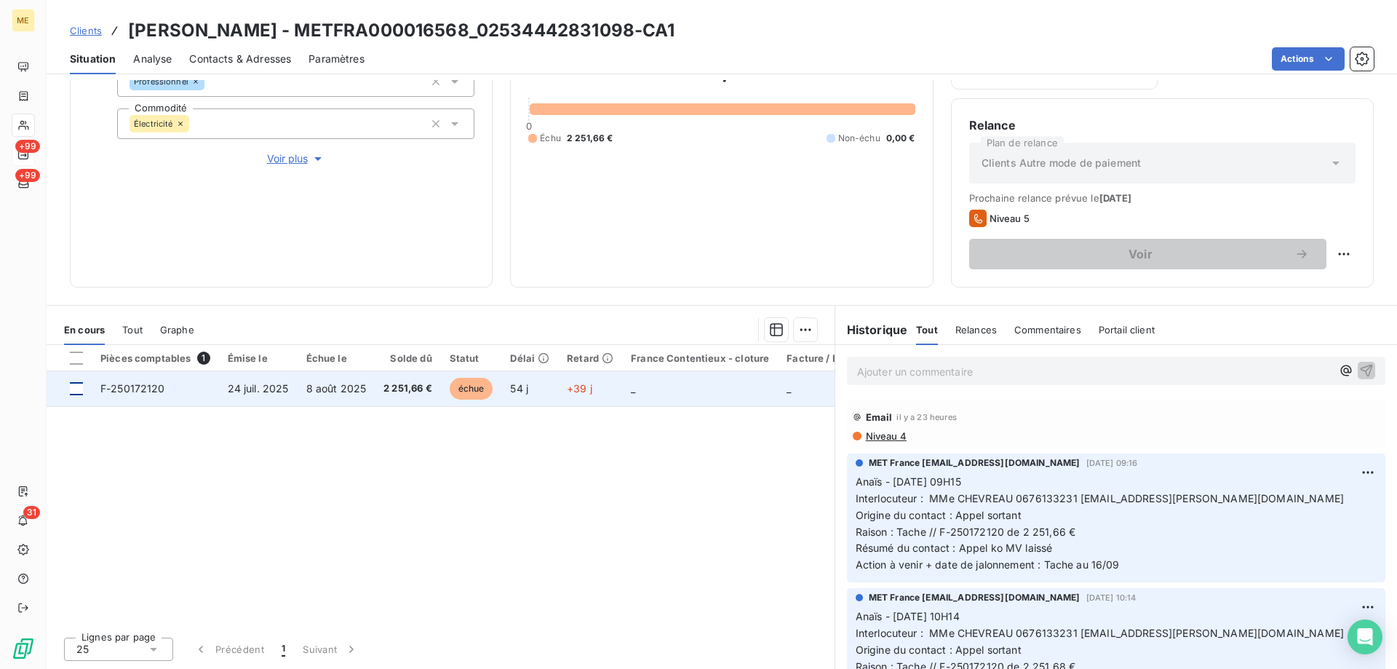
click at [72, 387] on div at bounding box center [76, 388] width 13 height 13
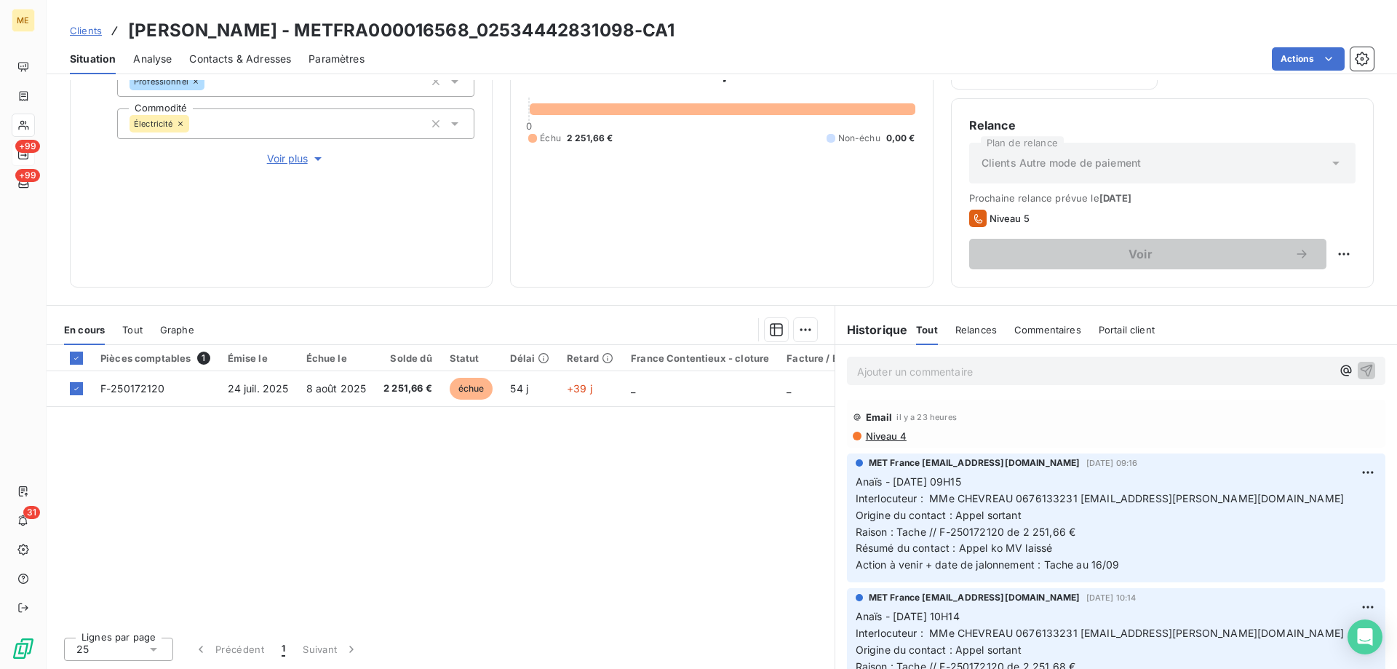
click at [782, 337] on div at bounding box center [514, 329] width 605 height 23
click at [797, 333] on html "ME +99 +99 31 Clients CHEVREAU Elise - METFRA000016568_02534442831098-CA1 Situa…" at bounding box center [698, 407] width 1397 height 814
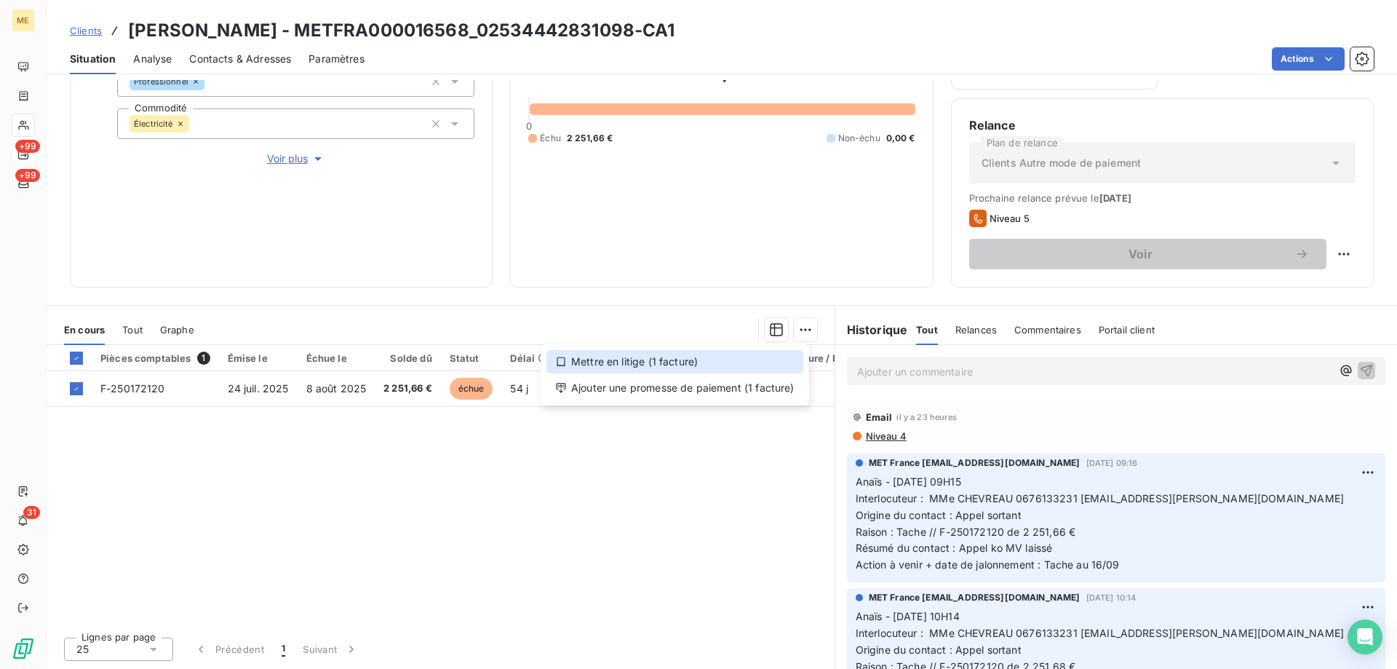
click at [715, 362] on div "Mettre en litige (1 facture)" at bounding box center [674, 361] width 257 height 23
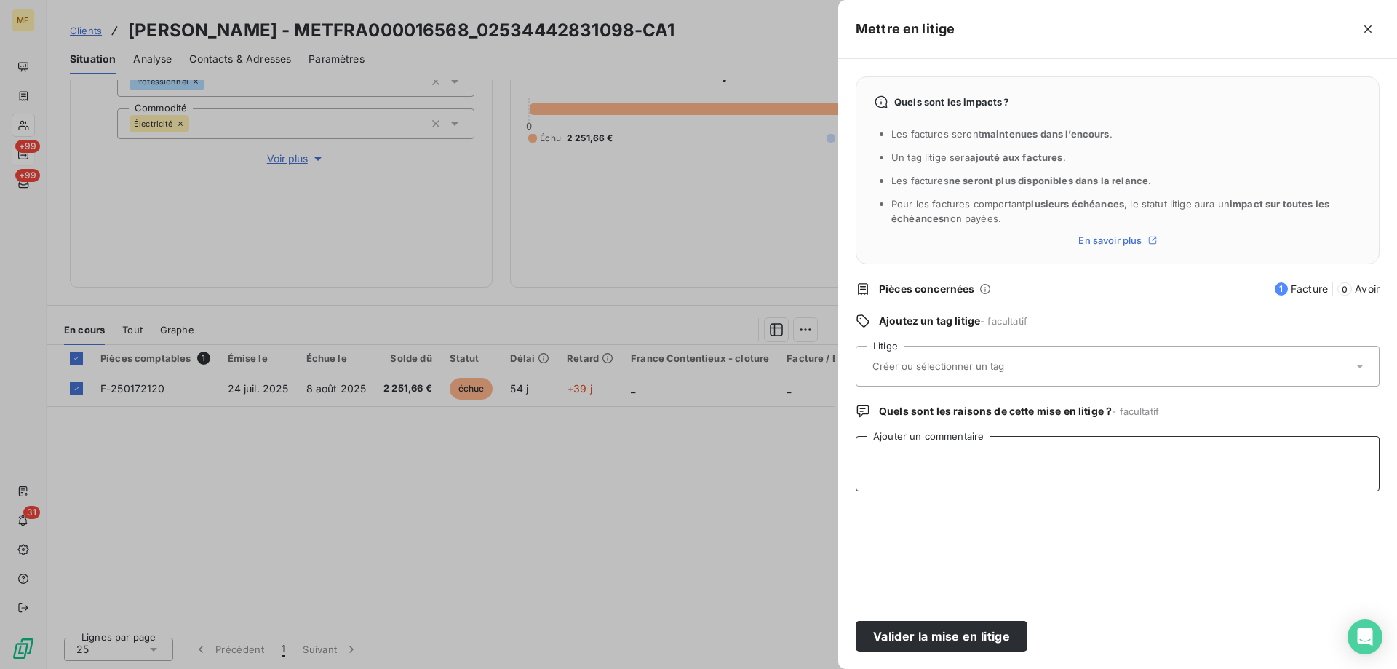
click at [939, 458] on textarea "Ajouter un commentaire" at bounding box center [1118, 463] width 524 height 55
paste textarea "Anaïs - [DATE] 10H12 Interlocuteur : MMe CHEVREAU 0676133231 [EMAIL_ADDRESS][PE…"
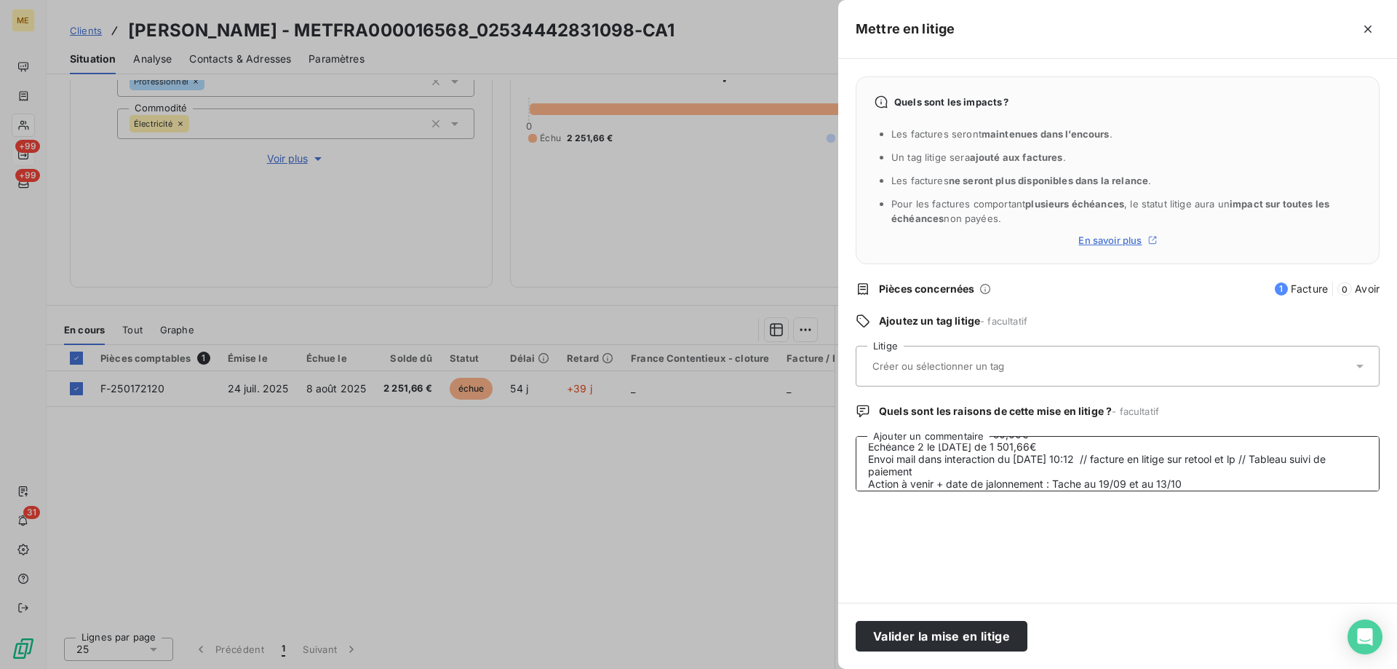
type textarea "Anaïs - [DATE] 10H12 Interlocuteur : MMe CHEVREAU 0676133231 [EMAIL_ADDRESS][PE…"
click at [971, 359] on div at bounding box center [1110, 366] width 485 height 31
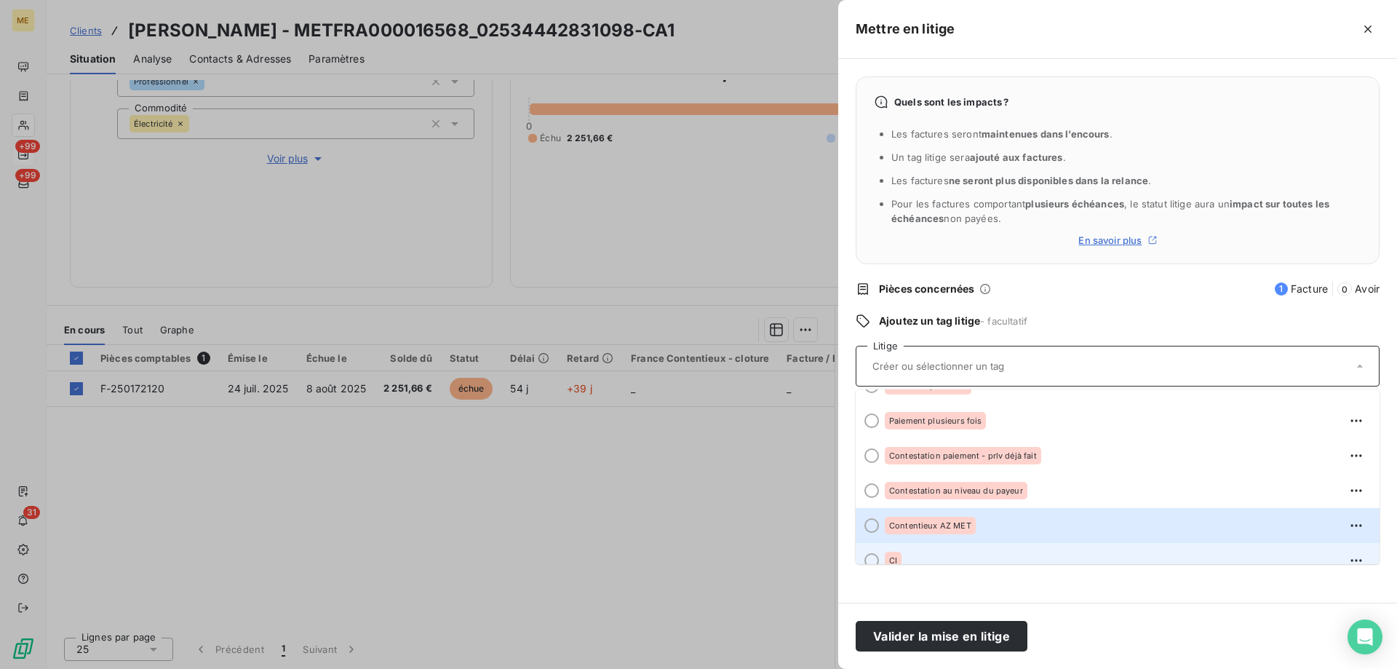
scroll to position [180, 0]
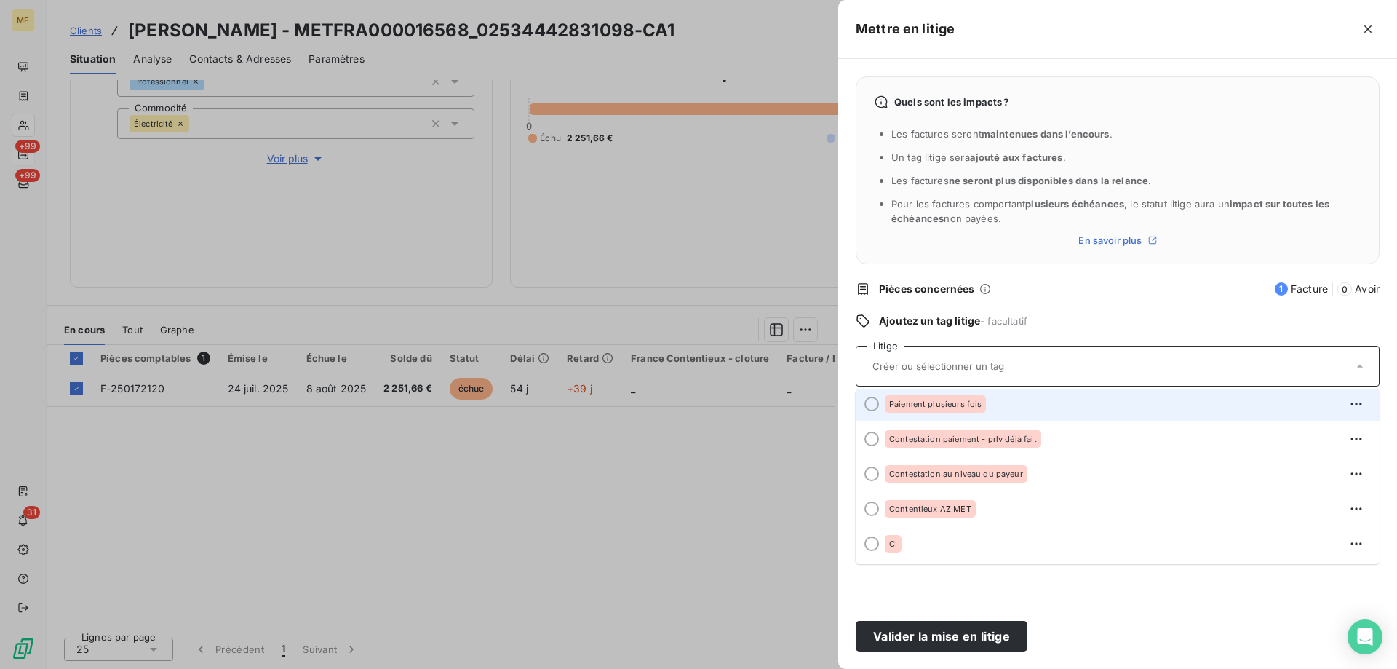
click at [960, 406] on span "Paiement plusieurs fois" at bounding box center [935, 403] width 92 height 9
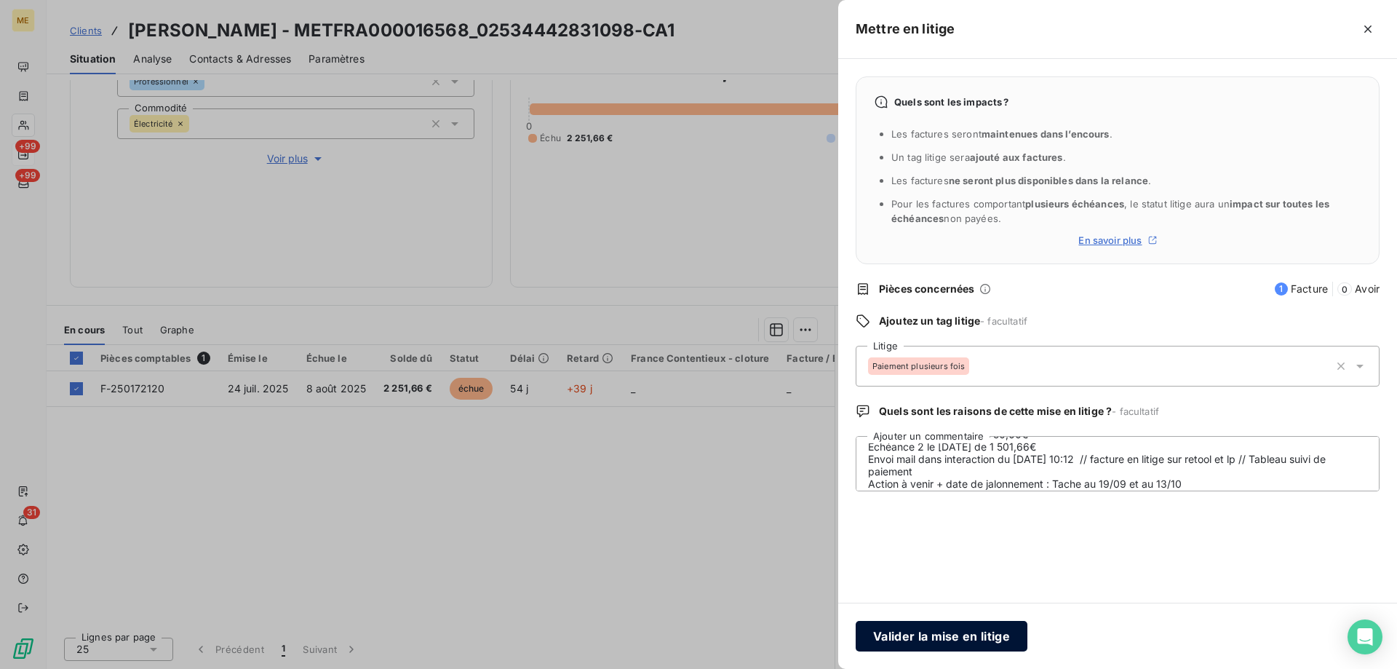
click at [971, 634] on button "Valider la mise en litige" at bounding box center [942, 636] width 172 height 31
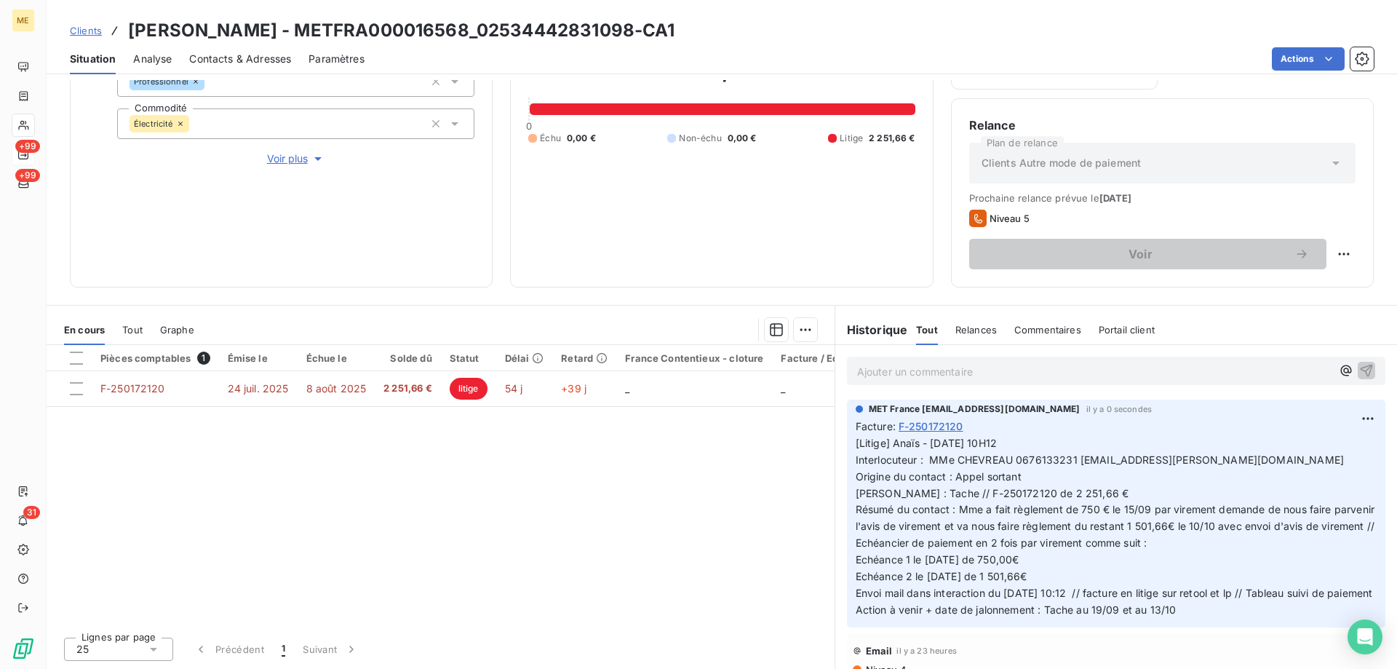
scroll to position [143, 0]
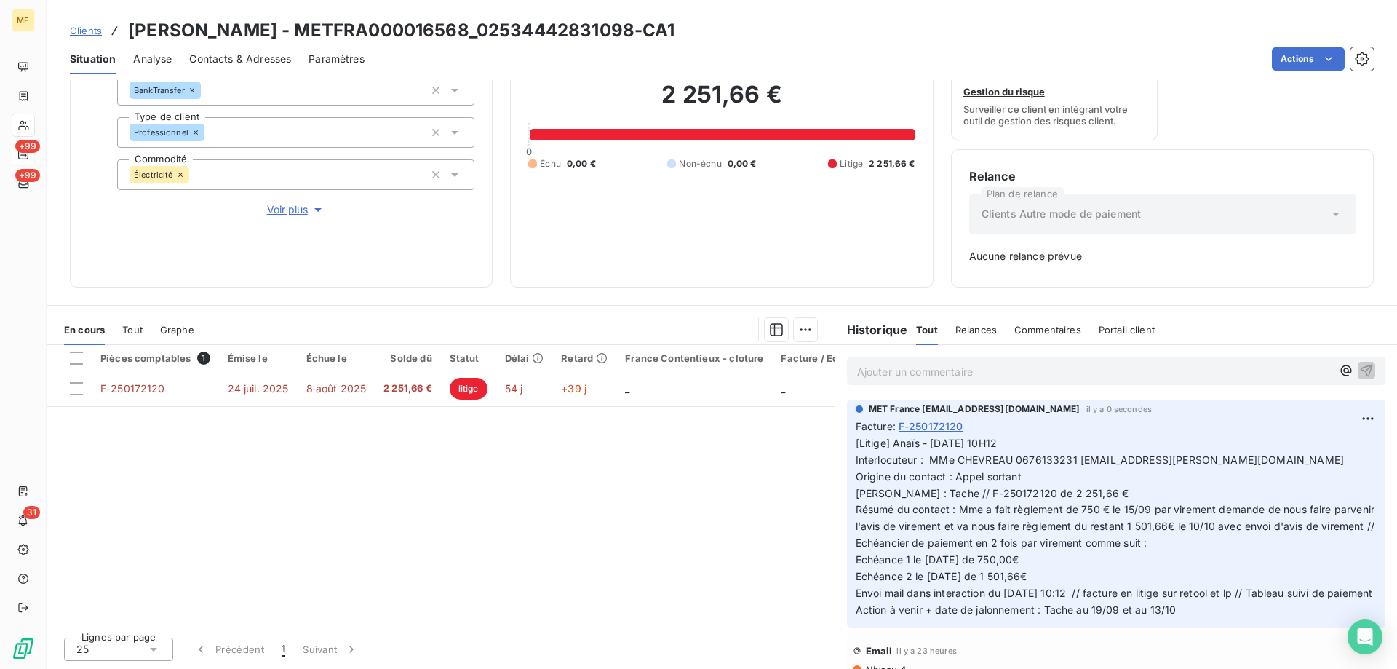
drag, startPoint x: 682, startPoint y: 29, endPoint x: 295, endPoint y: 27, distance: 387.1
click at [295, 27] on div "Clients [PERSON_NAME] - METFRA000016568_02534442831098-CA1" at bounding box center [722, 30] width 1350 height 26
click at [473, 31] on h3 "[PERSON_NAME] - METFRA000016568_02534442831098-CA1" at bounding box center [401, 30] width 547 height 26
click at [437, 30] on h3 "[PERSON_NAME] - METFRA000016568_02534442831098-CA1" at bounding box center [401, 30] width 547 height 26
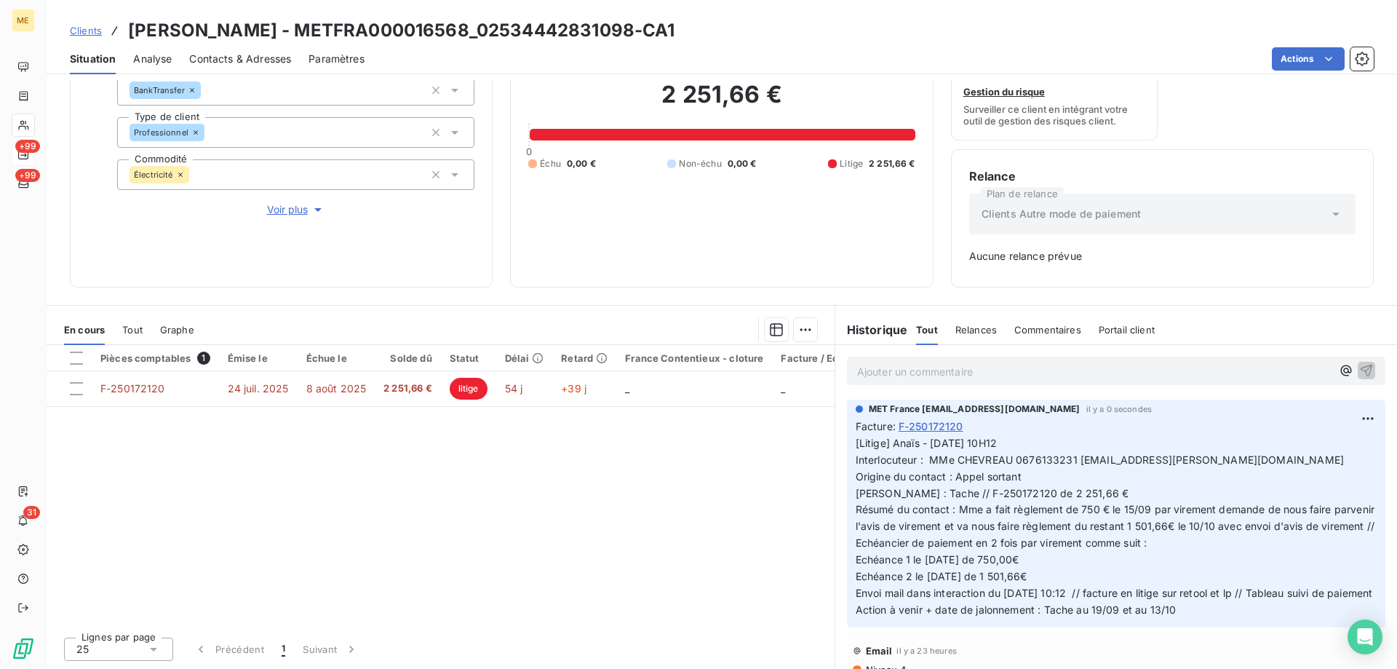
click at [602, 29] on h3 "[PERSON_NAME] - METFRA000016568_02534442831098-CA1" at bounding box center [401, 30] width 547 height 26
click at [472, 27] on h3 "[PERSON_NAME] - METFRA000016568_02534442831098-CA1" at bounding box center [401, 30] width 547 height 26
click at [1294, 61] on html "ME +99 +99 31 Clients CHEVREAU Elise - METFRA000016568_02534442831098-CA1 Situa…" at bounding box center [698, 407] width 1397 height 814
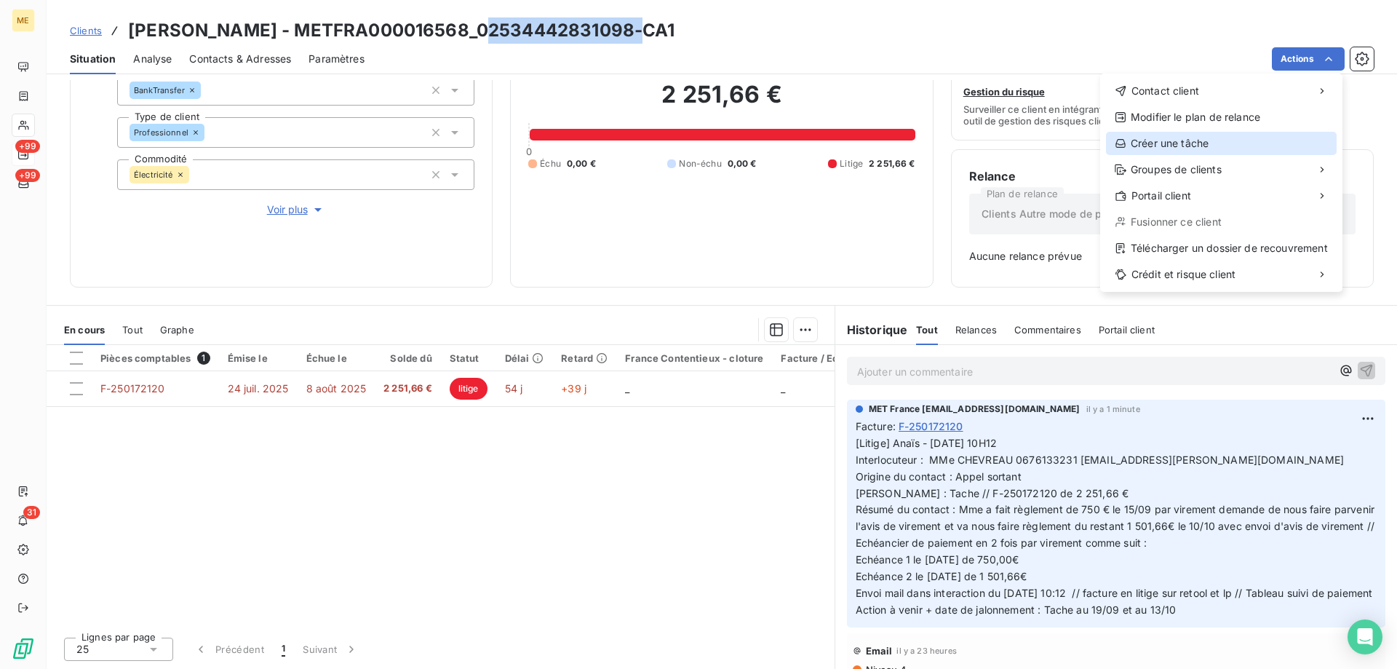
click at [1186, 148] on div "Créer une tâche" at bounding box center [1221, 143] width 231 height 23
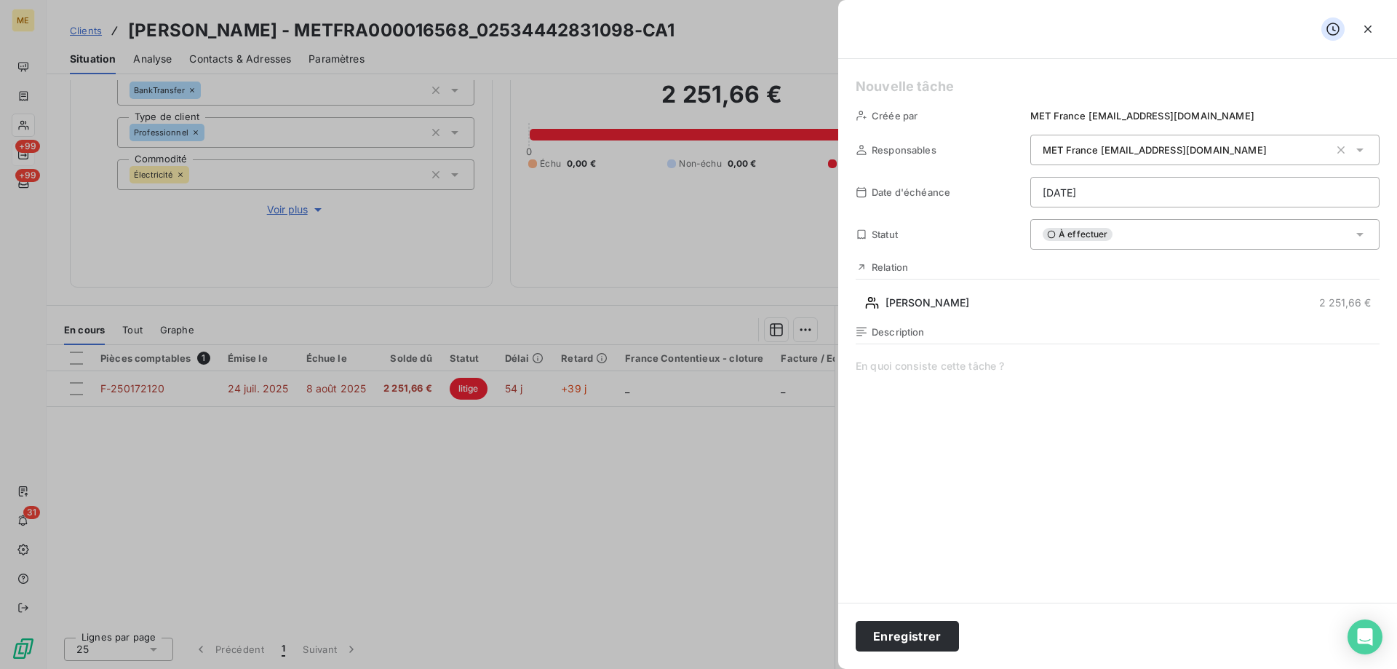
click at [992, 90] on h5 at bounding box center [1118, 86] width 524 height 20
click at [979, 365] on span at bounding box center [1118, 498] width 524 height 279
click at [1115, 191] on html "ME +99 +99 31 Clients CHEVREAU Elise - METFRA000016568_02534442831098-CA1 Situa…" at bounding box center [698, 407] width 1397 height 814
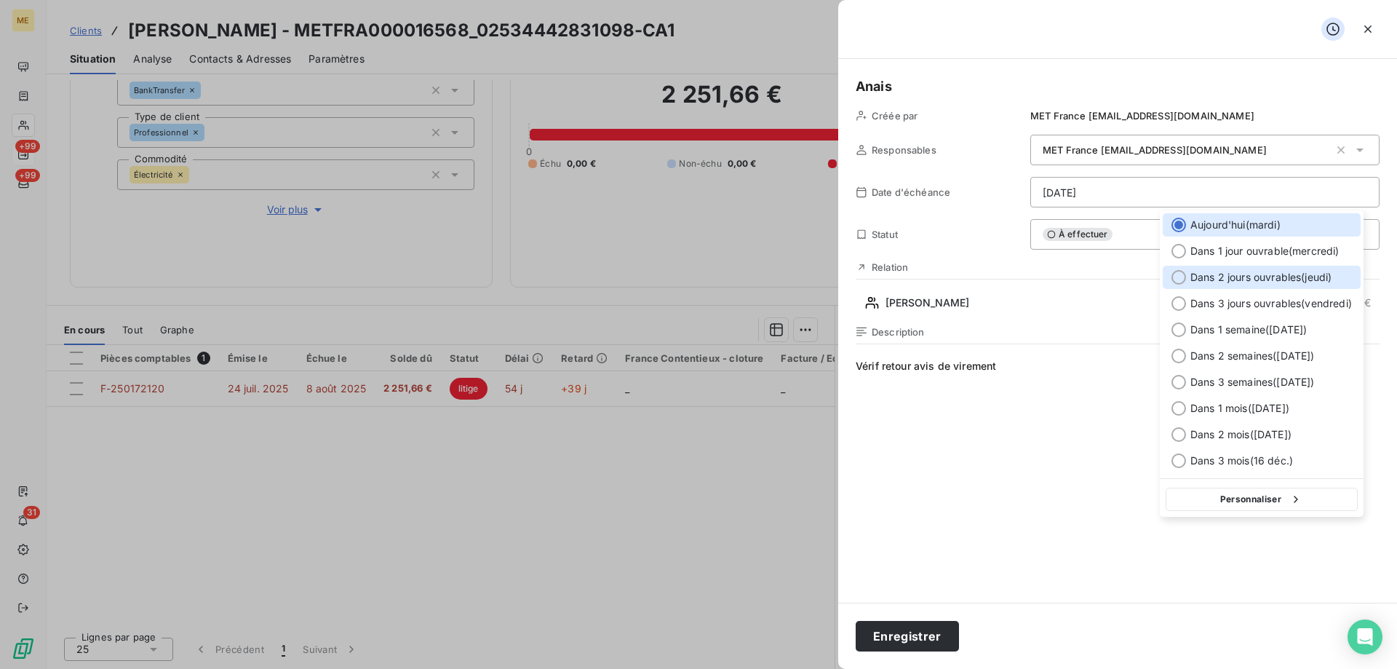
click at [1317, 268] on div "Dans 2 jours ouvrables ( jeudi )" at bounding box center [1262, 277] width 198 height 23
type input "[DATE]"
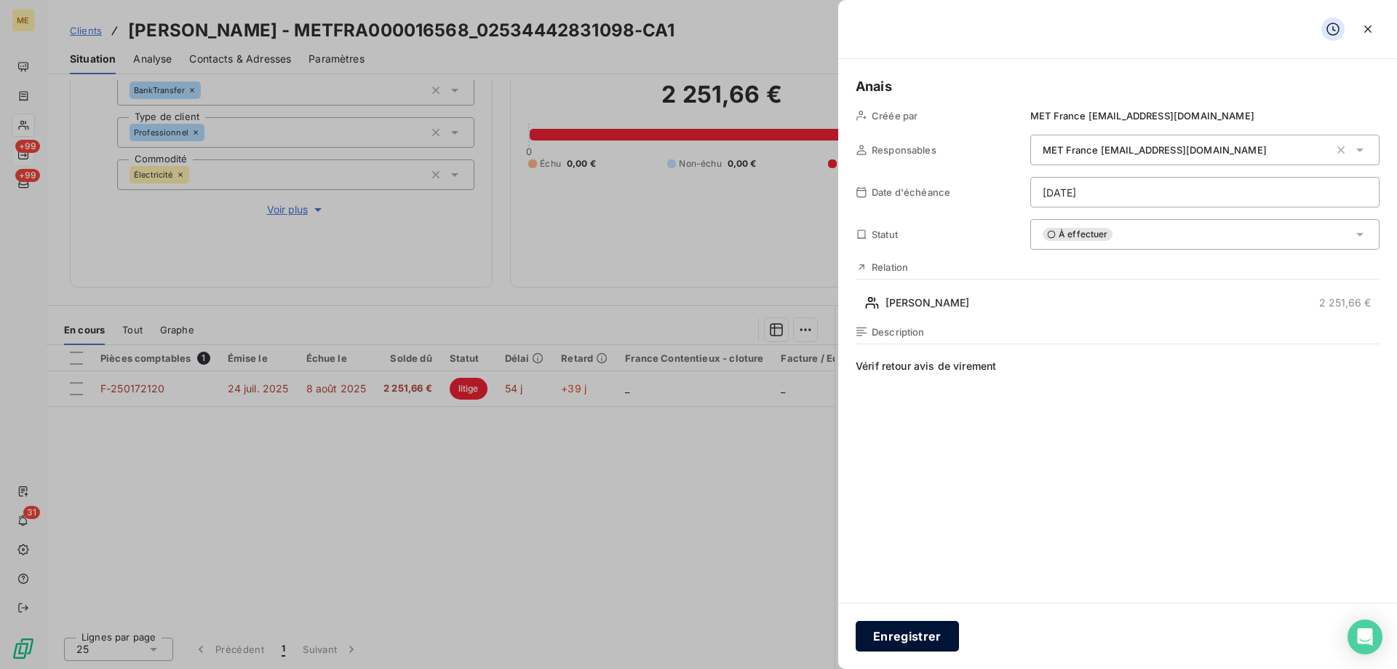
click at [905, 640] on button "Enregistrer" at bounding box center [907, 636] width 103 height 31
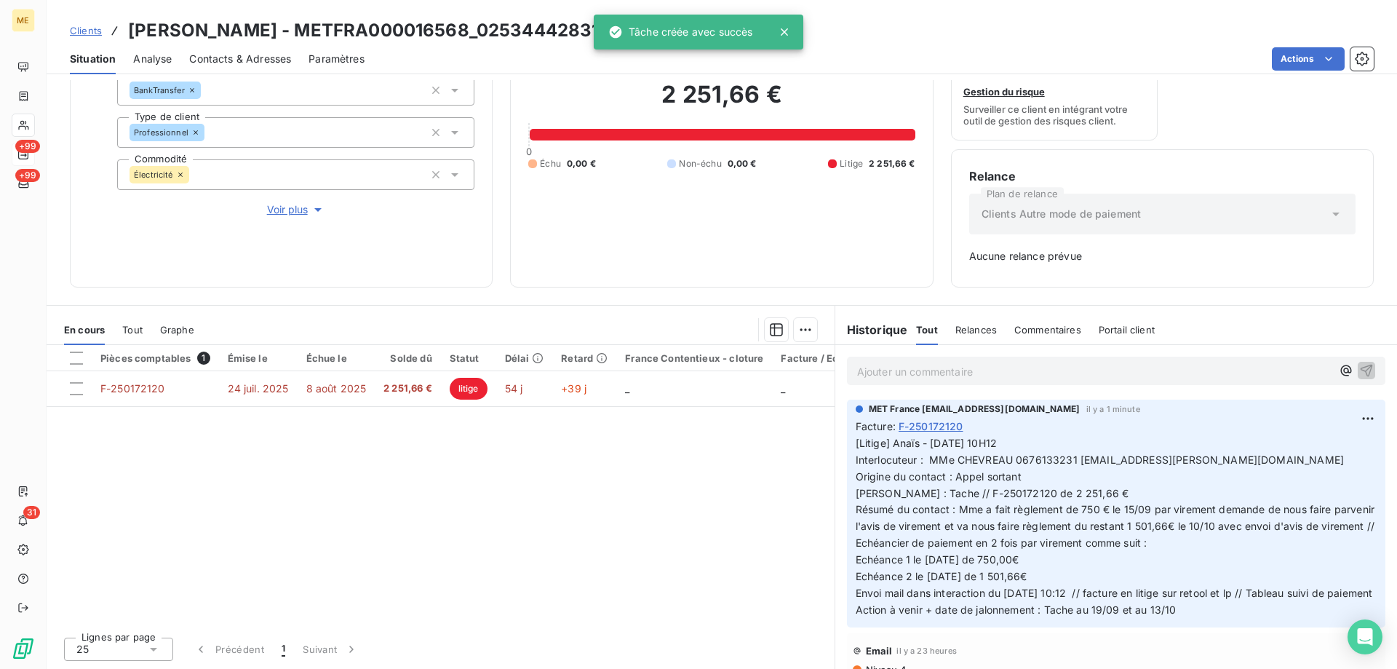
click at [1283, 72] on div "Situation Analyse Contacts & Adresses Paramètres Actions" at bounding box center [722, 59] width 1350 height 31
click at [1283, 57] on html "ME +99 +99 31 Clients CHEVREAU Elise - METFRA000016568_02534442831098-CA1 Situa…" at bounding box center [698, 407] width 1397 height 814
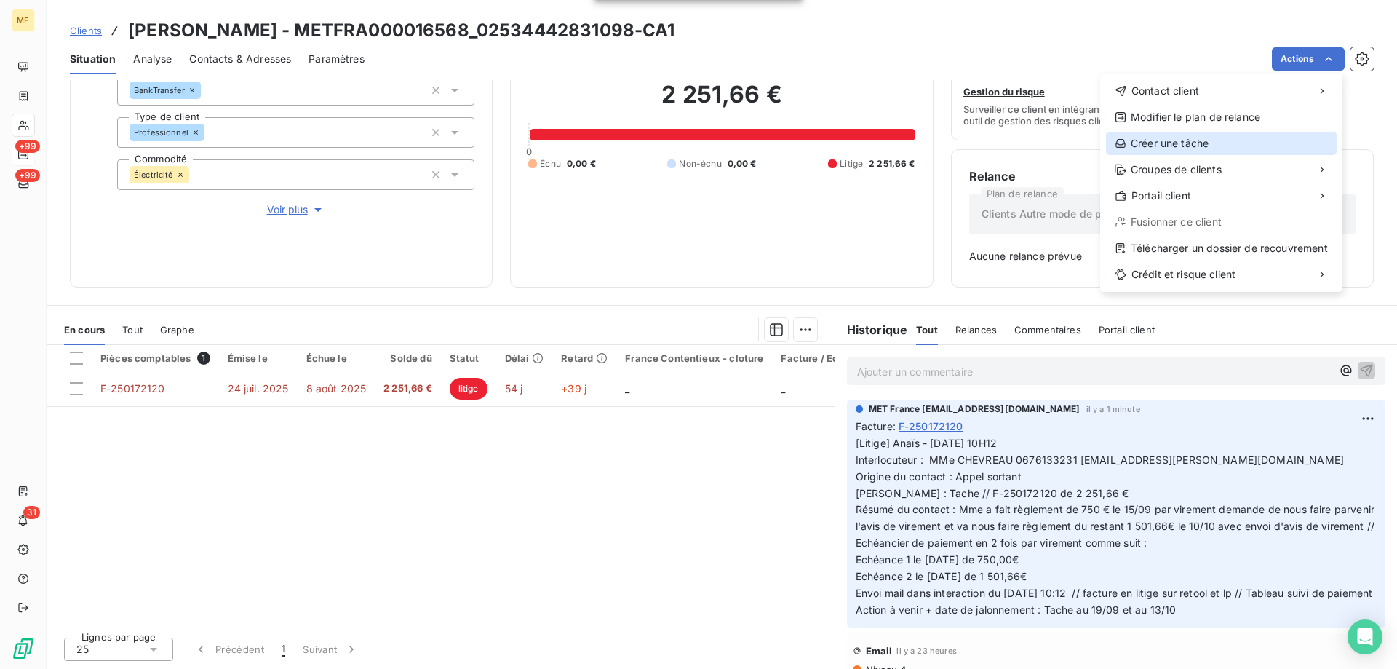
click at [1198, 138] on div "Créer une tâche" at bounding box center [1221, 143] width 231 height 23
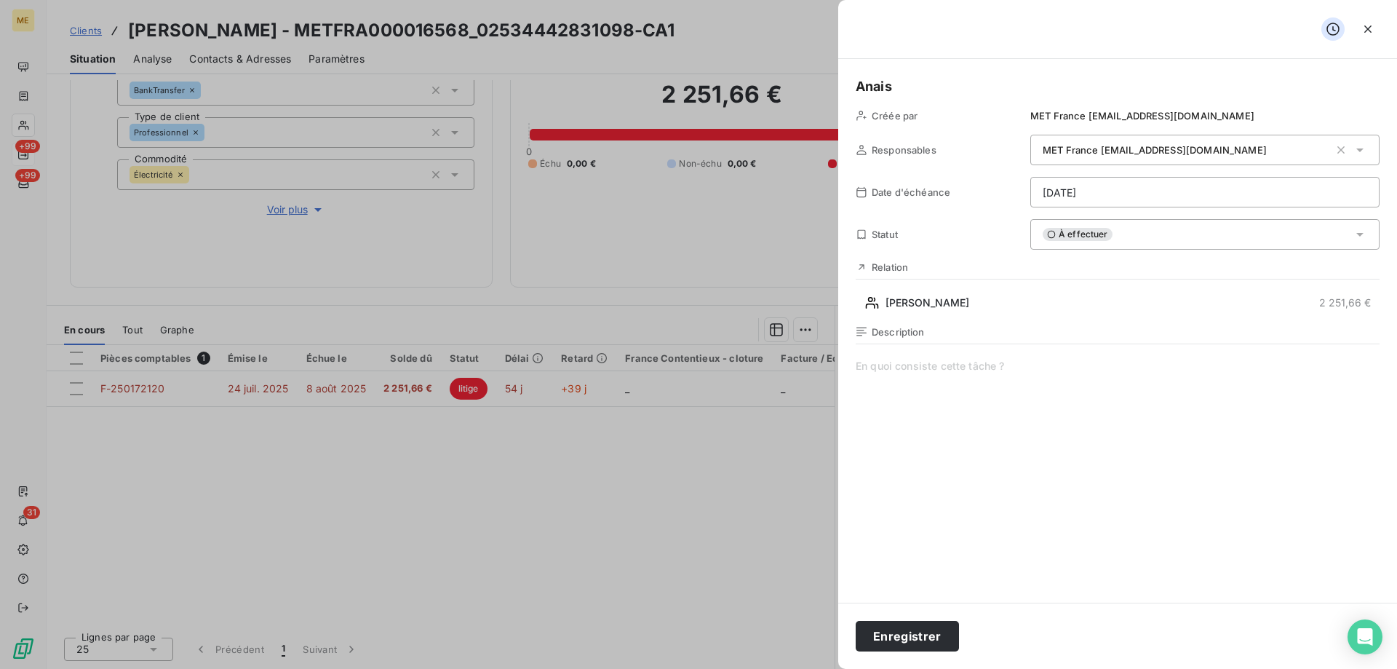
click at [952, 370] on span at bounding box center [1118, 498] width 524 height 279
click at [1060, 370] on span "Vérif paiement échéance 2/2 :" at bounding box center [1118, 498] width 524 height 279
click at [1107, 191] on html "ME +99 +99 31 Clients CHEVREAU Elise - METFRA000016568_02534442831098-CA1 Situa…" at bounding box center [698, 407] width 1397 height 814
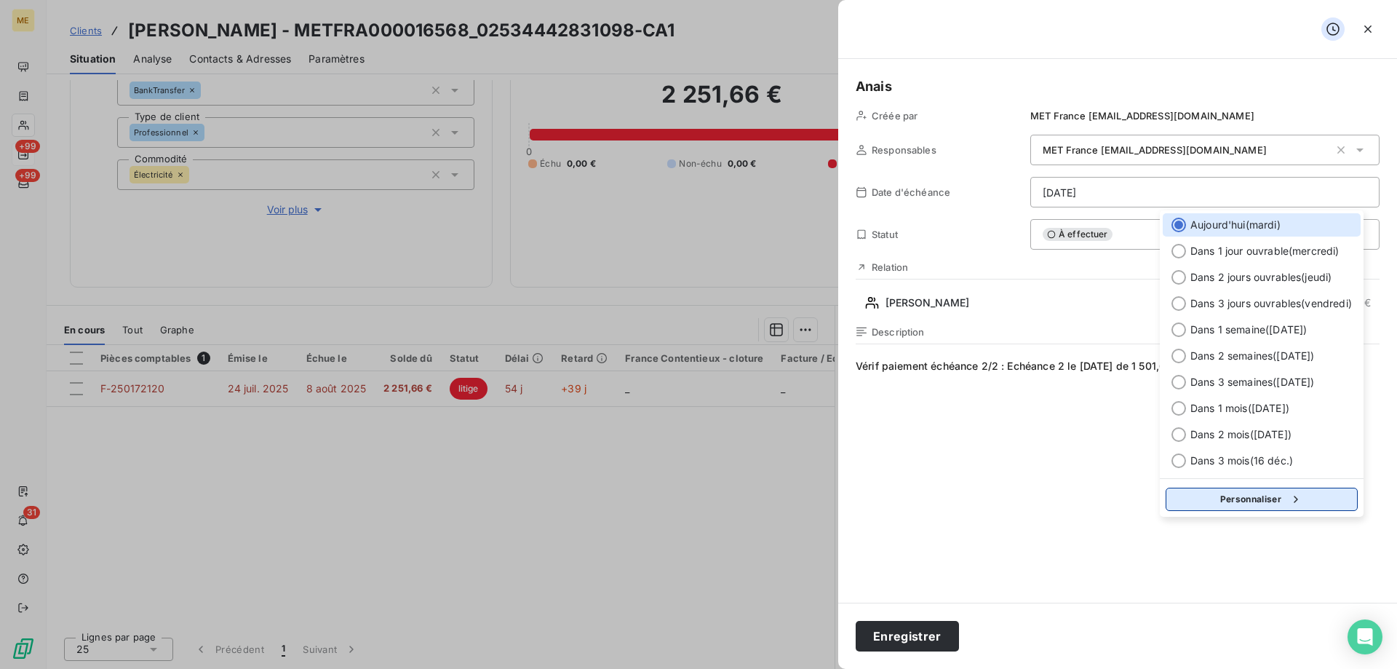
click at [1294, 499] on icon "button" at bounding box center [1296, 499] width 15 height 15
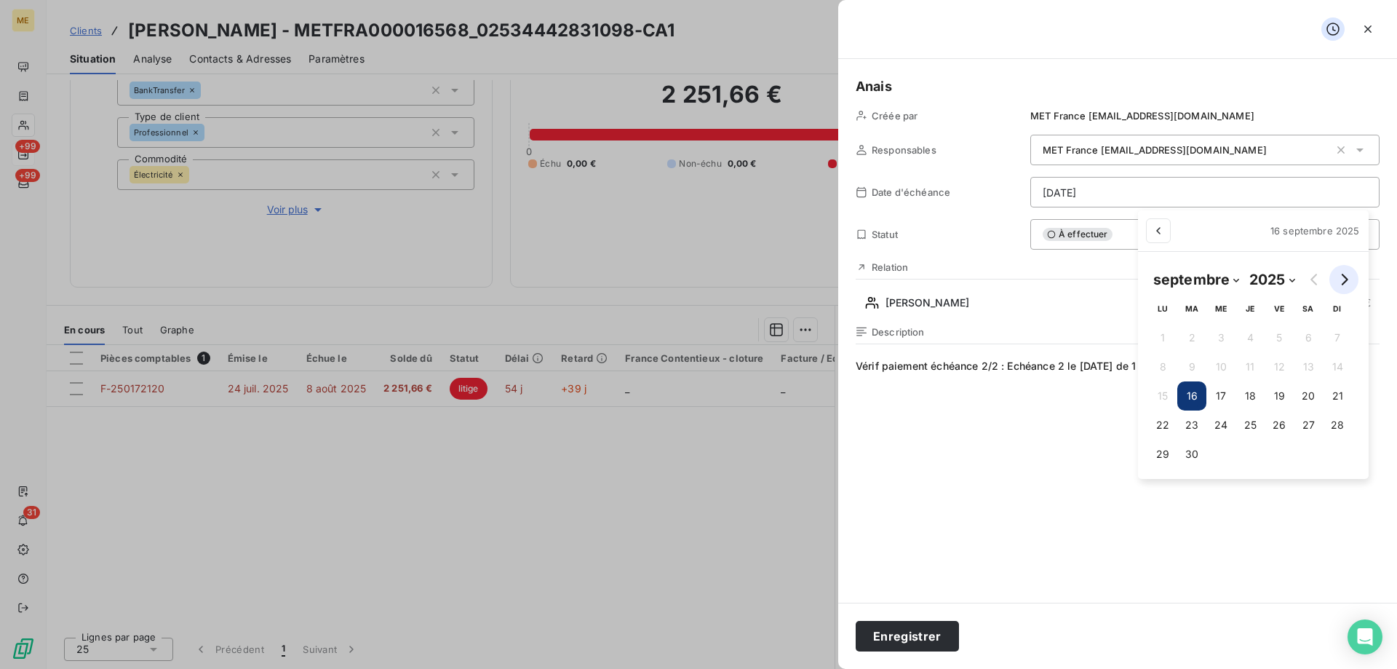
click at [1350, 278] on button "Go to next month" at bounding box center [1343, 279] width 29 height 29
select select "9"
click at [1169, 397] on button "13" at bounding box center [1169, 395] width 29 height 29
type input "[DATE]"
click at [1053, 432] on html "ME +99 +99 31 Clients CHEVREAU Elise - METFRA000016568_02534442831098-CA1 Situa…" at bounding box center [698, 407] width 1397 height 814
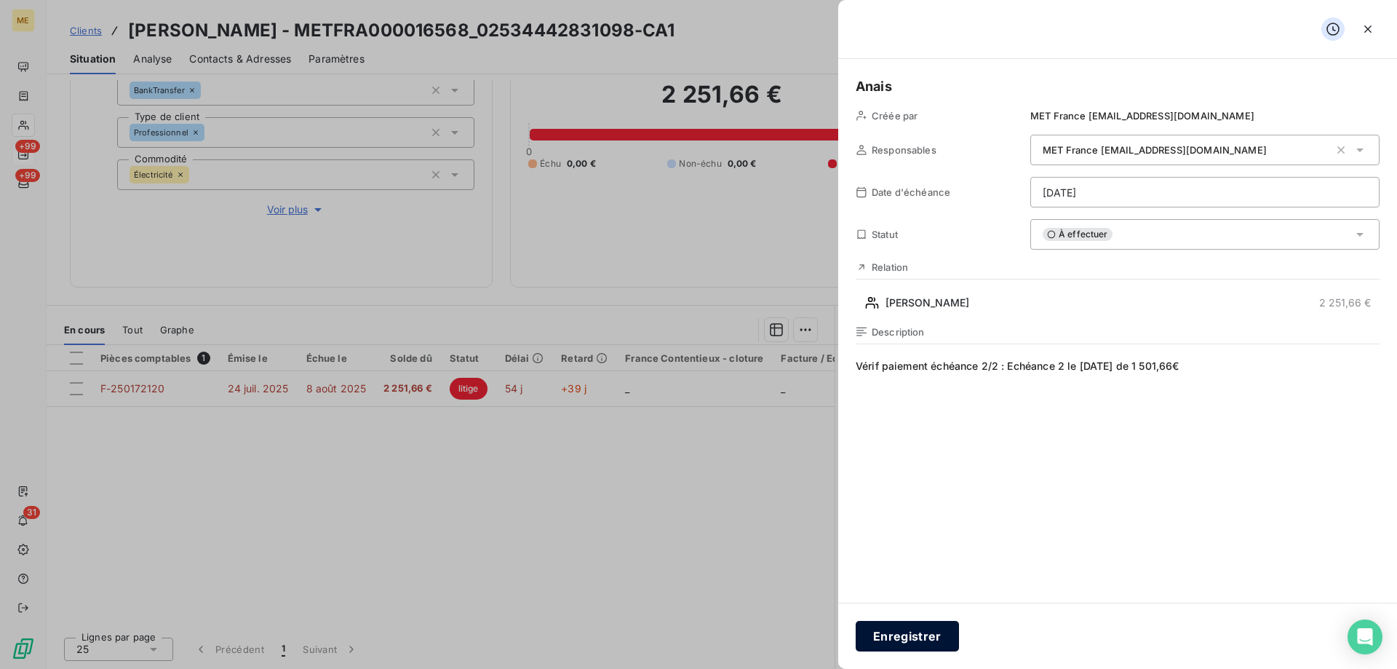
click at [927, 634] on button "Enregistrer" at bounding box center [907, 636] width 103 height 31
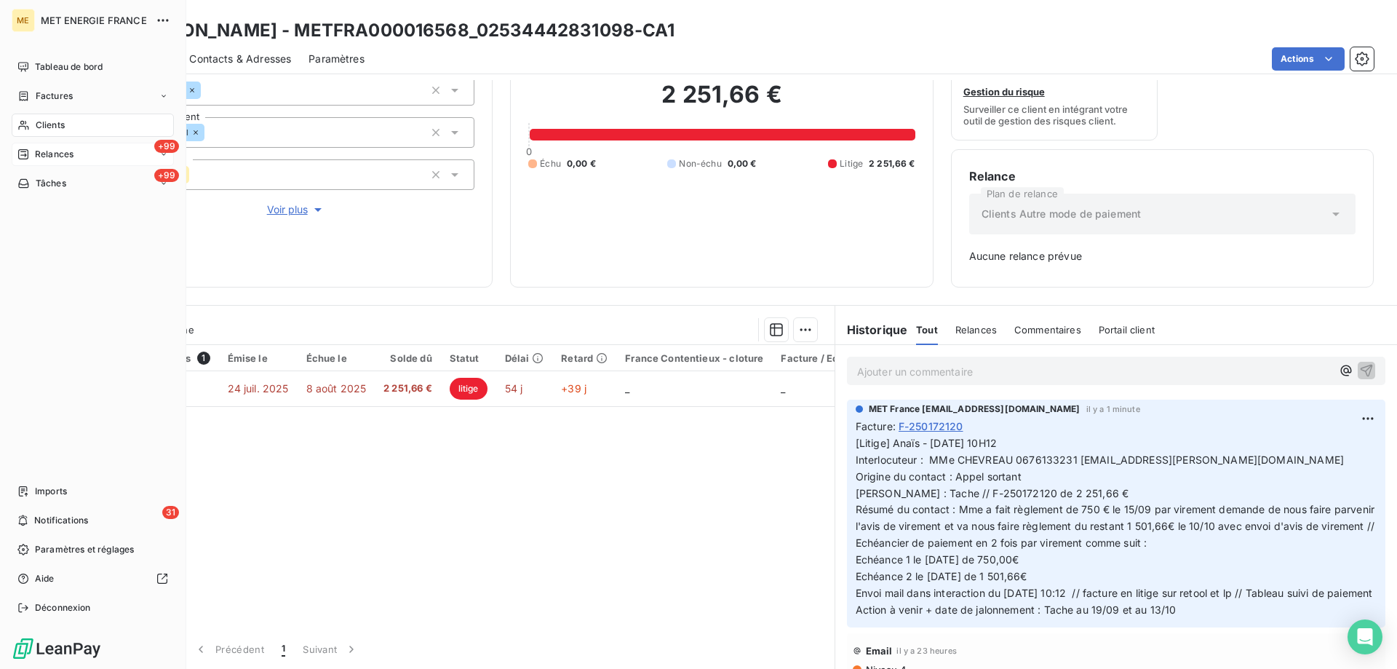
click at [37, 183] on span "Tâches" at bounding box center [51, 183] width 31 height 13
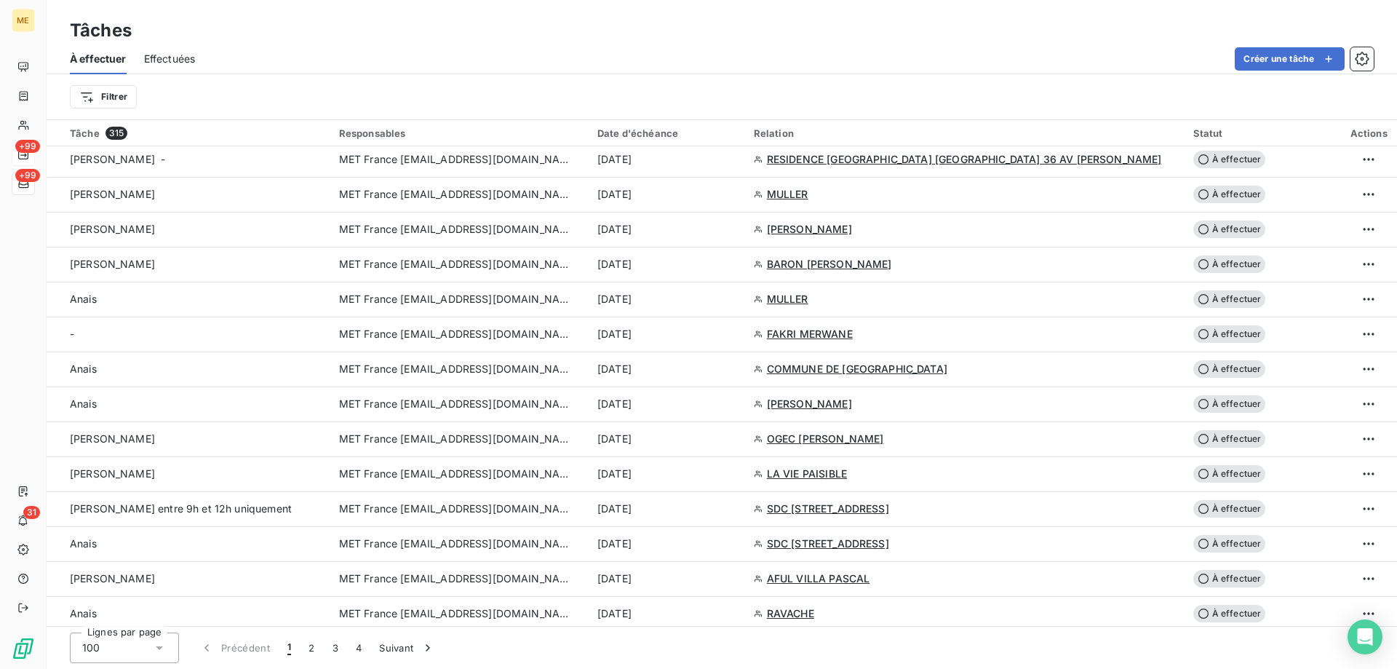
scroll to position [800, 0]
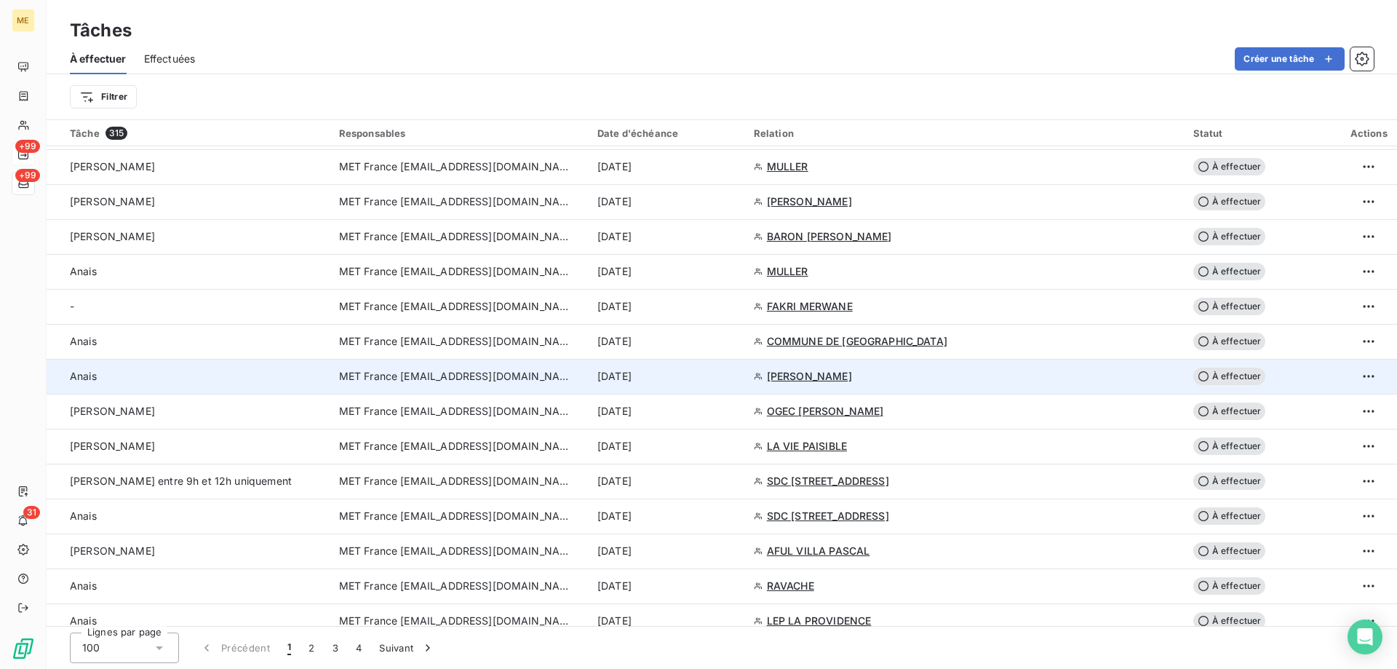
click at [722, 377] on div "[DATE]" at bounding box center [666, 376] width 139 height 15
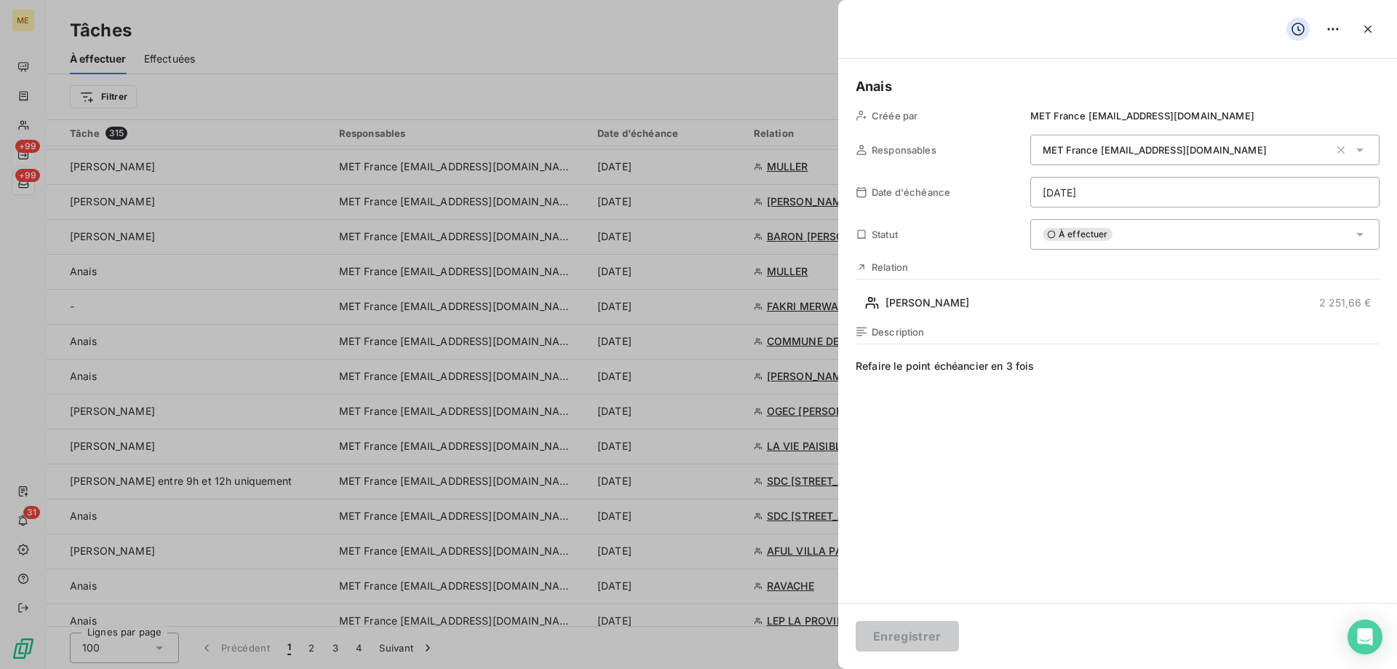
click at [1152, 242] on div "À effectuer" at bounding box center [1204, 234] width 349 height 31
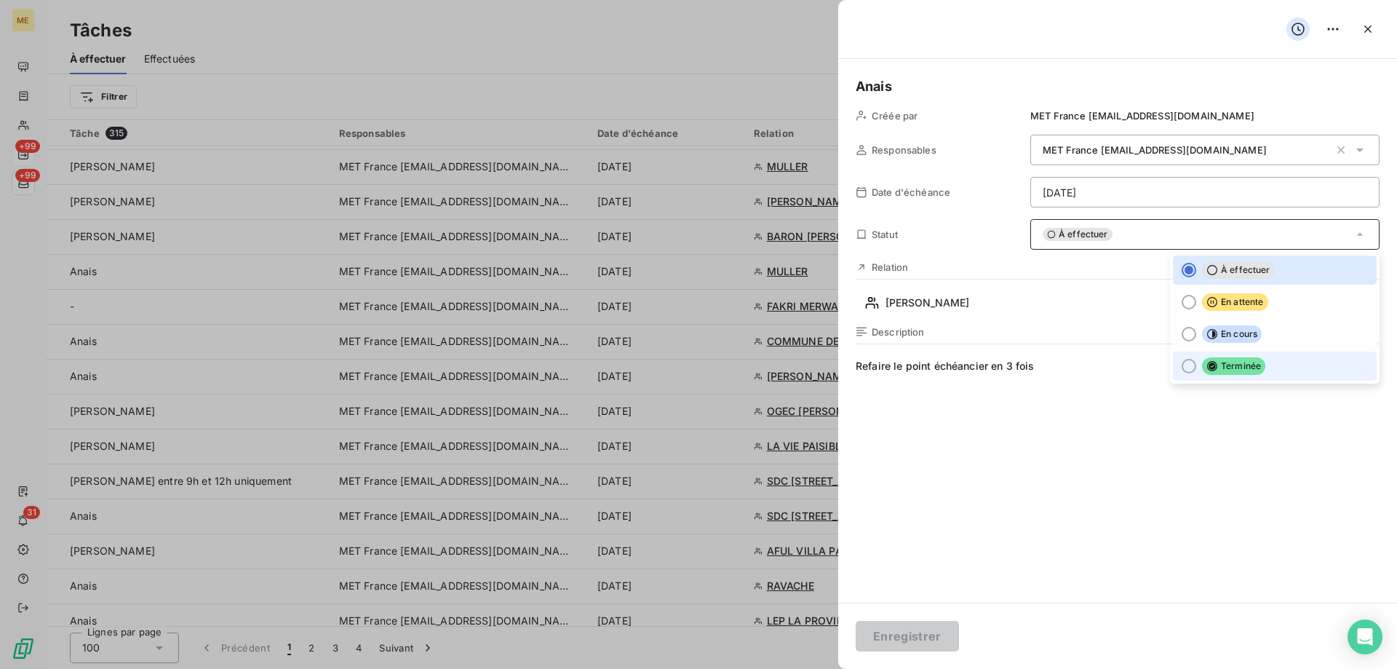
click at [1247, 370] on span "Terminée" at bounding box center [1233, 365] width 63 height 17
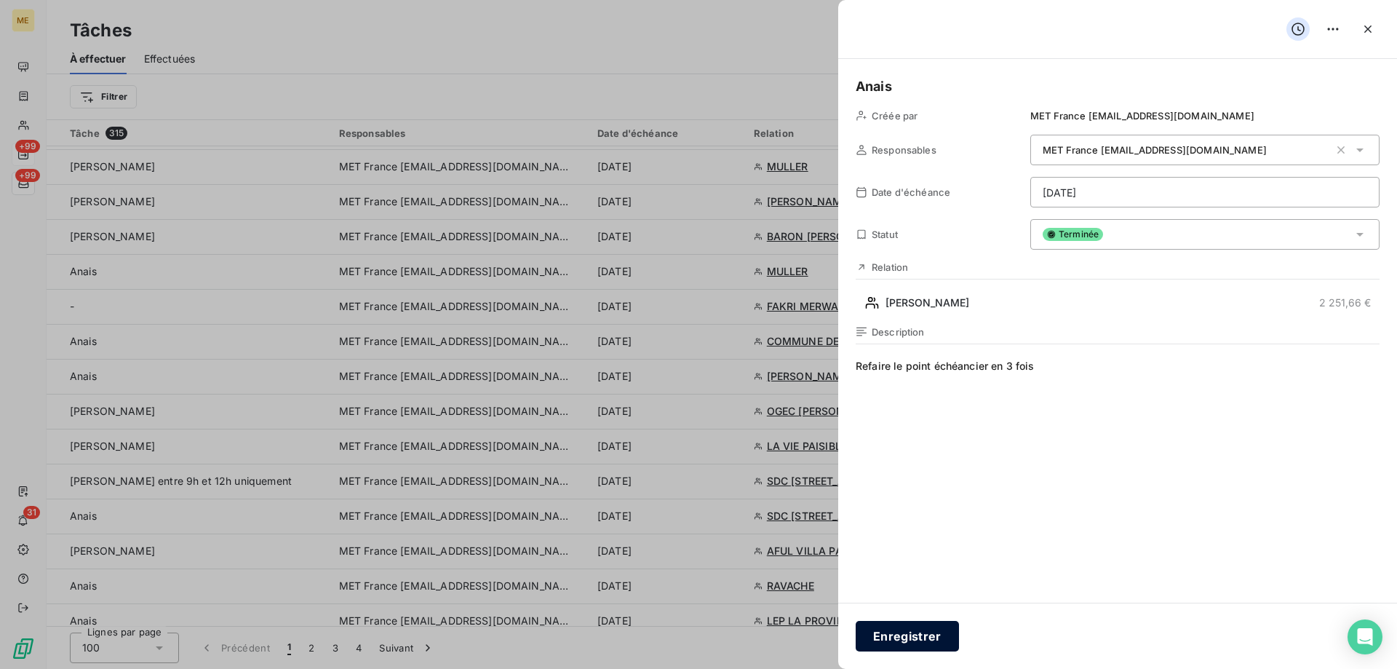
click at [910, 636] on button "Enregistrer" at bounding box center [907, 636] width 103 height 31
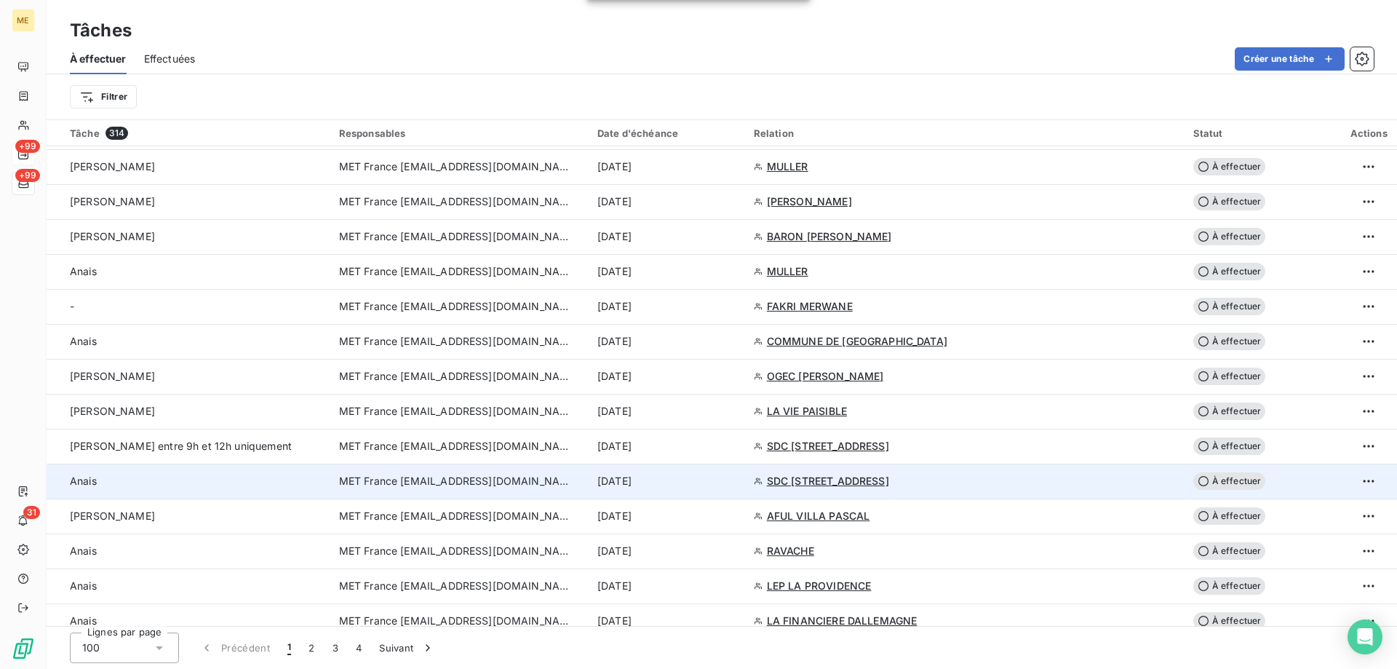
click at [733, 485] on div "[DATE]" at bounding box center [666, 481] width 139 height 15
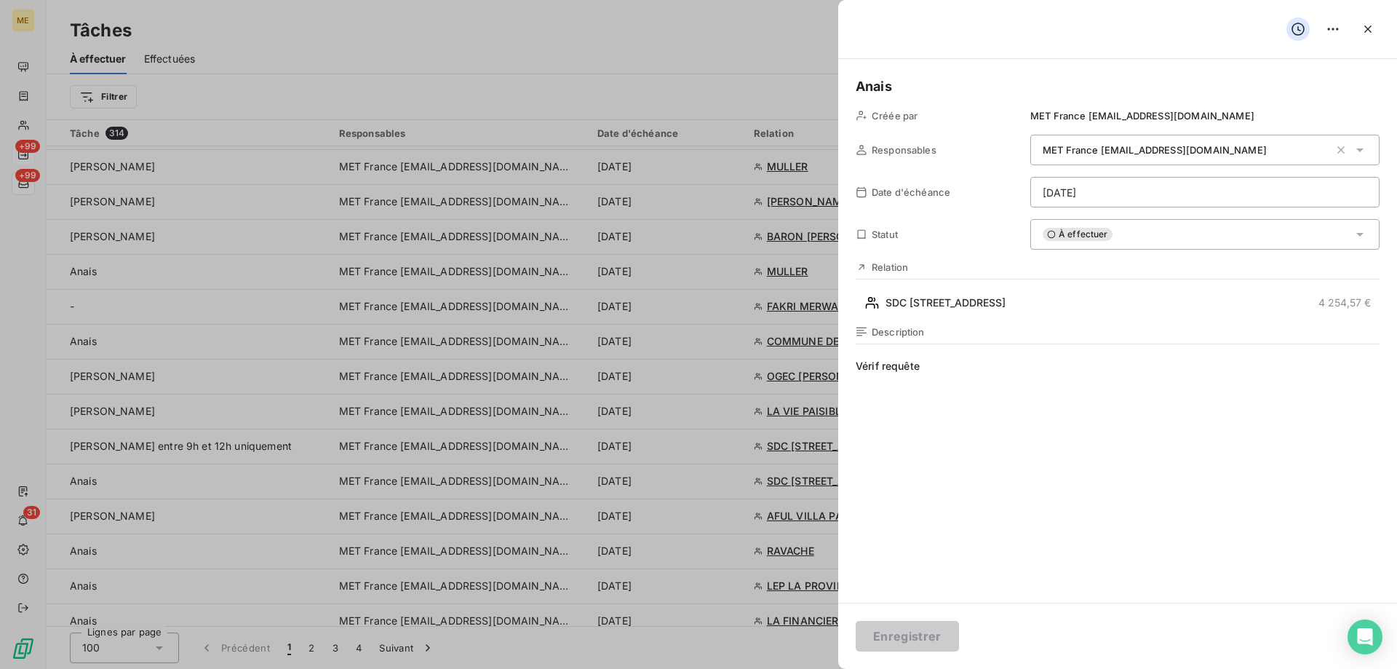
click at [1176, 195] on html "ME +99 +99 31 Tâches À effectuer Effectuées Créer une tâche Filtrer Tâche 314 R…" at bounding box center [698, 407] width 1397 height 814
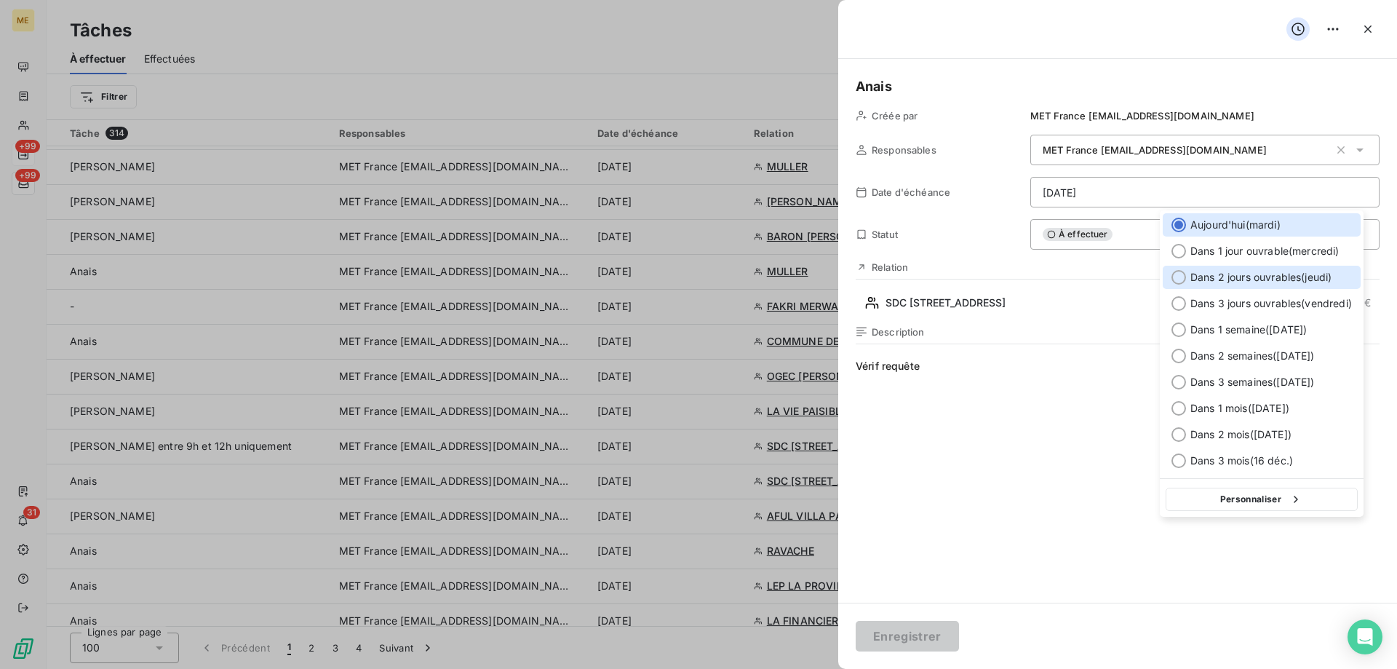
click at [1302, 271] on span "Dans 2 jours ouvrables ( jeudi )" at bounding box center [1260, 277] width 141 height 15
type input "[DATE]"
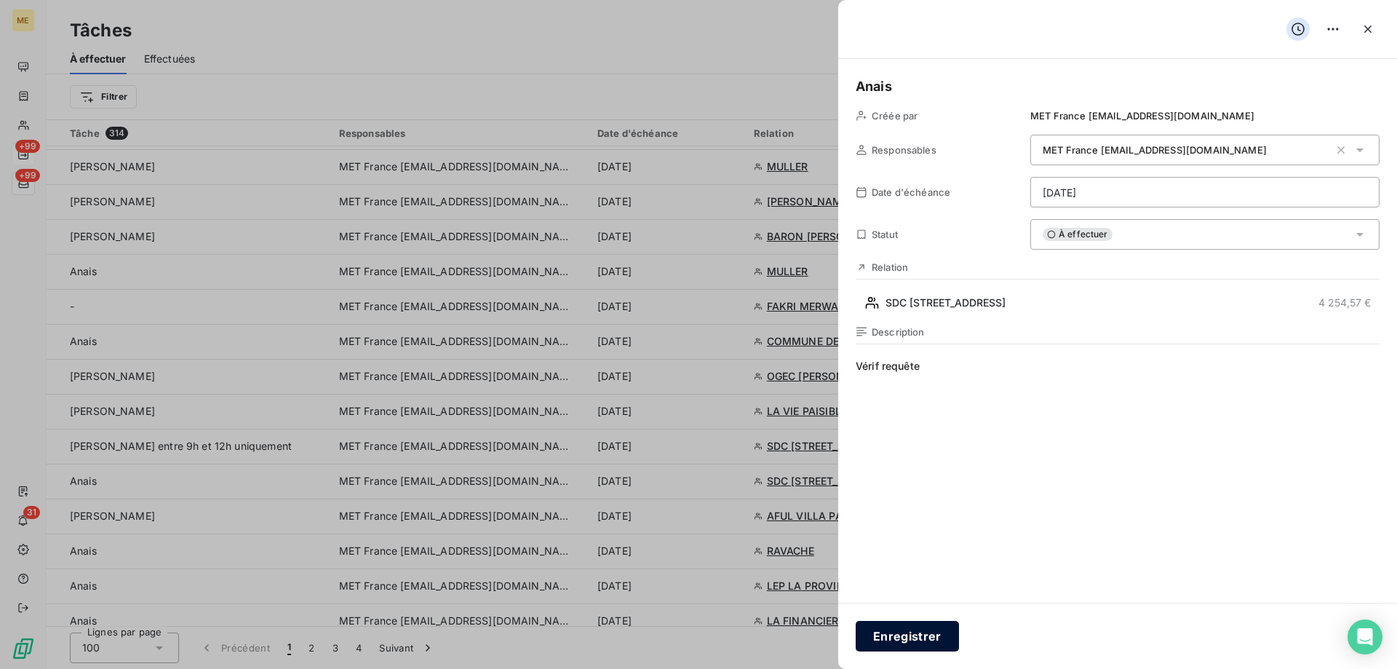
click at [911, 628] on button "Enregistrer" at bounding box center [907, 636] width 103 height 31
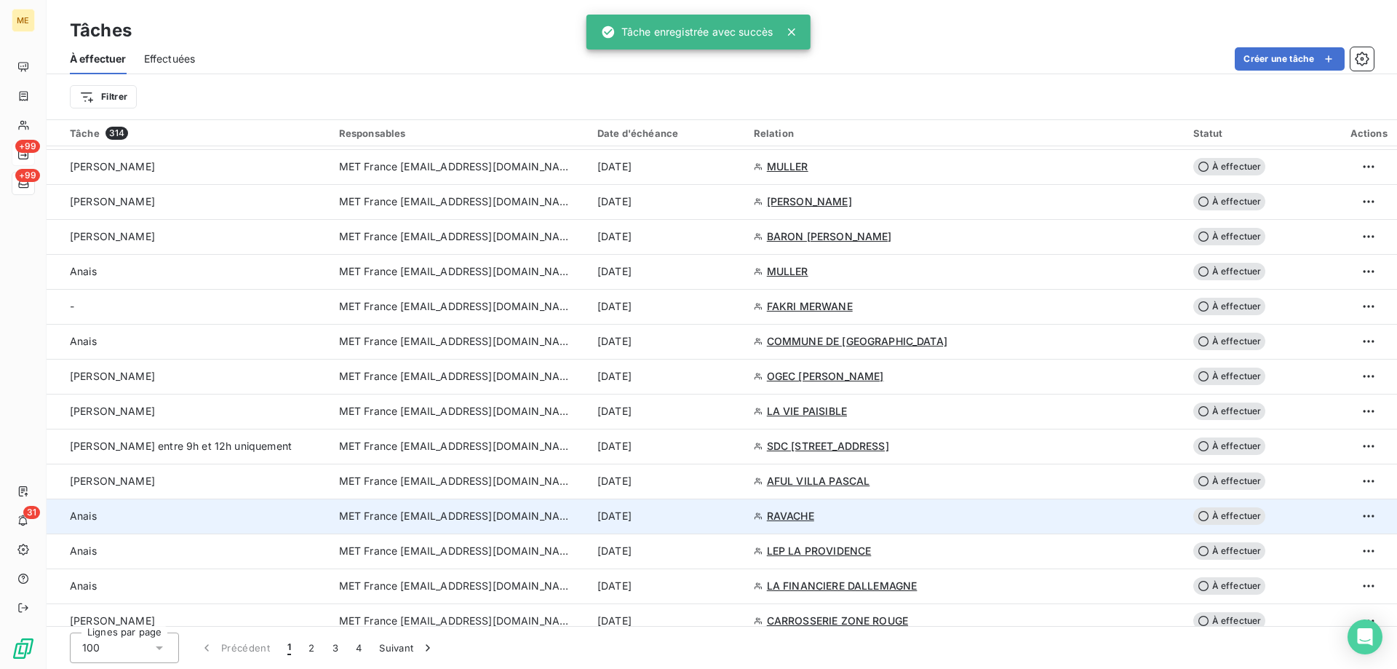
click at [736, 511] on div "[DATE]" at bounding box center [666, 516] width 139 height 15
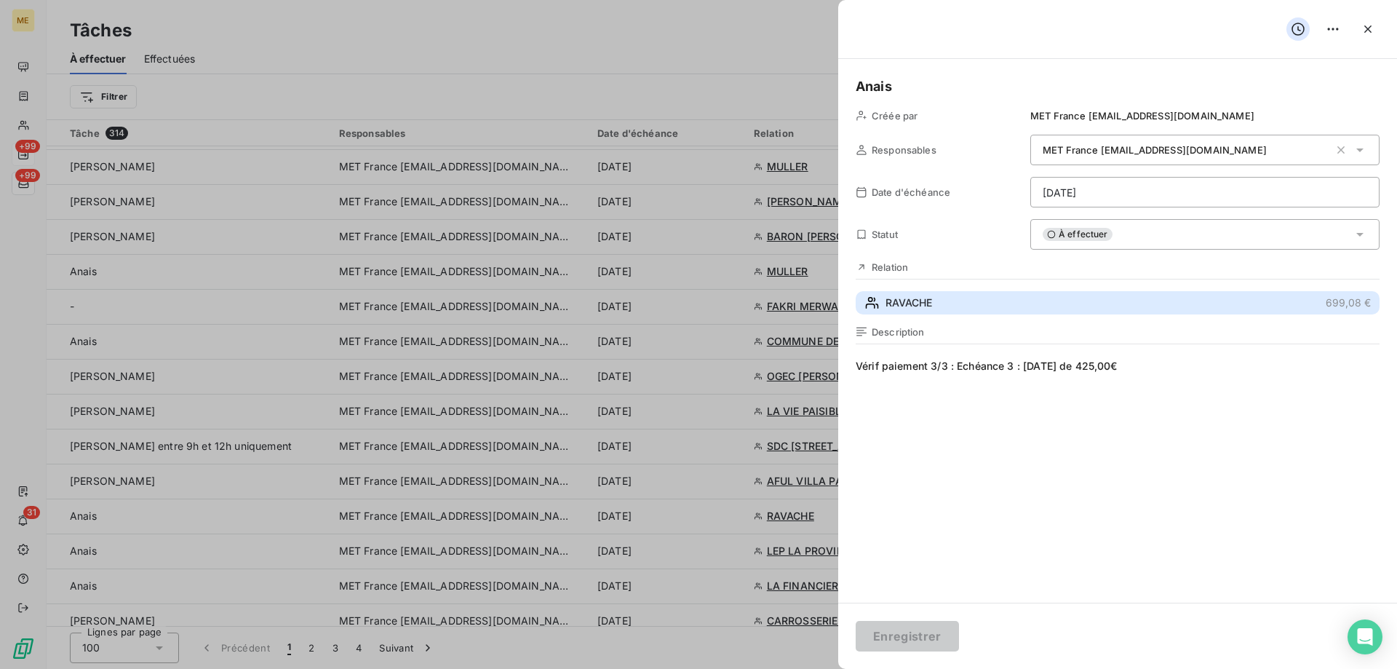
click at [1094, 308] on button "RAVACHE 699,08 €" at bounding box center [1118, 302] width 524 height 23
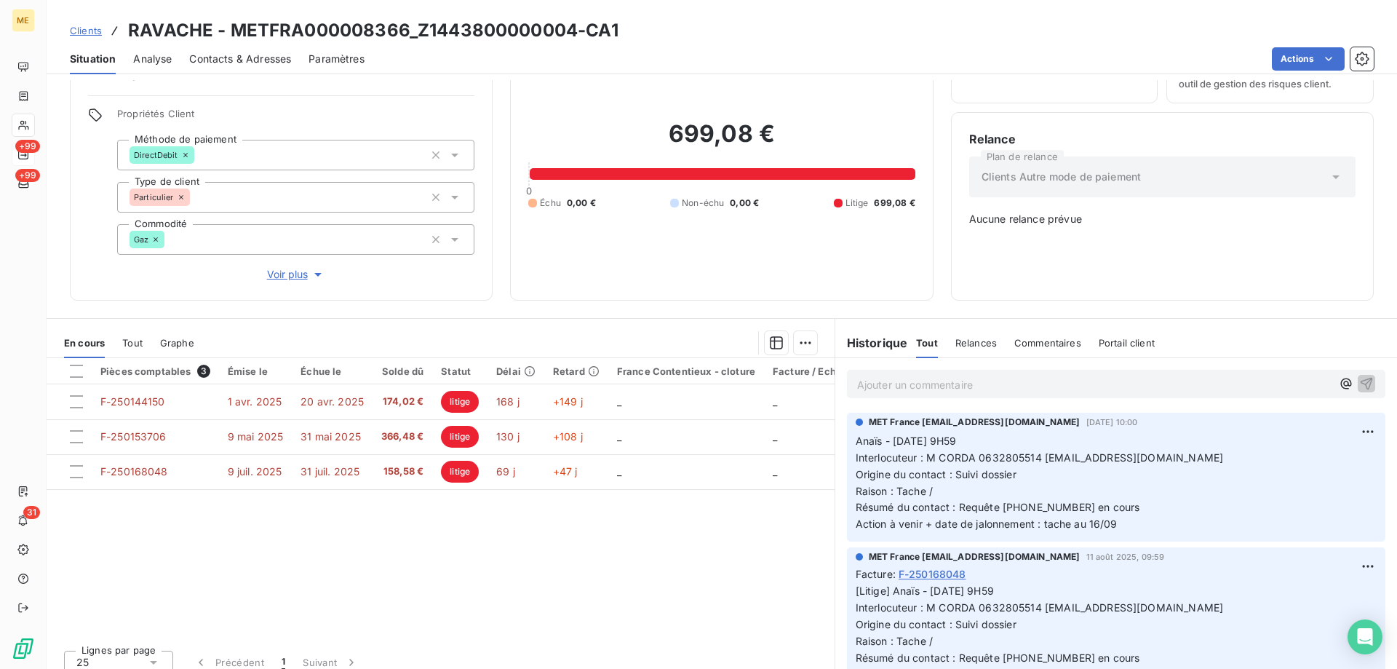
scroll to position [83, 0]
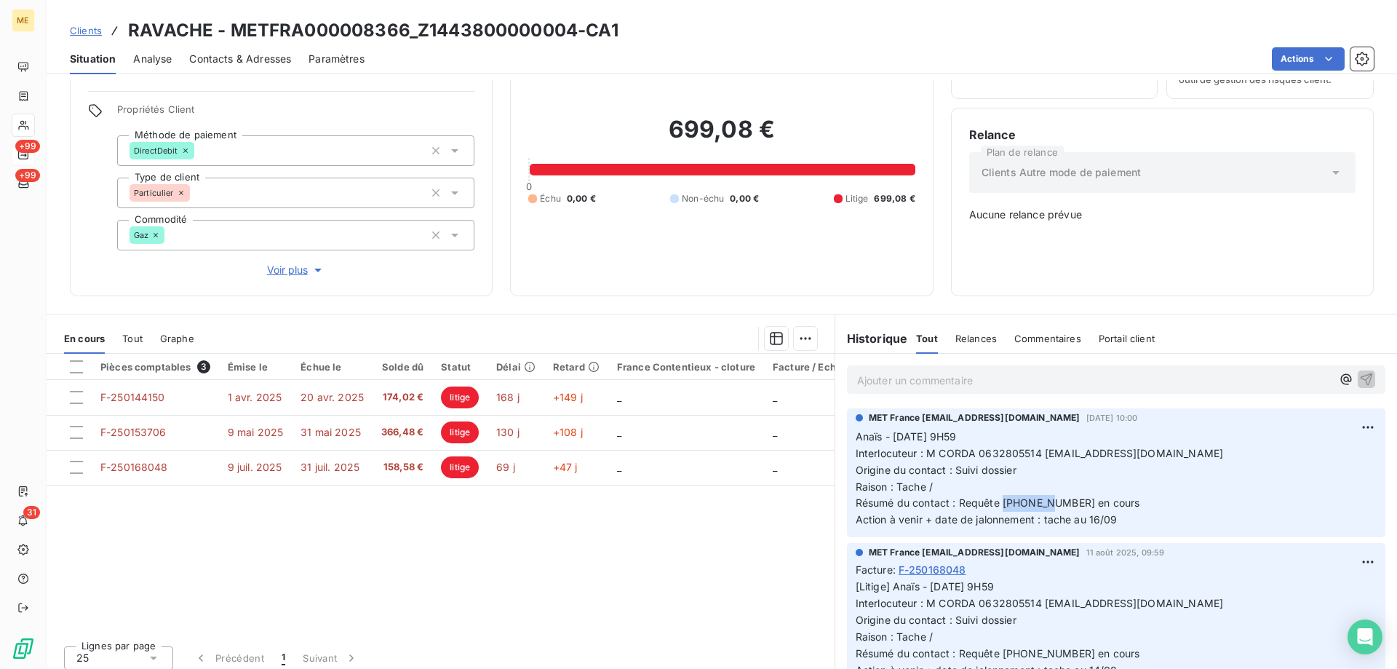
drag, startPoint x: 1048, startPoint y: 495, endPoint x: 997, endPoint y: 498, distance: 51.7
click at [997, 498] on span "Résumé du contact : Requête [PHONE_NUMBER] en cours" at bounding box center [998, 502] width 284 height 12
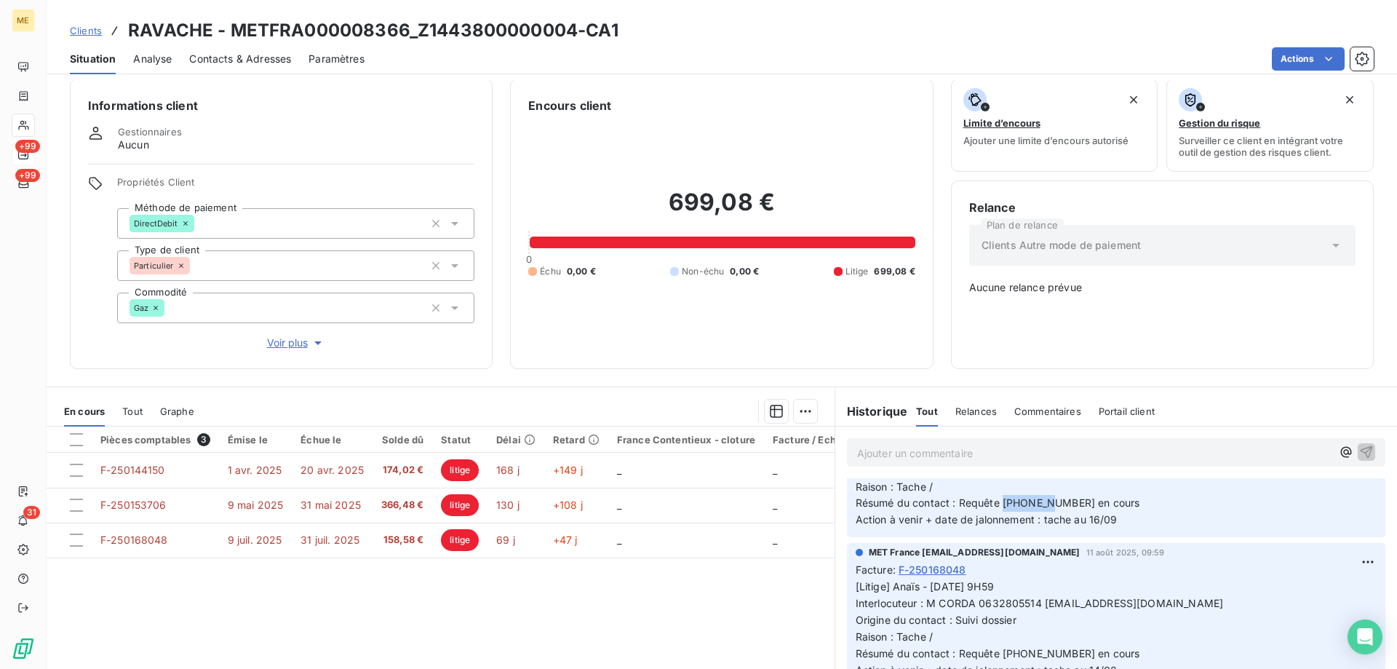
scroll to position [0, 0]
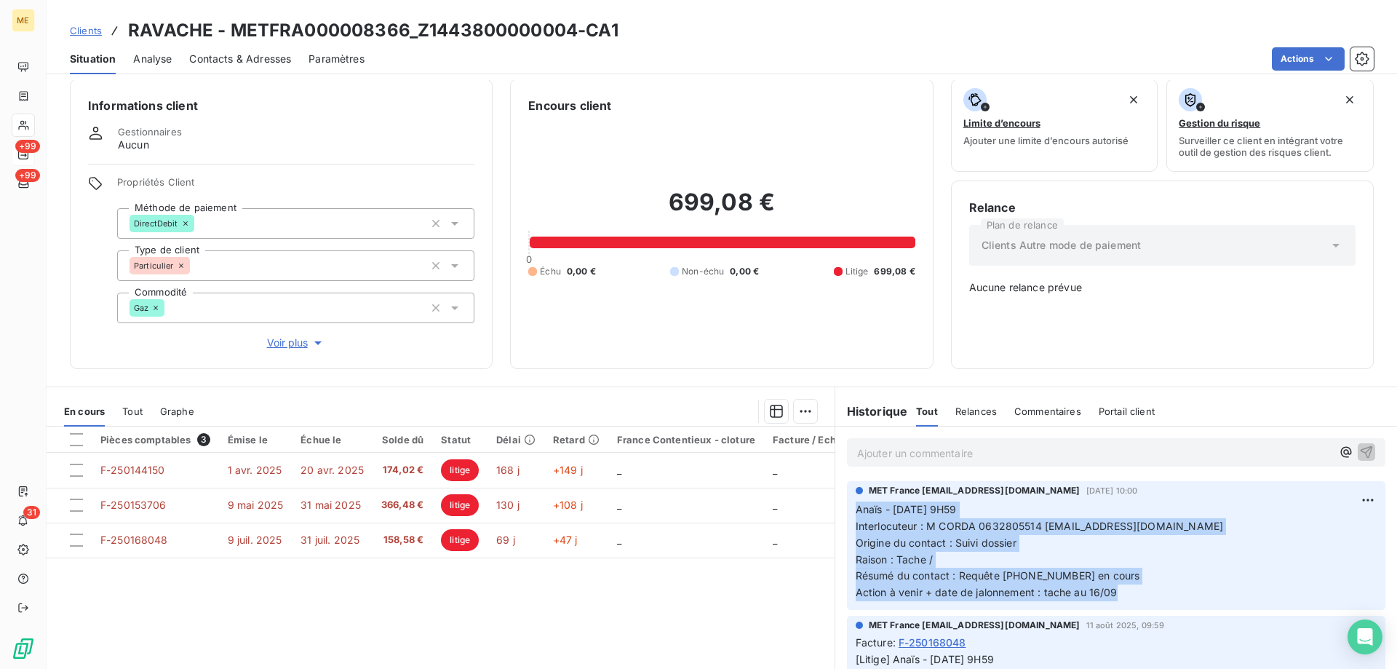
drag, startPoint x: 1127, startPoint y: 586, endPoint x: 839, endPoint y: 495, distance: 302.1
click at [839, 495] on div "MET France [EMAIL_ADDRESS][DOMAIN_NAME] [DATE] 10:00 Anaïs - [DATE] 9H59 Interl…" at bounding box center [1116, 545] width 562 height 135
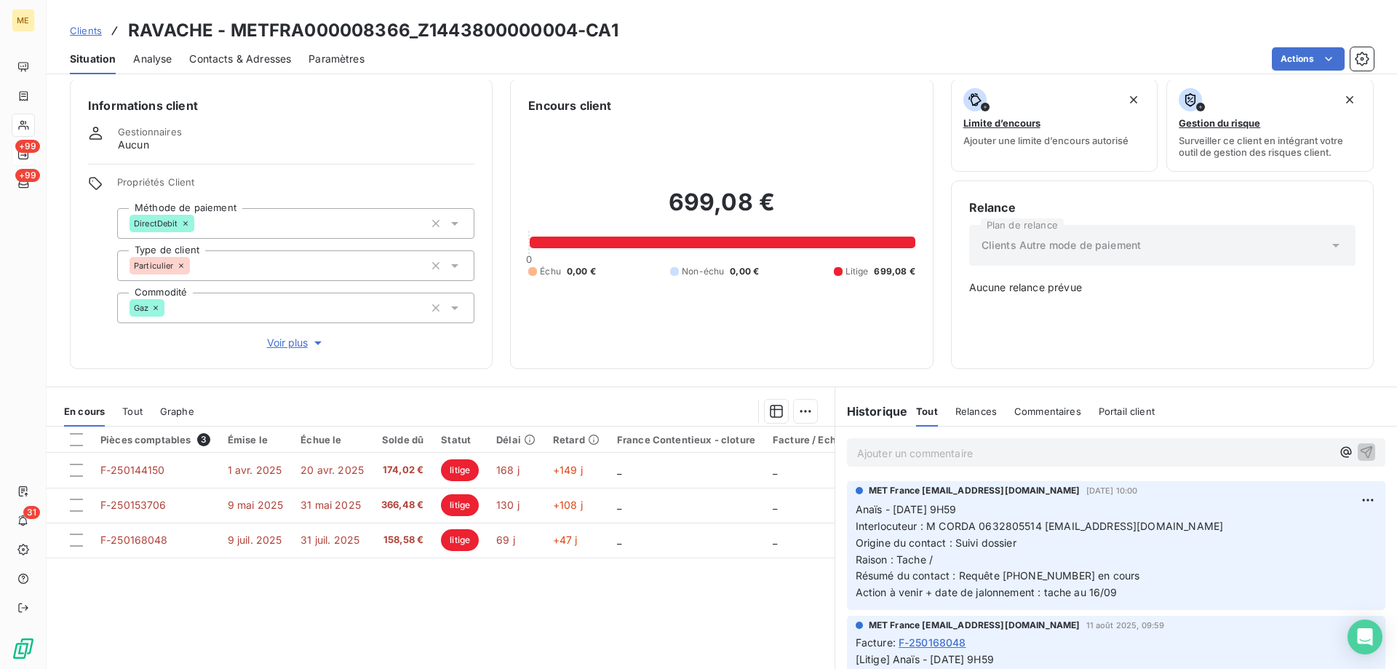
click at [983, 444] on p "Ajouter un commentaire ﻿" at bounding box center [1094, 453] width 474 height 18
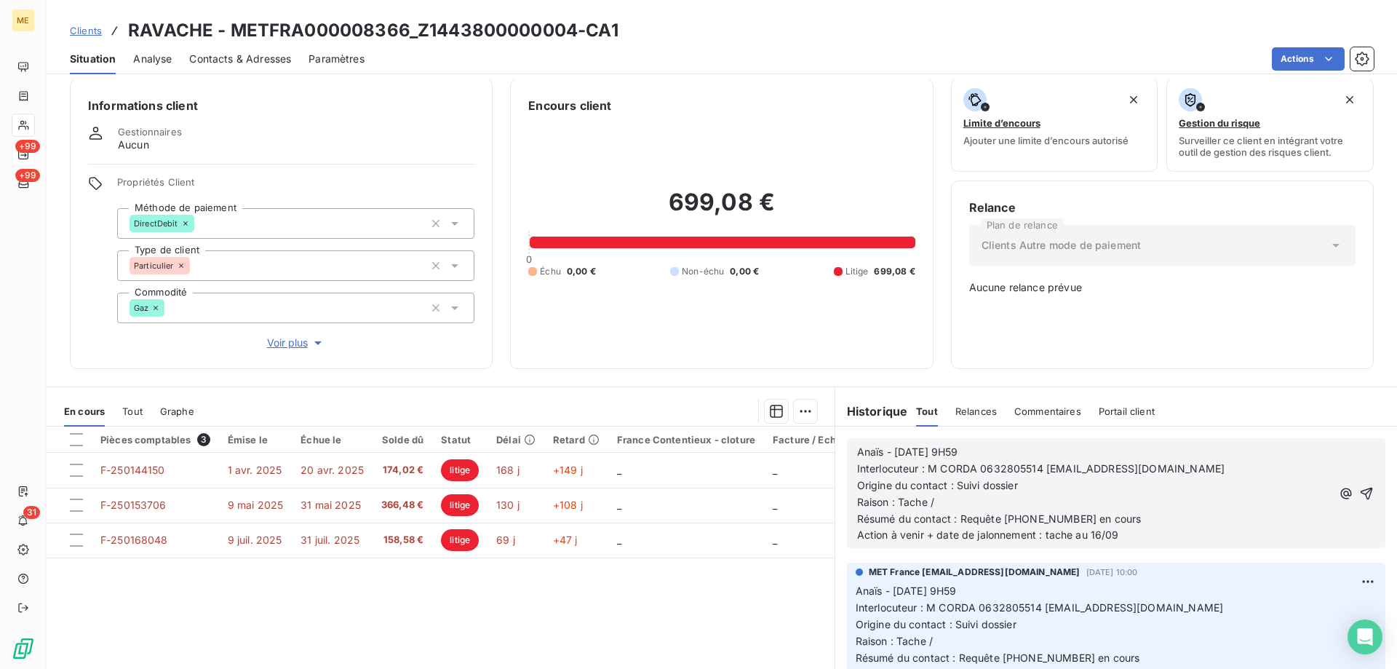
click at [899, 446] on span "Anaïs - [DATE] 9H59" at bounding box center [907, 451] width 101 height 12
drag, startPoint x: 997, startPoint y: 445, endPoint x: 956, endPoint y: 445, distance: 40.7
click at [956, 445] on p "Anaïs - [DATE] 9H59" at bounding box center [1094, 452] width 474 height 17
click at [956, 512] on span "Résumé du contact : Requête [PHONE_NUMBER] en cours" at bounding box center [999, 518] width 284 height 12
drag, startPoint x: 1091, startPoint y: 507, endPoint x: 1139, endPoint y: 509, distance: 48.8
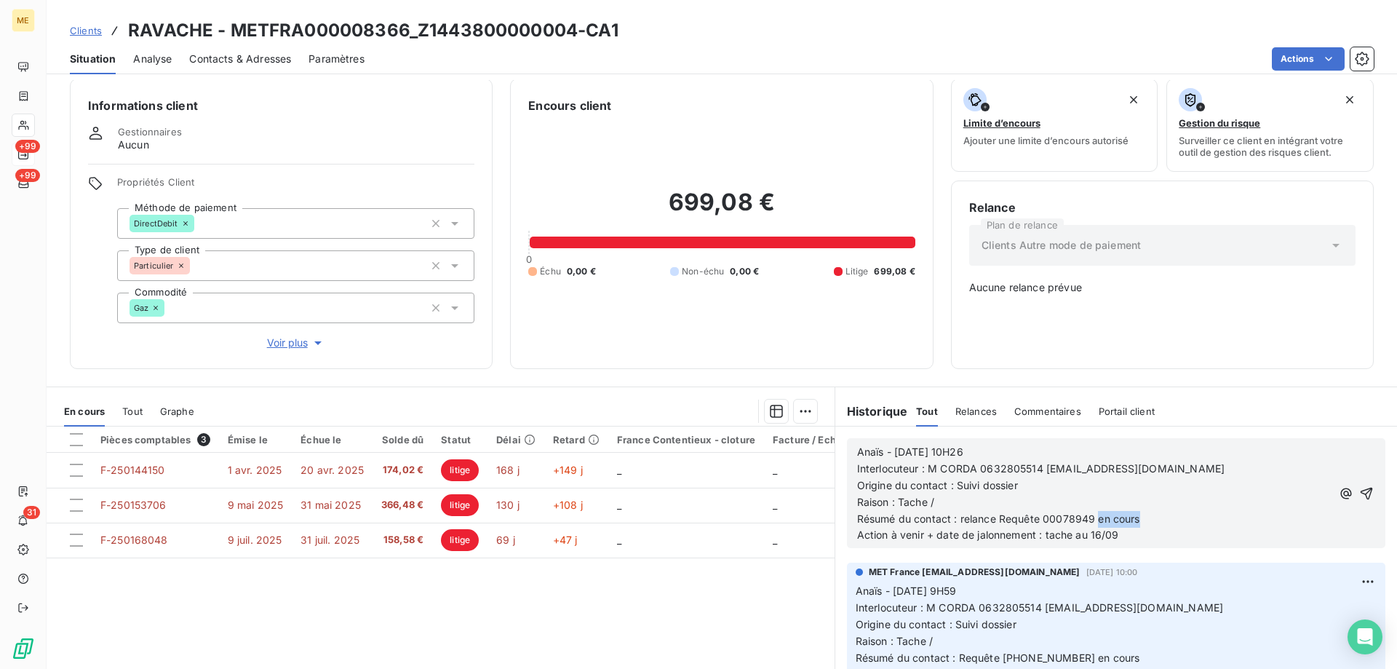
click at [1139, 511] on p "Résumé du contact : relance Requête 00078949 en cours" at bounding box center [1094, 519] width 474 height 17
click at [1094, 528] on span "Action à venir + date de jalonnement : tache au 16/09" at bounding box center [988, 534] width 262 height 12
click at [1097, 528] on span "Action à venir + date de jalonnement : tache au 16/09" at bounding box center [988, 534] width 262 height 12
click at [1359, 486] on icon "button" at bounding box center [1366, 493] width 15 height 15
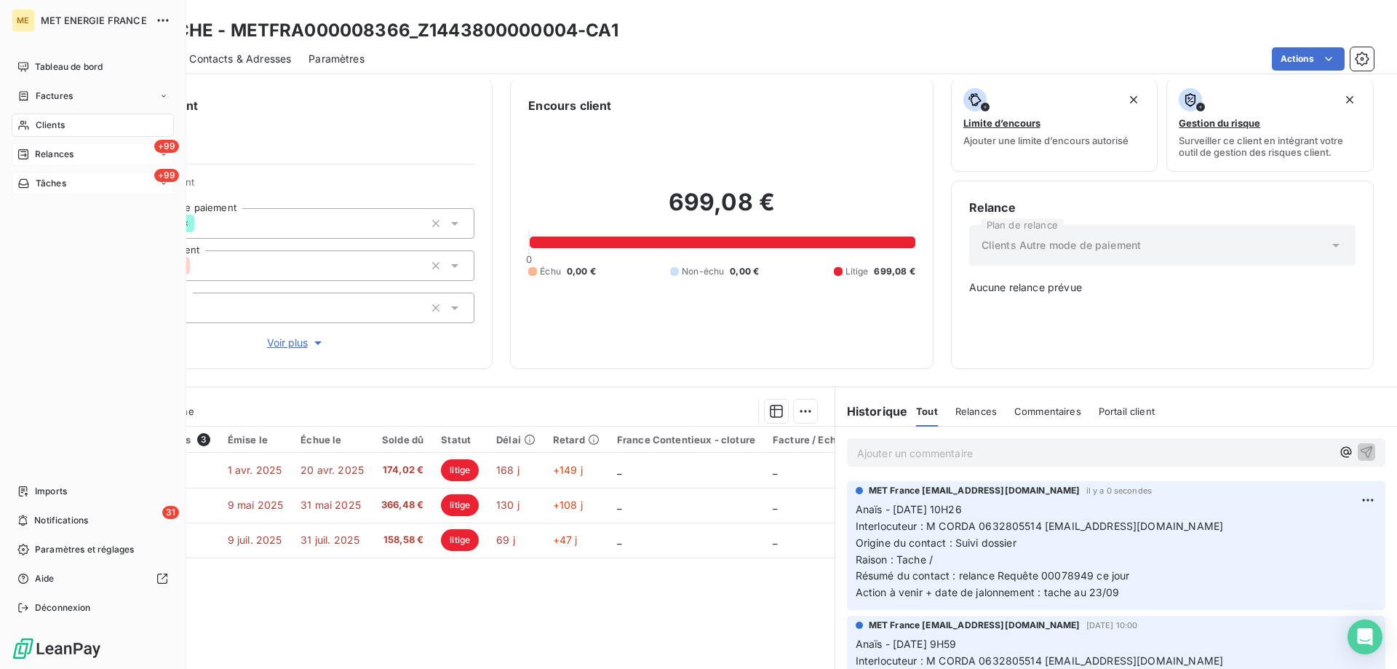
click at [58, 191] on div "+99 Tâches" at bounding box center [93, 183] width 162 height 23
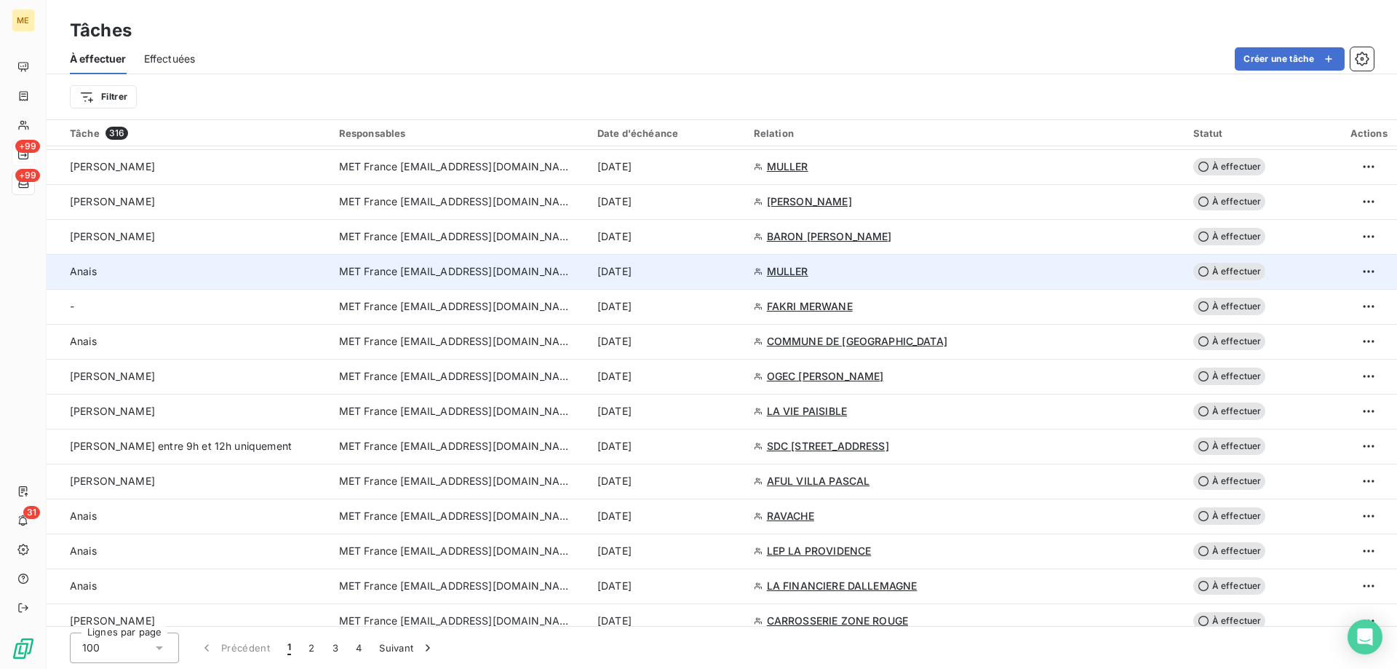
scroll to position [873, 0]
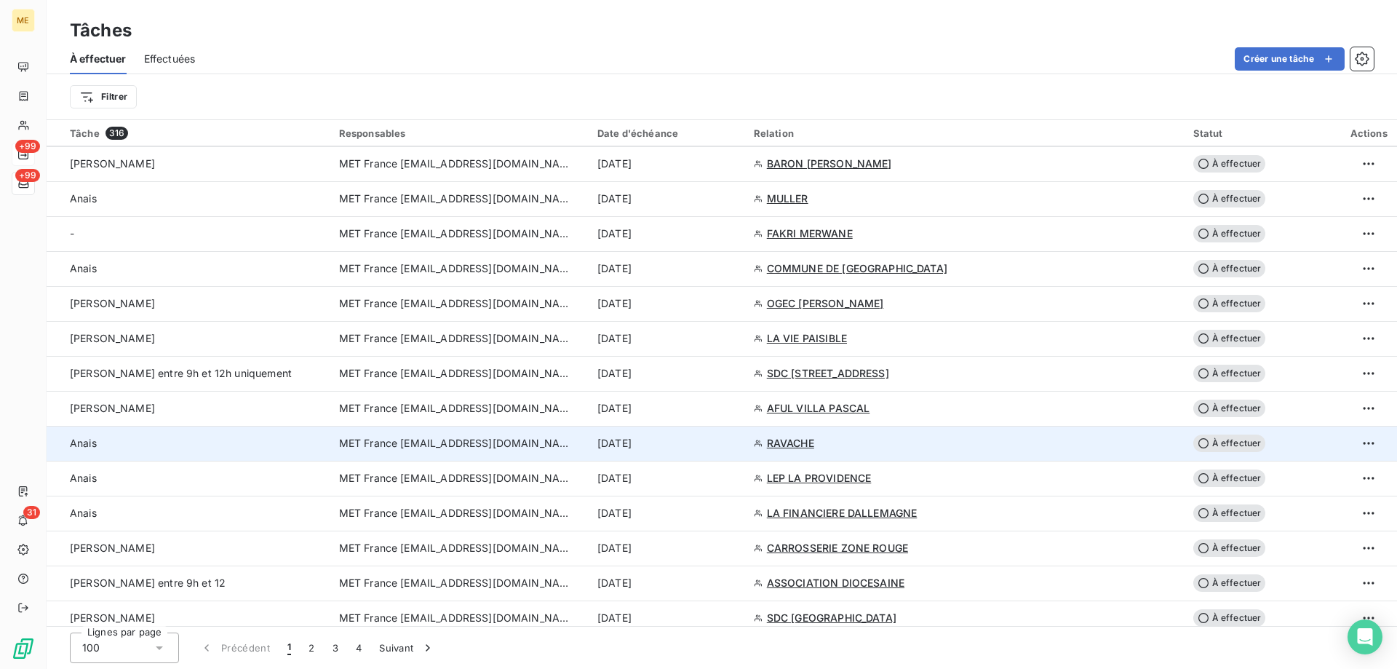
click at [745, 435] on td "[DATE]" at bounding box center [667, 443] width 156 height 35
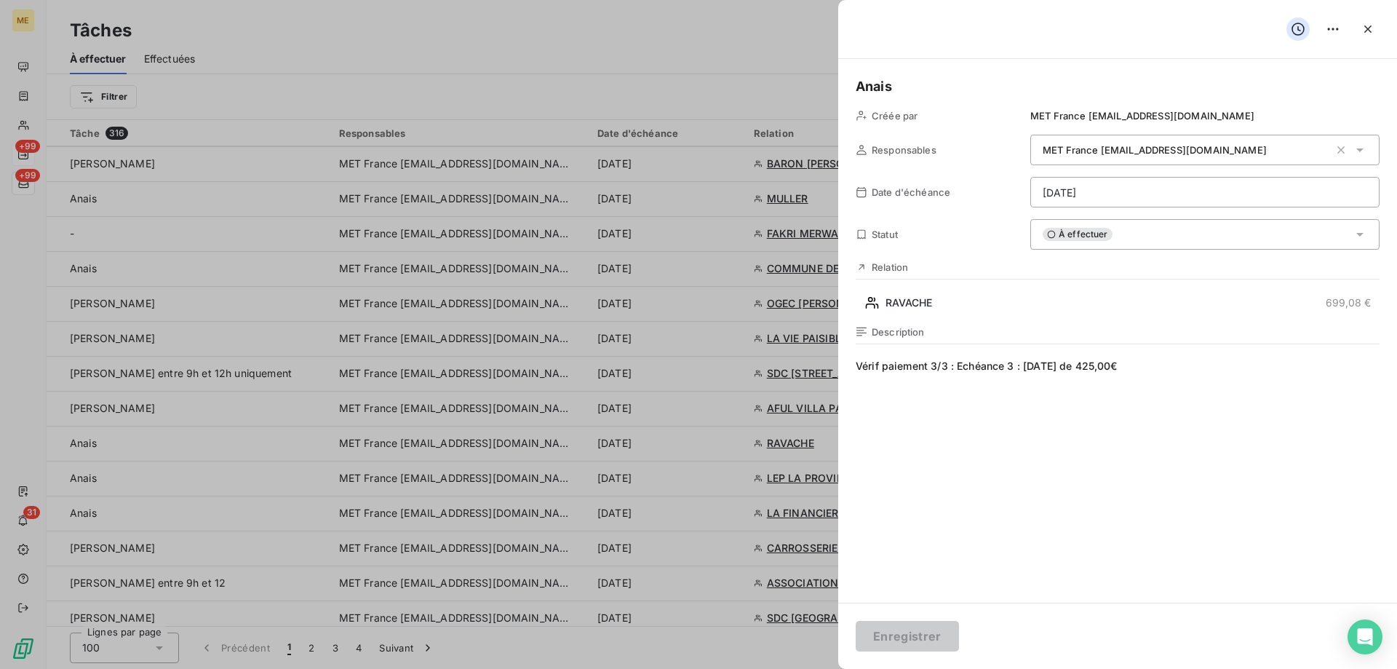
click at [1154, 196] on html "ME +99 +99 31 Tâches À effectuer Effectuées Créer une tâche Filtrer Tâche 316 R…" at bounding box center [698, 407] width 1397 height 814
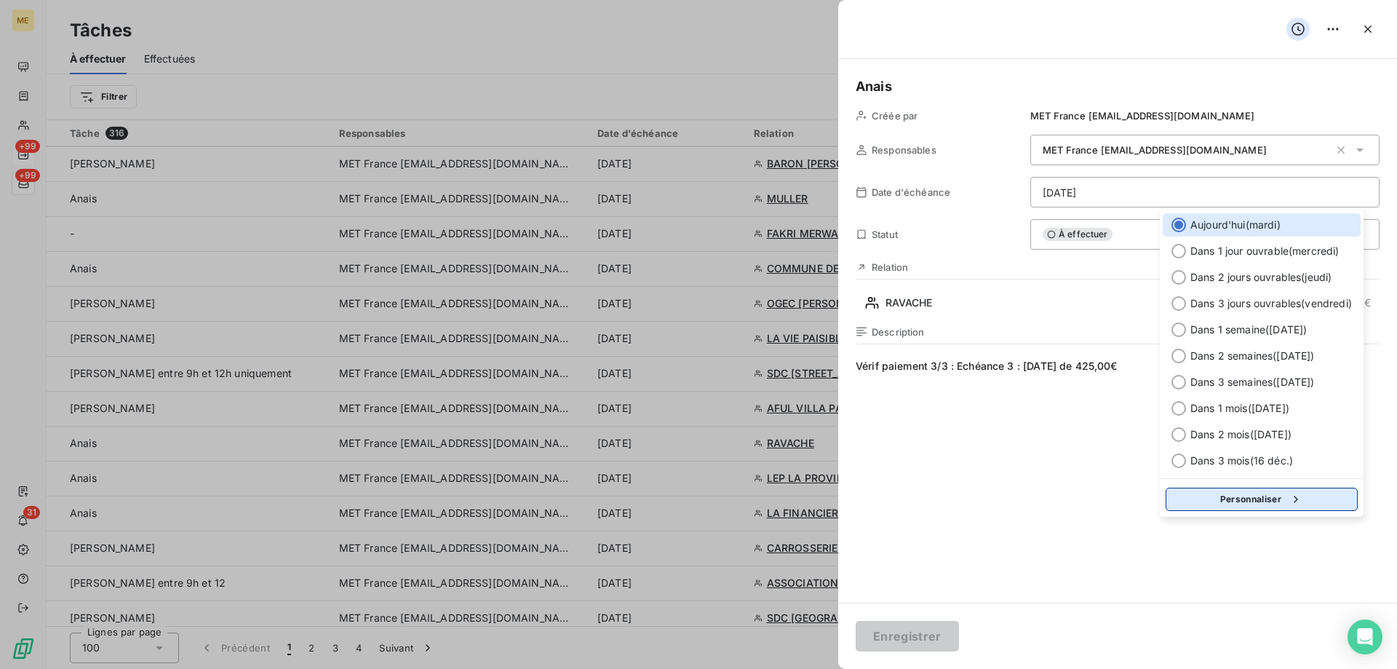
click at [1280, 504] on button "Personnaliser" at bounding box center [1262, 498] width 192 height 23
select select "8"
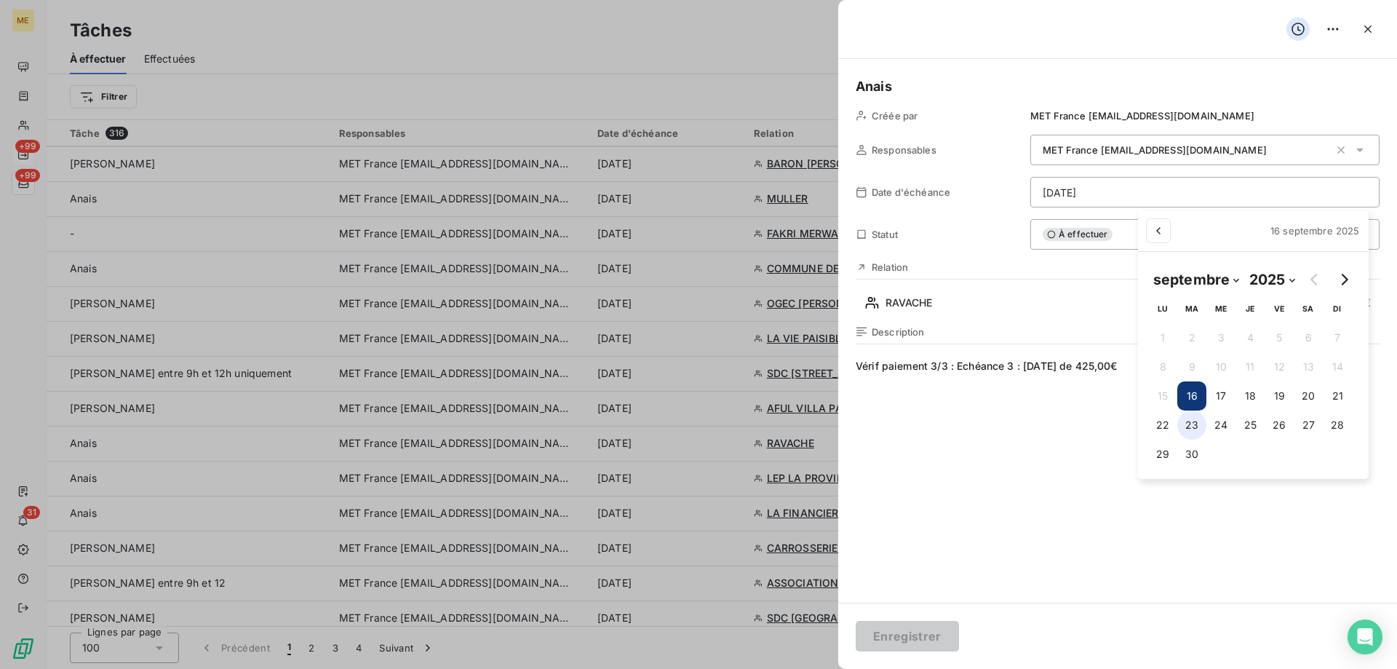
click at [1200, 419] on button "23" at bounding box center [1191, 424] width 29 height 29
type input "[DATE]"
click at [883, 632] on html "ME +99 +99 31 Tâches À effectuer Effectuées Créer une tâche Filtrer Tâche 316 R…" at bounding box center [698, 407] width 1397 height 814
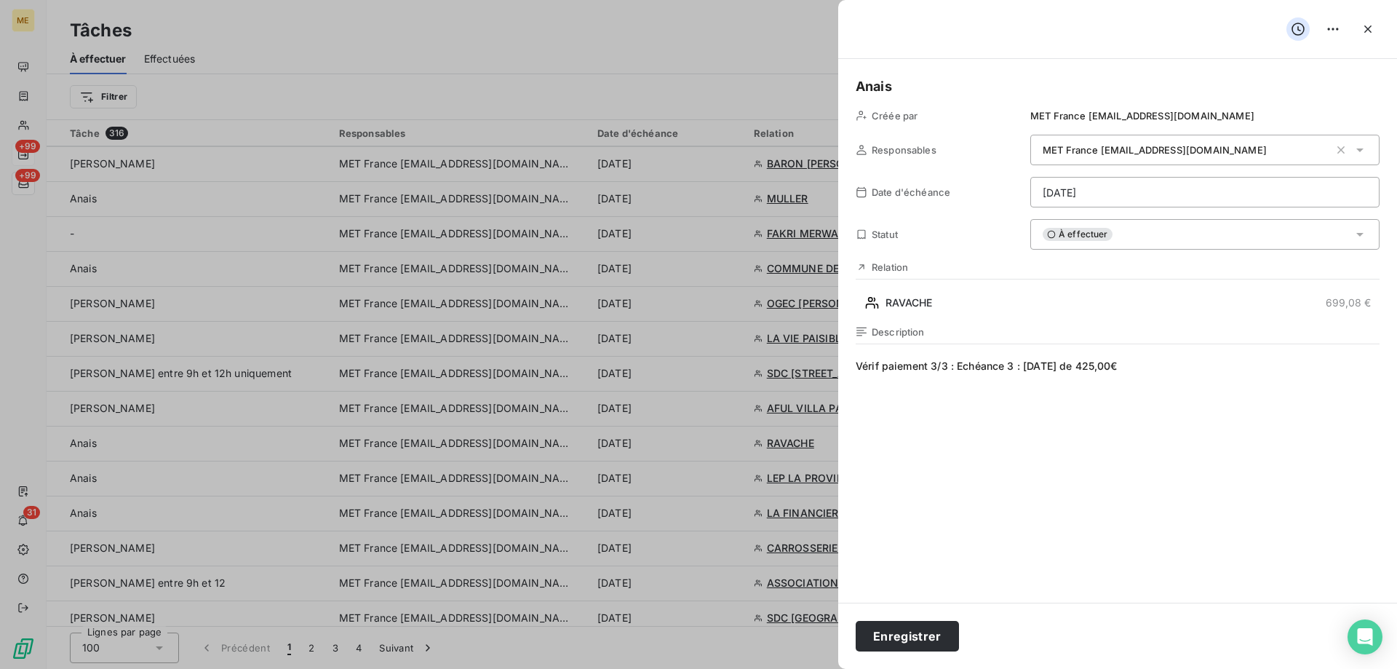
drag, startPoint x: 1166, startPoint y: 367, endPoint x: 851, endPoint y: 367, distance: 314.3
click at [851, 367] on div "[PERSON_NAME] par MET France [EMAIL_ADDRESS][DOMAIN_NAME] Responsables MET Fran…" at bounding box center [1117, 330] width 559 height 543
click at [960, 386] on span "Vérif paiement 3/3 : Echéance 3 : [DATE] de 425,00€" at bounding box center [1118, 498] width 524 height 279
drag, startPoint x: 883, startPoint y: 367, endPoint x: 1193, endPoint y: 370, distance: 310.7
click at [1193, 370] on span "Vérif paiement 3/3 : Echéance 3 : [DATE] de 425,00€" at bounding box center [1118, 498] width 524 height 279
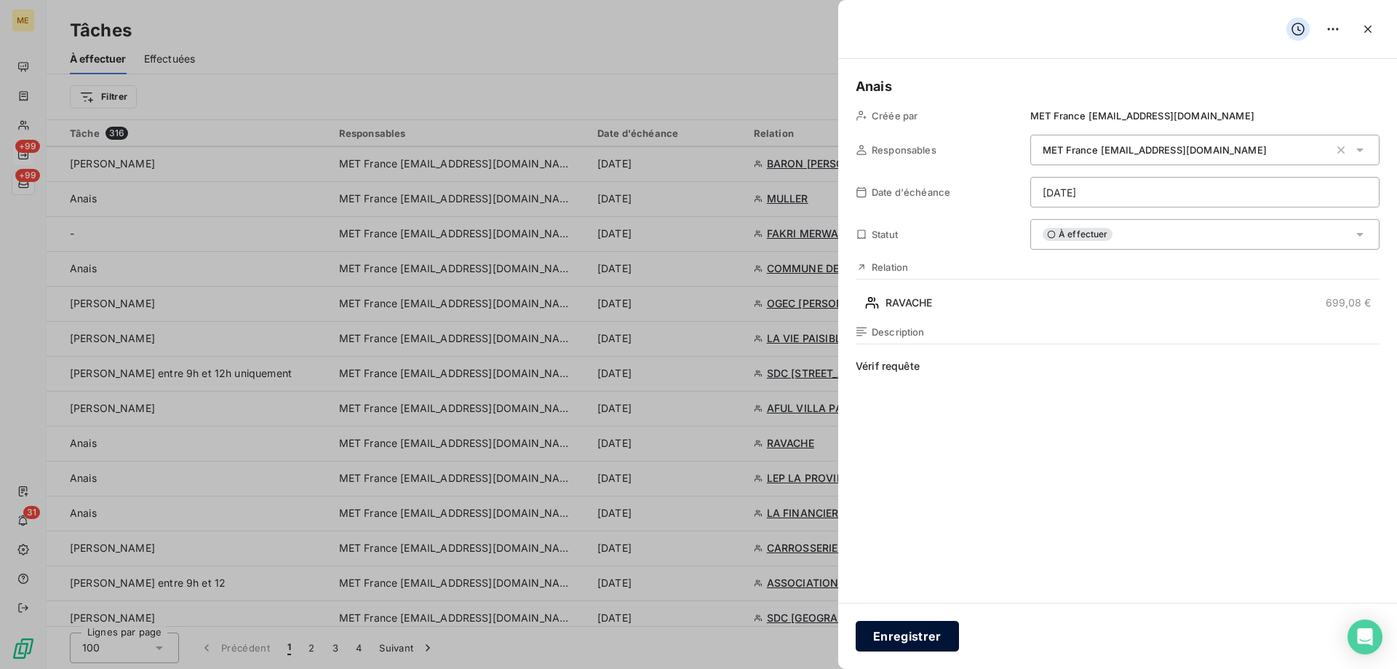
click at [918, 635] on button "Enregistrer" at bounding box center [907, 636] width 103 height 31
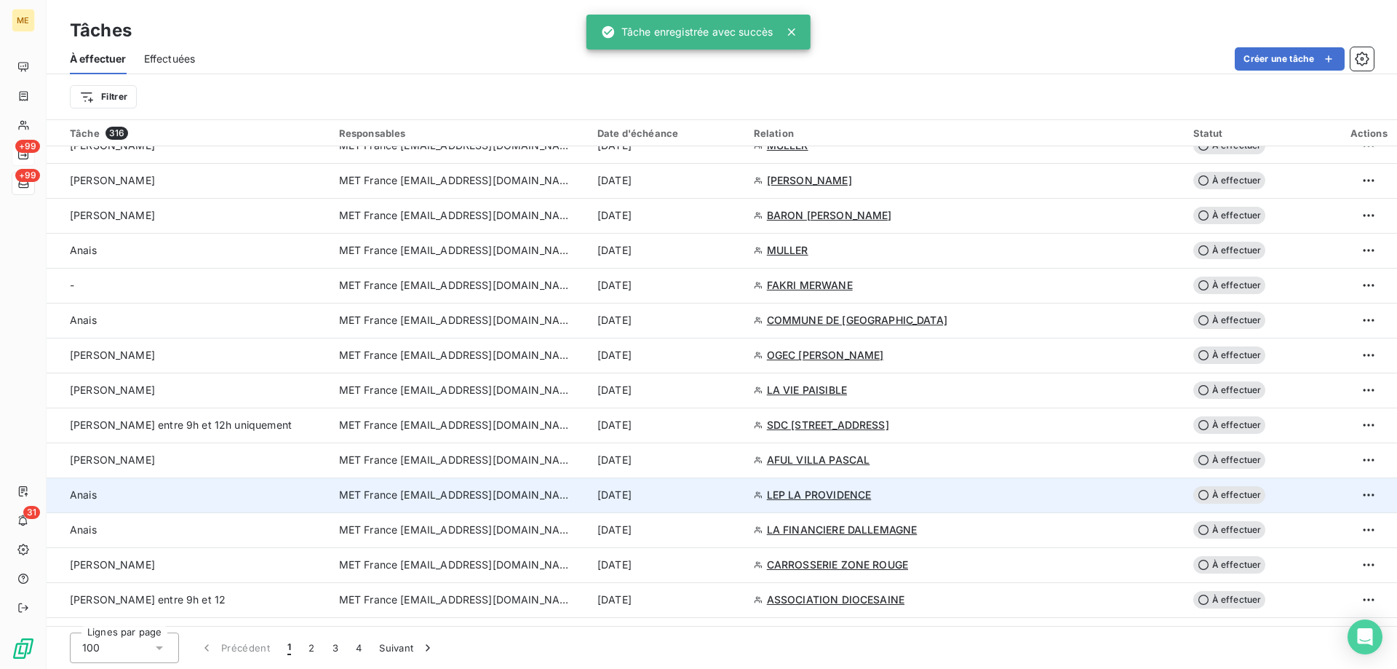
scroll to position [800, 0]
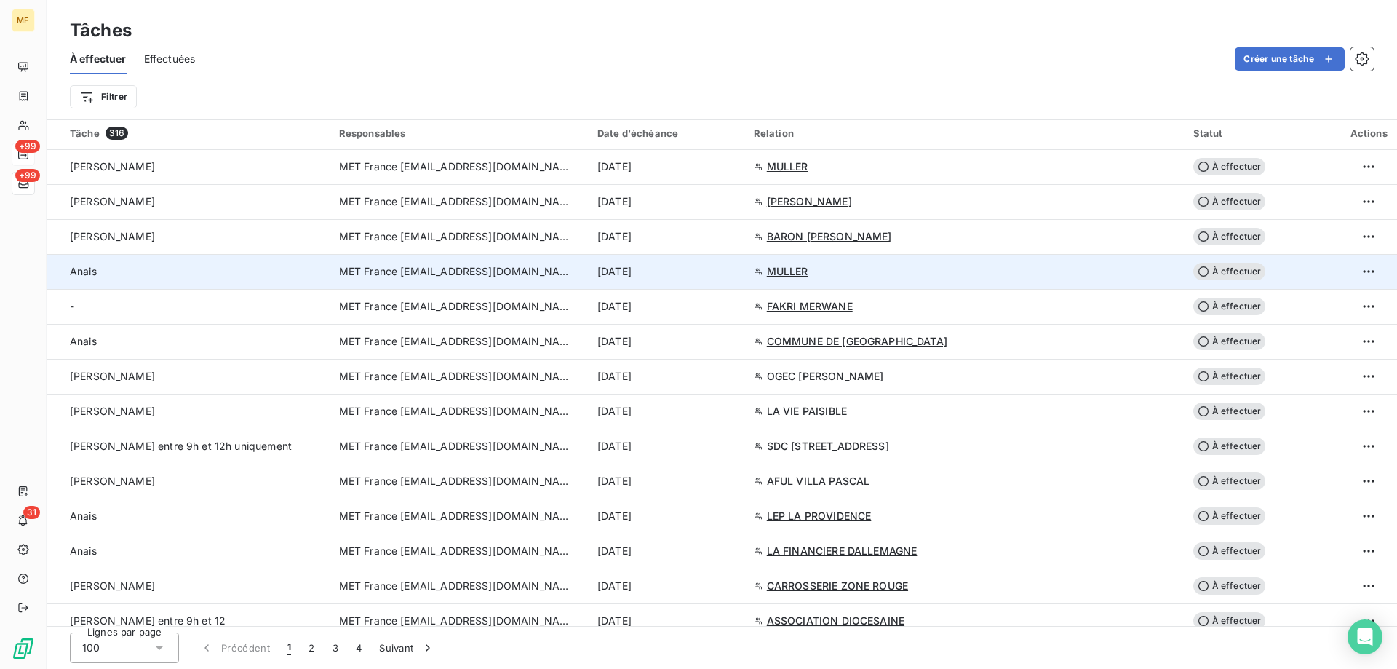
click at [722, 272] on div "[DATE]" at bounding box center [666, 271] width 139 height 15
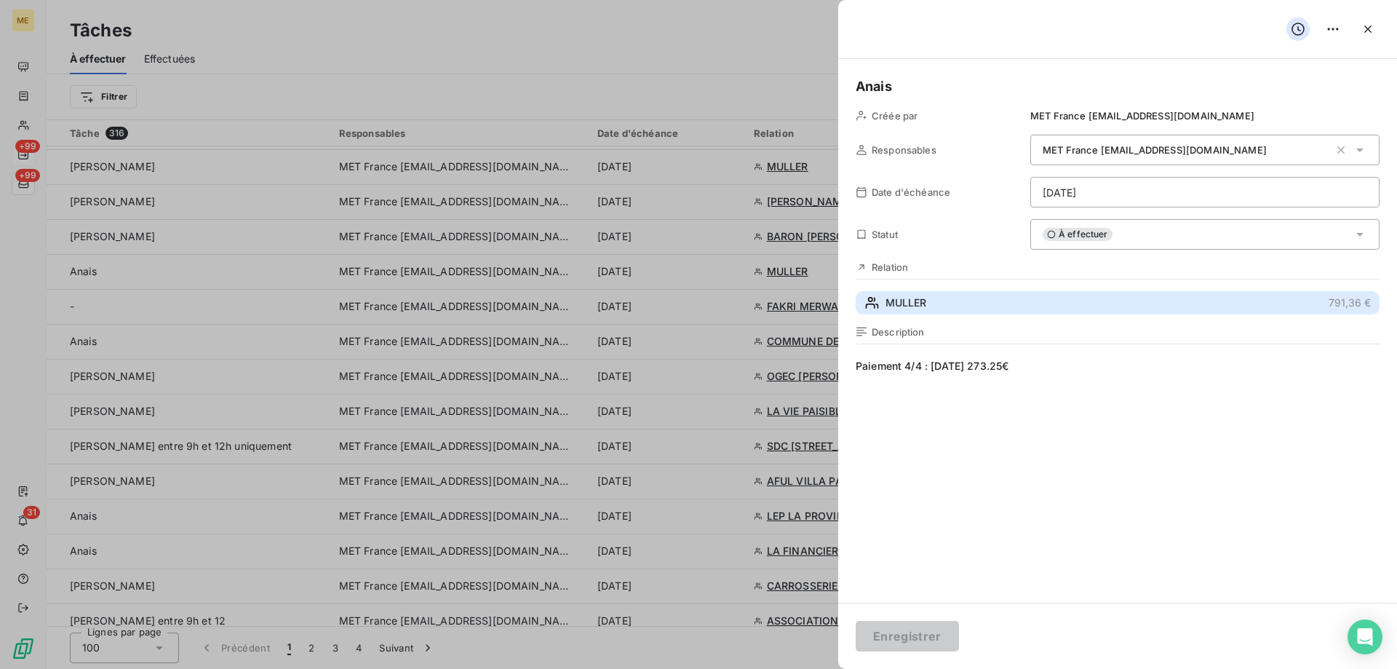
click at [1072, 303] on button "MULLER 791,36 €" at bounding box center [1118, 302] width 524 height 23
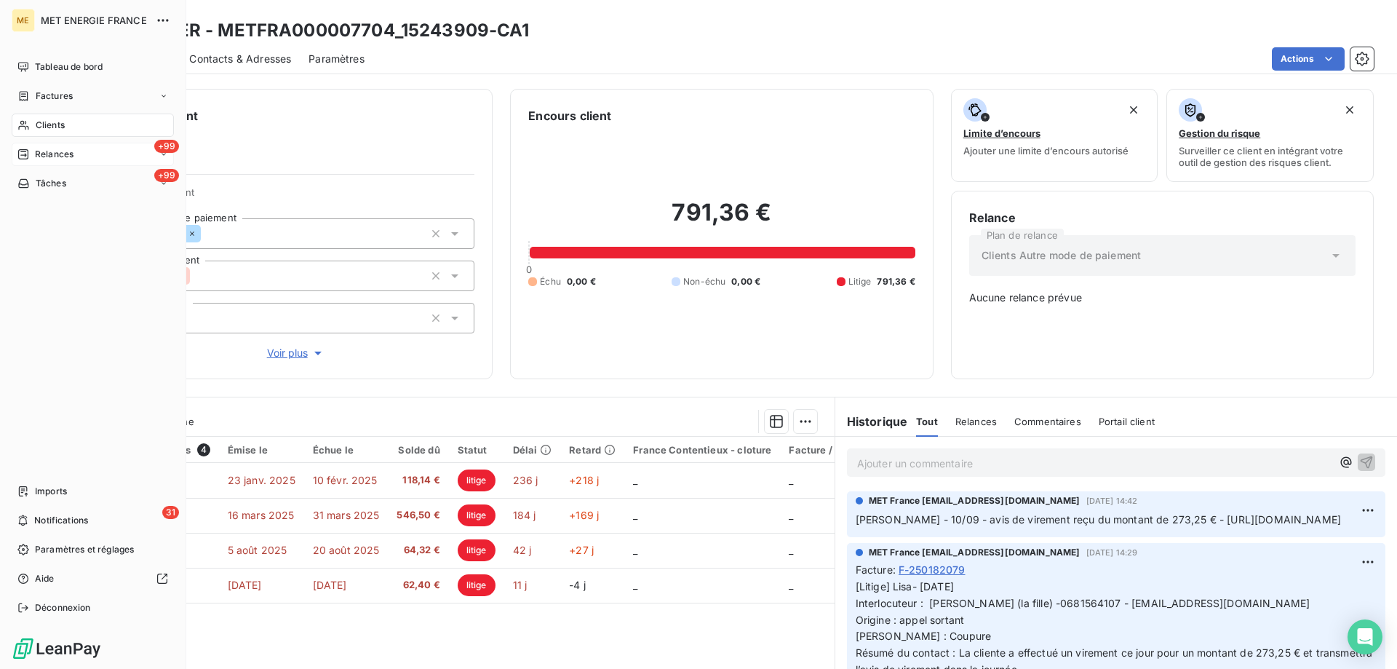
click at [49, 182] on span "Tâches" at bounding box center [51, 183] width 31 height 13
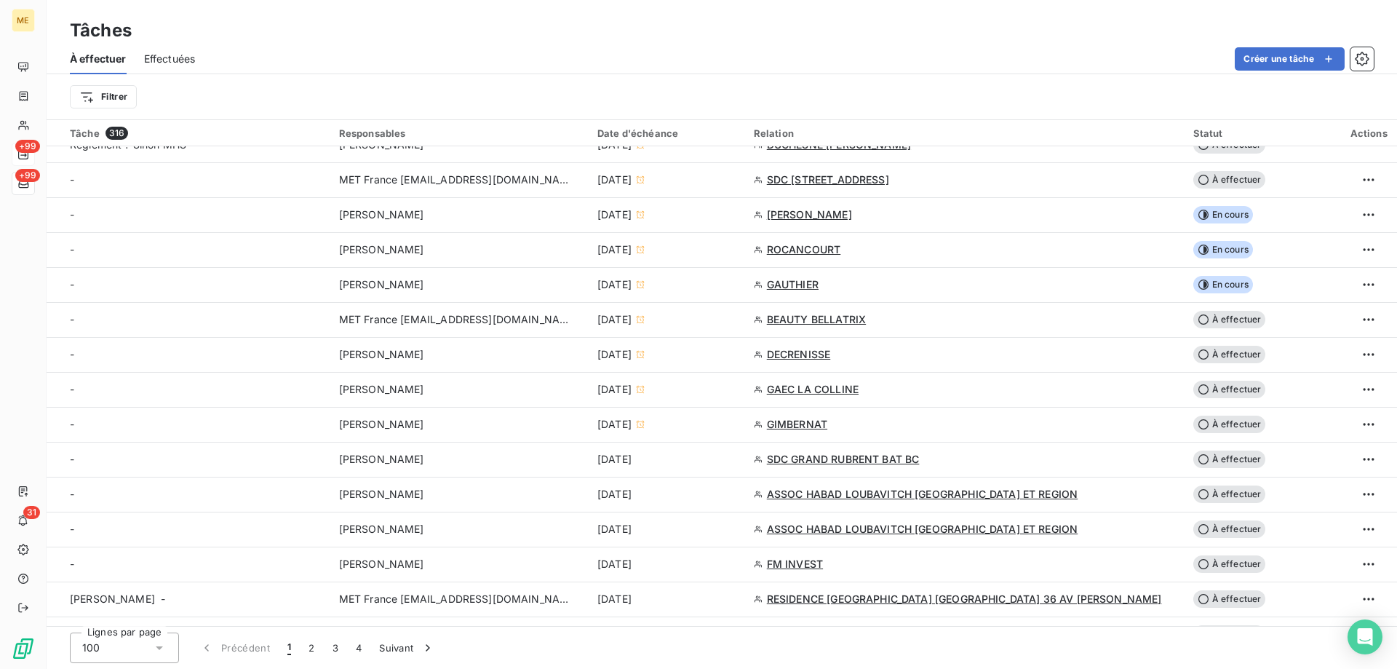
scroll to position [509, 0]
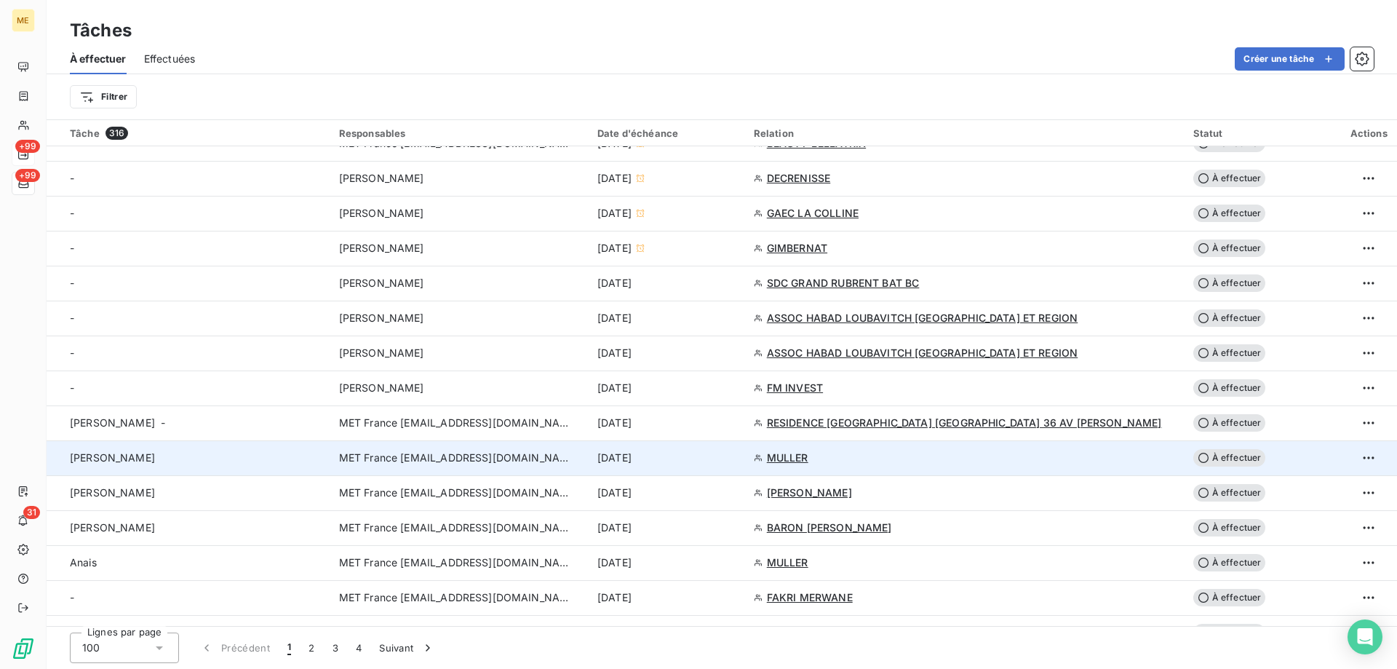
click at [736, 450] on div "[DATE]" at bounding box center [666, 457] width 139 height 15
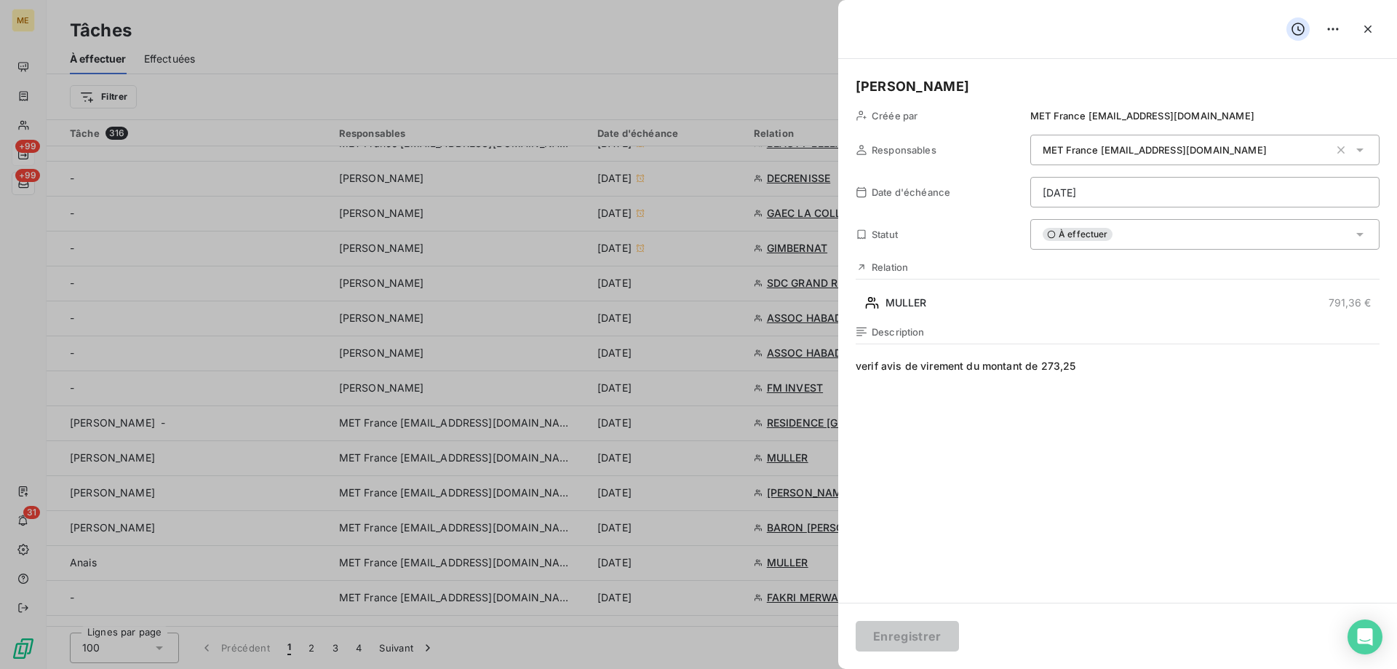
drag, startPoint x: 1365, startPoint y: 24, endPoint x: 1345, endPoint y: 38, distance: 24.0
click at [1366, 24] on icon "button" at bounding box center [1368, 29] width 15 height 15
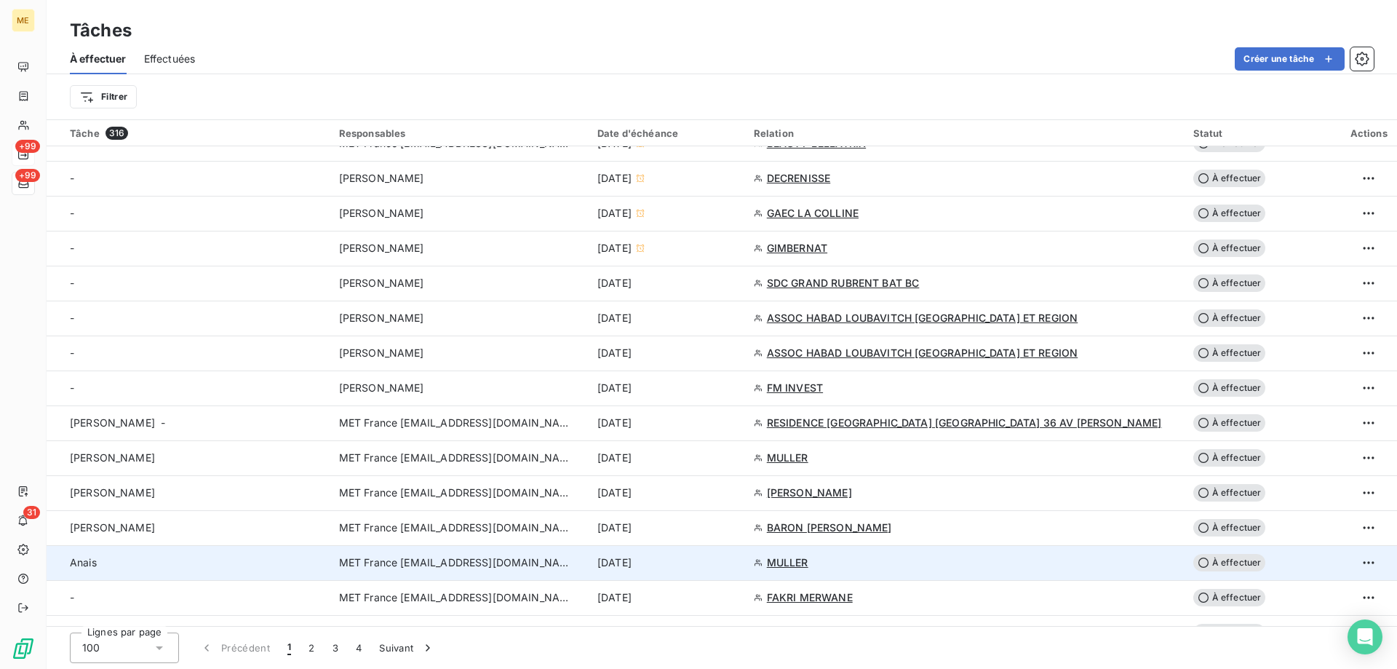
click at [706, 555] on div "[DATE]" at bounding box center [666, 562] width 139 height 15
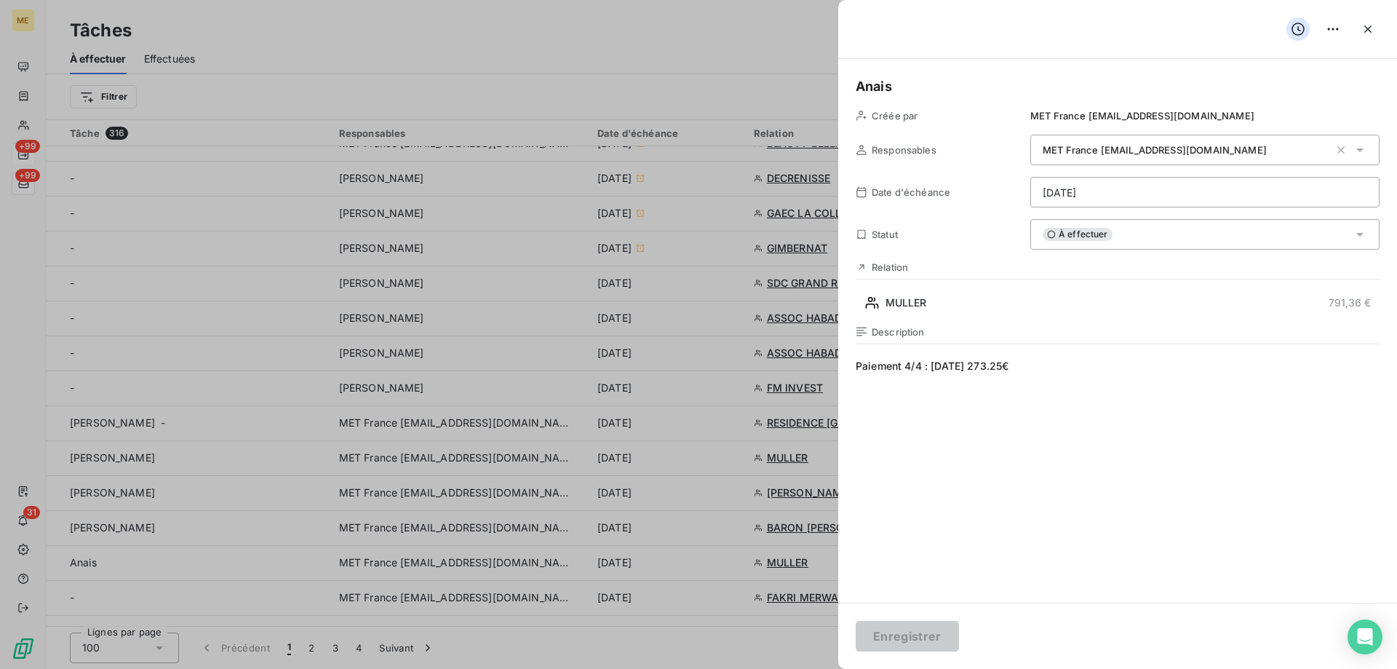
click at [1116, 192] on html "ME +99 +99 31 Tâches À effectuer Effectuées Créer une tâche Filtrer Tâche 316 R…" at bounding box center [698, 407] width 1397 height 814
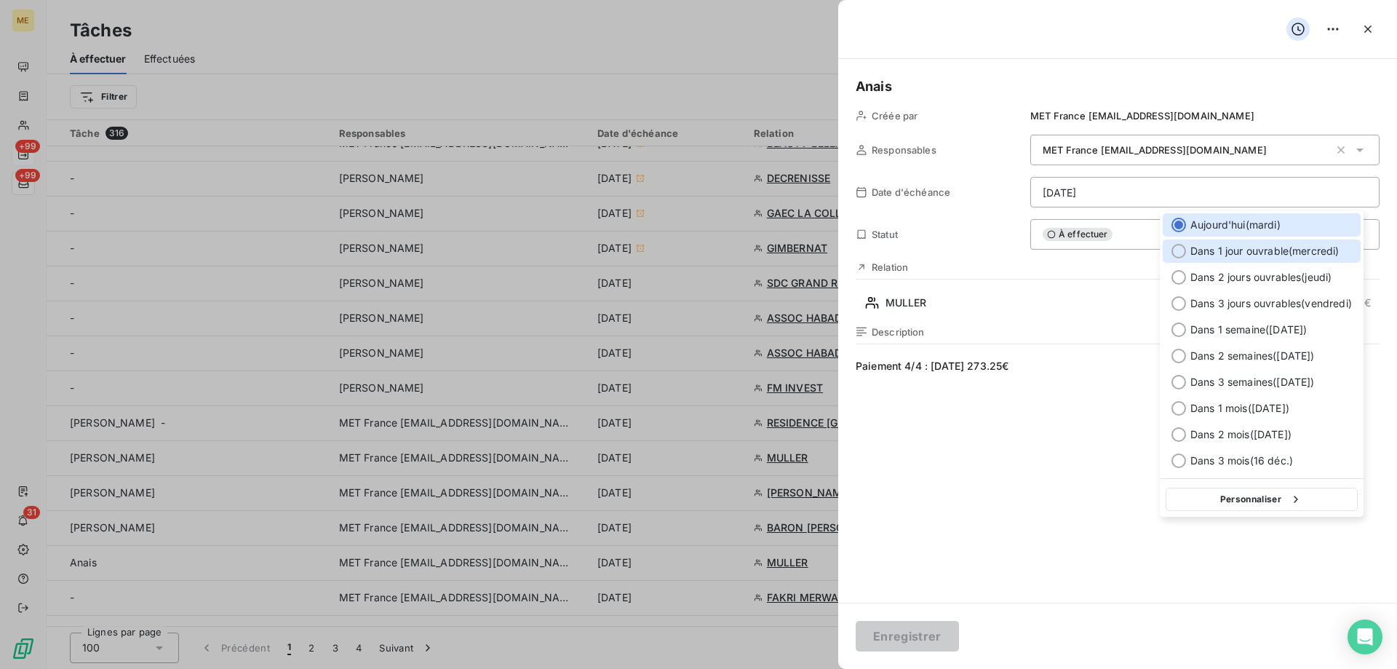
click at [1293, 251] on span "Dans 1 jour ouvrable ( mercredi )" at bounding box center [1264, 251] width 149 height 15
type input "[DATE]"
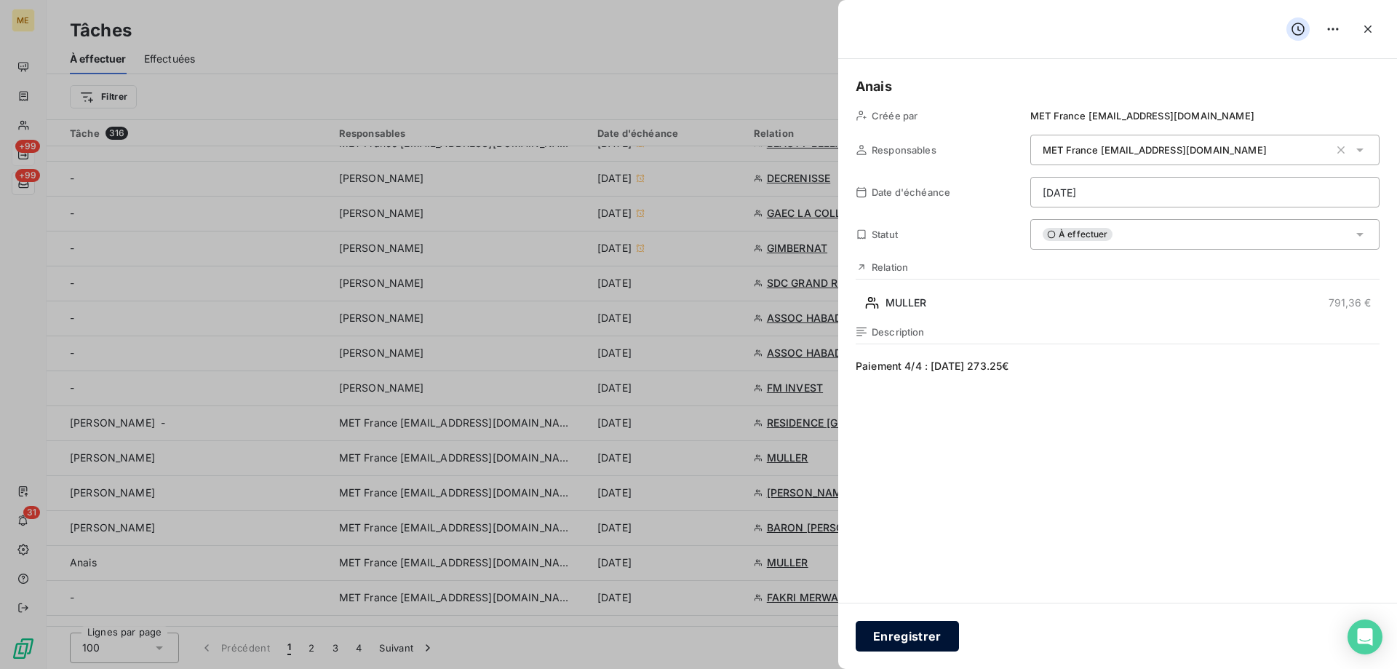
click at [880, 637] on button "Enregistrer" at bounding box center [907, 636] width 103 height 31
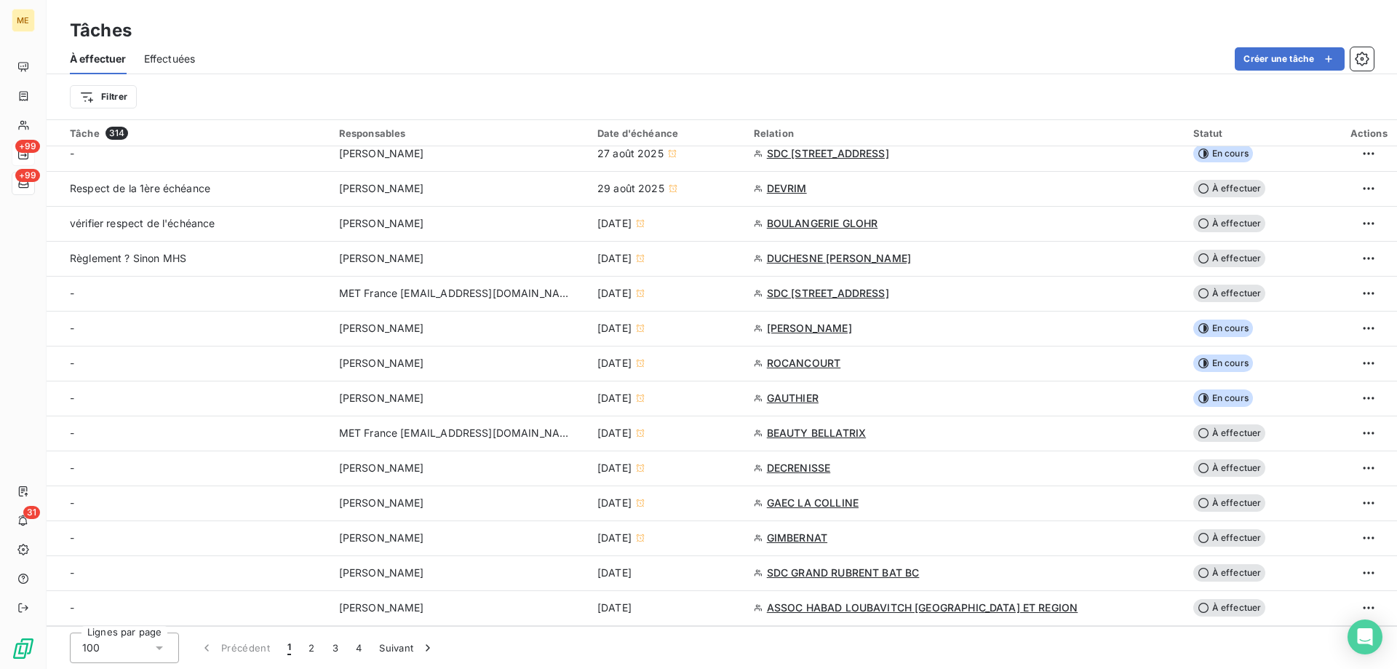
scroll to position [946, 0]
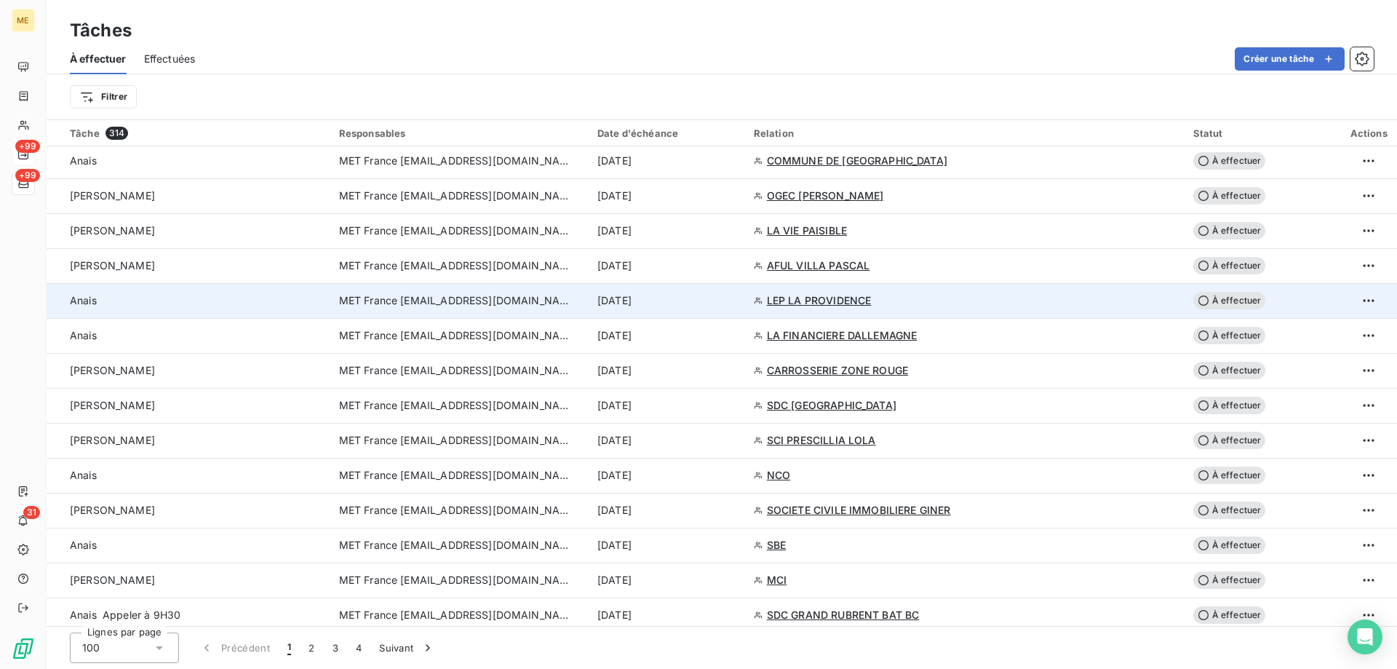
click at [729, 305] on div "[DATE]" at bounding box center [666, 300] width 139 height 15
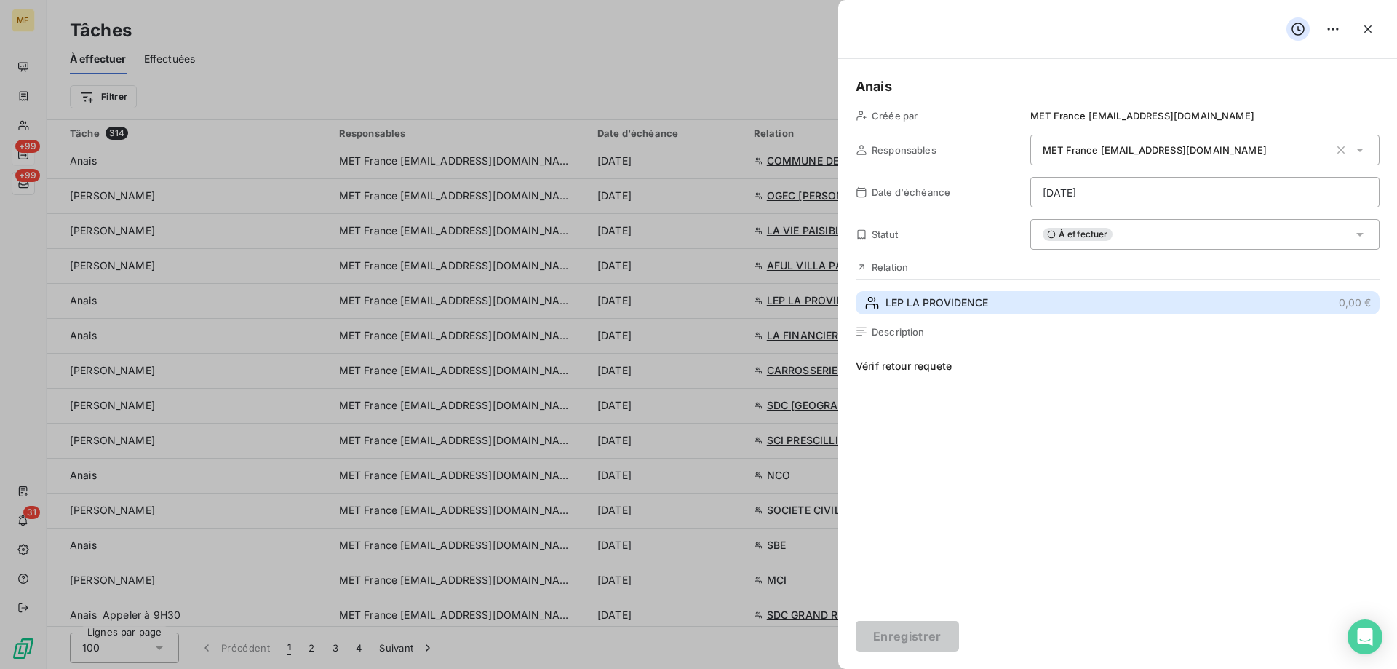
click at [955, 305] on span "LEP LA PROVIDENCE" at bounding box center [936, 302] width 103 height 15
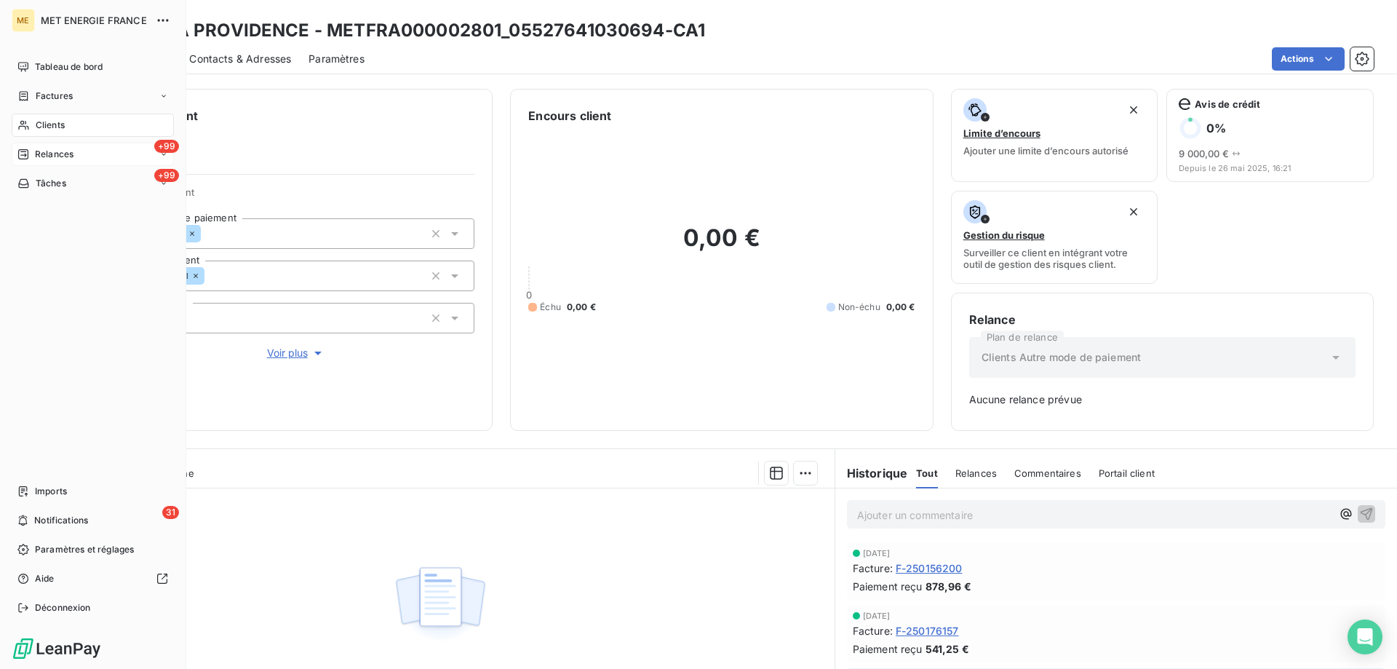
click at [49, 184] on span "Tâches" at bounding box center [51, 183] width 31 height 13
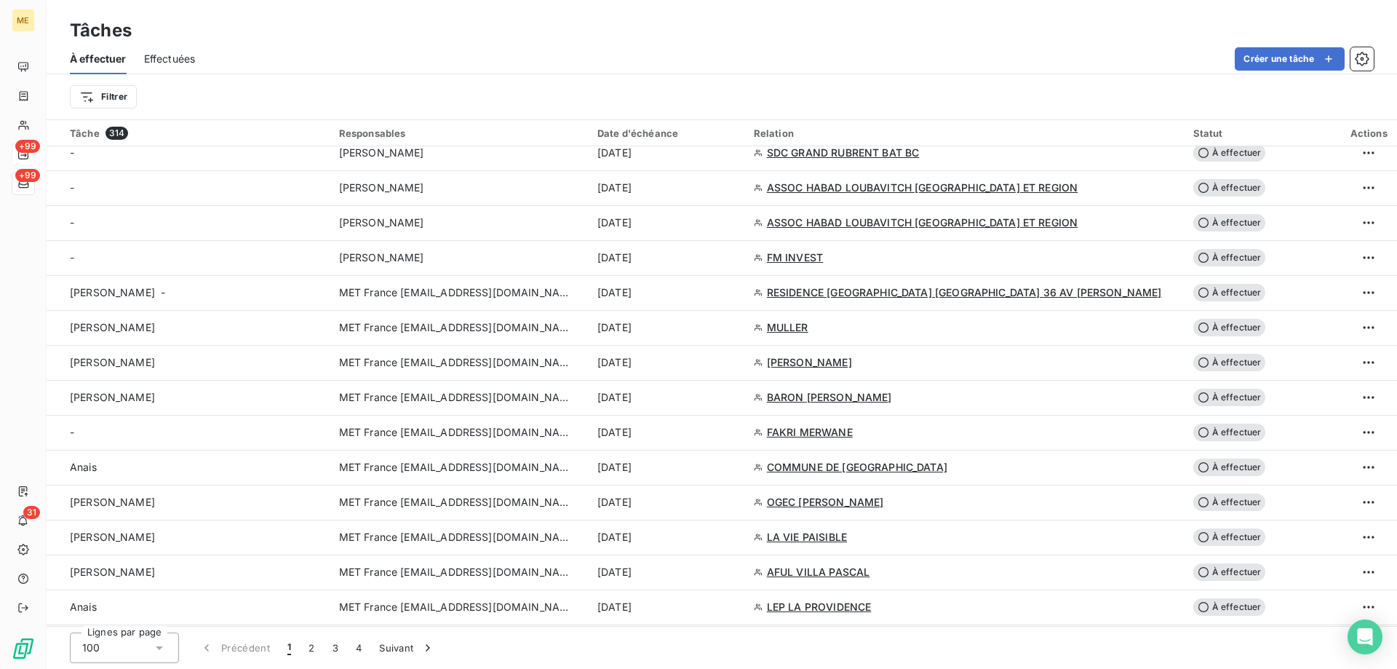
scroll to position [655, 0]
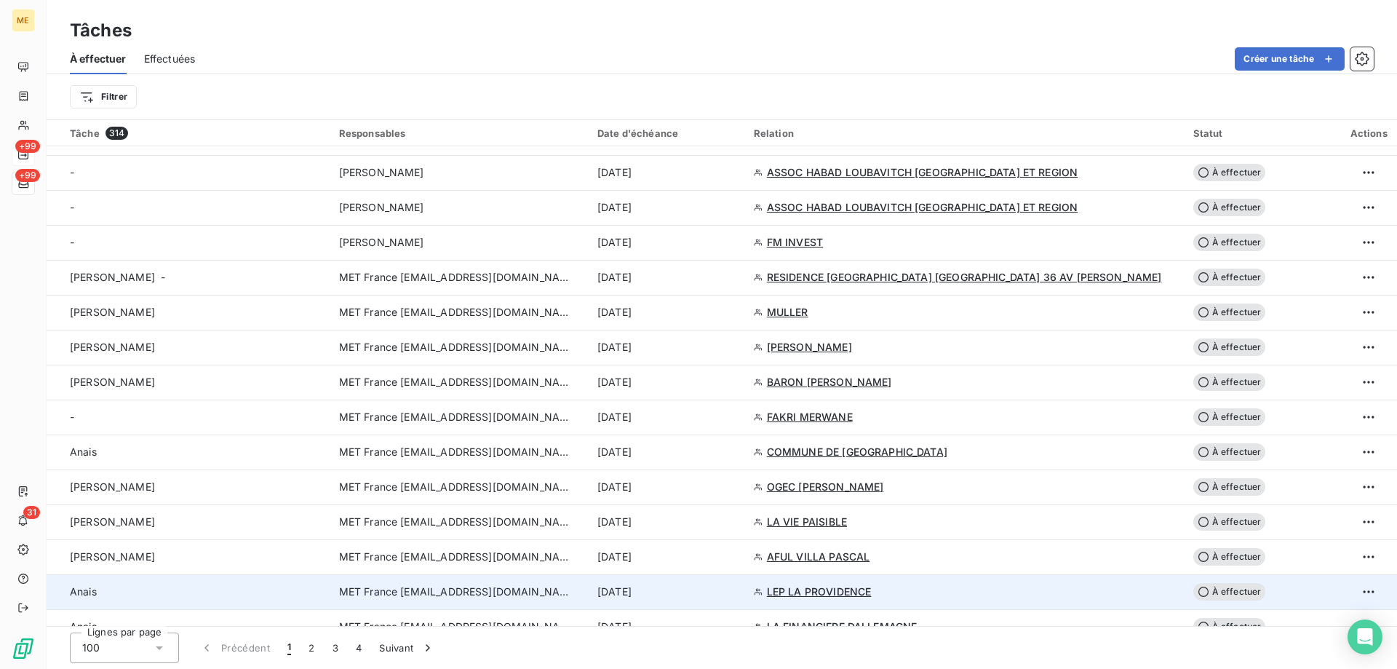
click at [724, 594] on div "[DATE]" at bounding box center [666, 591] width 139 height 15
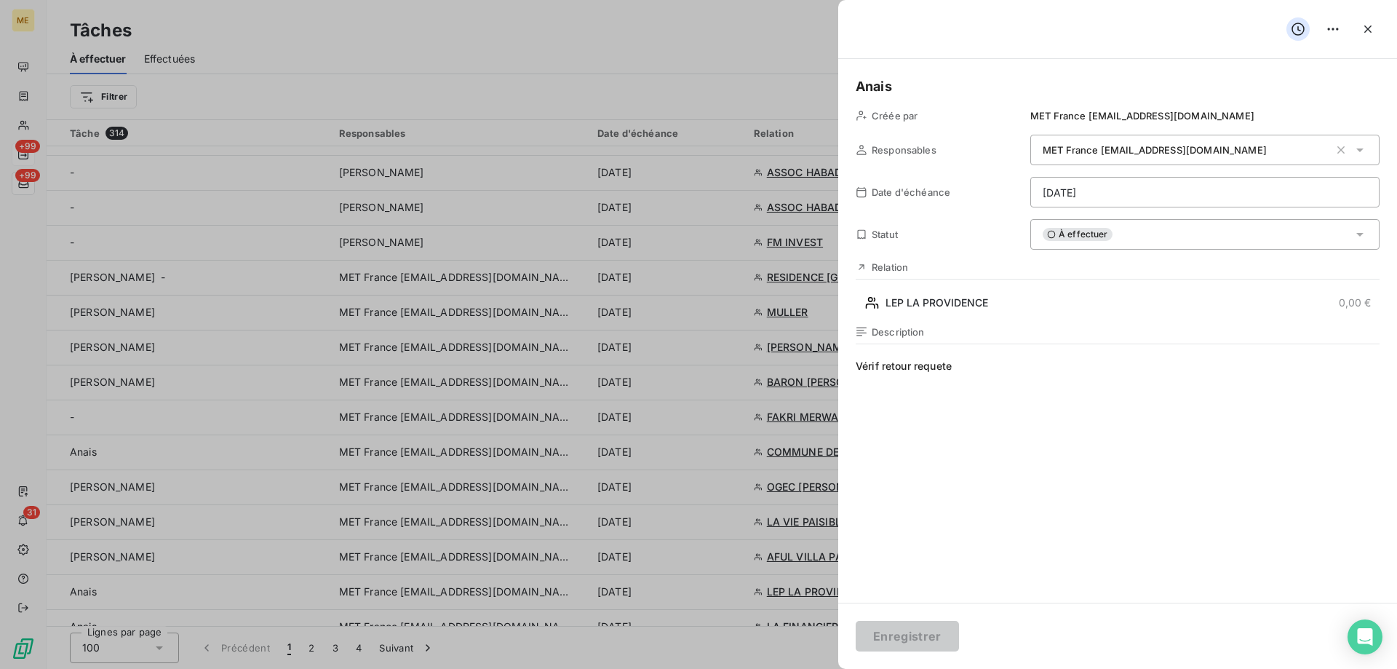
click at [1146, 236] on div "À effectuer" at bounding box center [1204, 234] width 349 height 31
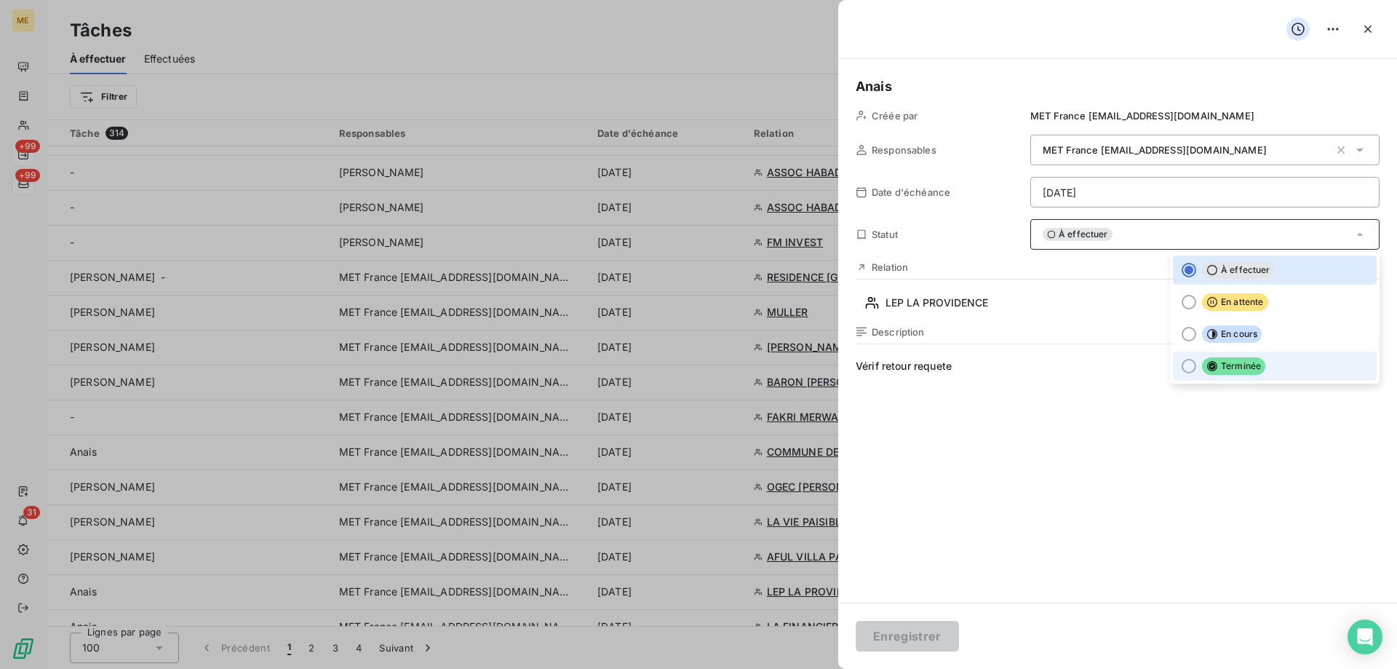
click at [1248, 369] on span "Terminée" at bounding box center [1233, 365] width 63 height 17
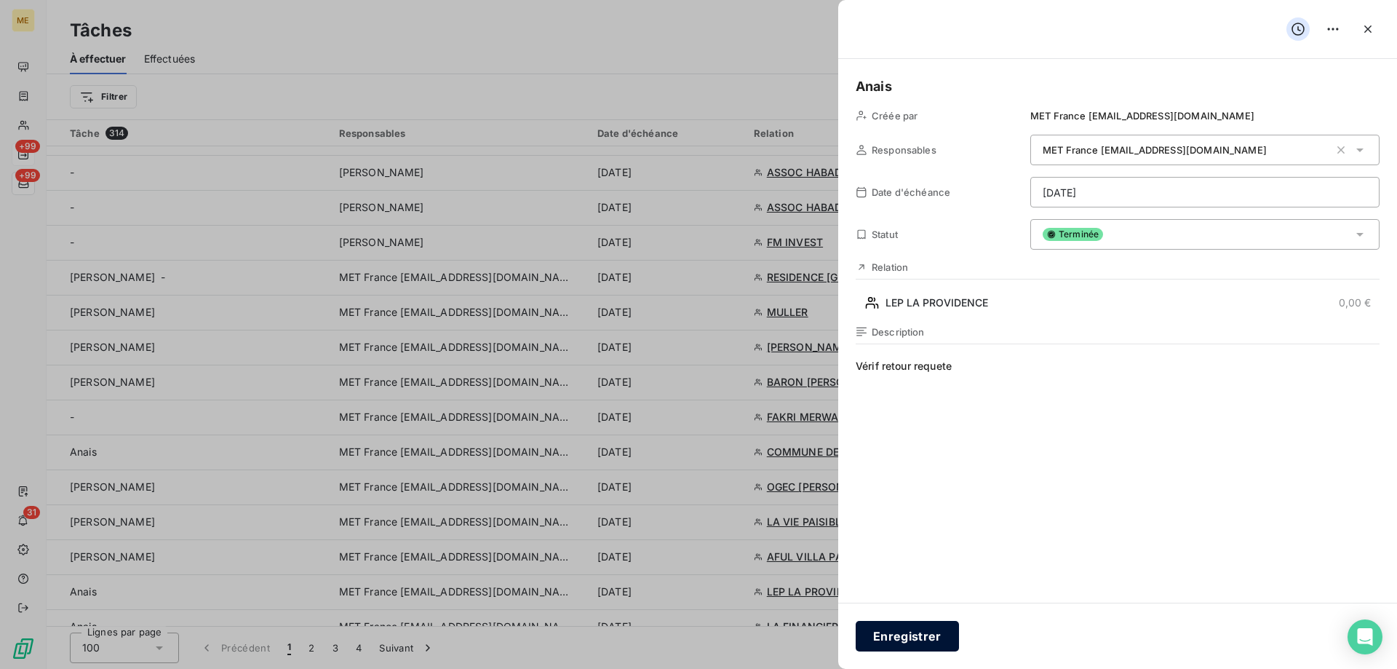
click at [926, 626] on button "Enregistrer" at bounding box center [907, 636] width 103 height 31
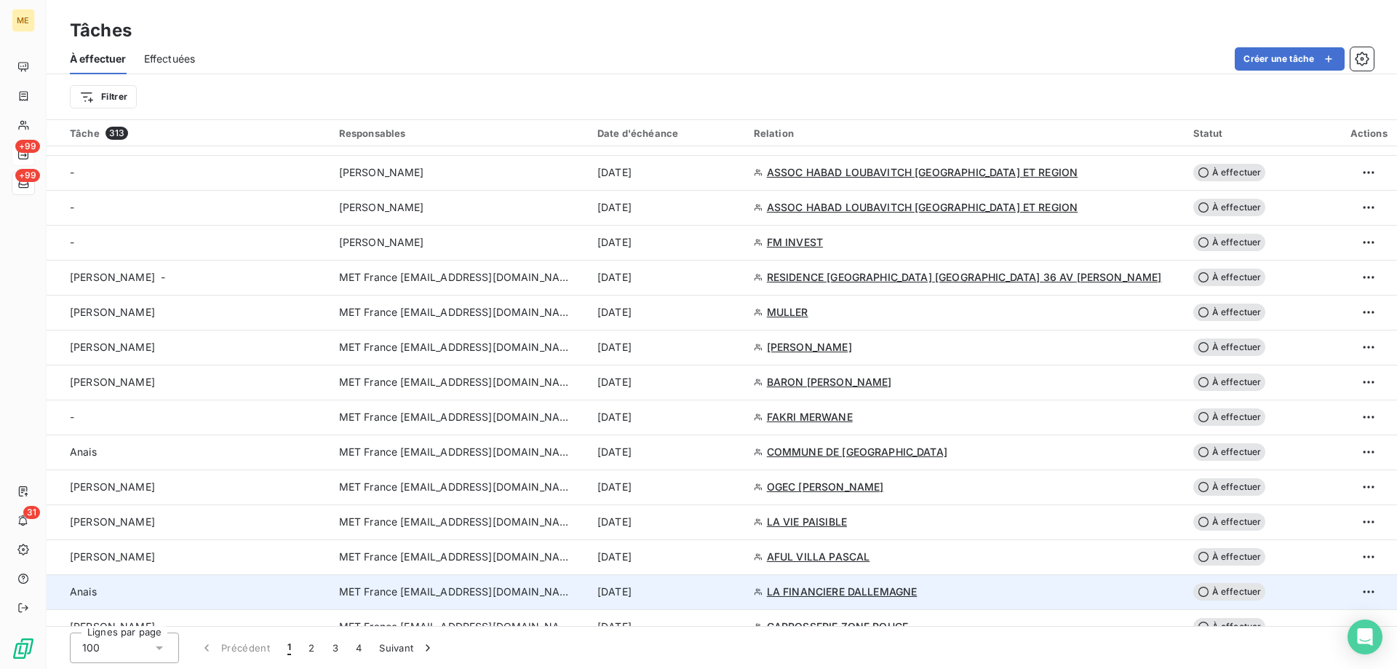
click at [729, 594] on div "[DATE]" at bounding box center [666, 591] width 139 height 15
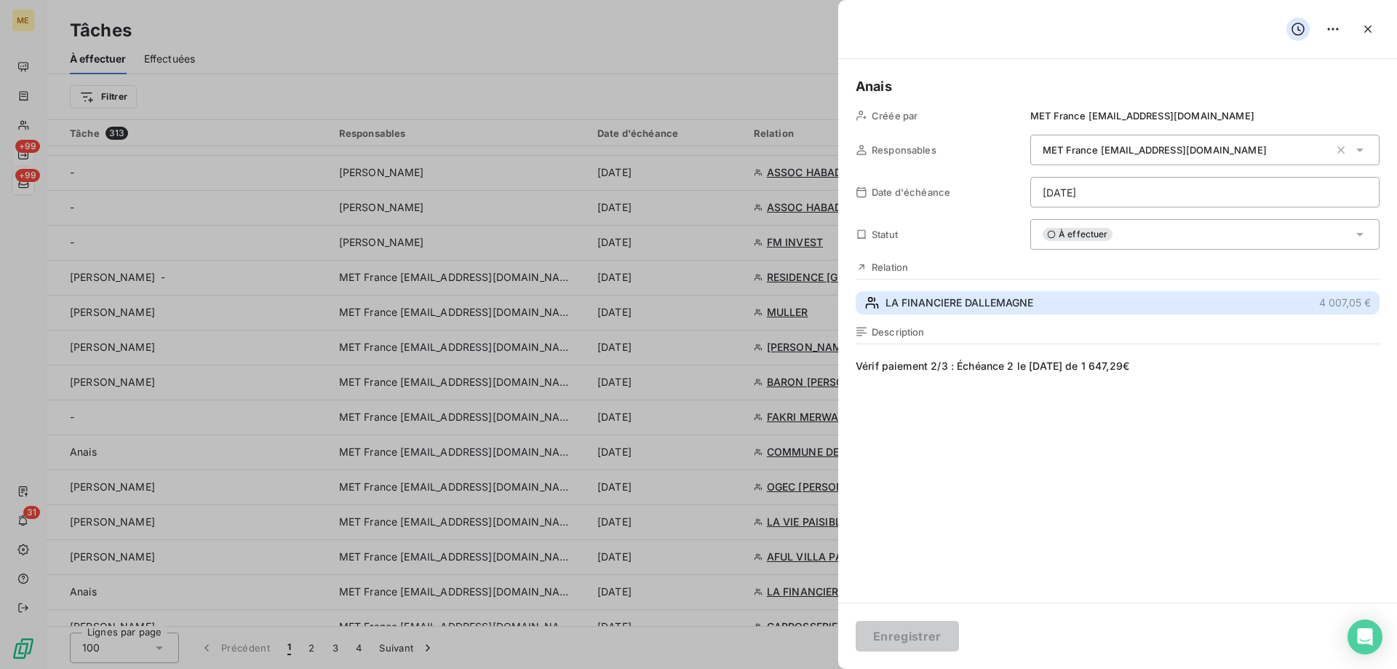
click at [1051, 301] on button "LA FINANCIERE DALLEMAGNE 4 007,05 €" at bounding box center [1118, 302] width 524 height 23
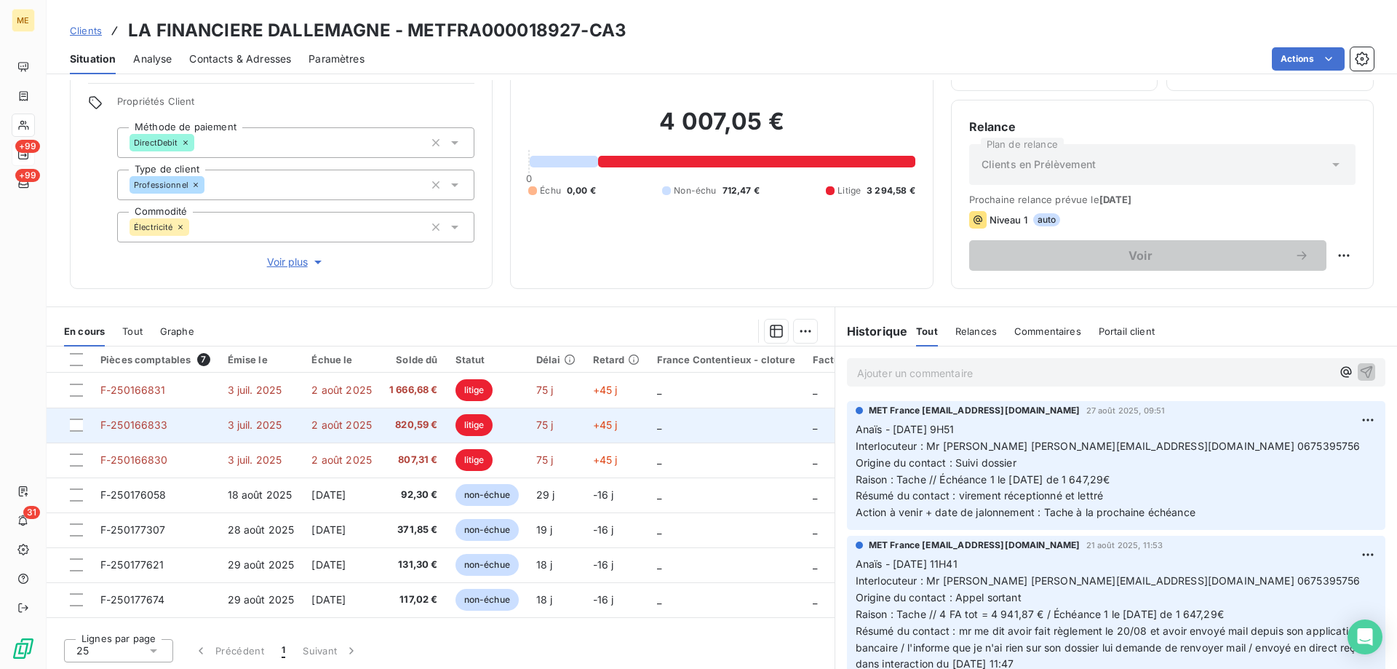
scroll to position [92, 0]
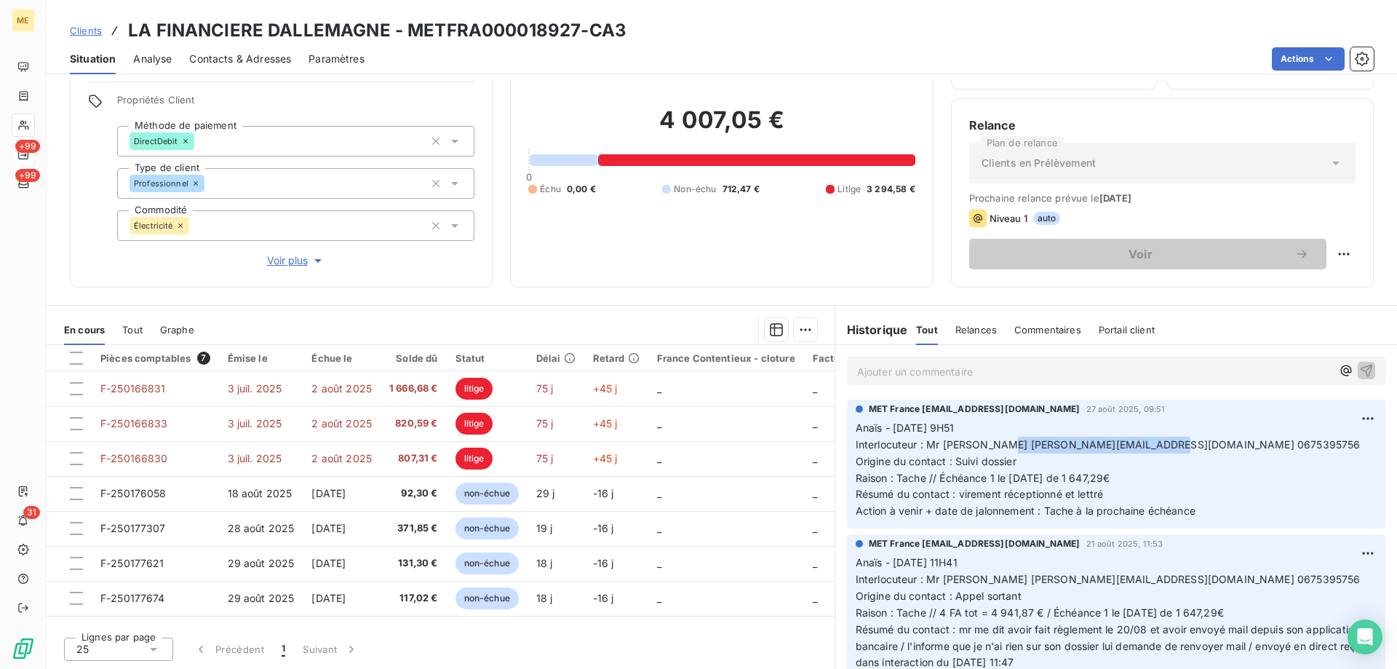
drag, startPoint x: 1010, startPoint y: 447, endPoint x: 1167, endPoint y: 447, distance: 157.2
click at [1167, 447] on span "Interlocuteur : Mr [PERSON_NAME] [PERSON_NAME][EMAIL_ADDRESS][DOMAIN_NAME] 0675…" at bounding box center [1108, 444] width 505 height 12
click at [1206, 487] on p "Anaïs - [DATE] 9H51 Interlocuteur : Mr [PERSON_NAME] [PERSON_NAME][EMAIL_ADDRES…" at bounding box center [1116, 470] width 521 height 100
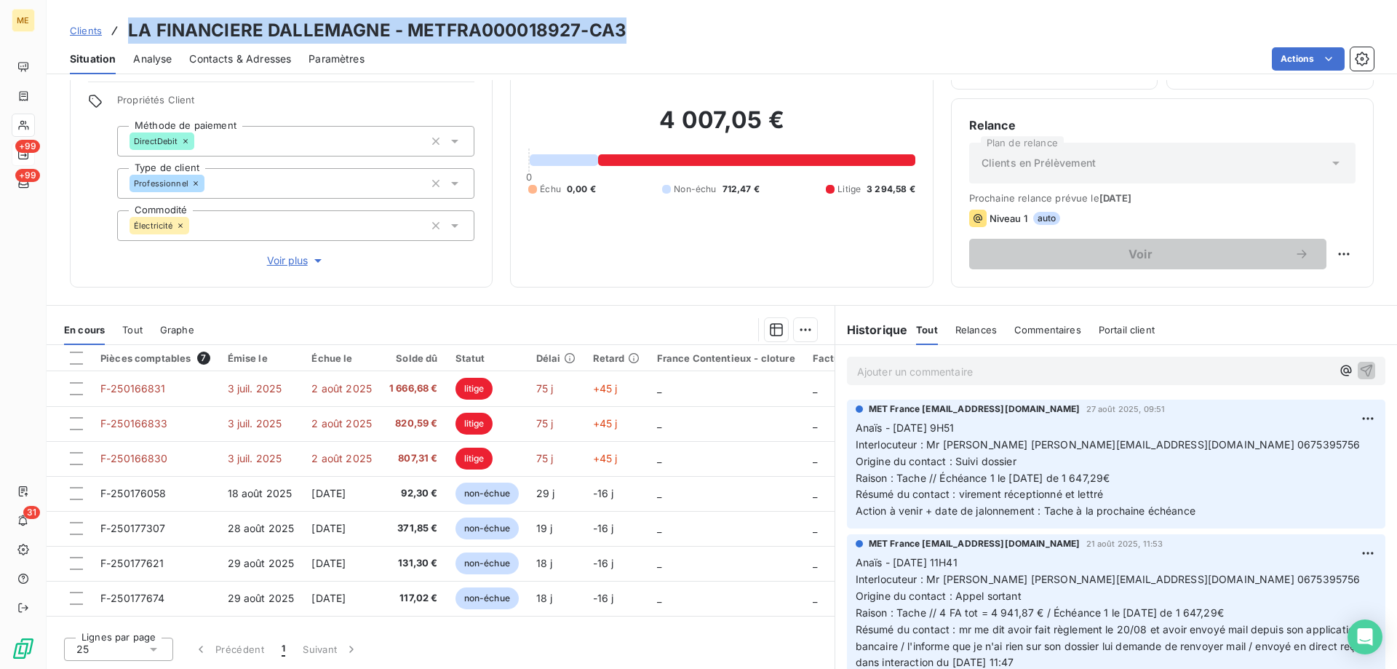
drag, startPoint x: 650, startPoint y: 36, endPoint x: 124, endPoint y: 41, distance: 526.0
click at [124, 41] on div "Clients LA FINANCIERE DALLEMAGNE - METFRA000018927-CA3" at bounding box center [722, 30] width 1350 height 26
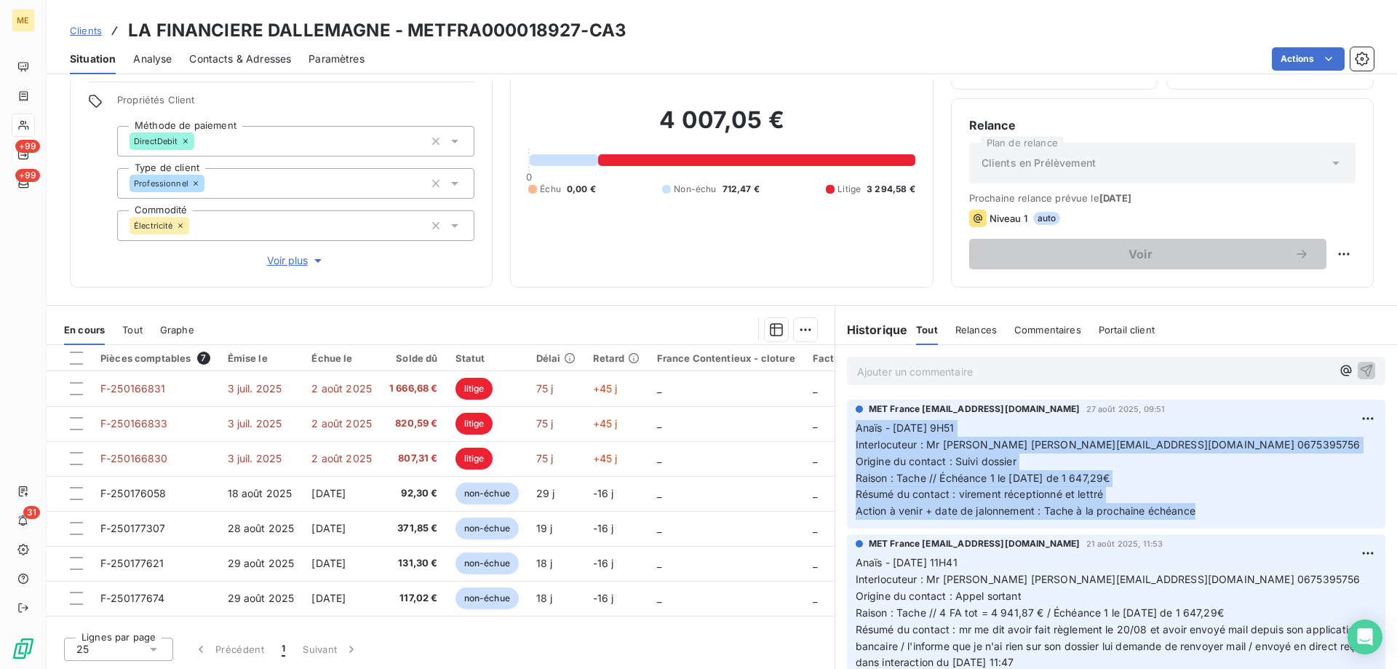
drag, startPoint x: 1206, startPoint y: 512, endPoint x: 843, endPoint y: 423, distance: 373.7
click at [847, 423] on div "MET France [EMAIL_ADDRESS][DOMAIN_NAME] [DATE] 09:51 Anaïs - [DATE] 9H51 Interl…" at bounding box center [1116, 463] width 538 height 129
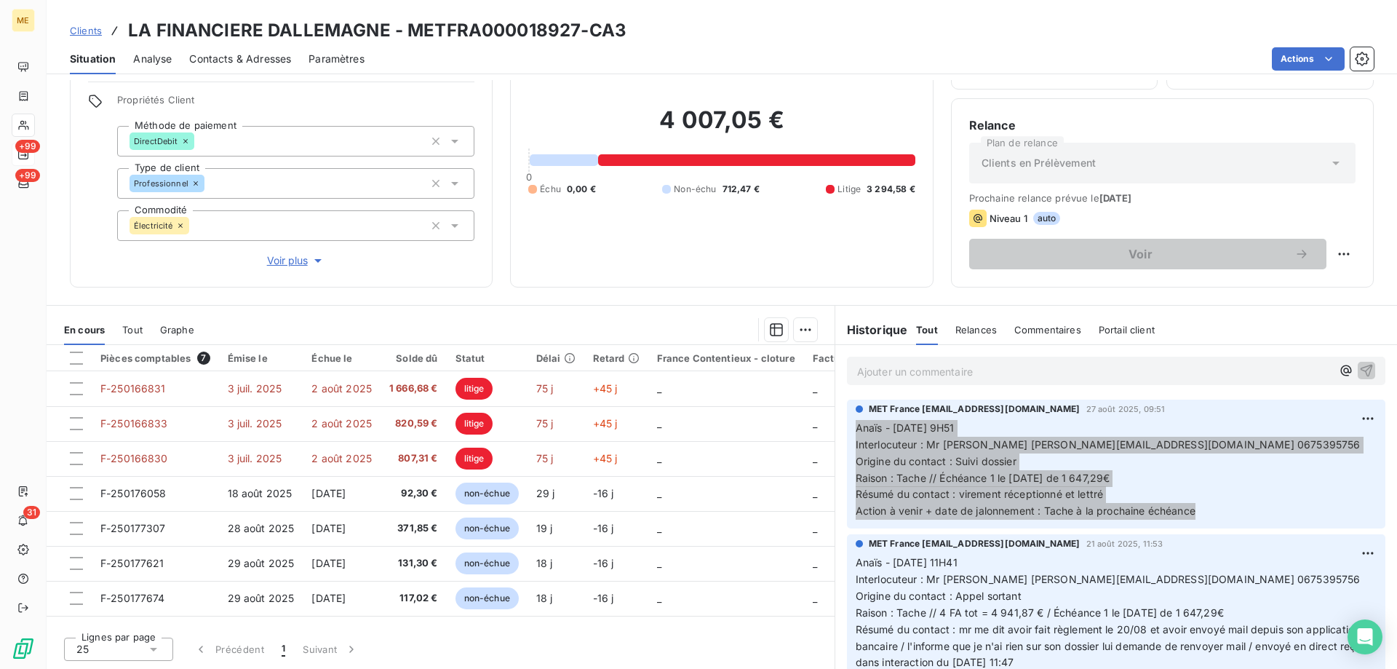
scroll to position [146, 0]
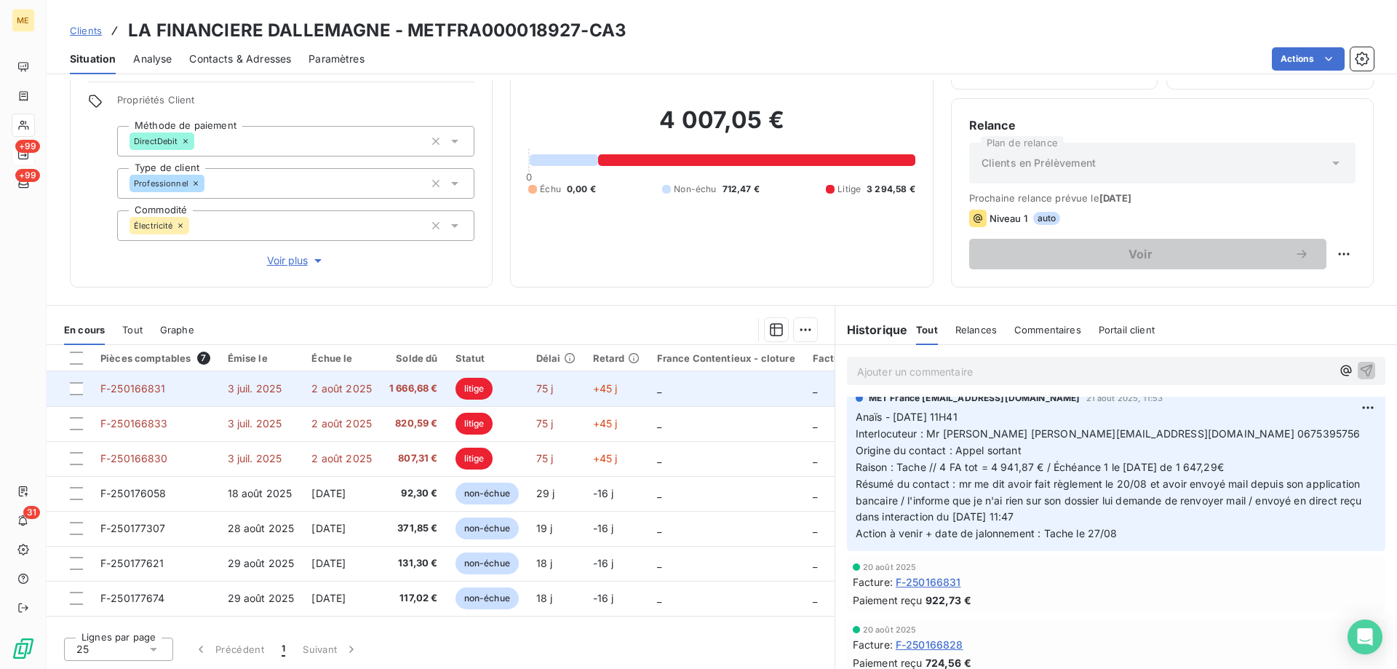
click at [550, 397] on td "75 j" at bounding box center [555, 388] width 57 height 35
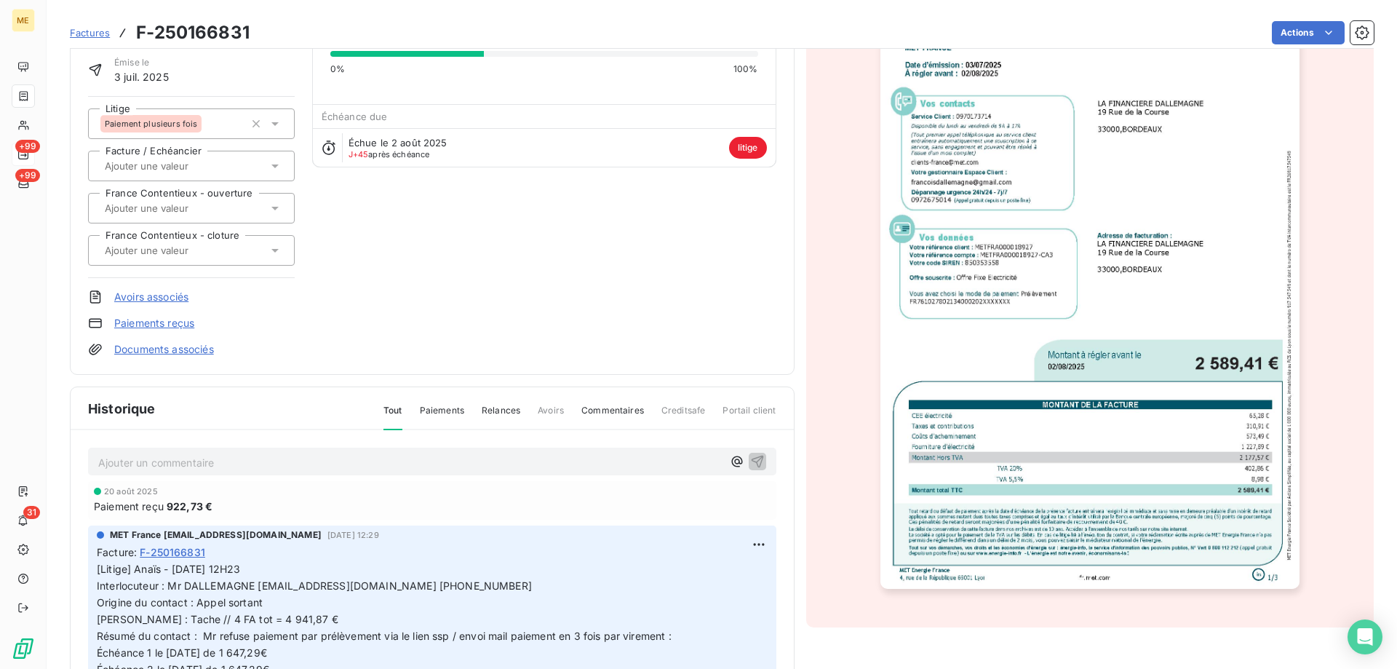
scroll to position [179, 0]
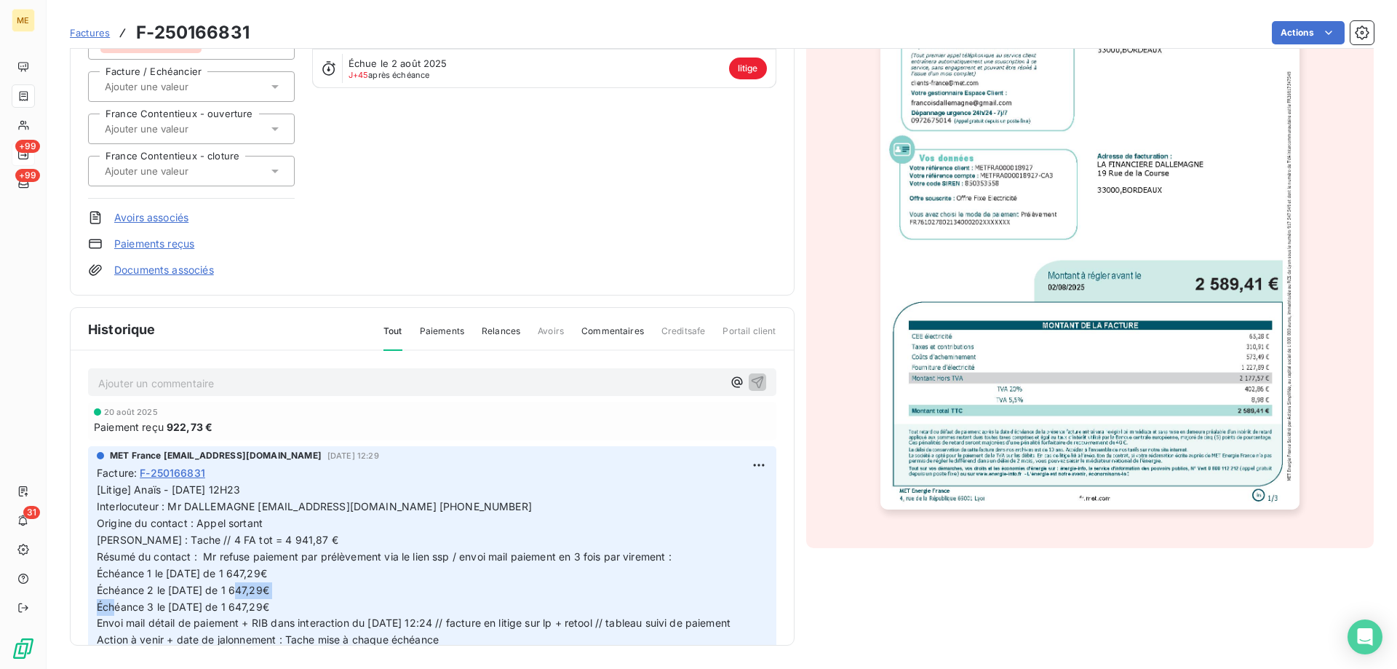
drag, startPoint x: 297, startPoint y: 586, endPoint x: 242, endPoint y: 592, distance: 54.9
click at [242, 592] on p "[Litige] Anaïs - [DATE] 12H23 Interlocuteur : Mr DALLEMAGNE [EMAIL_ADDRESS][DOM…" at bounding box center [432, 565] width 671 height 167
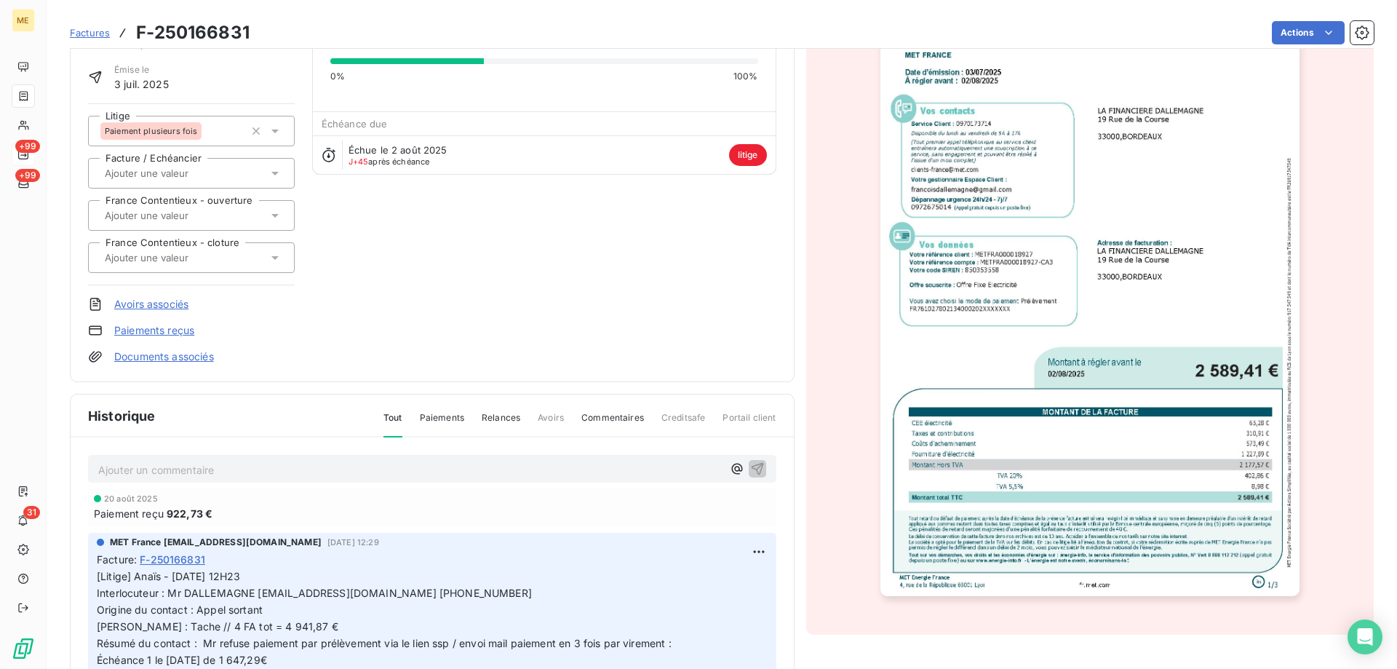
scroll to position [0, 0]
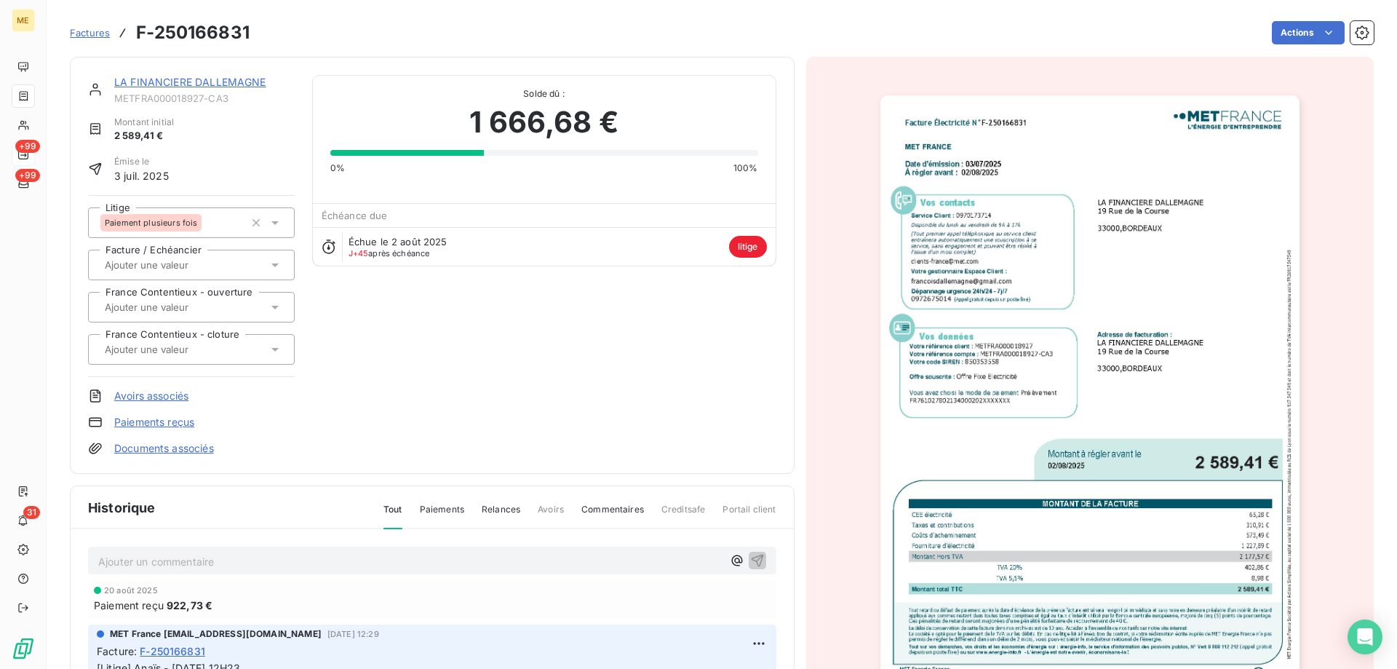
click at [171, 81] on link "LA FINANCIERE DALLEMAGNE" at bounding box center [190, 82] width 152 height 12
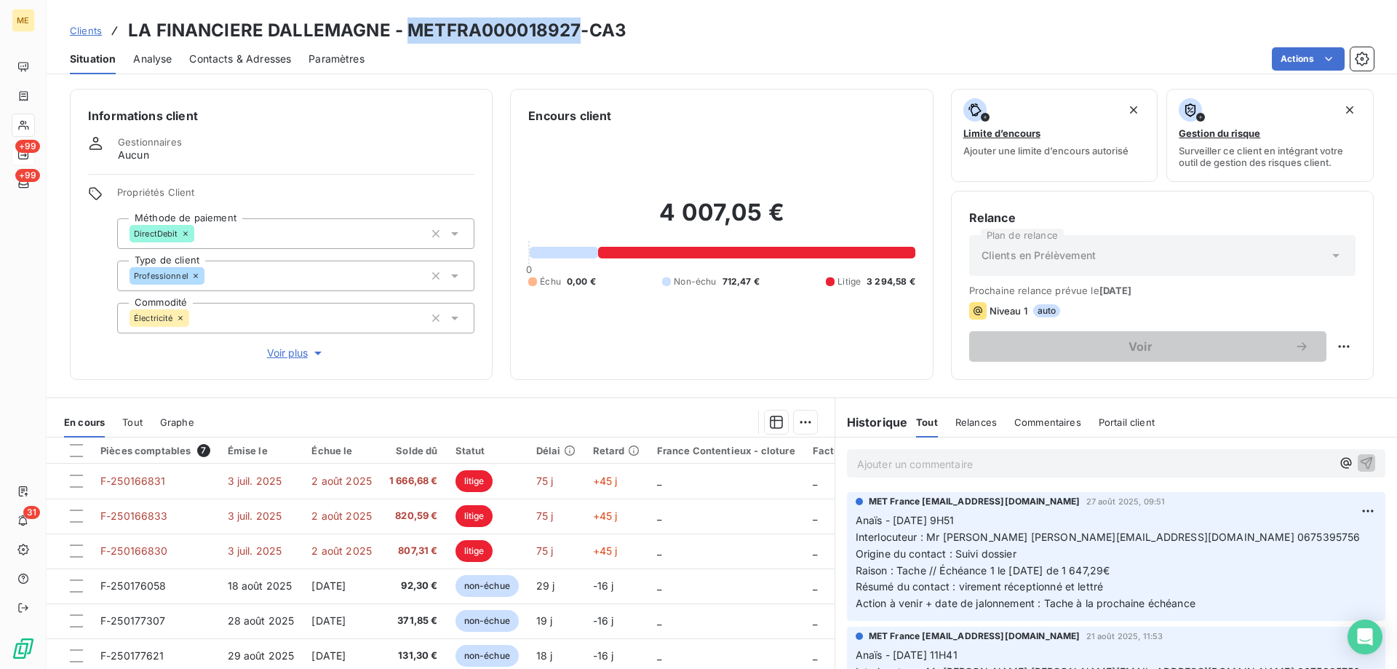
drag, startPoint x: 578, startPoint y: 31, endPoint x: 403, endPoint y: 28, distance: 174.7
click at [403, 28] on h3 "LA FINANCIERE DALLEMAGNE - METFRA000018927-CA3" at bounding box center [377, 30] width 498 height 26
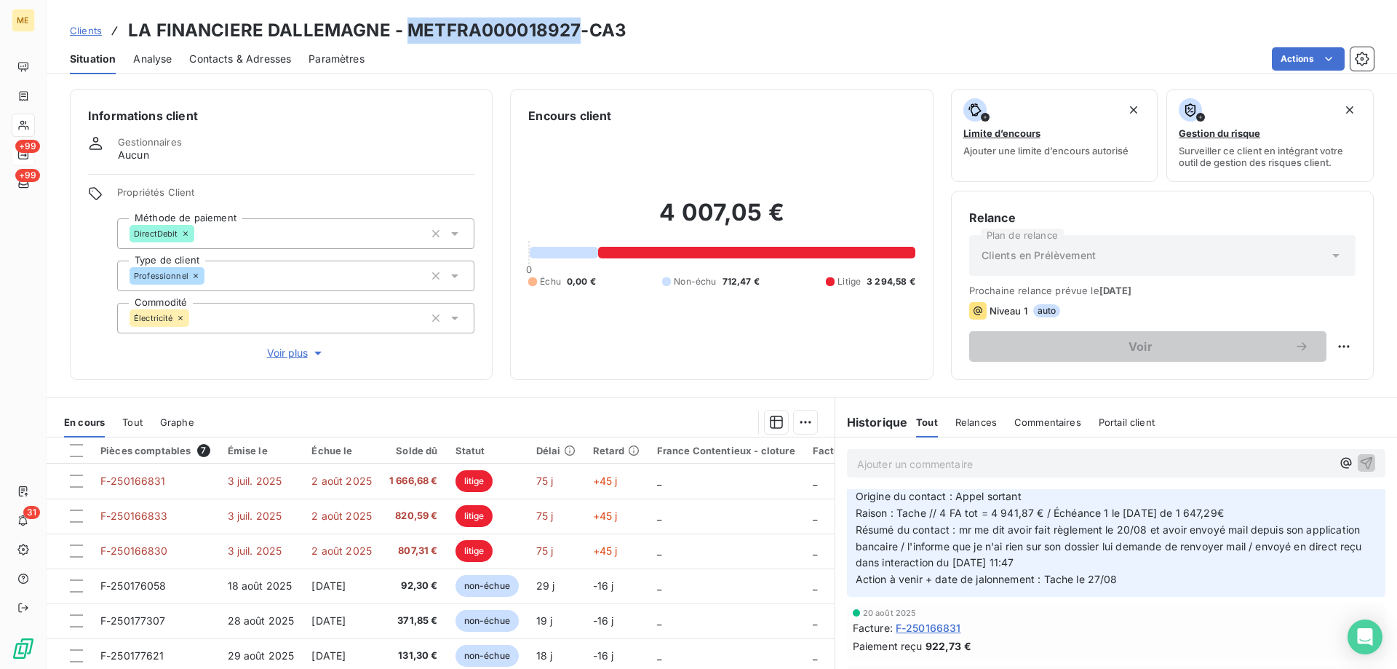
scroll to position [218, 0]
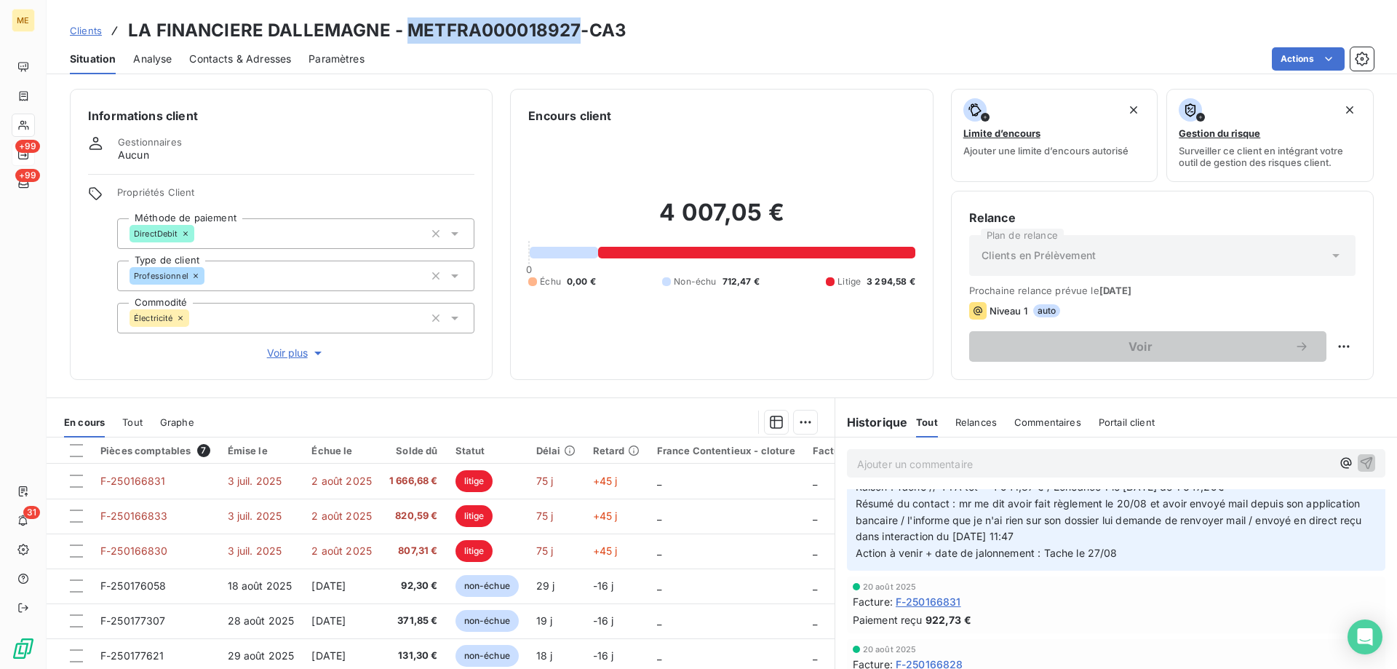
click at [974, 463] on p "Ajouter un commentaire ﻿" at bounding box center [1094, 464] width 474 height 18
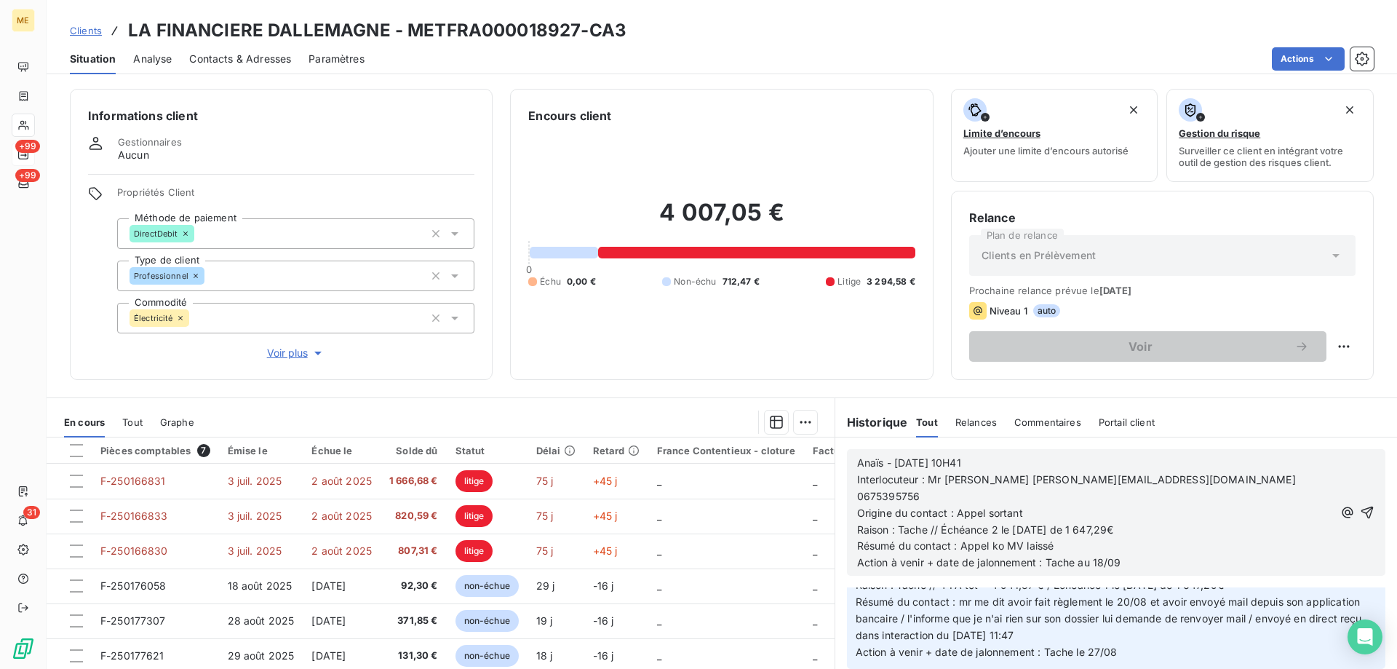
scroll to position [300, 0]
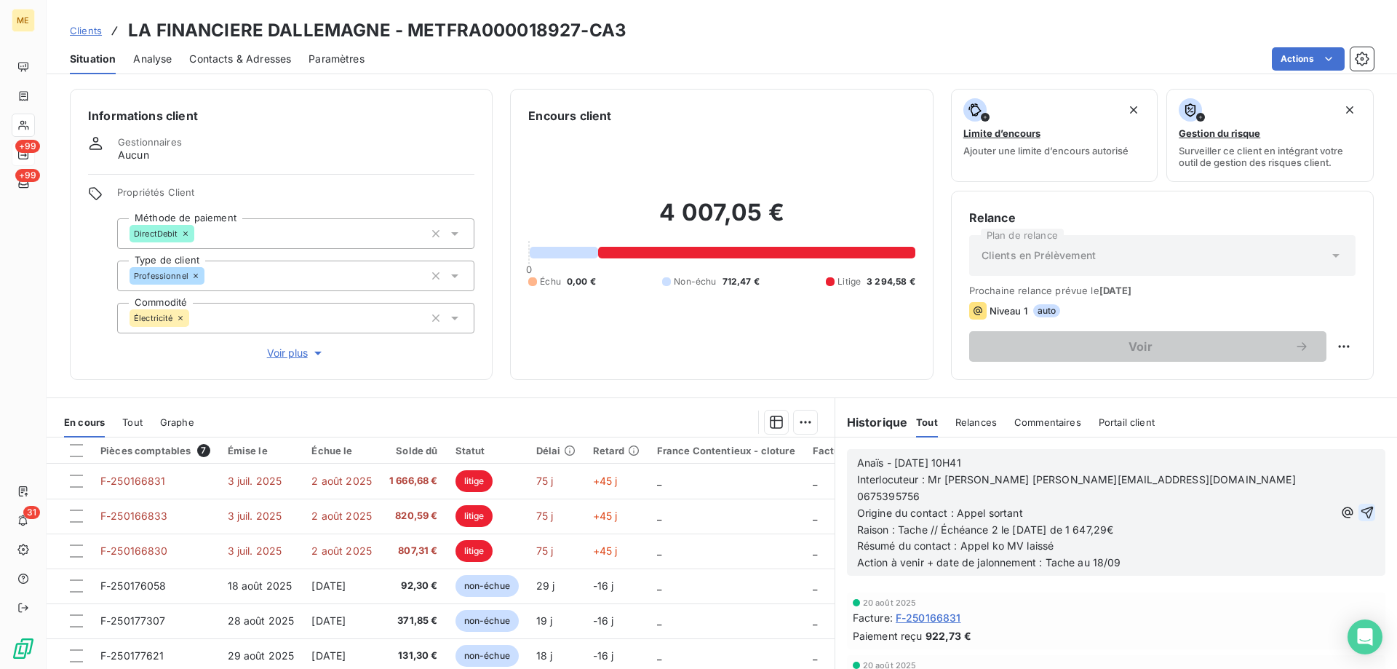
click at [1361, 506] on icon "button" at bounding box center [1367, 512] width 12 height 12
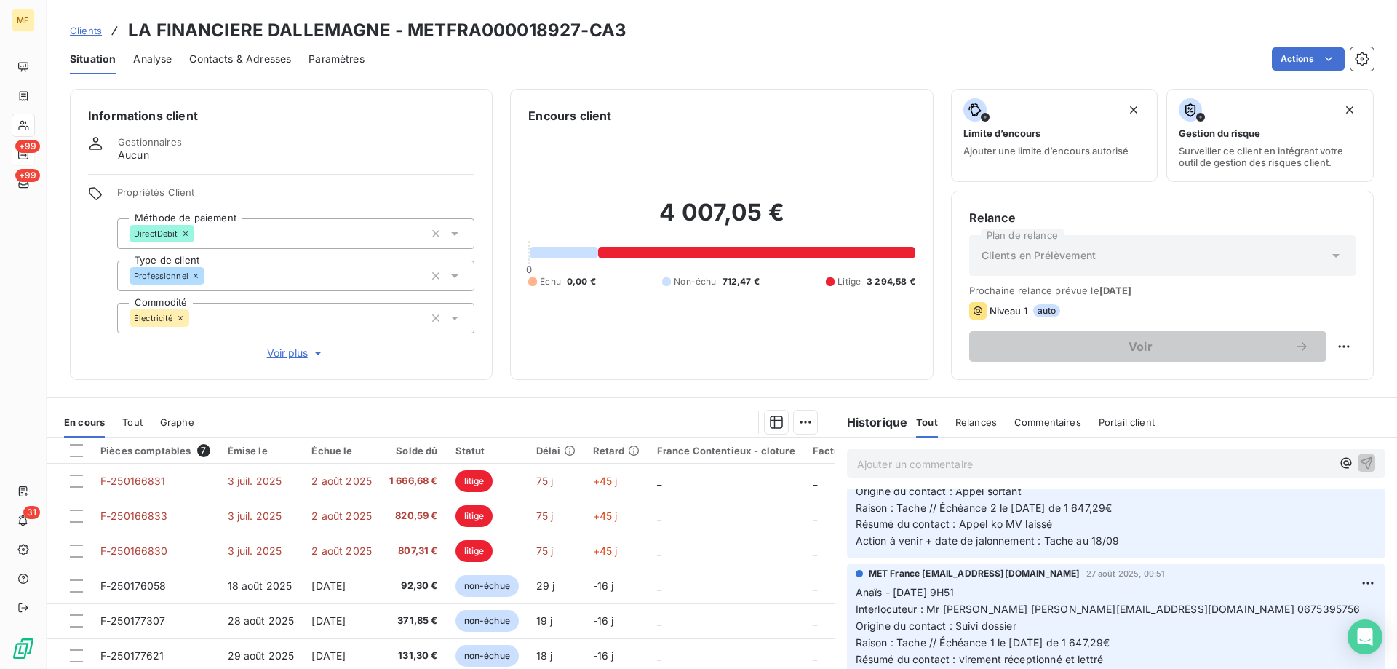
scroll to position [0, 0]
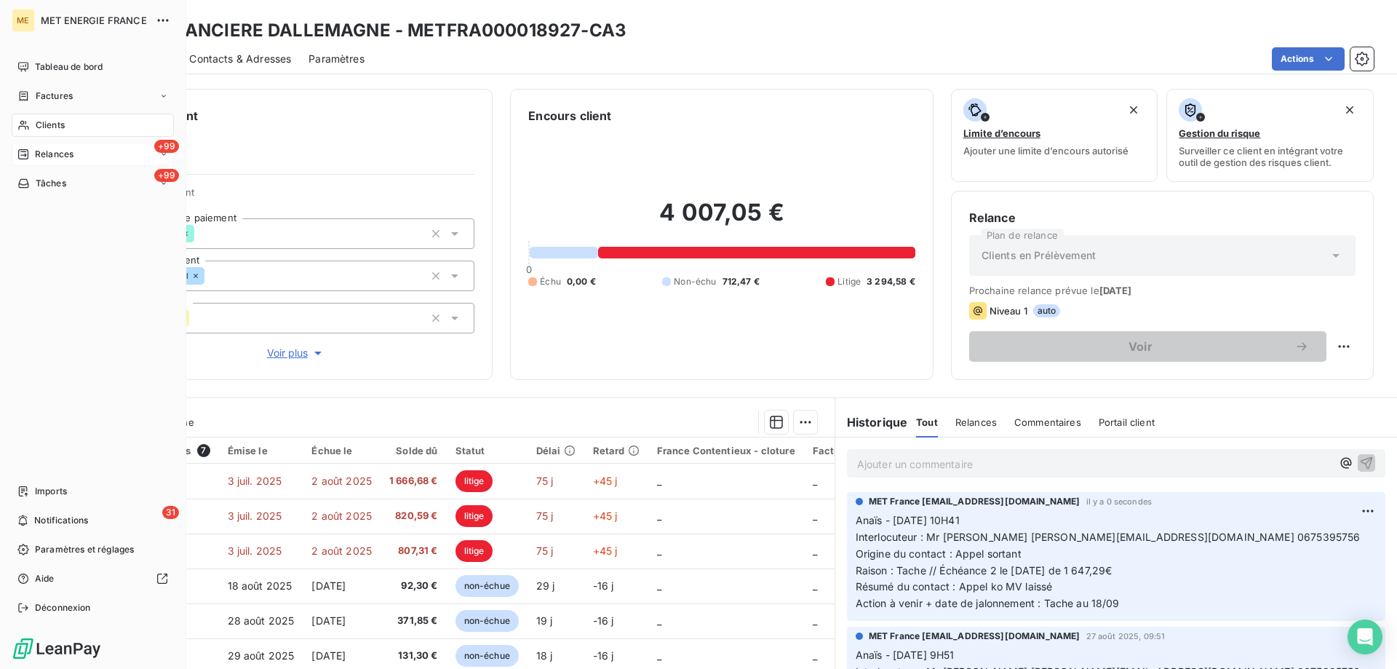
click at [38, 184] on span "Tâches" at bounding box center [51, 183] width 31 height 13
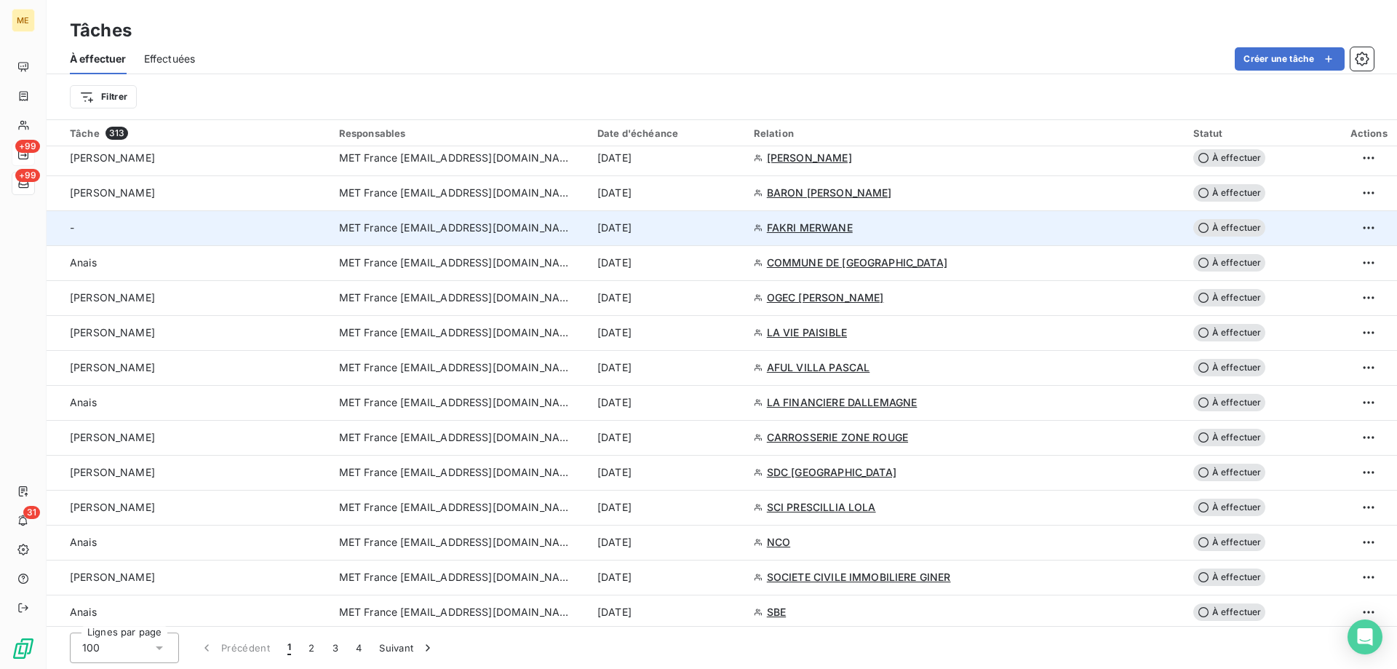
scroll to position [800, 0]
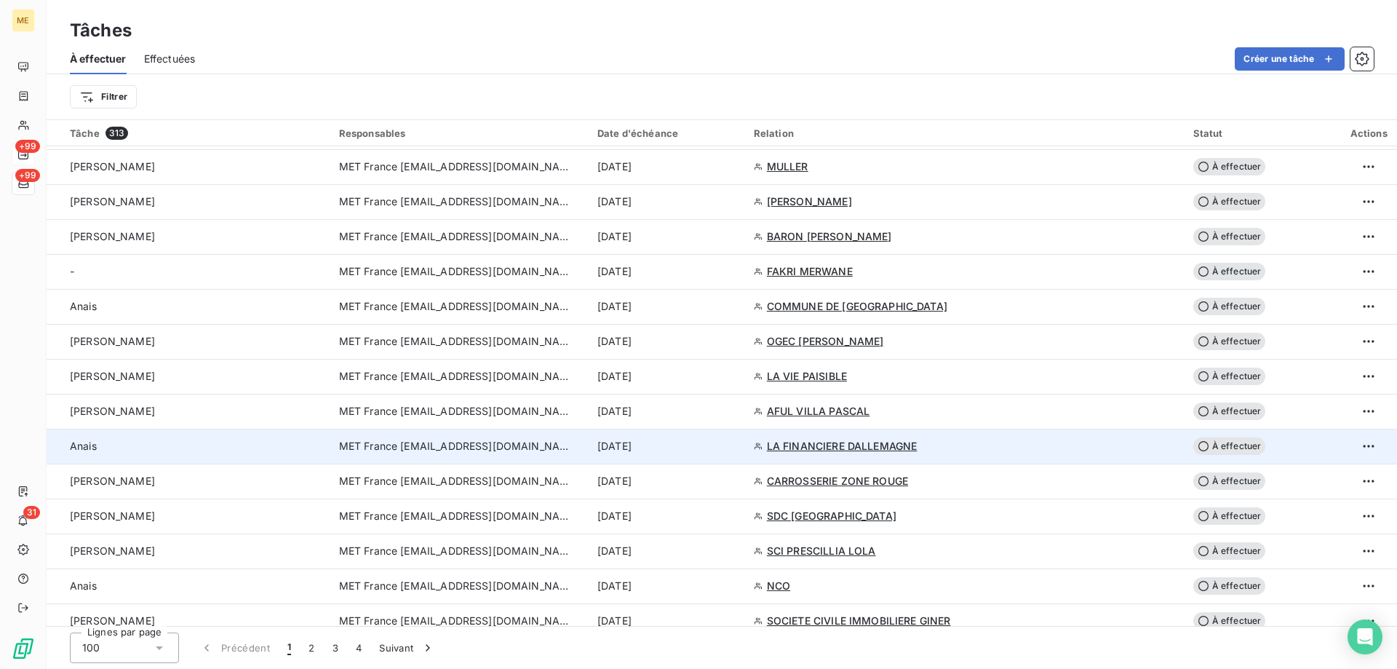
click at [730, 443] on div "[DATE]" at bounding box center [666, 446] width 139 height 15
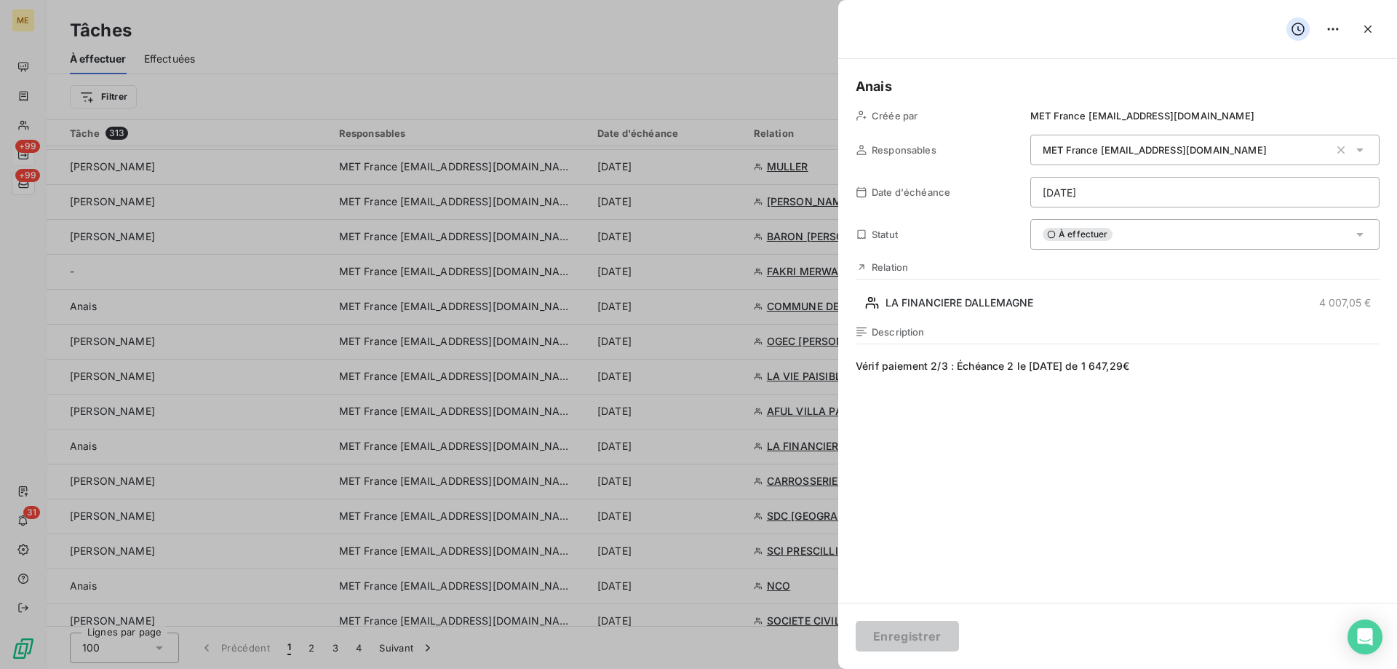
click at [1126, 195] on html "ME +99 +99 31 Tâches À effectuer Effectuées Créer une tâche Filtrer Tâche 313 R…" at bounding box center [698, 407] width 1397 height 814
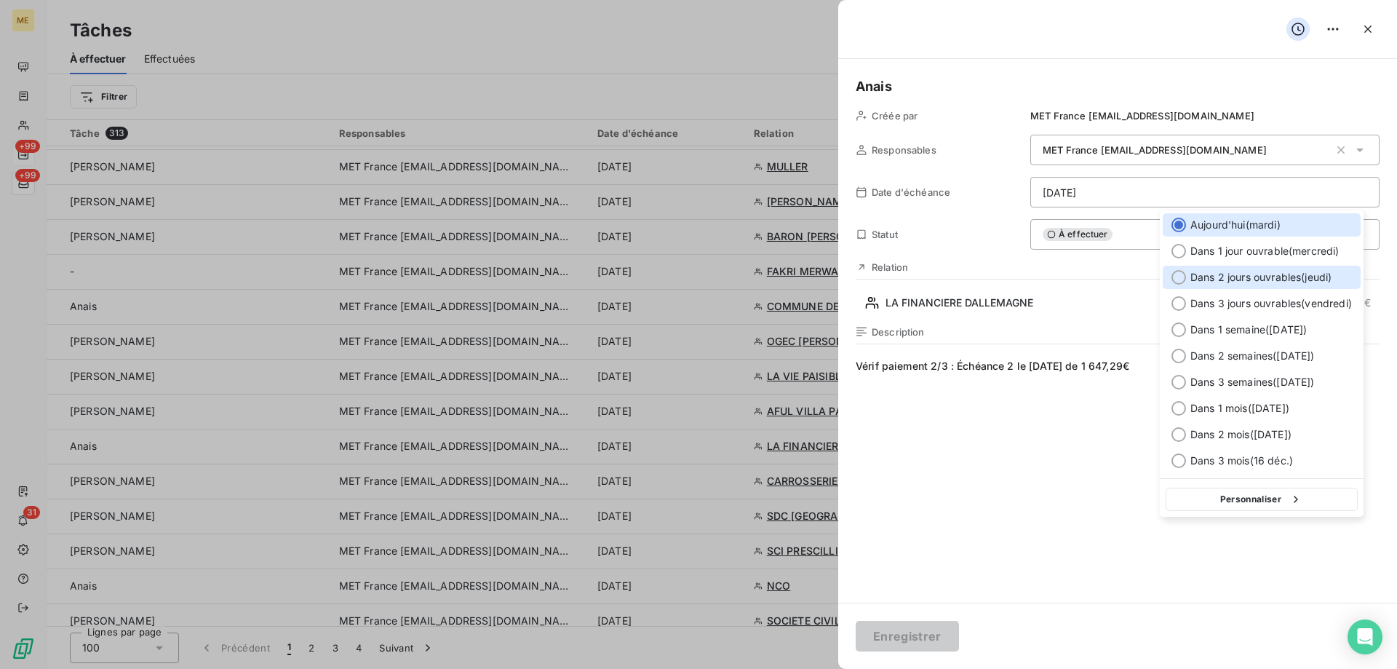
click at [1216, 275] on span "Dans 2 jours ouvrables ( jeudi )" at bounding box center [1260, 277] width 141 height 15
type input "[DATE]"
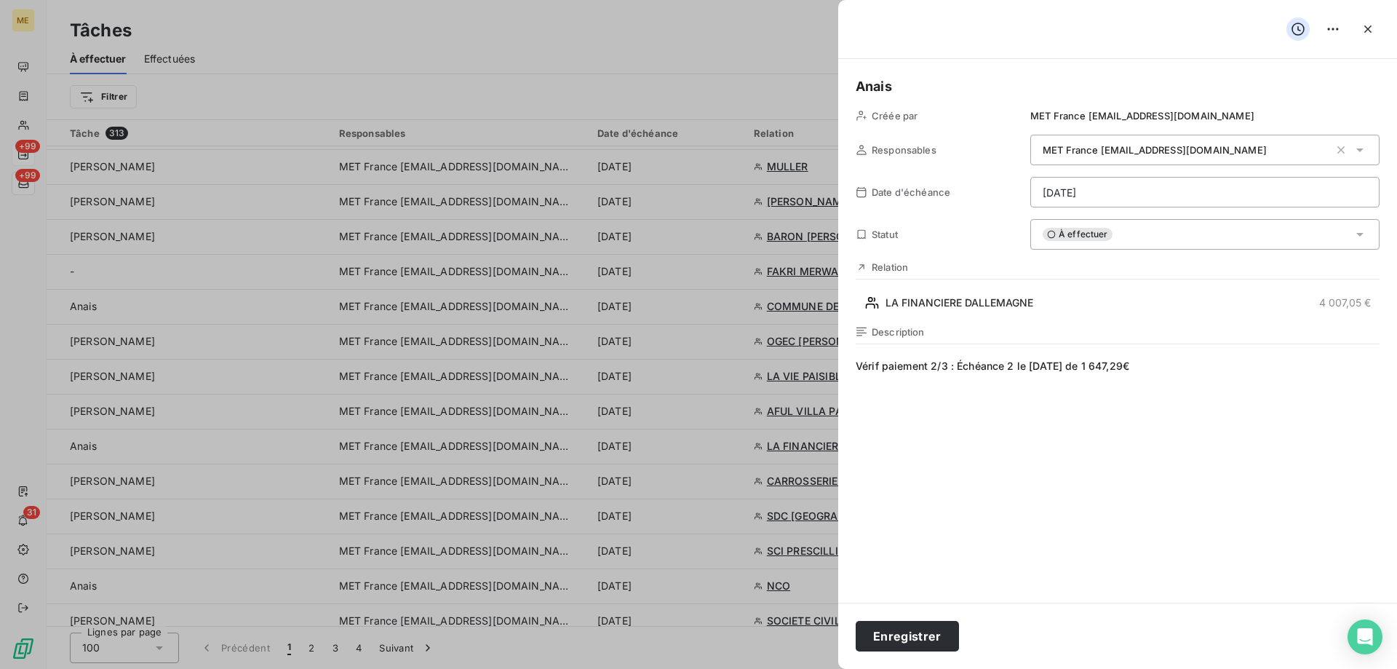
click at [896, 651] on div "Enregistrer" at bounding box center [1117, 635] width 559 height 66
click at [899, 636] on button "Enregistrer" at bounding box center [907, 636] width 103 height 31
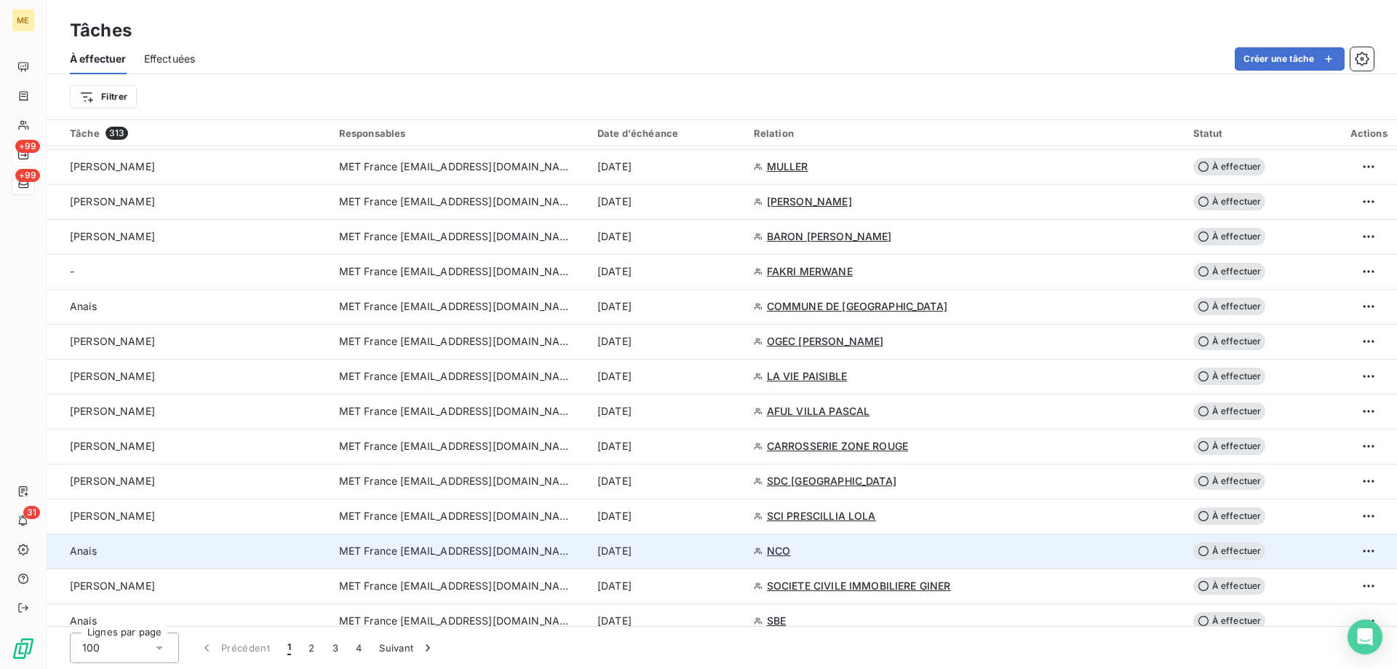
click at [741, 559] on td "[DATE]" at bounding box center [667, 550] width 156 height 35
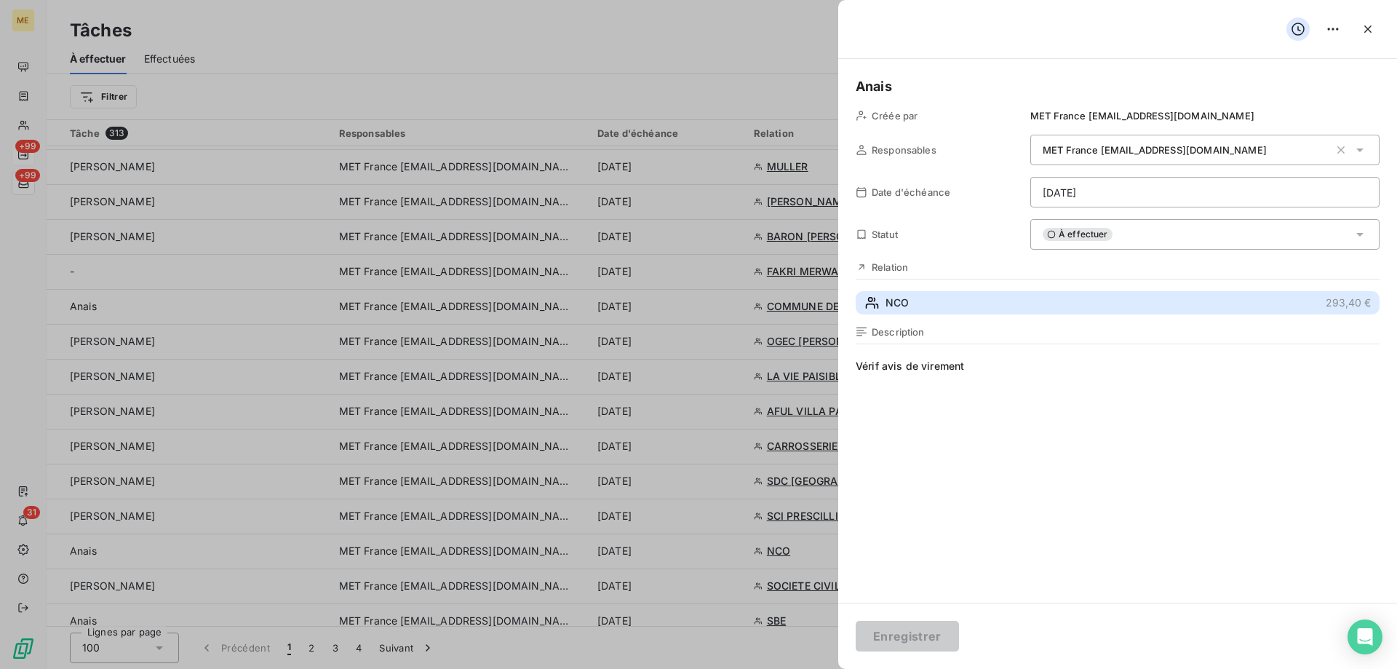
click at [1009, 297] on button "NCO 293,40 €" at bounding box center [1118, 302] width 524 height 23
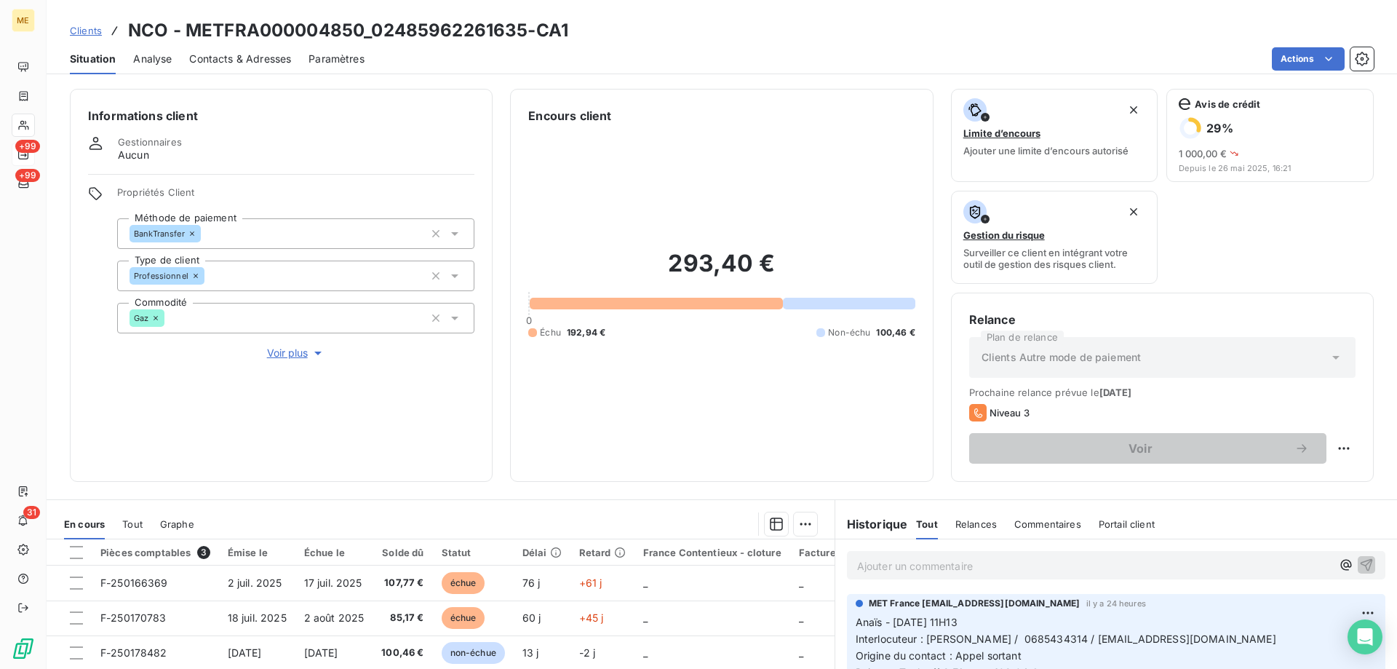
scroll to position [194, 0]
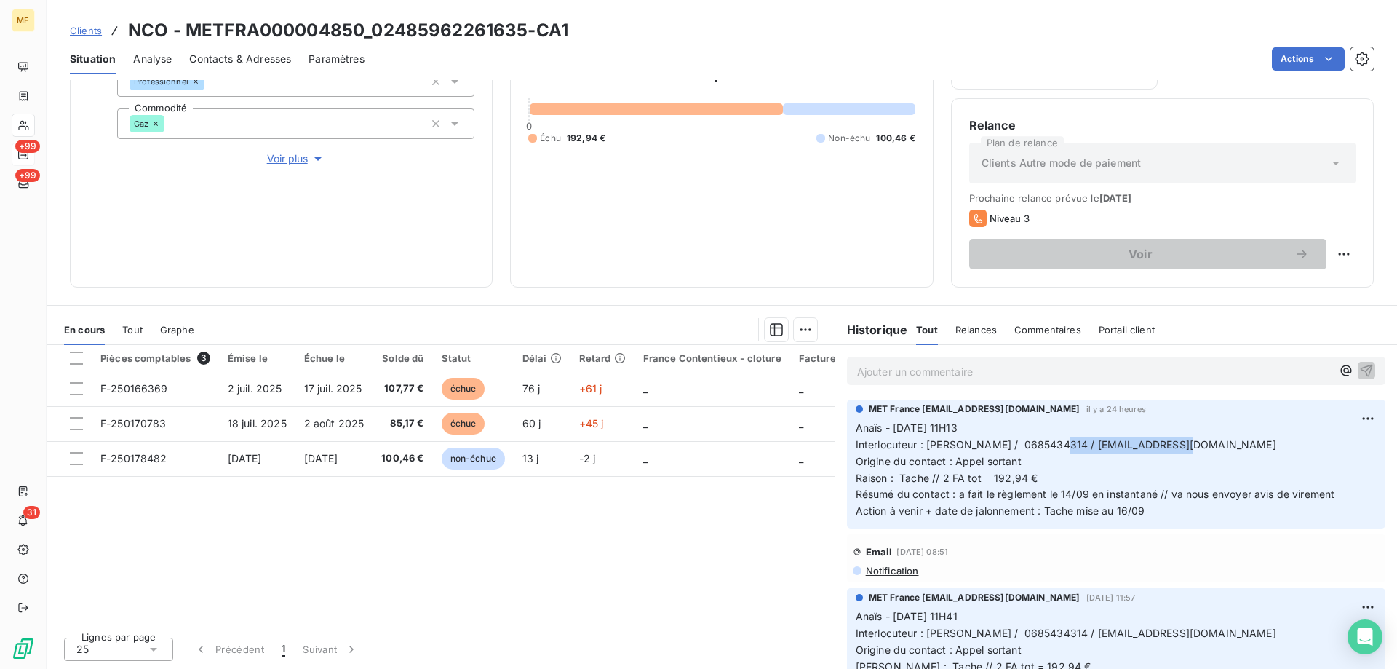
drag, startPoint x: 1168, startPoint y: 444, endPoint x: 1047, endPoint y: 442, distance: 121.5
click at [1047, 442] on p "Anaïs - [DATE] 11H13 Interlocuteur : [PERSON_NAME] / 0685434314 / [EMAIL_ADDRES…" at bounding box center [1116, 470] width 521 height 100
drag, startPoint x: 365, startPoint y: 24, endPoint x: 187, endPoint y: 24, distance: 177.5
click at [187, 24] on h3 "NCO - METFRA000004850_02485962261635-CA1" at bounding box center [348, 30] width 440 height 26
click at [1104, 368] on p "Ajouter un commentaire ﻿" at bounding box center [1094, 371] width 474 height 18
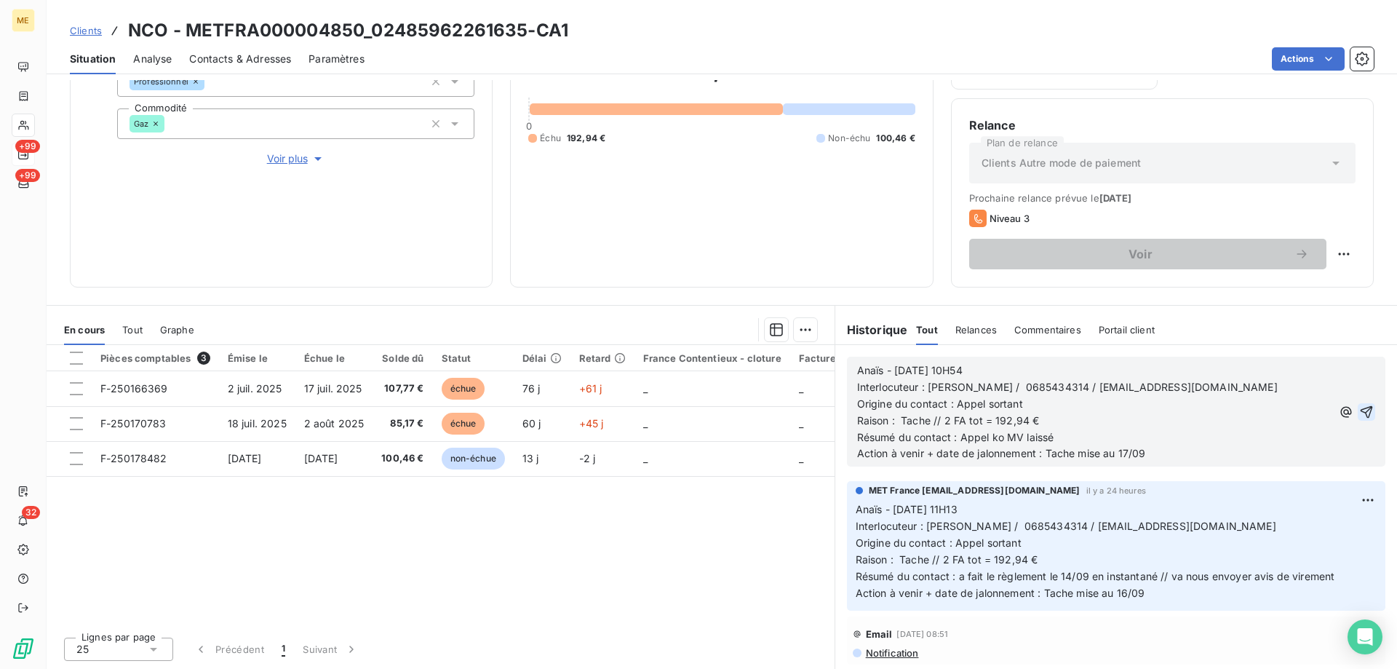
click at [1361, 410] on icon "button" at bounding box center [1367, 411] width 12 height 12
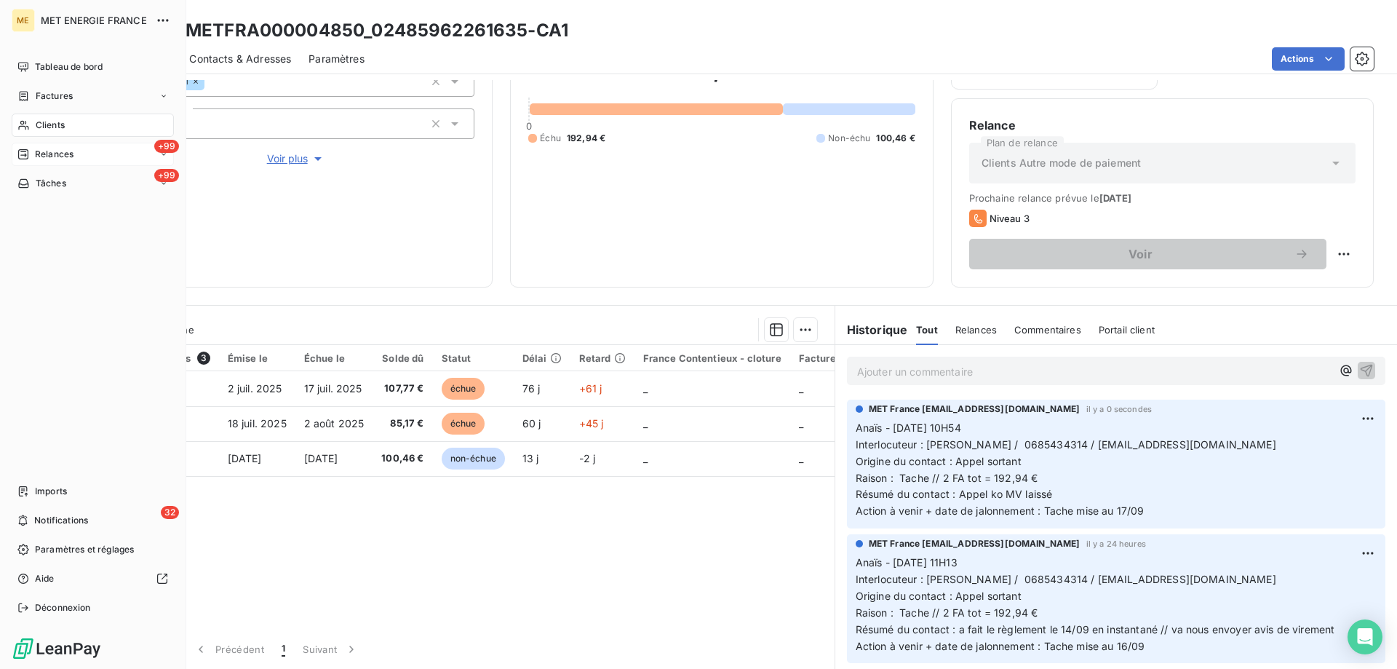
click at [59, 182] on span "Tâches" at bounding box center [51, 183] width 31 height 13
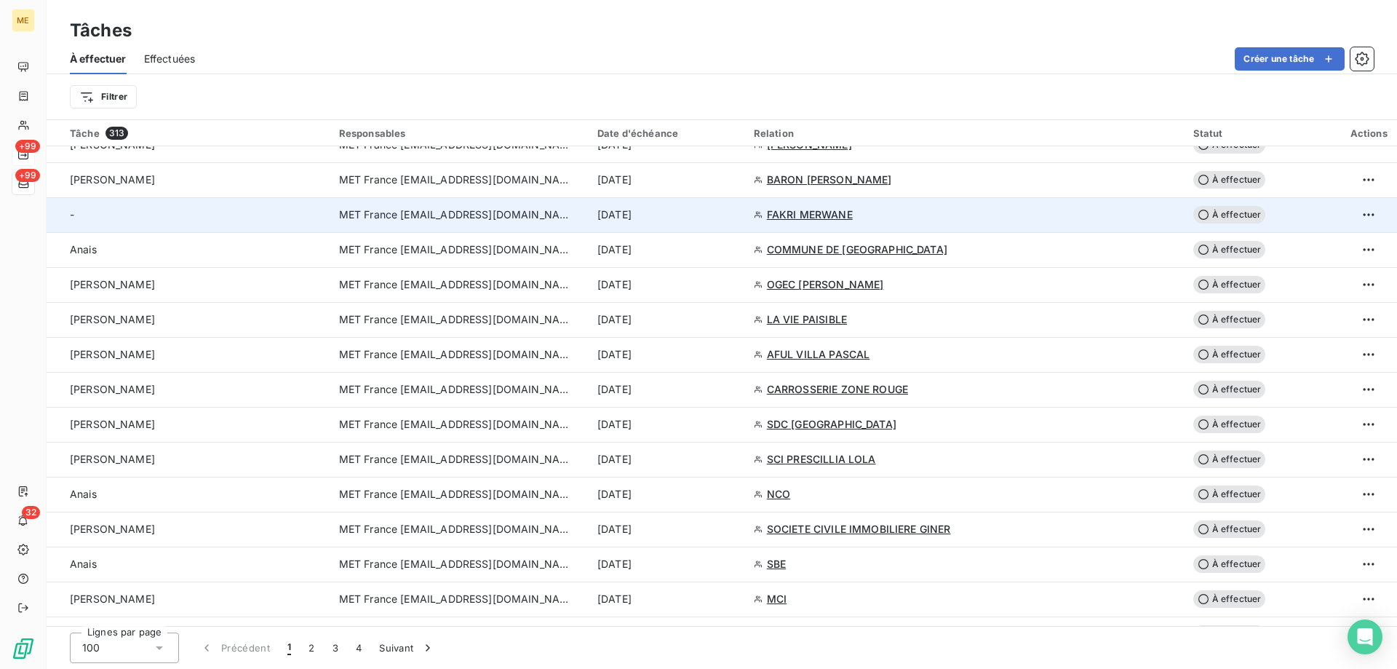
scroll to position [873, 0]
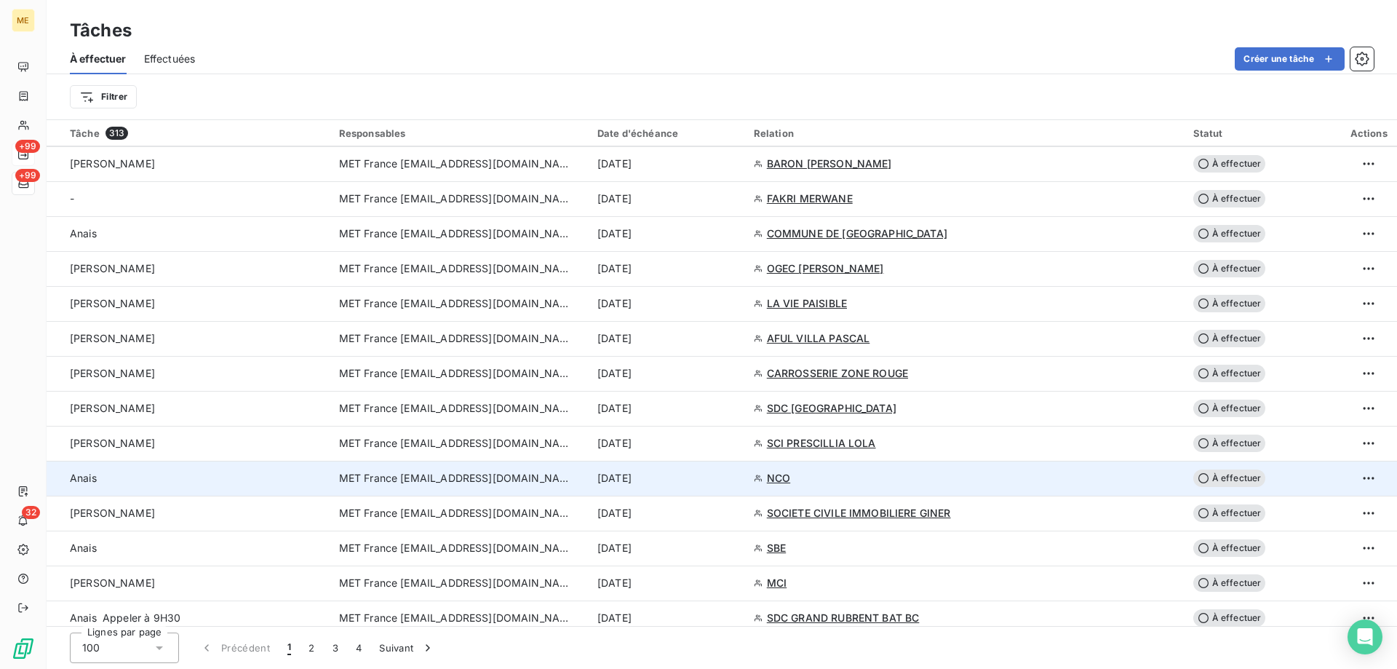
click at [732, 479] on div "[DATE]" at bounding box center [666, 478] width 139 height 15
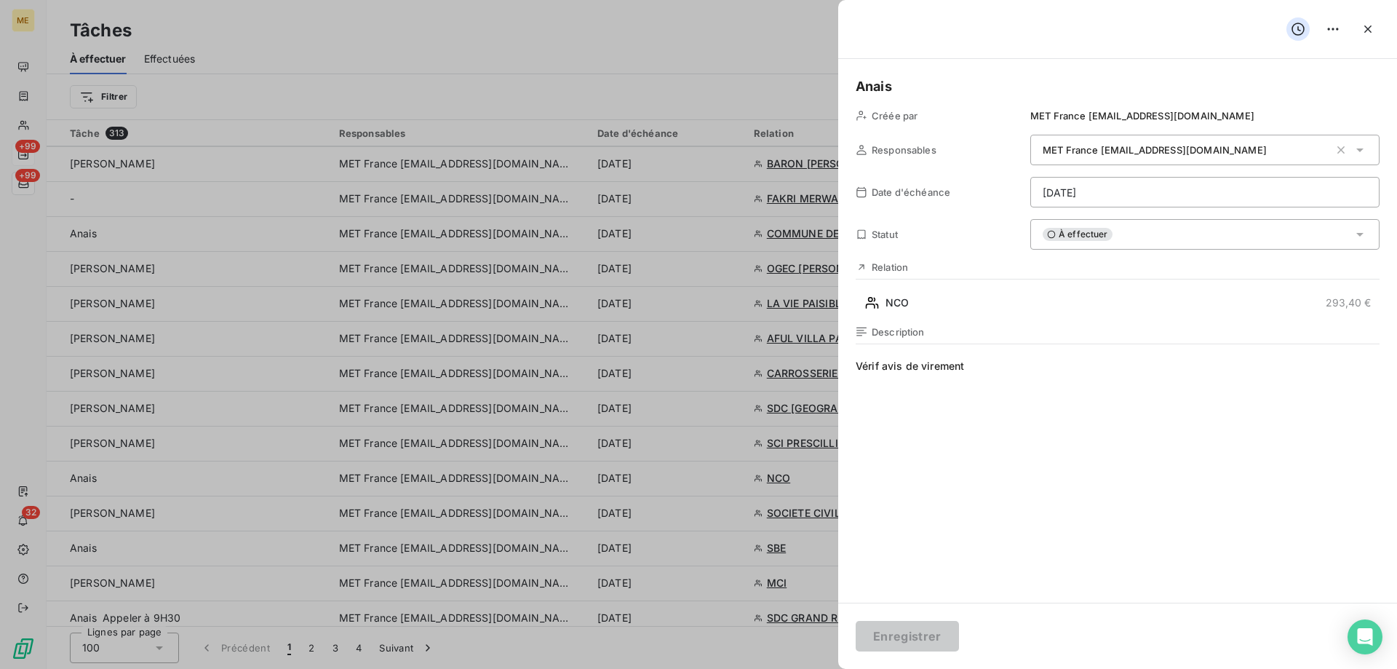
click at [1181, 202] on html "ME +99 +99 32 Tâches À effectuer Effectuées Créer une tâche Filtrer Tâche 313 R…" at bounding box center [698, 407] width 1397 height 814
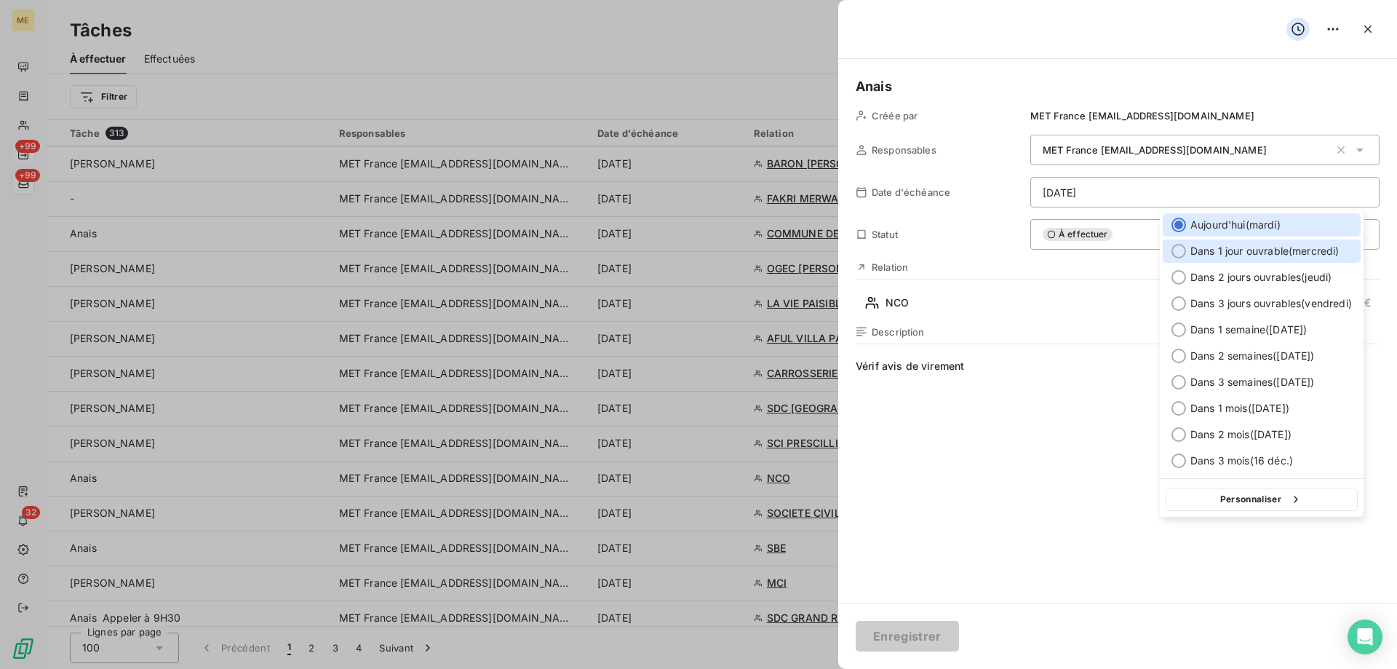
click at [1224, 250] on span "Dans 1 jour ouvrable ( mercredi )" at bounding box center [1264, 251] width 149 height 15
type input "[DATE]"
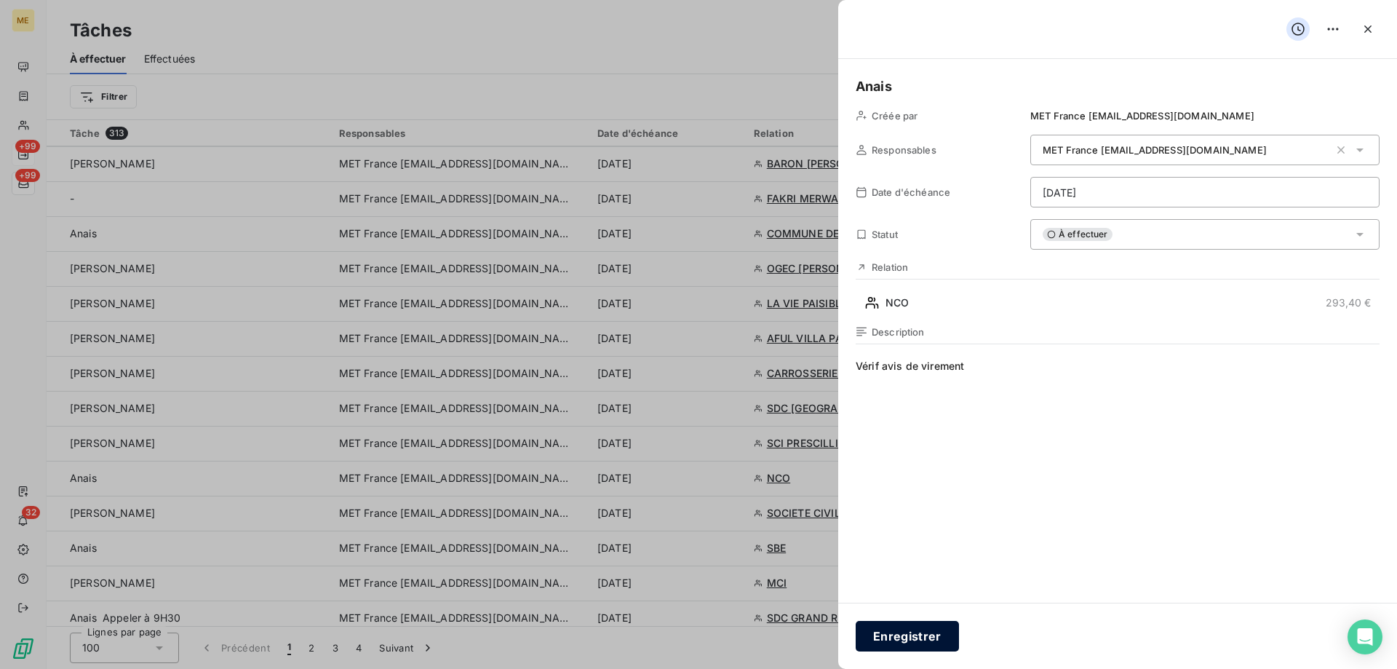
click at [892, 635] on button "Enregistrer" at bounding box center [907, 636] width 103 height 31
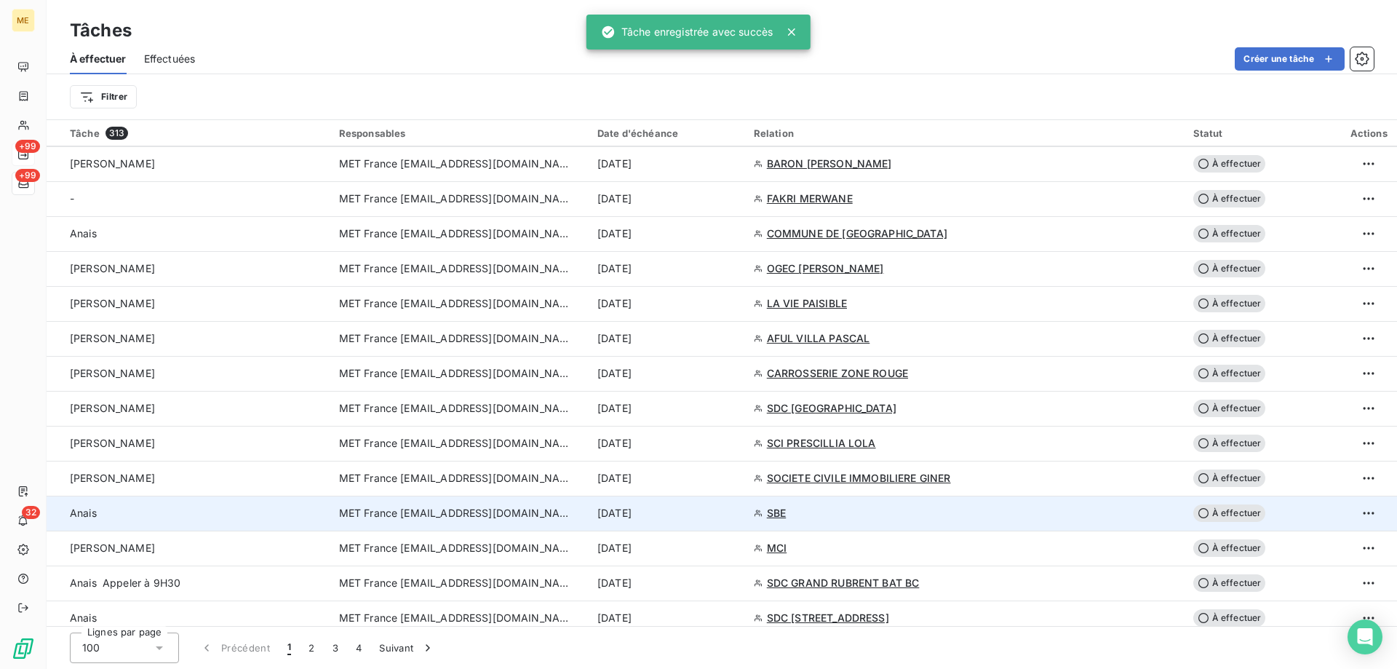
click at [736, 518] on div "[DATE]" at bounding box center [666, 513] width 139 height 15
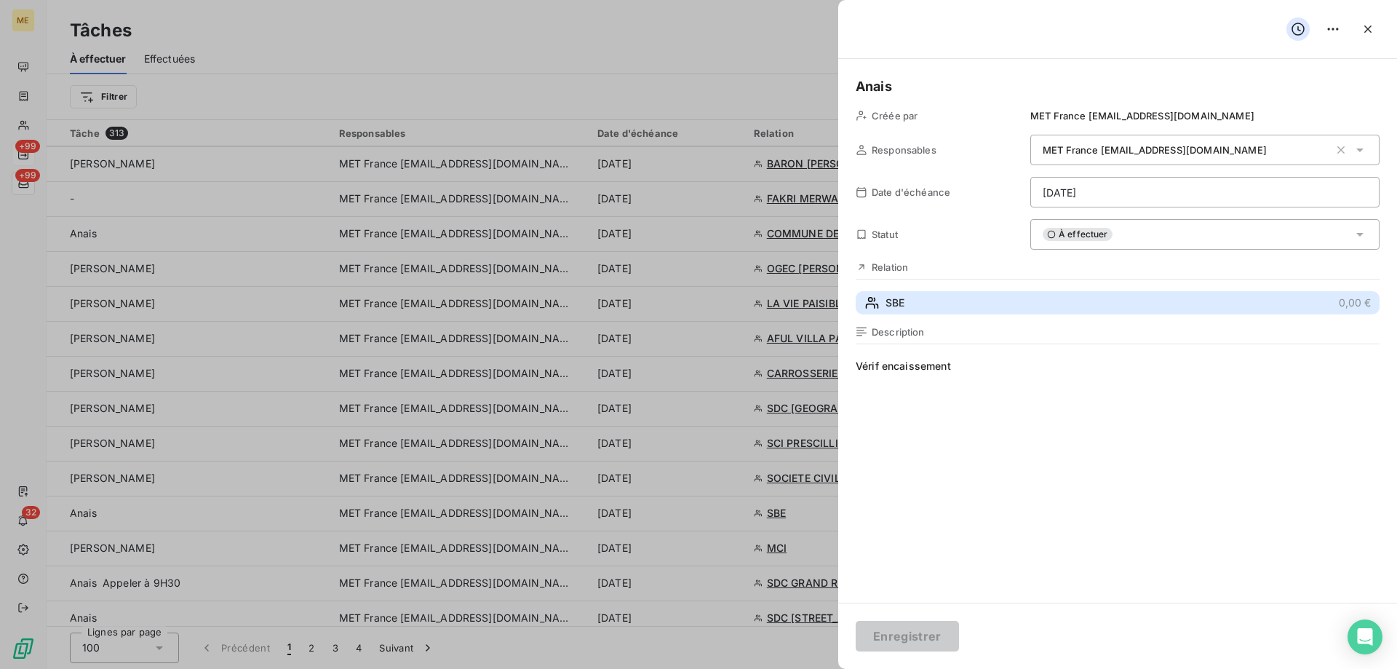
click at [1029, 305] on button "SBE 0,00 €" at bounding box center [1118, 302] width 524 height 23
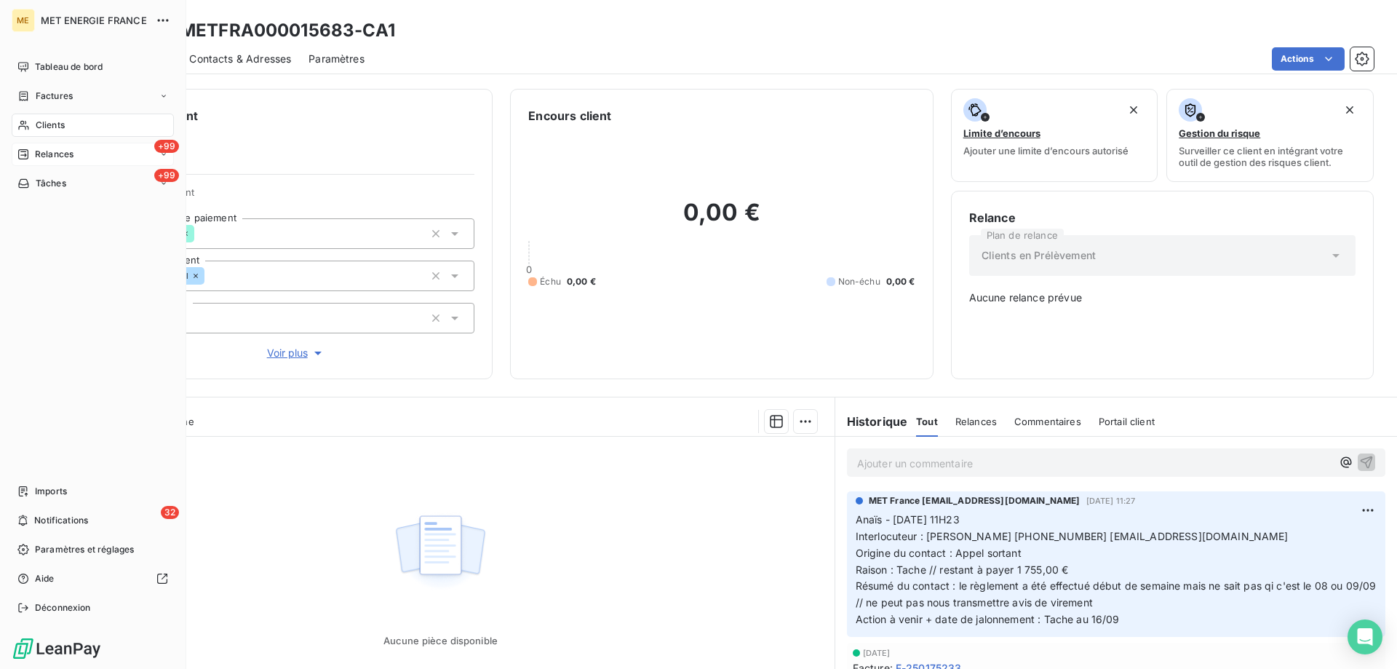
click at [52, 186] on span "Tâches" at bounding box center [51, 183] width 31 height 13
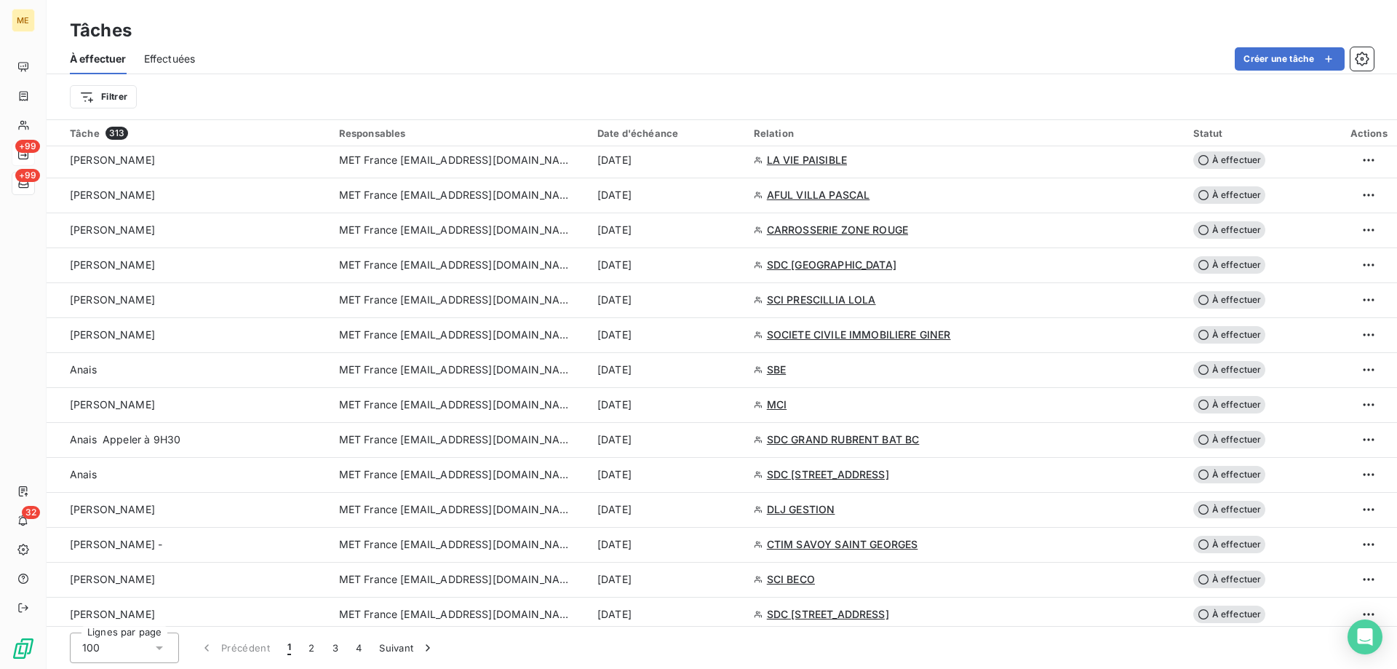
scroll to position [1019, 0]
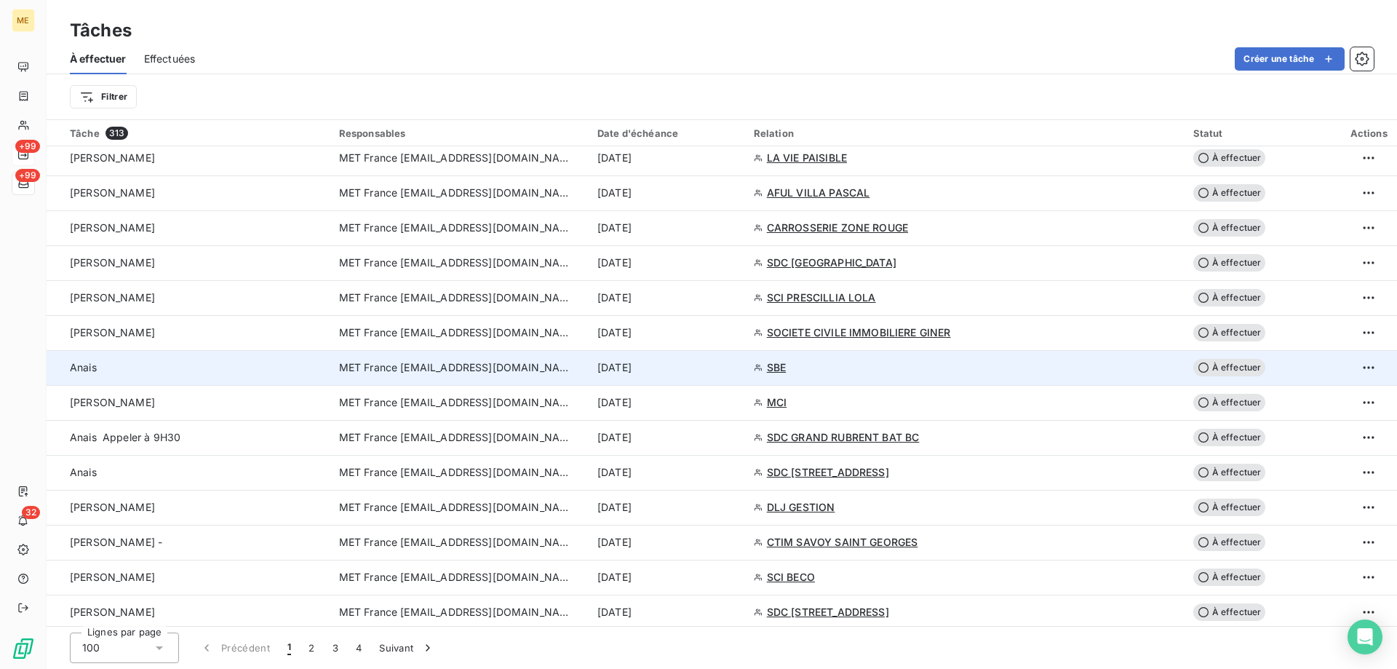
click at [693, 374] on div "[DATE]" at bounding box center [666, 367] width 139 height 15
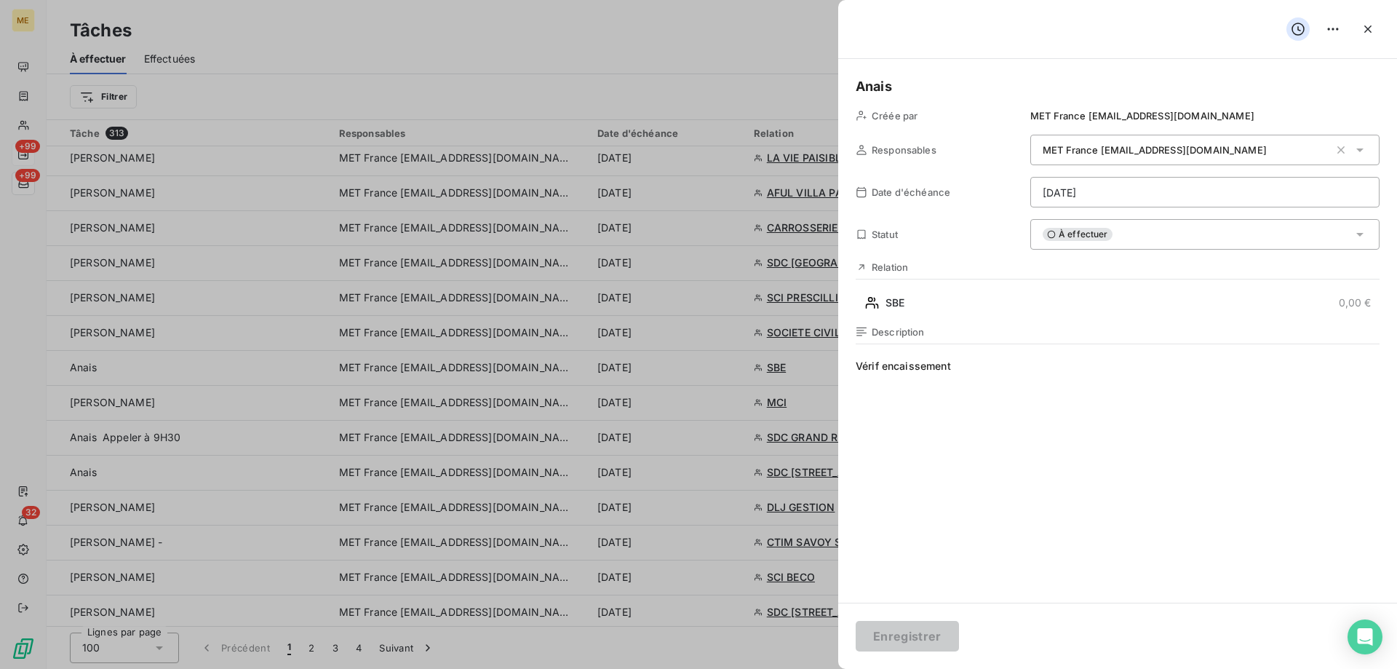
click at [1198, 236] on div "À effectuer" at bounding box center [1204, 234] width 349 height 31
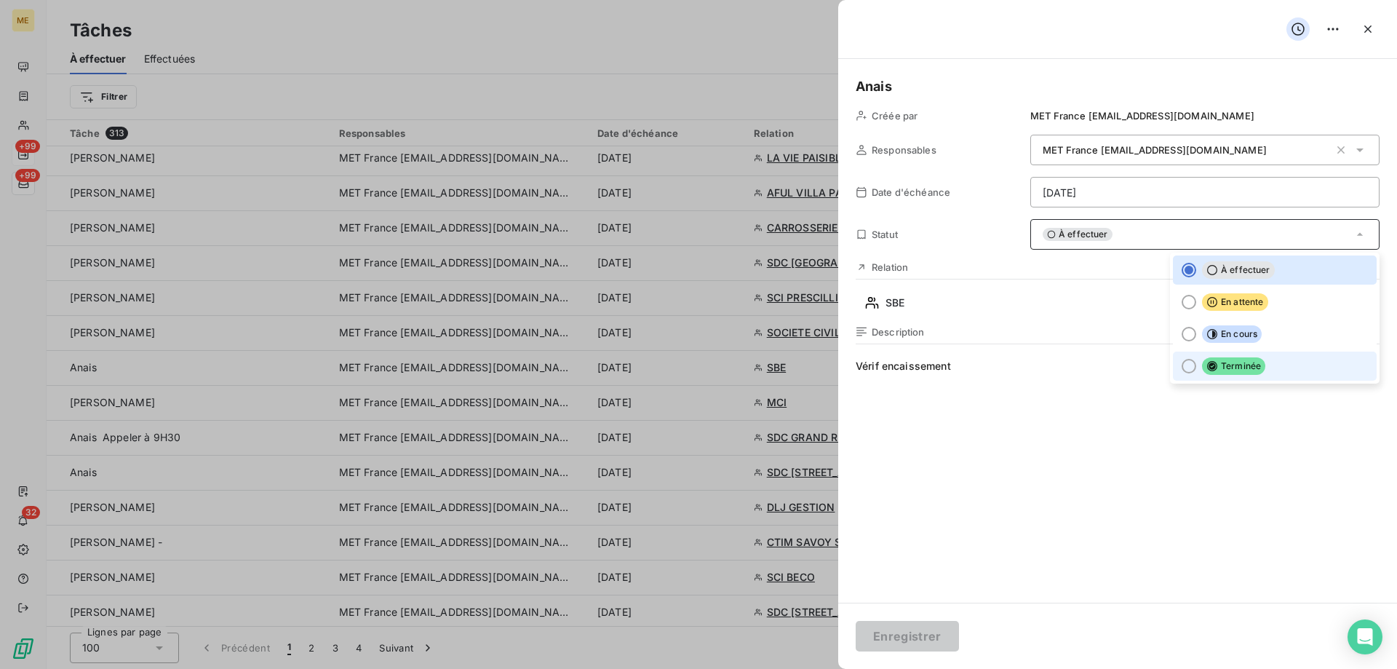
drag, startPoint x: 1238, startPoint y: 378, endPoint x: 1235, endPoint y: 386, distance: 9.2
click at [1239, 378] on li "Terminée" at bounding box center [1275, 365] width 204 height 29
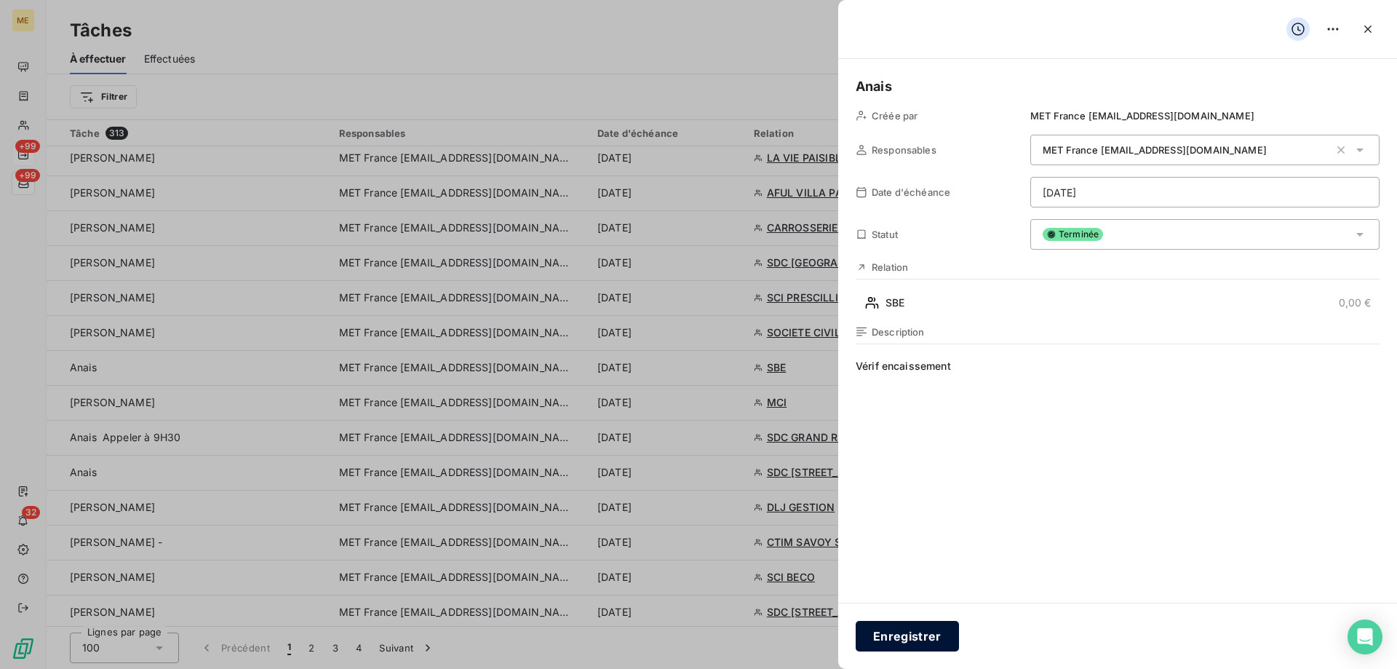
click at [925, 631] on button "Enregistrer" at bounding box center [907, 636] width 103 height 31
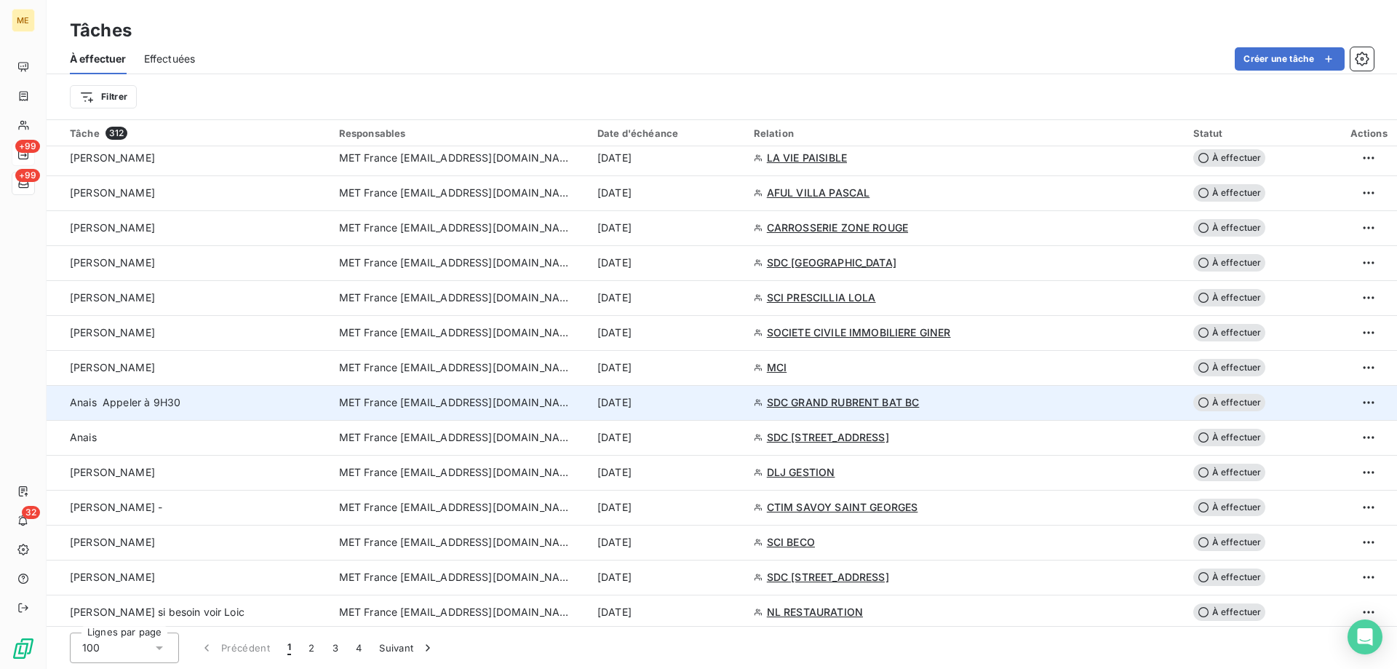
click at [728, 406] on div "[DATE]" at bounding box center [666, 402] width 139 height 15
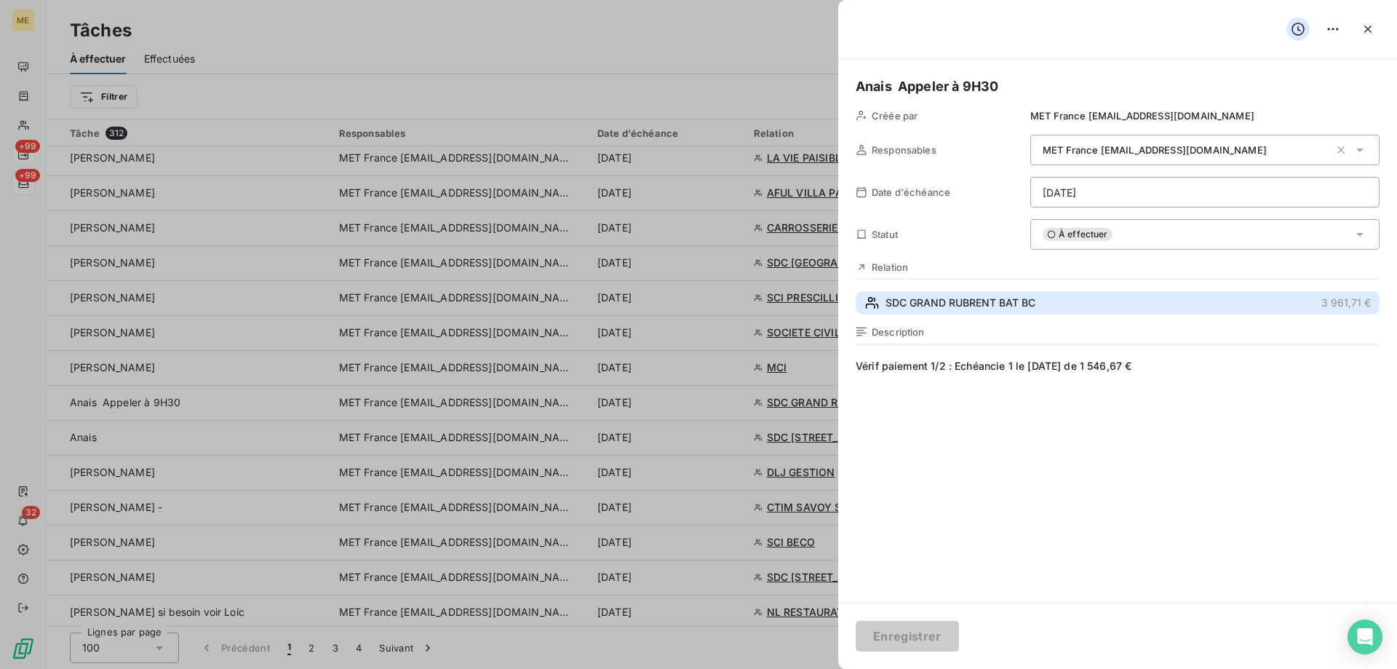
click at [1048, 296] on button "SDC GRAND RUBRENT BAT BC 3 961,71 €" at bounding box center [1118, 302] width 524 height 23
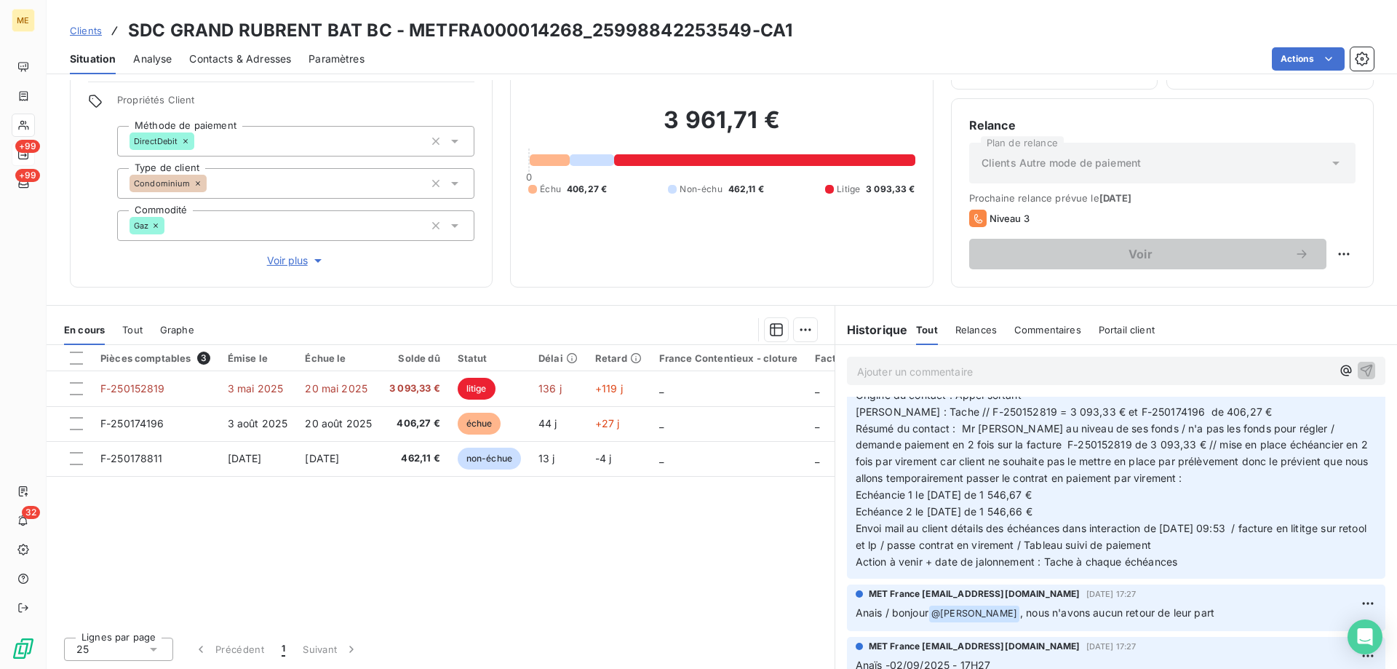
scroll to position [364, 0]
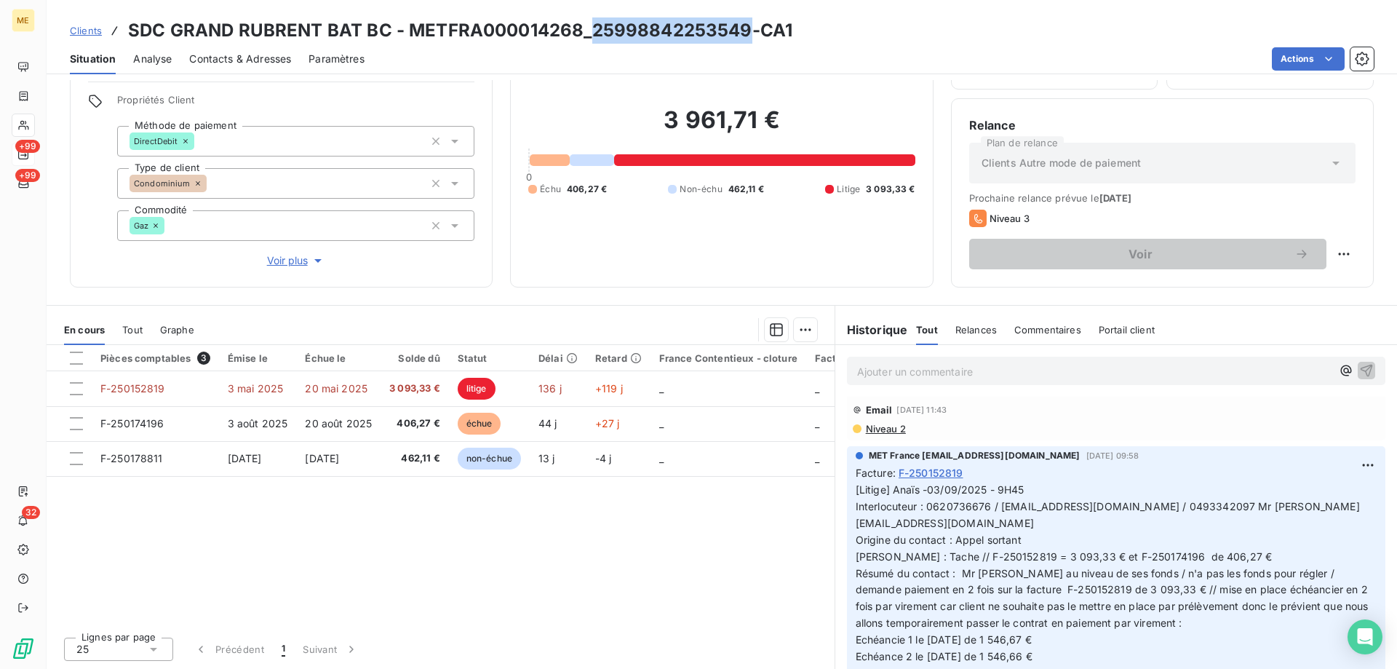
drag, startPoint x: 736, startPoint y: 31, endPoint x: 591, endPoint y: 33, distance: 145.5
click at [591, 33] on h3 "SDC GRAND RUBRENT BAT BC - METFRA000014268_25998842253549-CA1" at bounding box center [460, 30] width 664 height 26
click at [1077, 589] on p "[Litige] Anaïs -03/09/2025 - 9H45 Interlocuteur : 0620736676 / [EMAIL_ADDRESS][…" at bounding box center [1116, 598] width 521 height 233
